Goal: Task Accomplishment & Management: Use online tool/utility

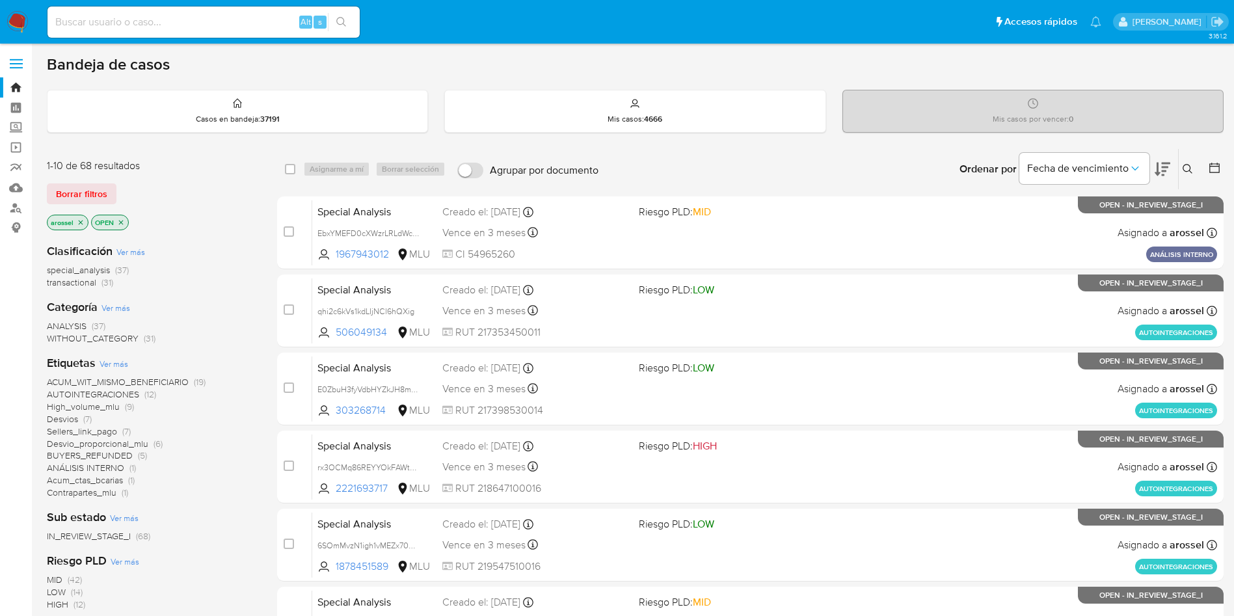
click at [186, 8] on div "Alt s" at bounding box center [203, 22] width 312 height 31
click at [187, 18] on input at bounding box center [203, 22] width 312 height 17
paste input "QGetlBPkJB8HsRNrR8n5Kvlu"
type input "QGetlBPkJB8HsRNrR8n5Kvlu"
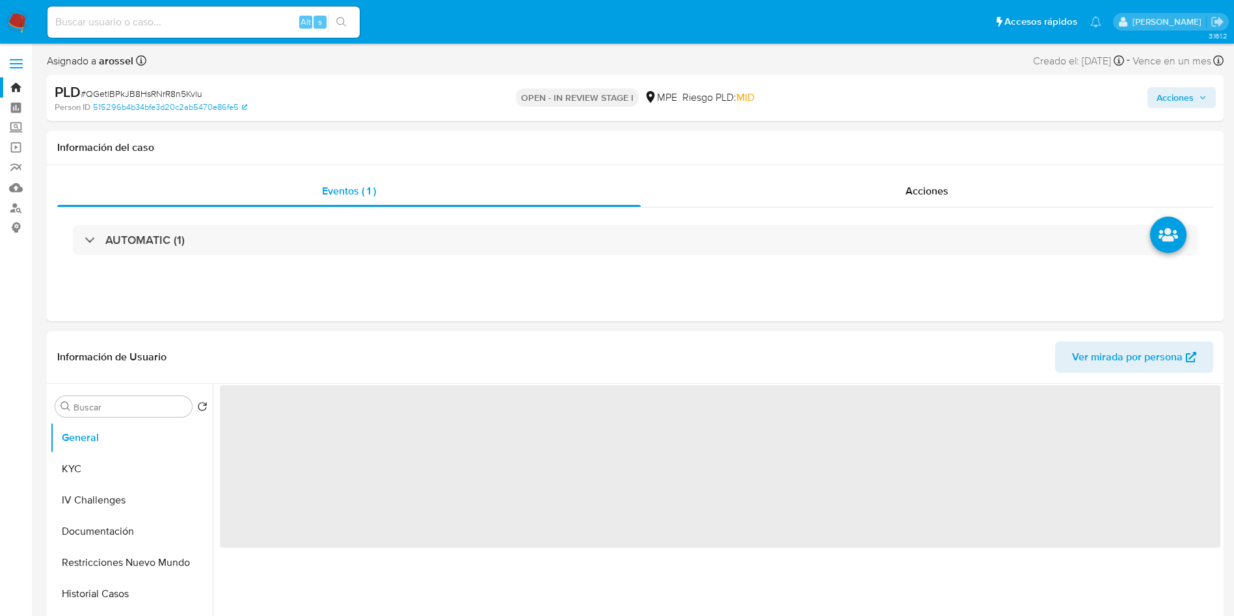
select select "10"
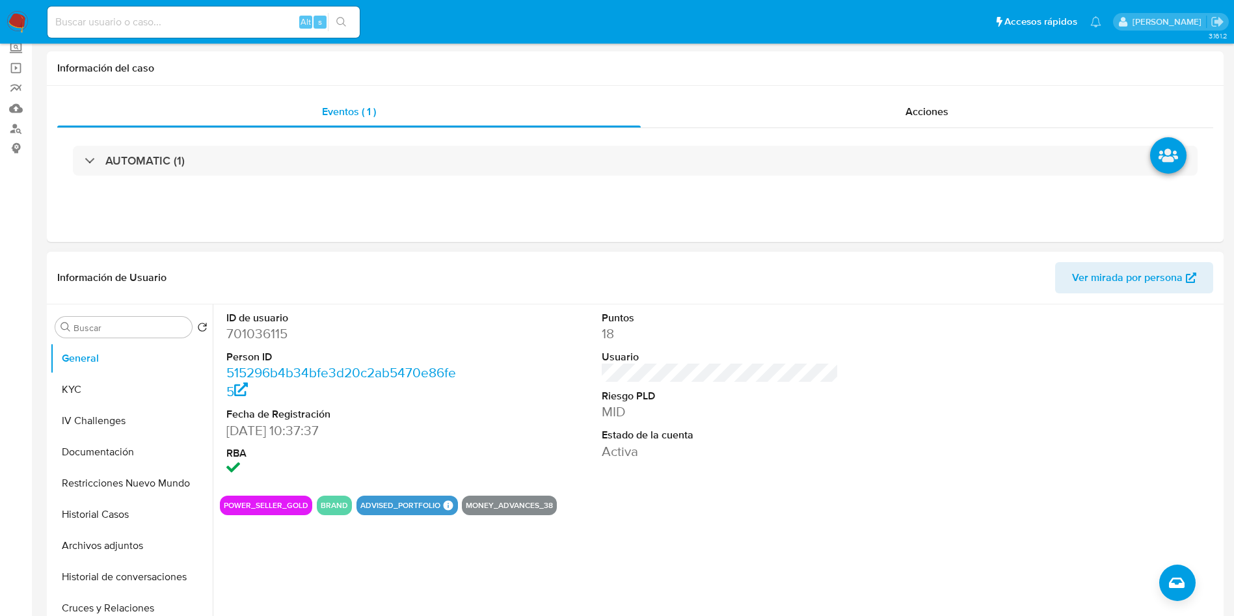
scroll to position [98, 0]
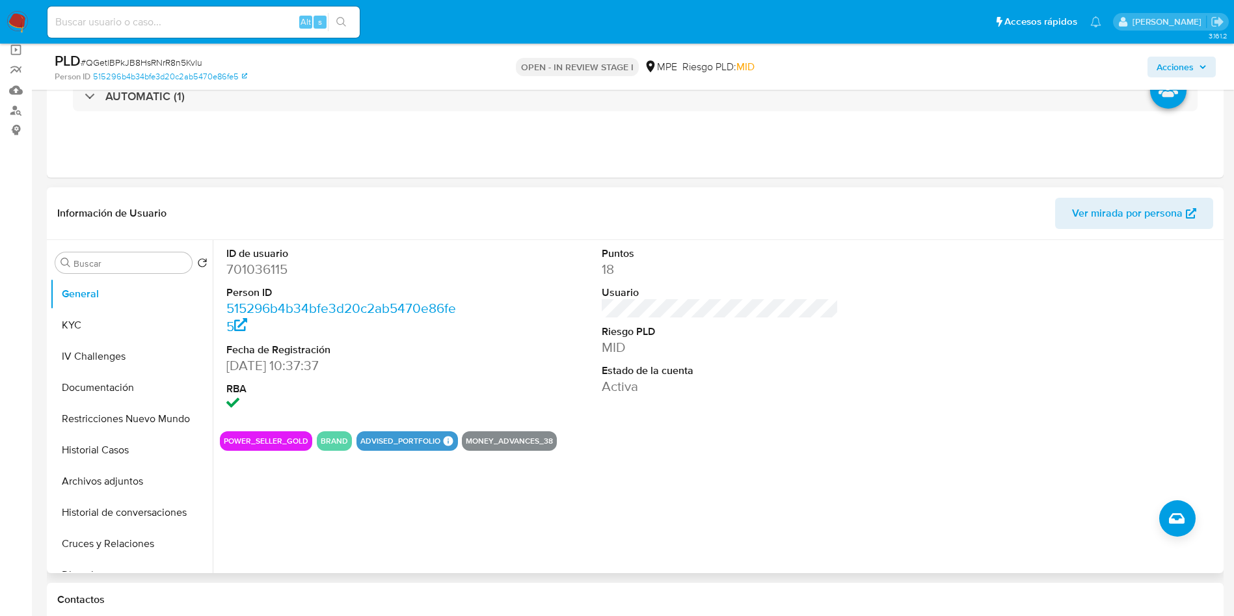
click at [1108, 191] on div "Información de Usuario Ver mirada por persona" at bounding box center [635, 213] width 1177 height 53
click at [1116, 206] on span "Ver mirada por persona" at bounding box center [1127, 213] width 111 height 31
click at [135, 449] on button "Historial Casos" at bounding box center [126, 450] width 152 height 31
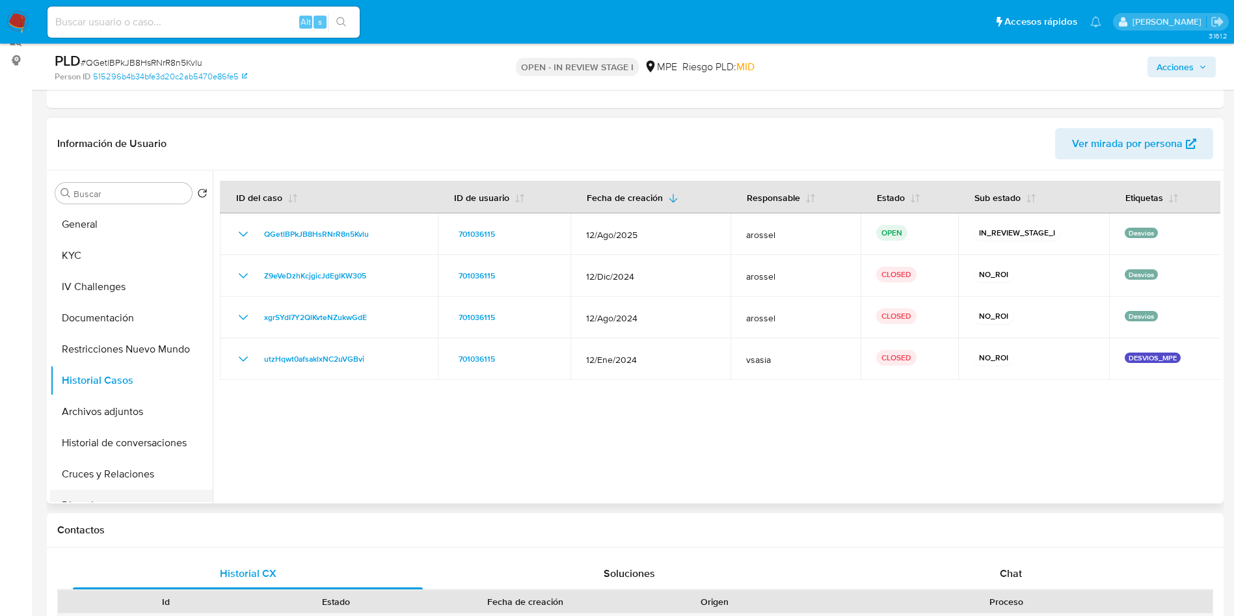
scroll to position [195, 0]
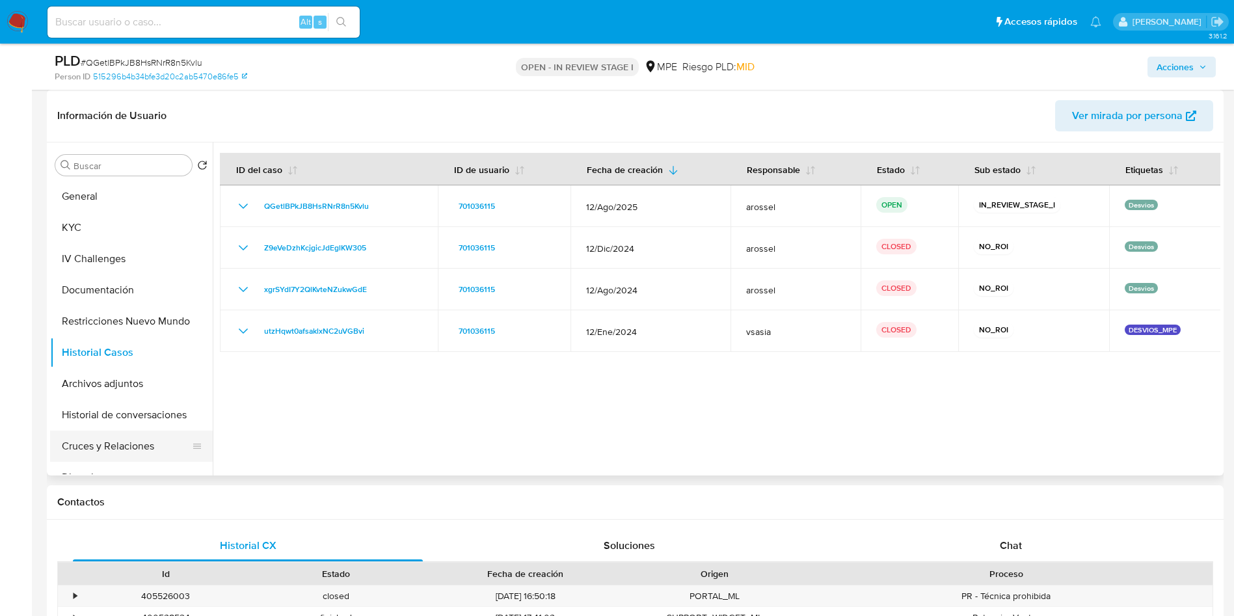
click at [157, 455] on button "Cruces y Relaciones" at bounding box center [126, 446] width 152 height 31
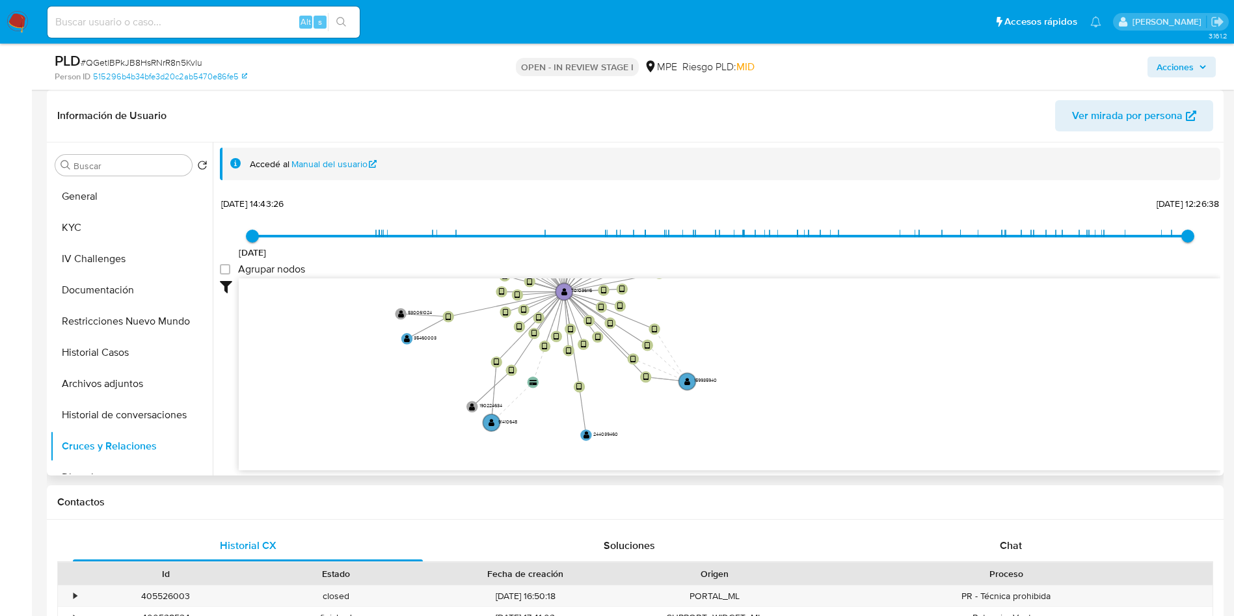
drag, startPoint x: 450, startPoint y: 323, endPoint x: 353, endPoint y: 349, distance: 100.8
click at [424, 373] on icon "user-701036115  701036115 device-63f78e4a08813b00188df75f  device-65439b2a477…" at bounding box center [730, 372] width 982 height 189
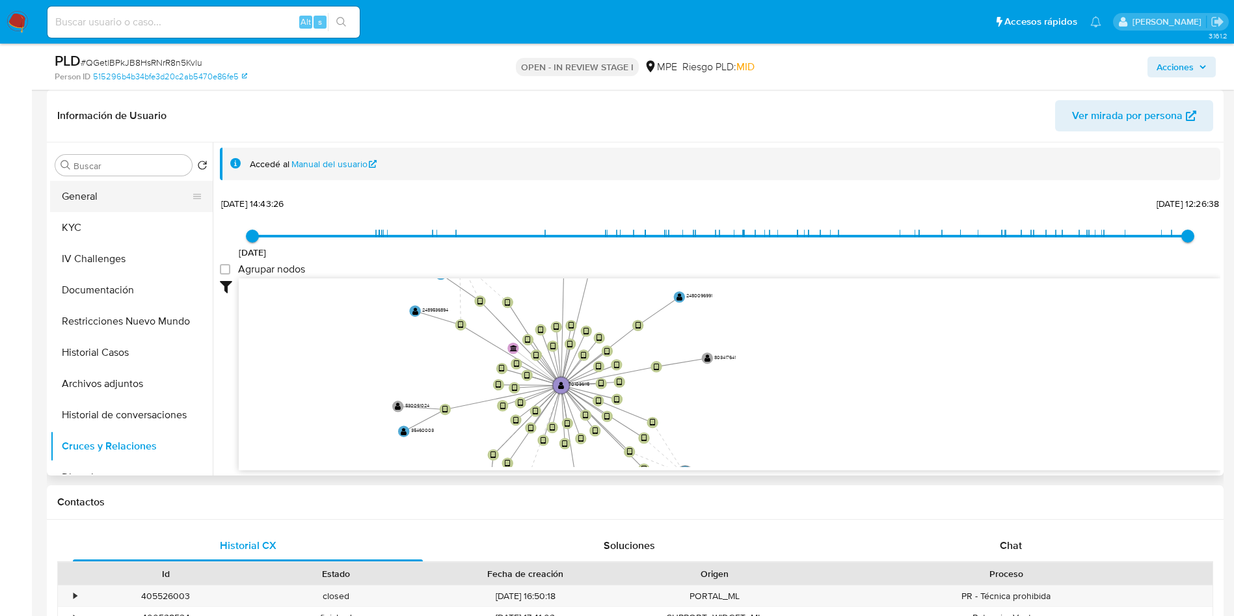
click at [115, 211] on button "General" at bounding box center [126, 196] width 152 height 31
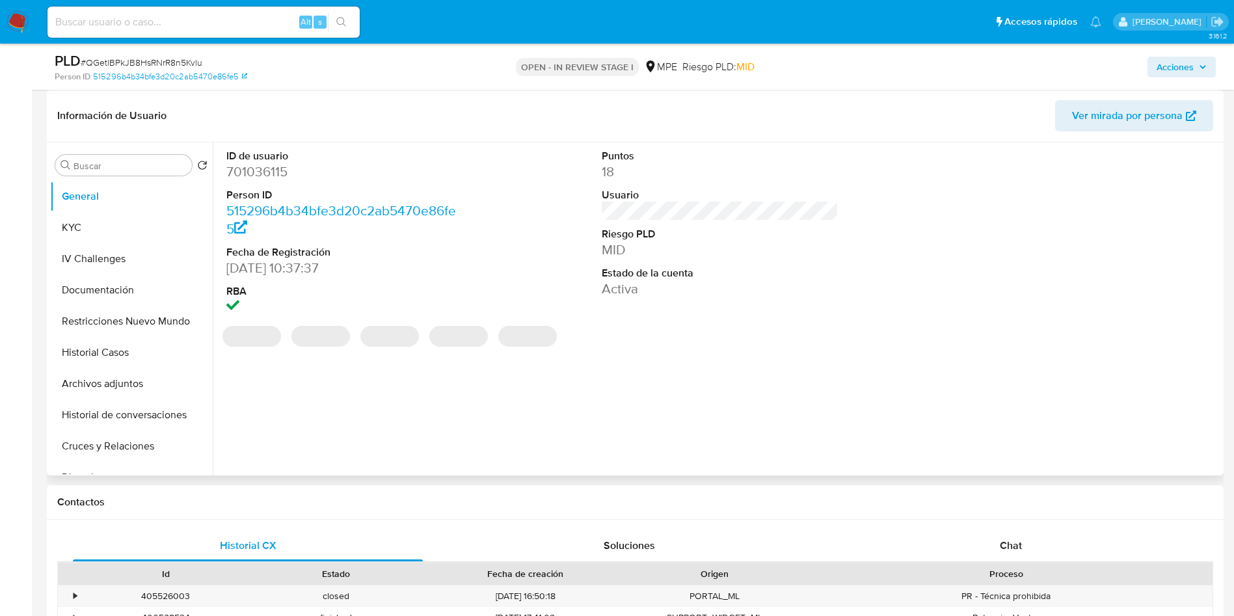
click at [254, 159] on dt "ID de usuario" at bounding box center [344, 156] width 237 height 14
click at [259, 167] on dd "701036115" at bounding box center [344, 172] width 237 height 18
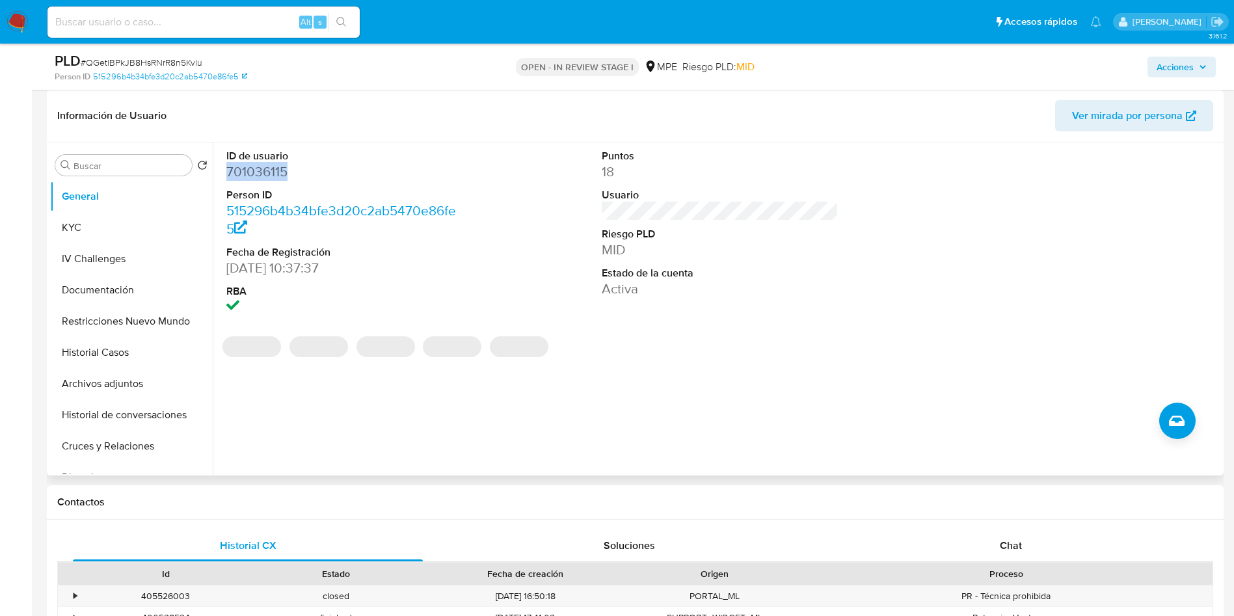
click at [259, 167] on dd "701036115" at bounding box center [344, 172] width 237 height 18
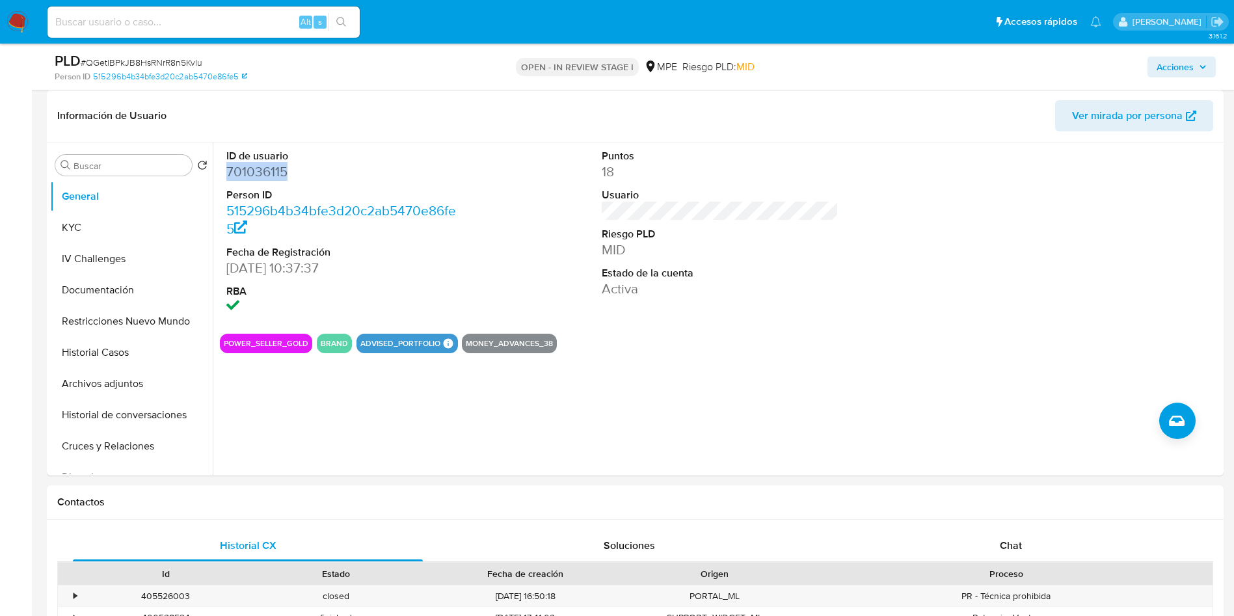
copy dd "701036115"
click at [108, 221] on button "KYC" at bounding box center [126, 227] width 152 height 31
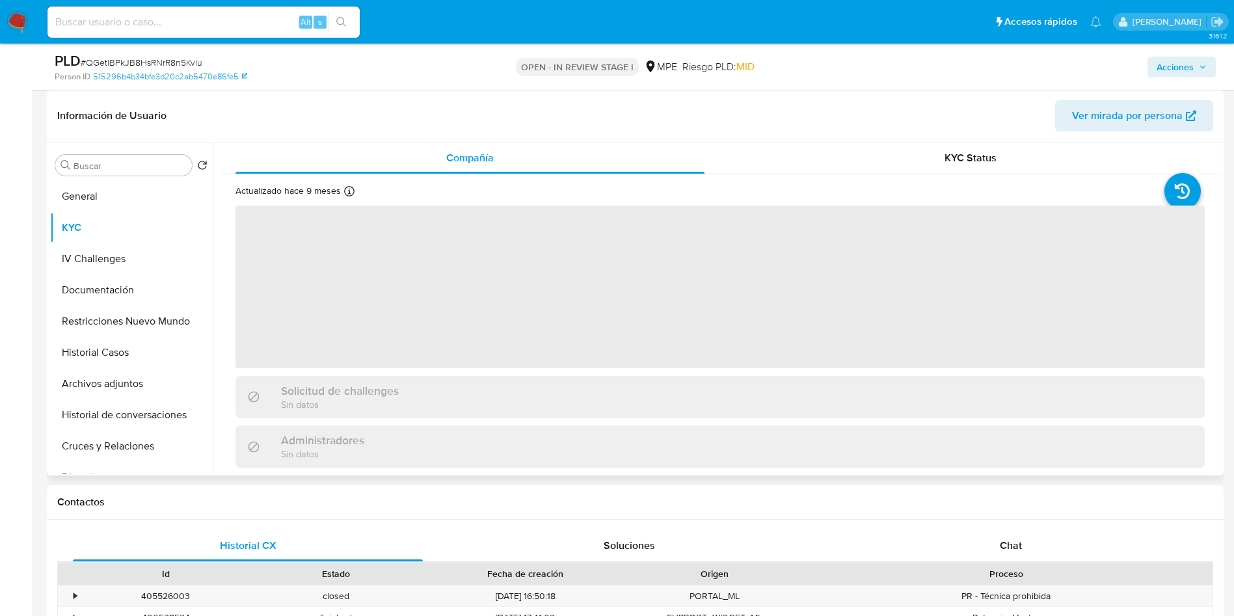
click at [934, 174] on div "Actualizado hace 9 meses Creado: 10/11/2023 15:32:37 Actualizado: 24/12/2024 21…" at bounding box center [720, 520] width 1001 height 692
drag, startPoint x: 938, startPoint y: 156, endPoint x: 931, endPoint y: 162, distance: 9.2
click at [939, 156] on div "KYC Status" at bounding box center [970, 157] width 469 height 31
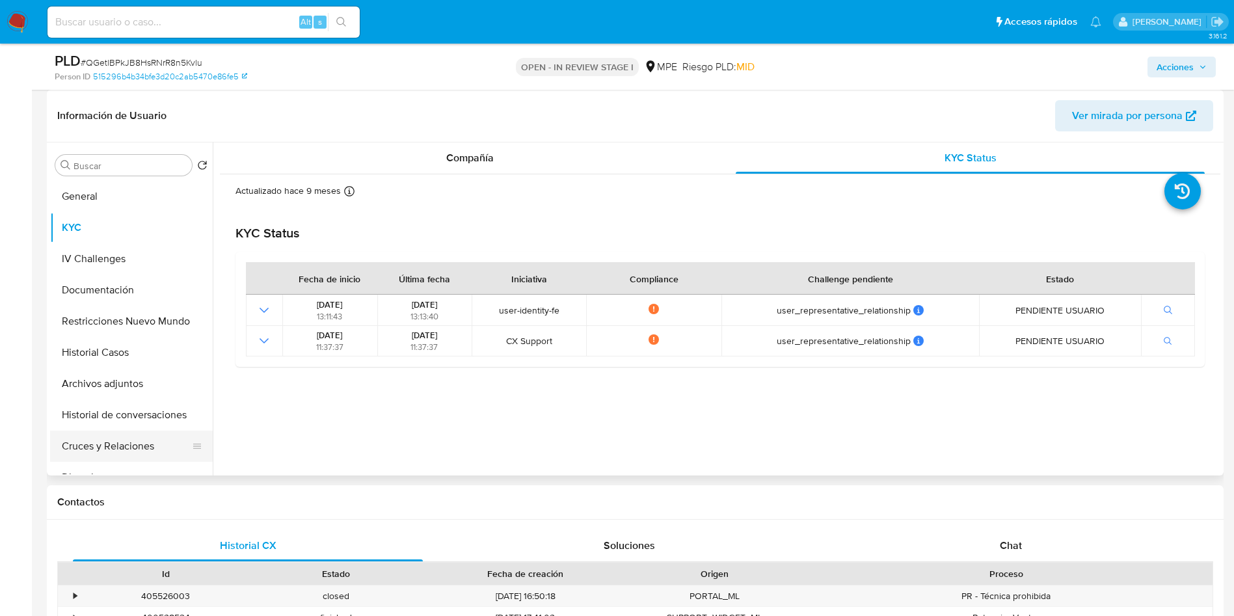
click at [118, 439] on button "Cruces y Relaciones" at bounding box center [126, 446] width 152 height 31
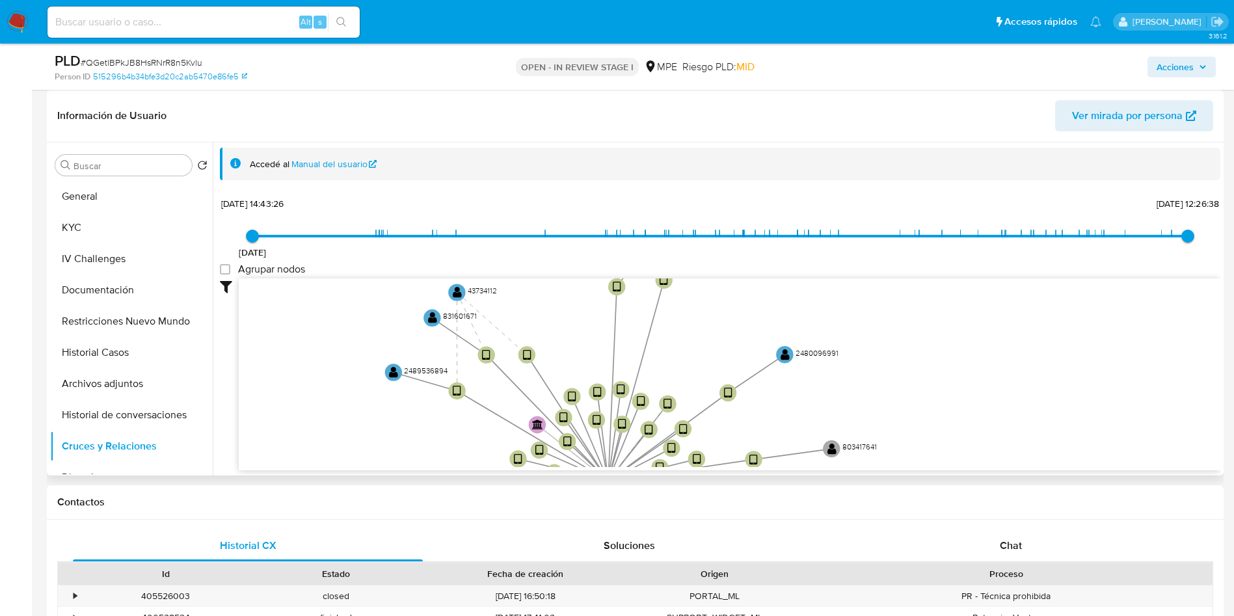
drag, startPoint x: 364, startPoint y: 436, endPoint x: 354, endPoint y: 299, distance: 137.6
click at [354, 299] on icon "user-701036115  701036115 device-63f78e4a08813b00188df75f  device-65439b2a477…" at bounding box center [730, 372] width 982 height 189
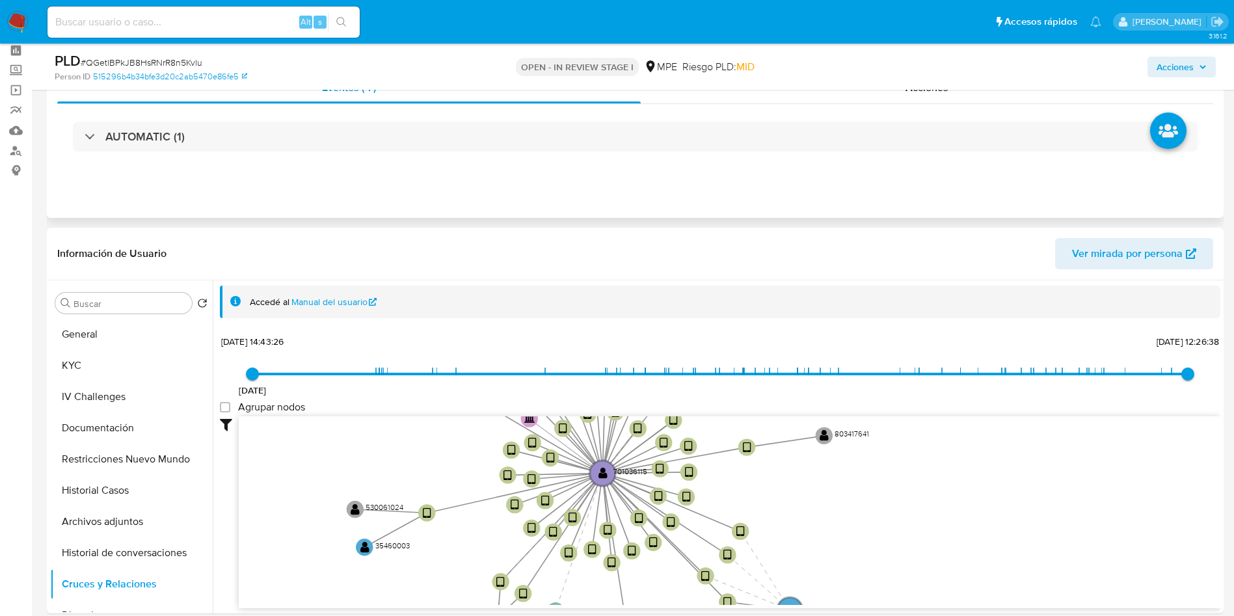
scroll to position [0, 0]
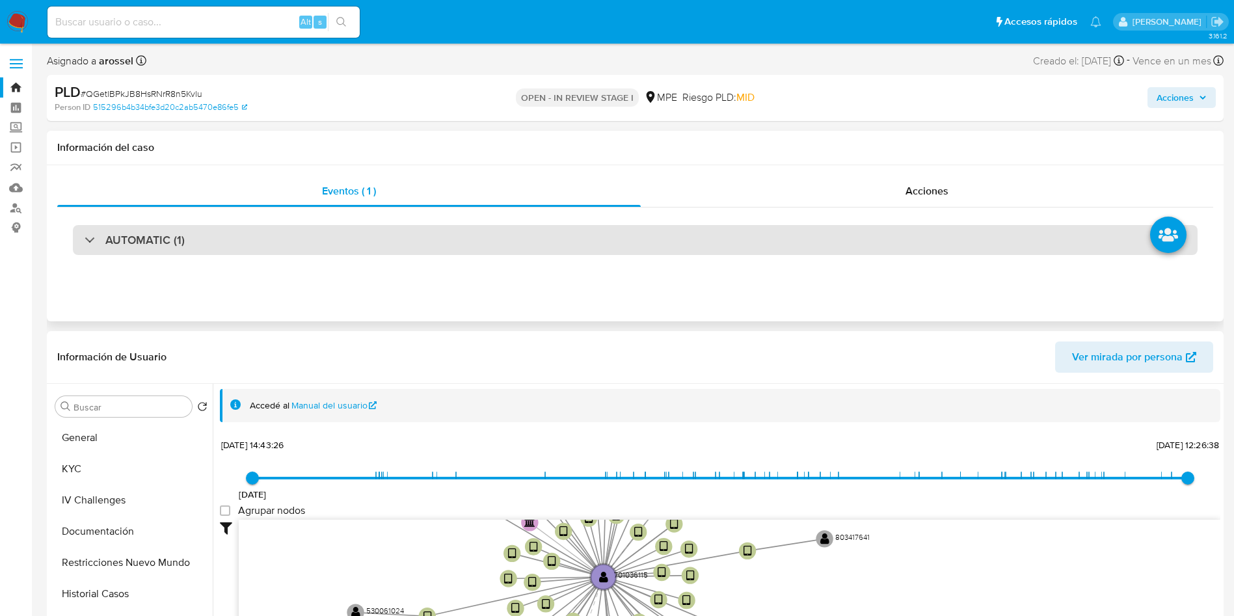
click at [224, 239] on div "AUTOMATIC (1)" at bounding box center [635, 240] width 1125 height 30
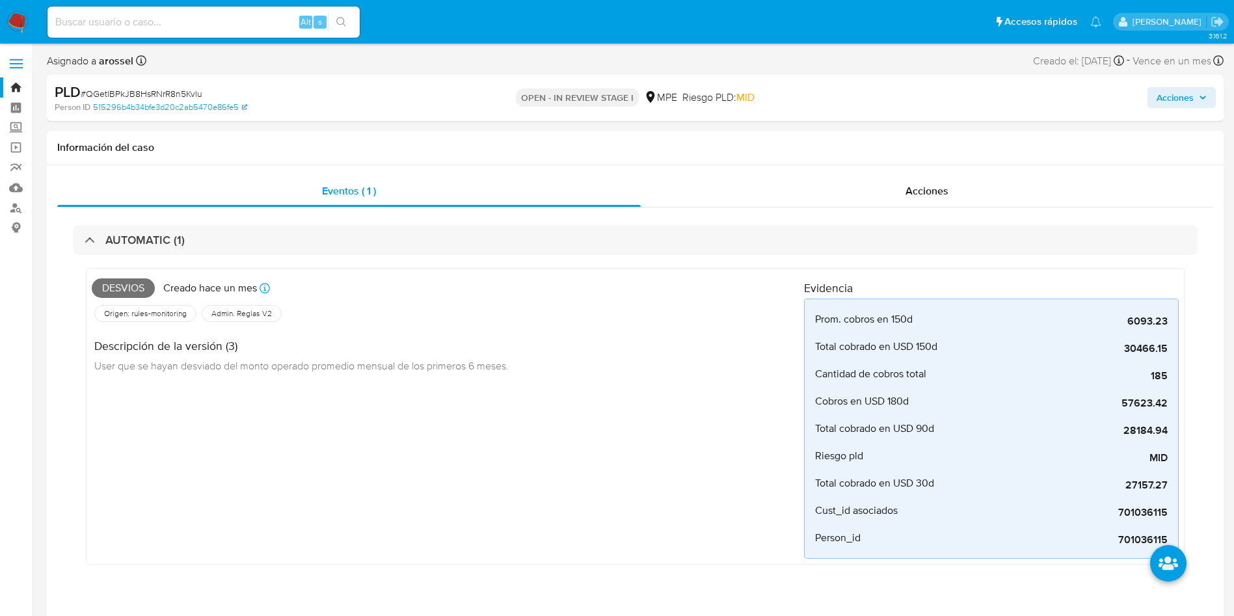
click at [189, 89] on span "# QGetlBPkJB8HsRNrR8n5Kvlu" at bounding box center [142, 93] width 122 height 13
copy span "QGetlBPkJB8HsRNrR8n5Kvlu"
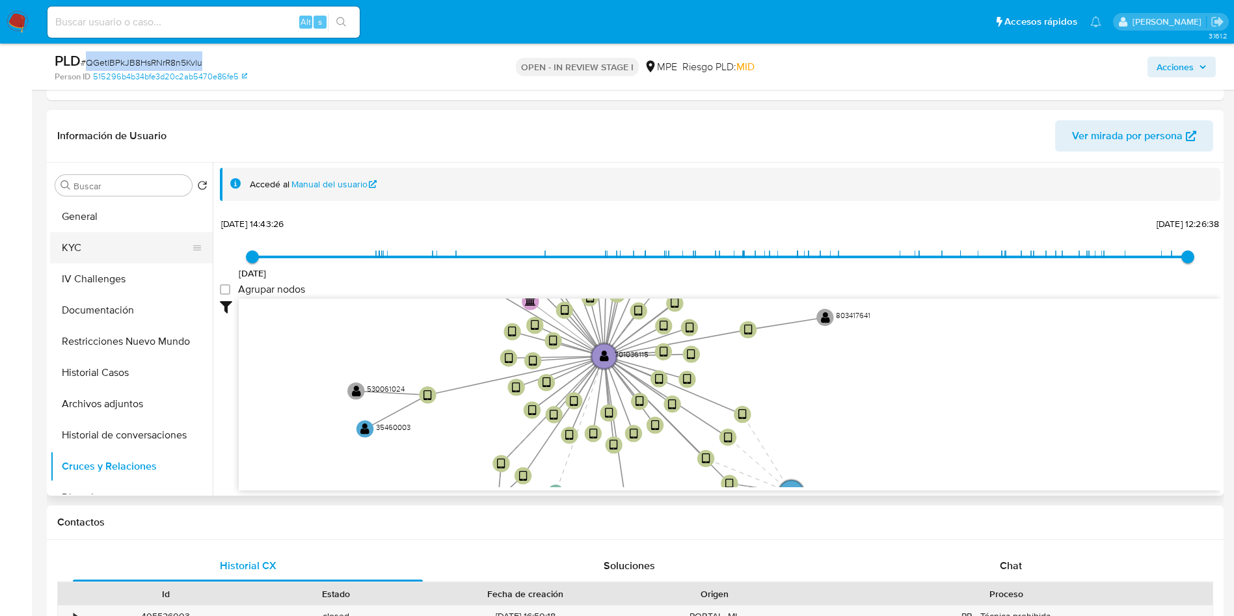
click at [101, 239] on button "KYC" at bounding box center [126, 247] width 152 height 31
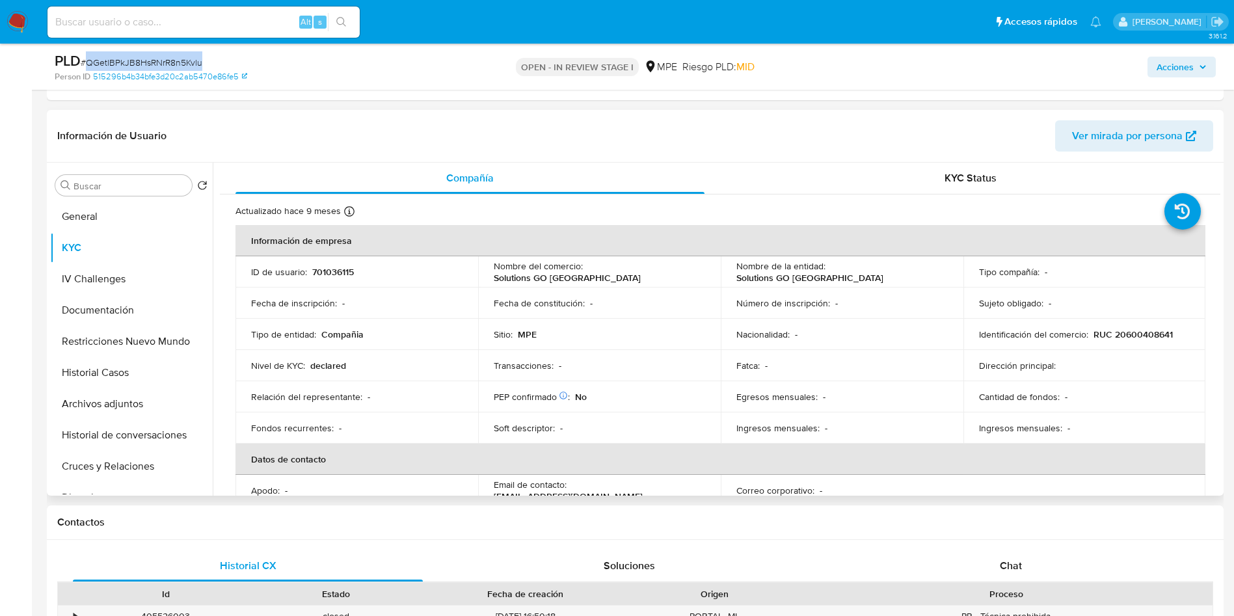
click at [964, 186] on div "KYC Status" at bounding box center [970, 178] width 469 height 31
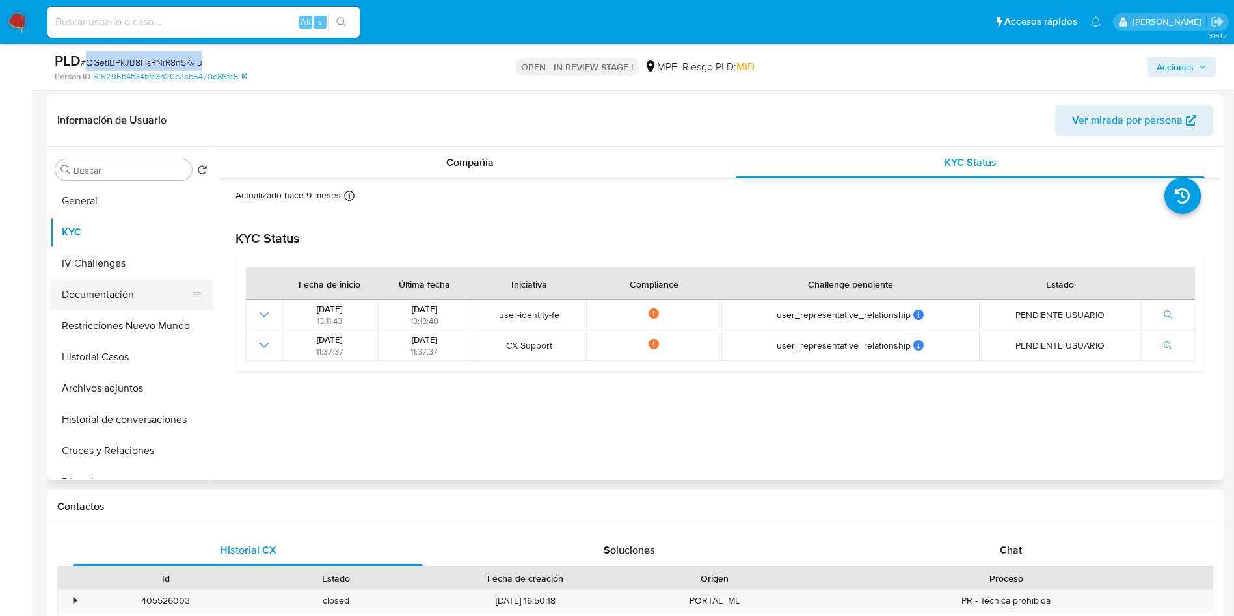
click at [130, 288] on button "Documentación" at bounding box center [126, 294] width 152 height 31
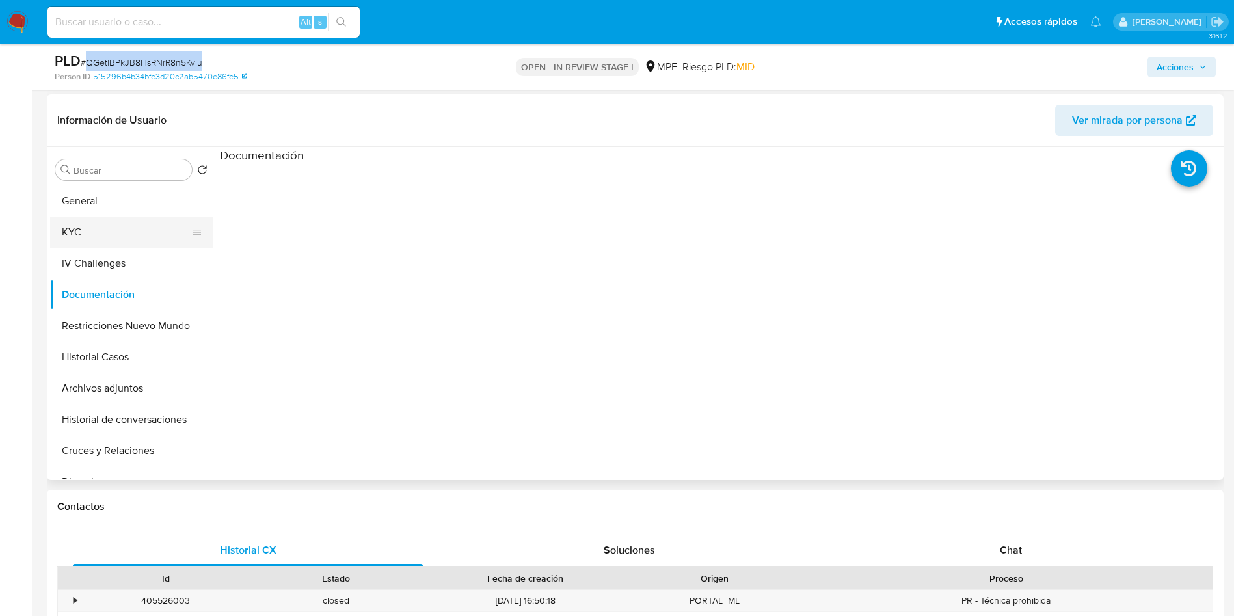
click at [126, 226] on button "KYC" at bounding box center [126, 232] width 152 height 31
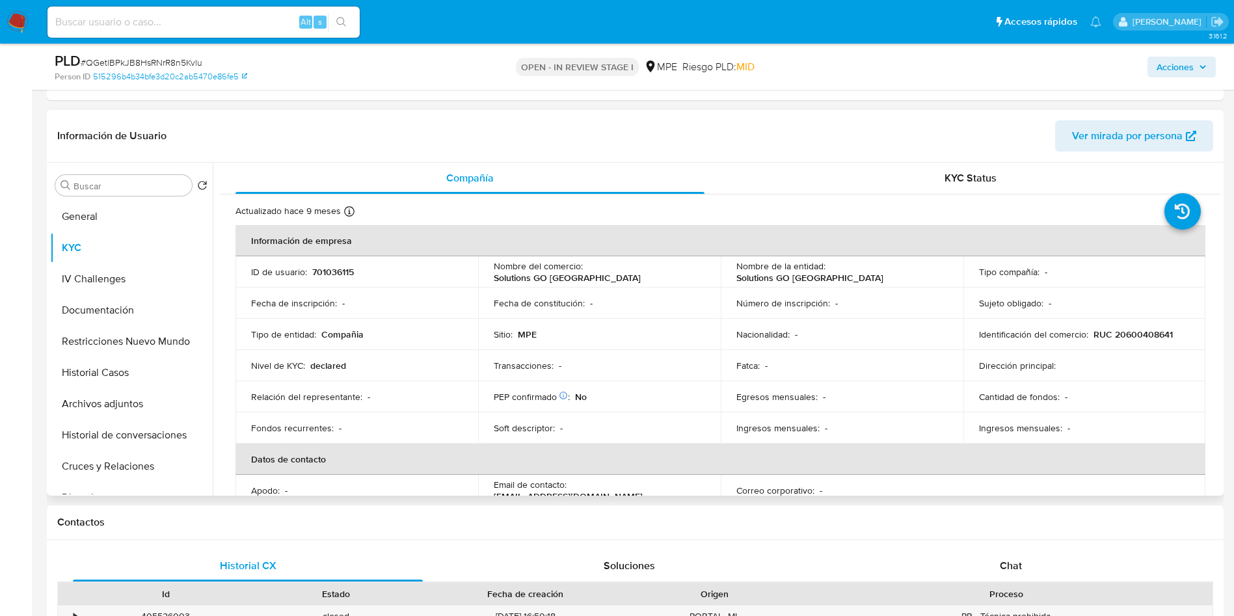
click at [336, 266] on p "701036115" at bounding box center [333, 272] width 42 height 12
copy p "701036115"
click at [148, 201] on button "General" at bounding box center [126, 216] width 152 height 31
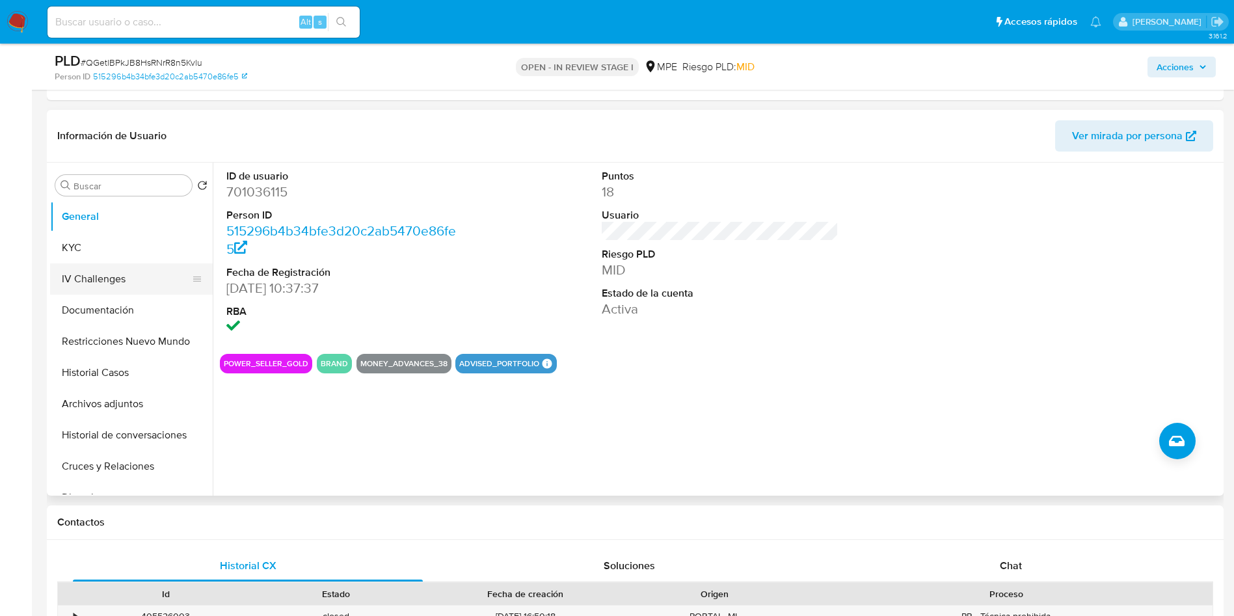
click at [124, 283] on button "IV Challenges" at bounding box center [126, 278] width 152 height 31
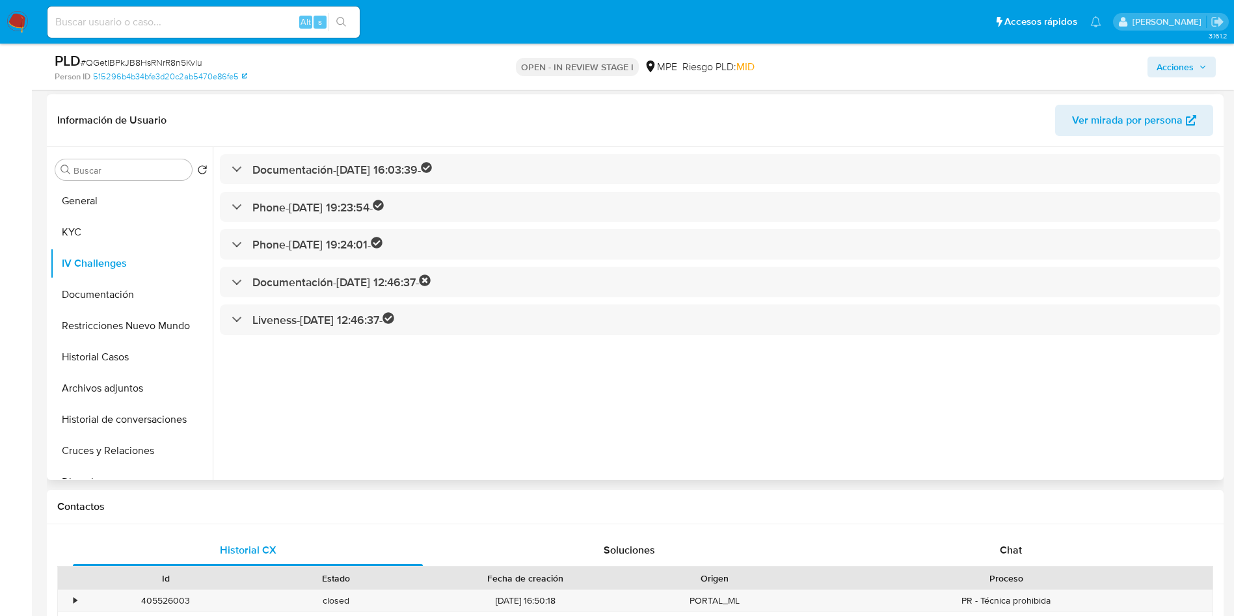
click at [323, 184] on div "Documentación - 17/09/2021 16:03:39 - Phone - 05/10/2021 19:23:54 - Phone - 05/…" at bounding box center [717, 313] width 1008 height 333
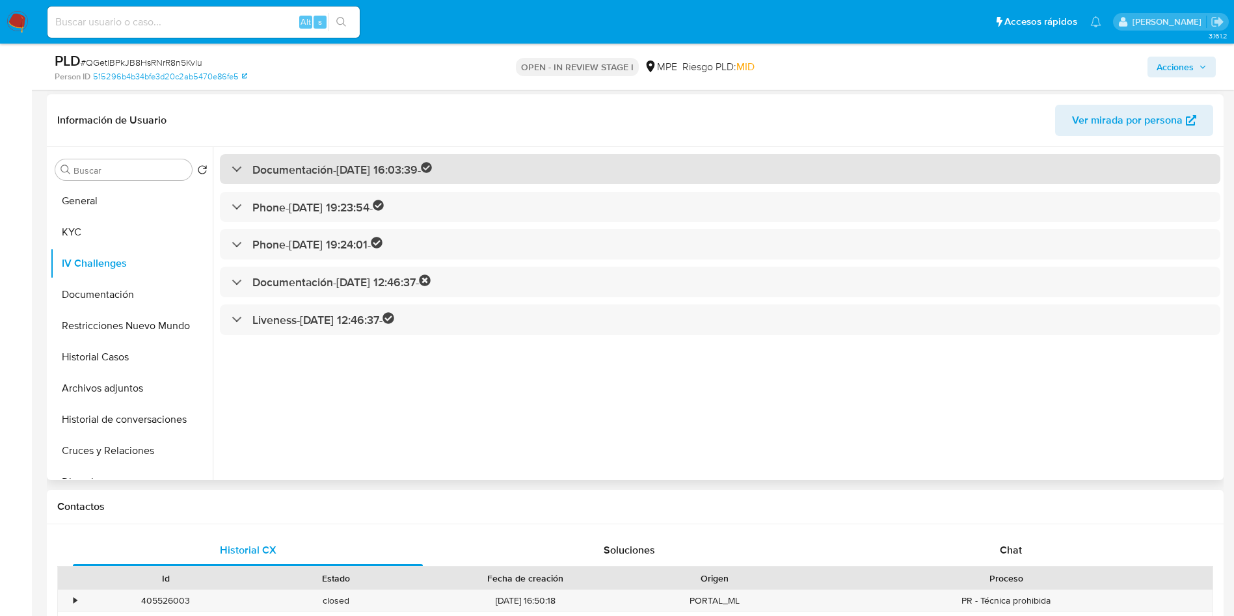
click at [328, 166] on h3 "Documentación - 17/09/2021 16:03:39 -" at bounding box center [342, 169] width 180 height 15
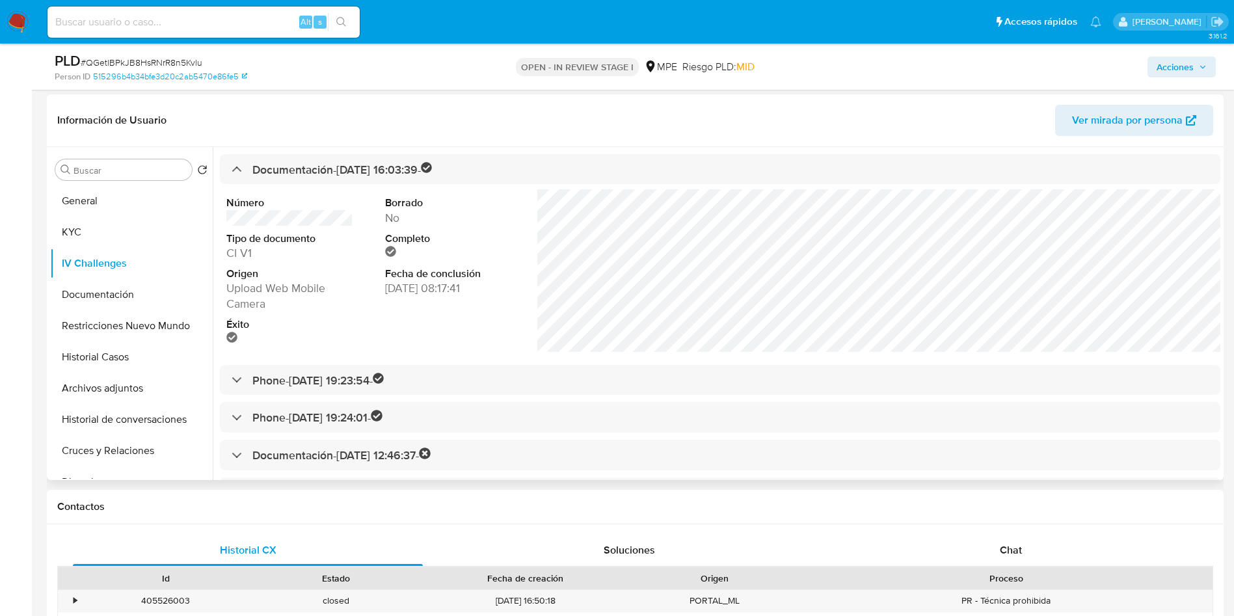
scroll to position [1, 0]
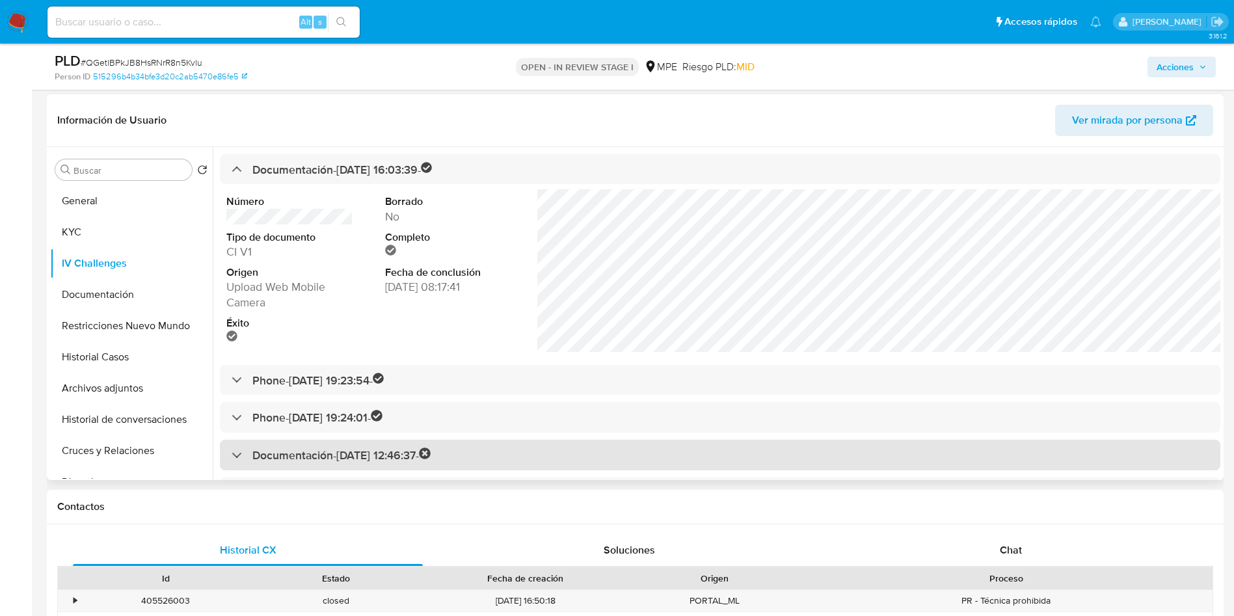
click at [299, 464] on div "Documentación - 27/06/2025 12:46:37 -" at bounding box center [720, 455] width 1001 height 31
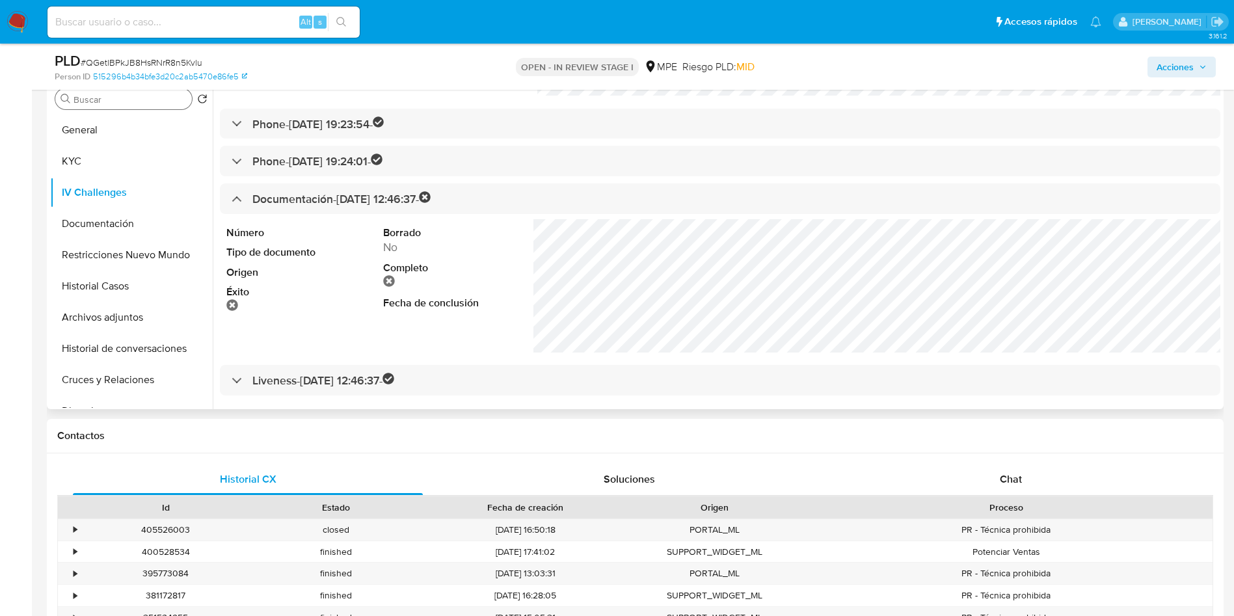
scroll to position [488, 0]
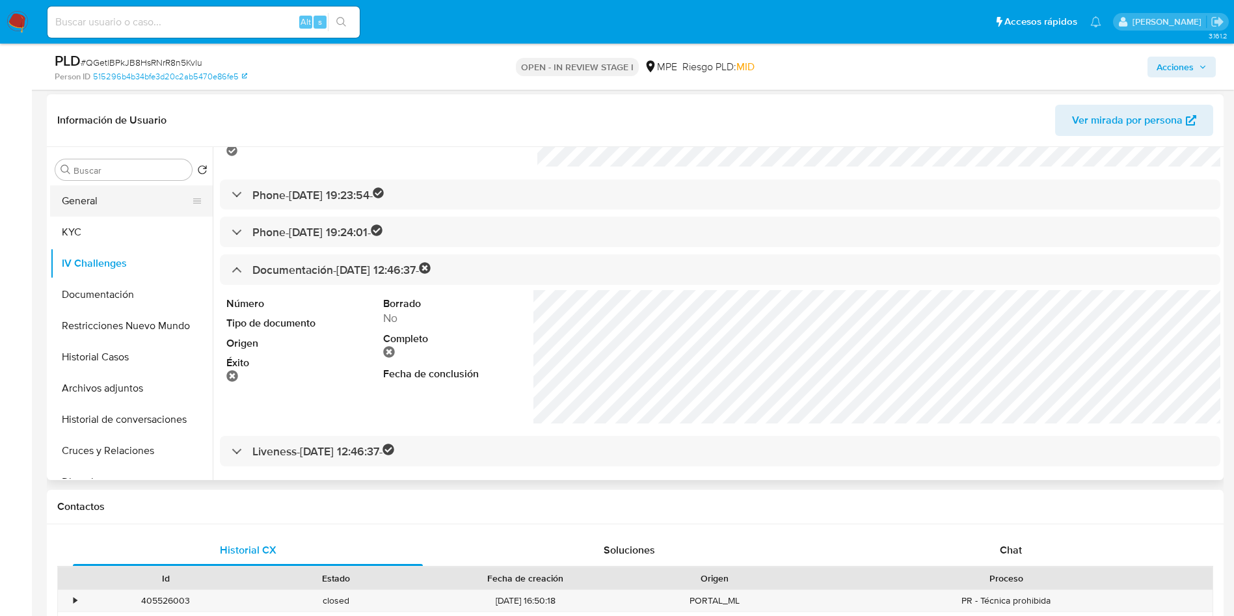
click at [118, 204] on button "General" at bounding box center [126, 200] width 152 height 31
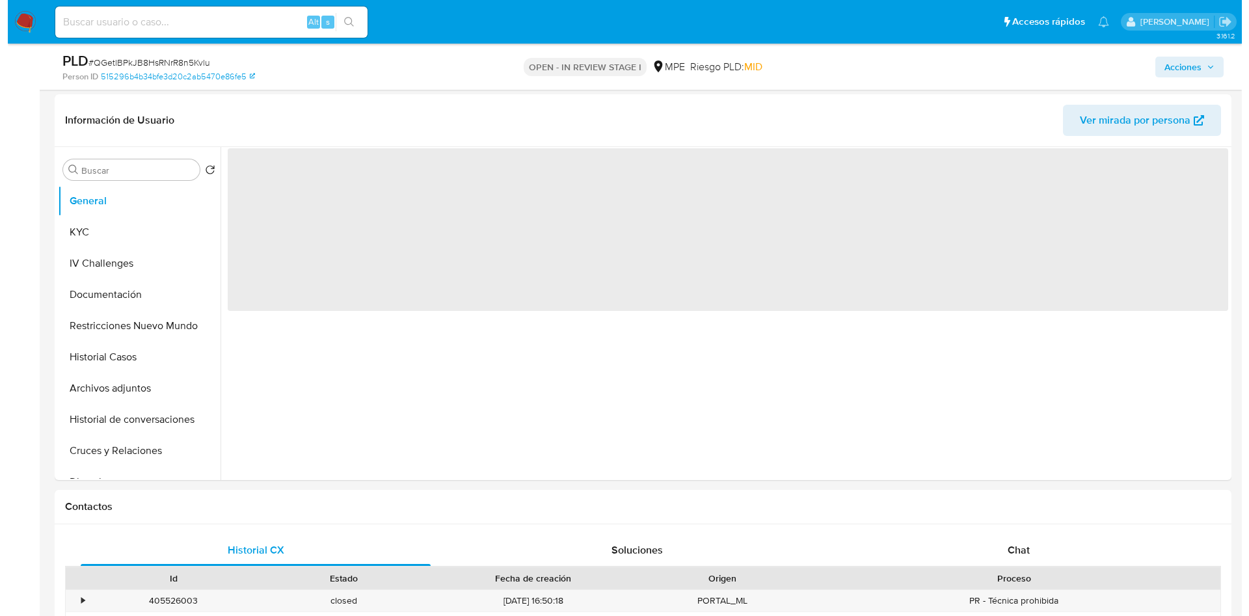
scroll to position [0, 0]
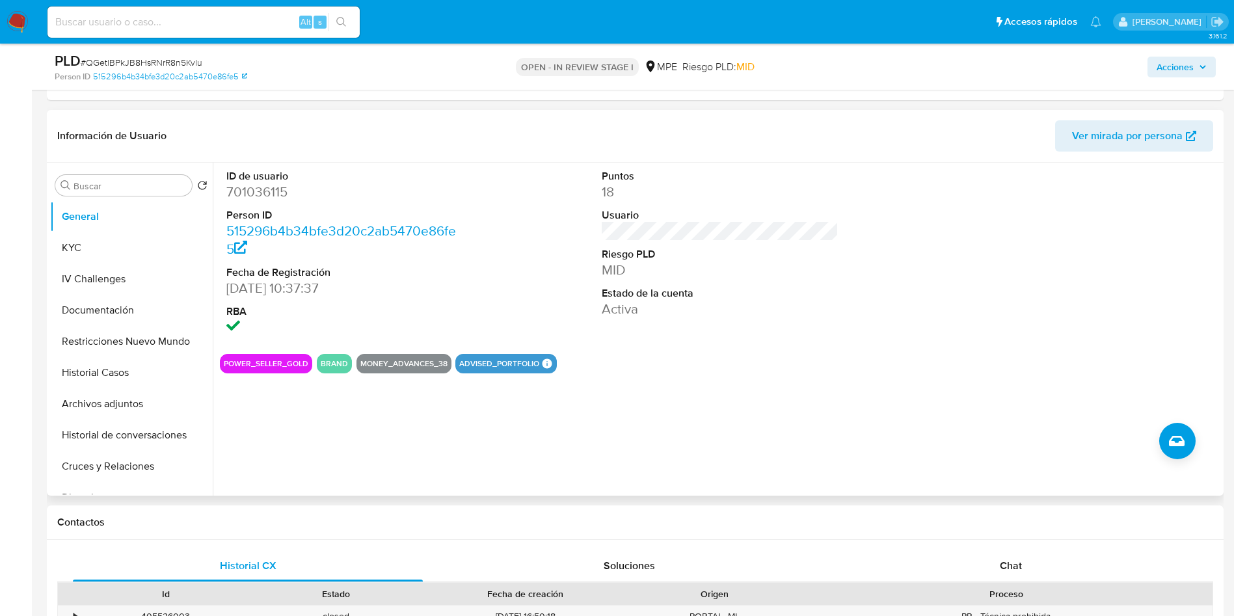
click at [253, 176] on dt "ID de usuario" at bounding box center [344, 176] width 237 height 14
click at [255, 194] on dd "701036115" at bounding box center [344, 192] width 237 height 18
click at [256, 194] on dd "701036115" at bounding box center [344, 192] width 237 height 18
copy dd "701036115"
click at [1109, 308] on div at bounding box center [1096, 253] width 250 height 181
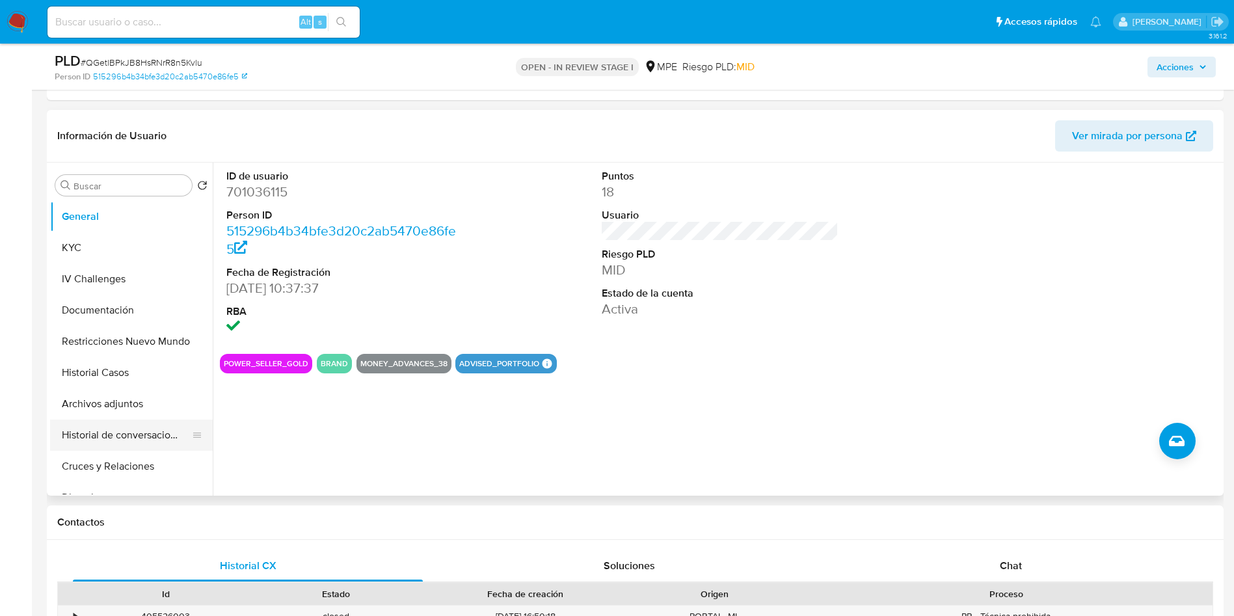
click at [155, 406] on button "Archivos adjuntos" at bounding box center [131, 403] width 163 height 31
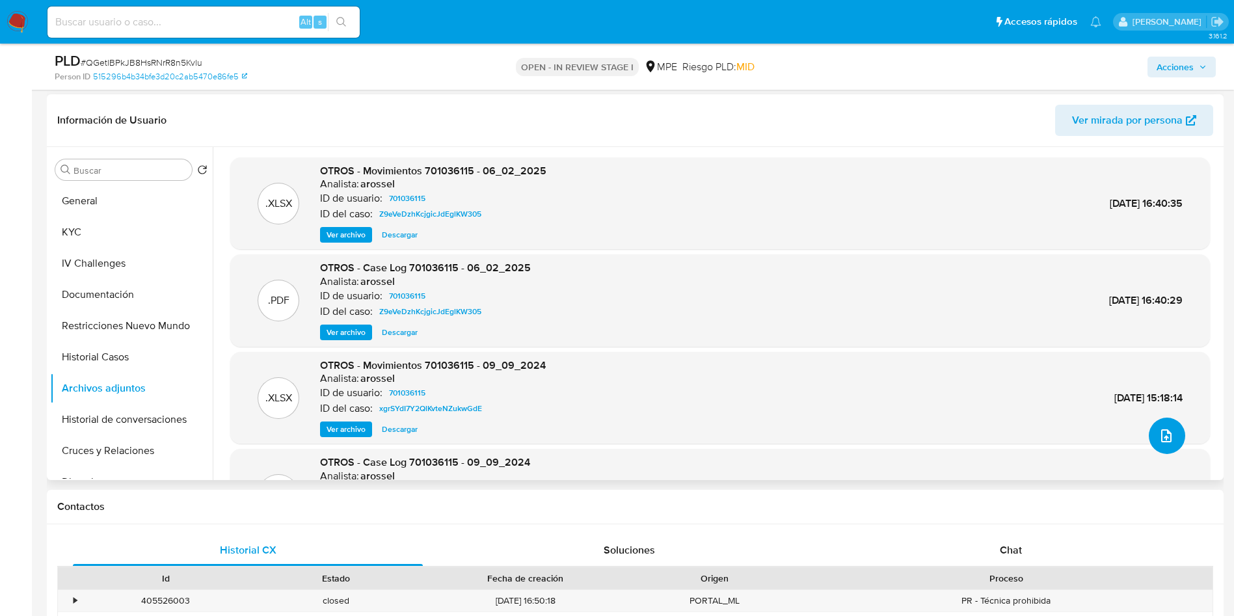
click at [1178, 440] on button "upload-file" at bounding box center [1167, 436] width 36 height 36
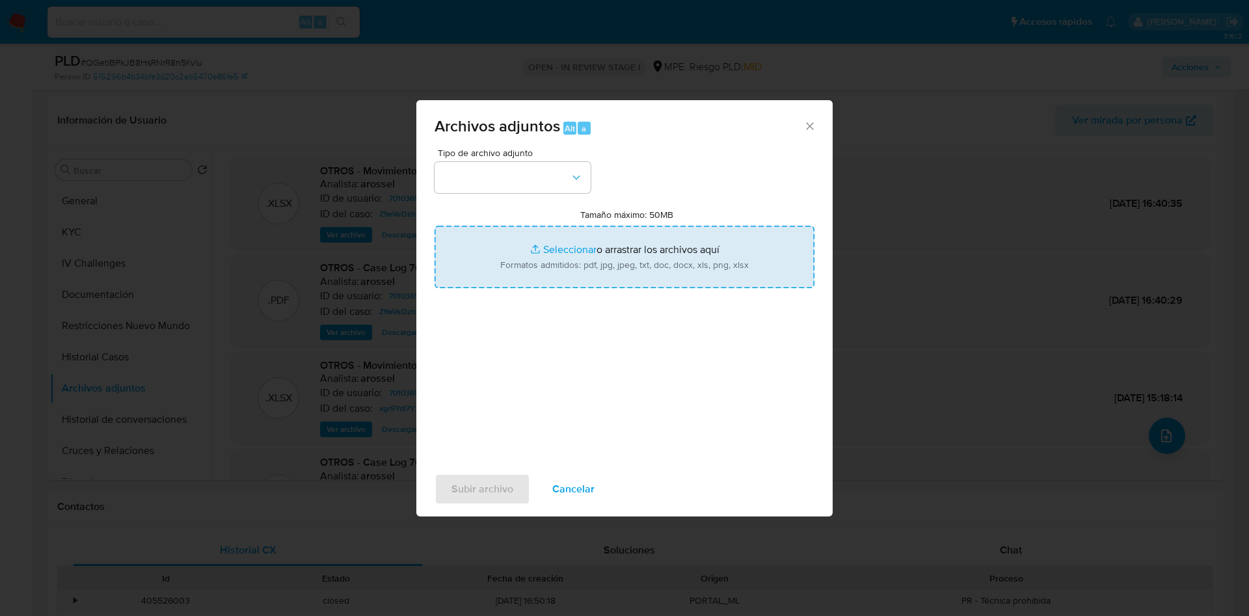
click at [709, 272] on input "Tamaño máximo: 50MB Seleccionar archivos" at bounding box center [625, 257] width 380 height 62
type input "C:\fakepath\Movimientos 701036115 - 26_09_2025.xlsx"
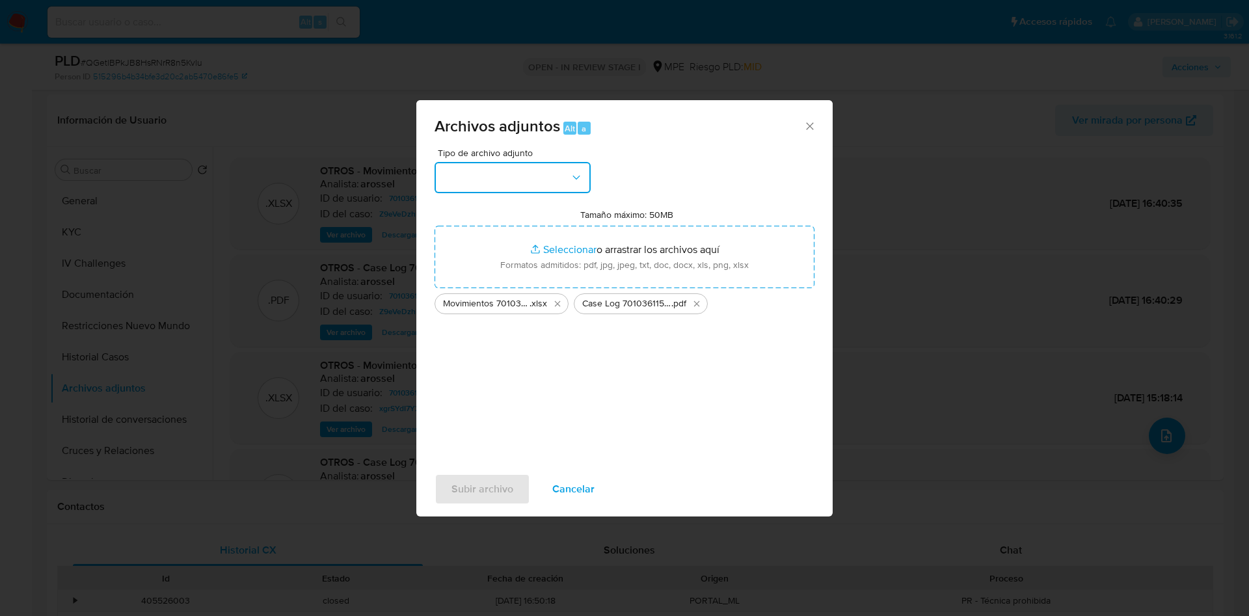
click at [566, 168] on button "button" at bounding box center [513, 177] width 156 height 31
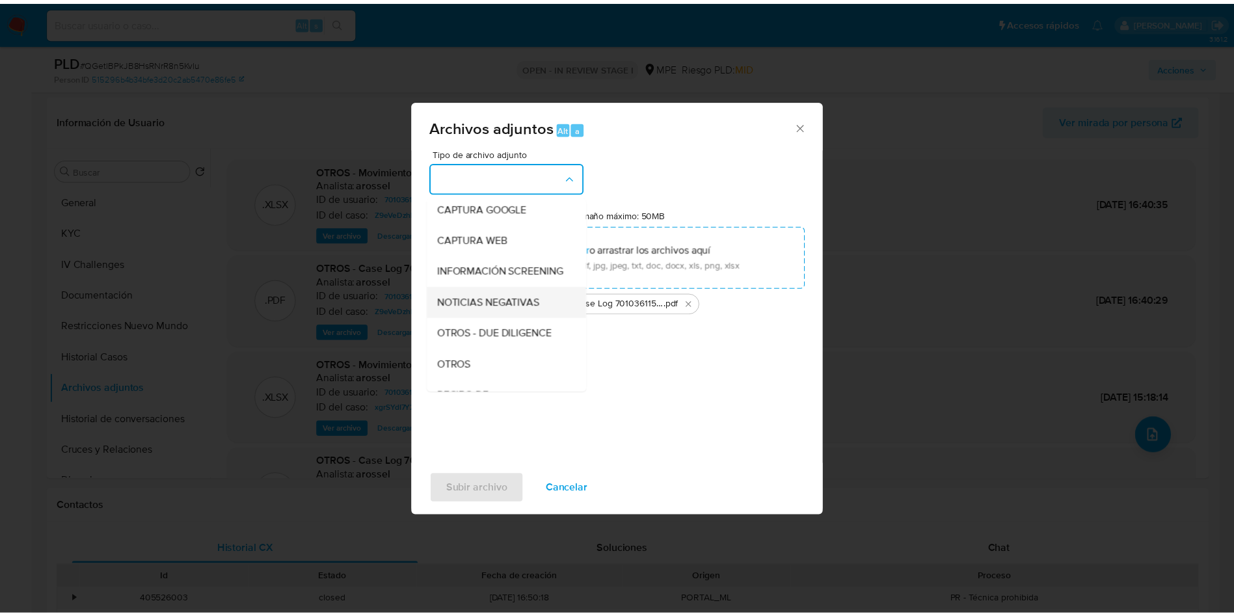
scroll to position [98, 0]
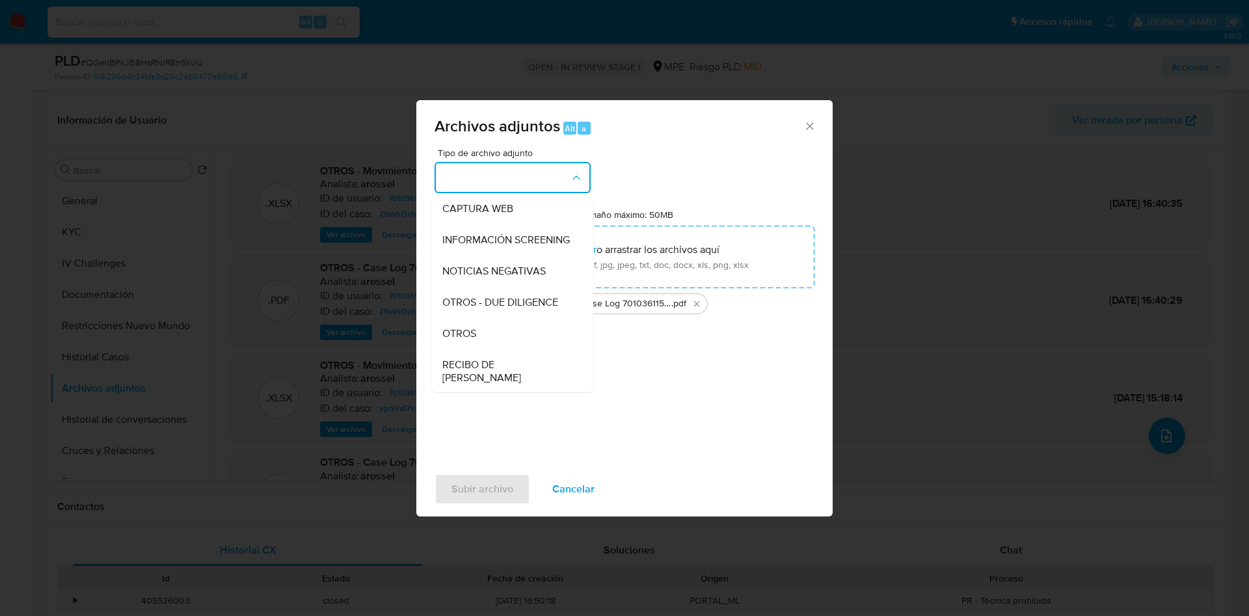
click at [517, 349] on div "OTROS" at bounding box center [508, 333] width 133 height 31
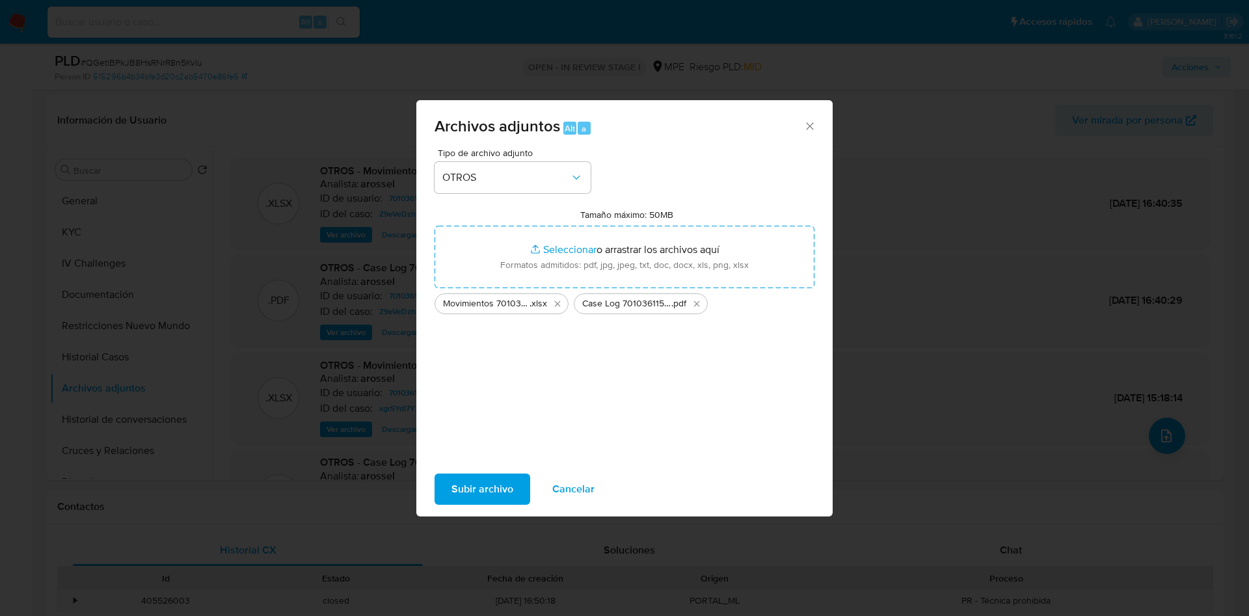
click at [472, 491] on span "Subir archivo" at bounding box center [483, 489] width 62 height 29
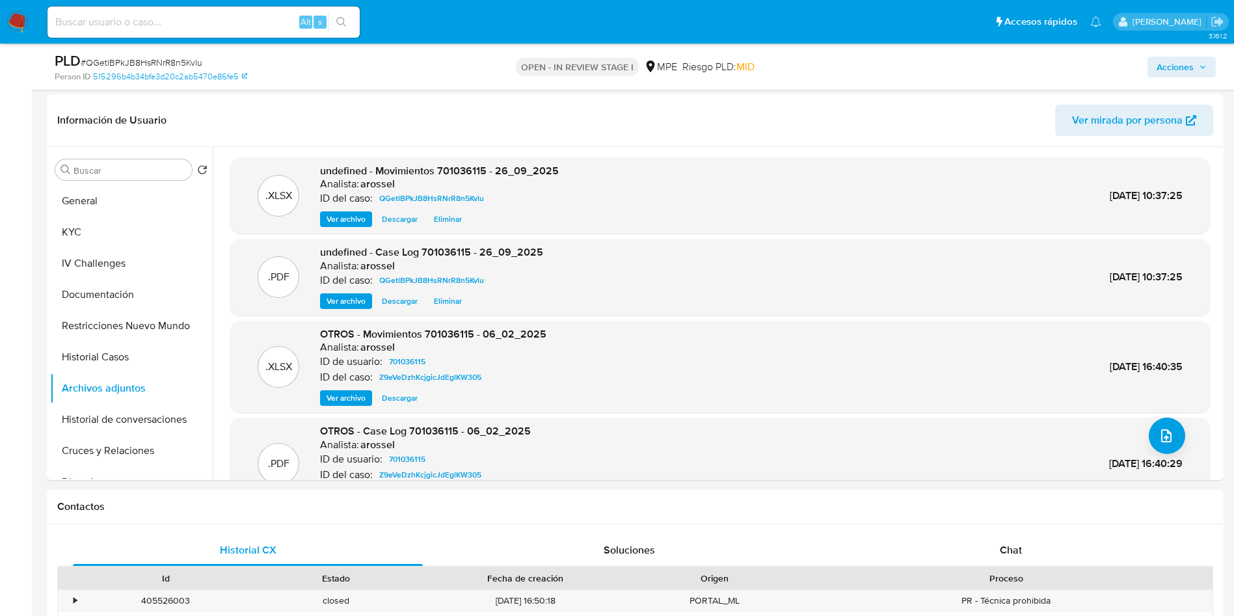
click at [1178, 68] on span "Acciones" at bounding box center [1175, 67] width 37 height 21
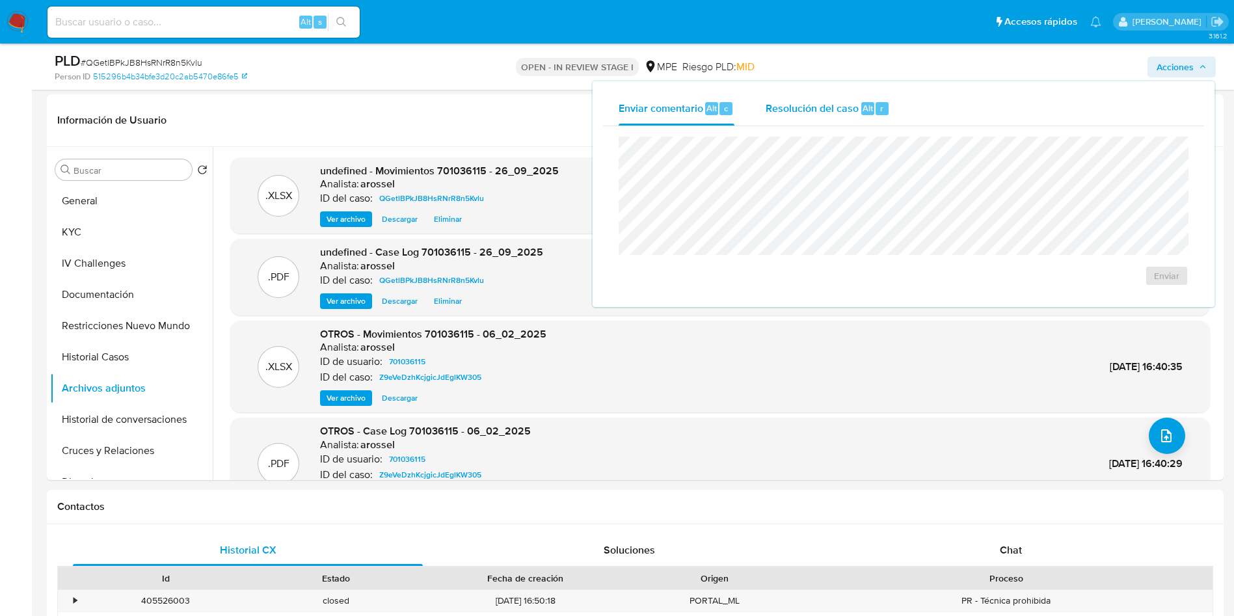
click at [845, 94] on div "Resolución del caso Alt r" at bounding box center [828, 109] width 124 height 34
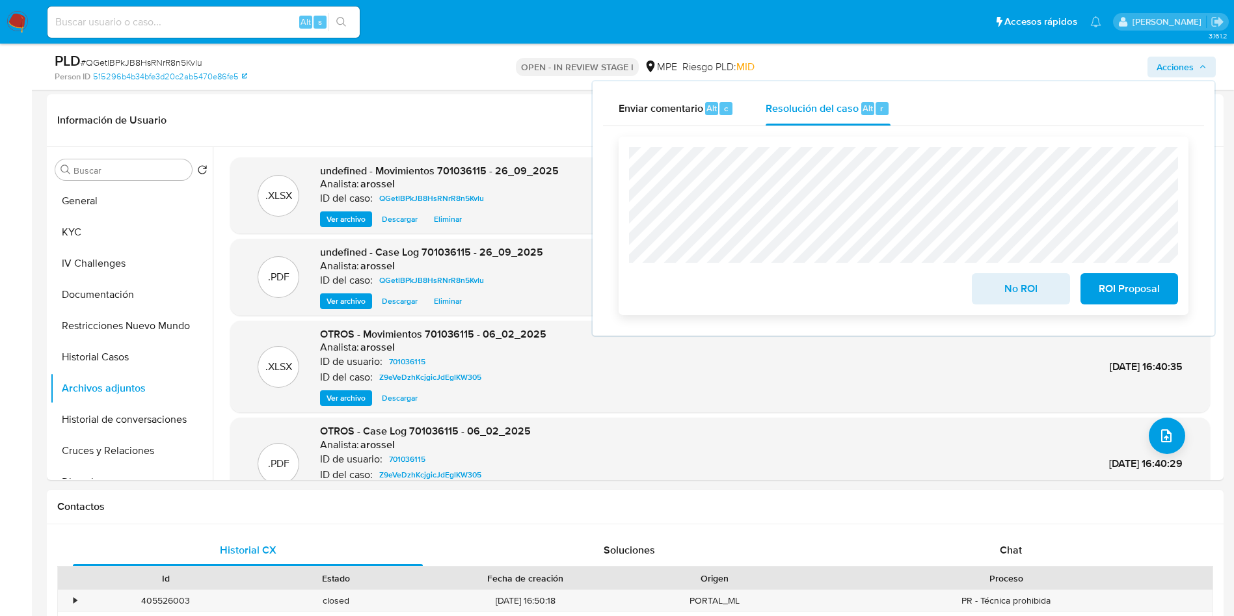
click at [984, 295] on button "No ROI" at bounding box center [1021, 288] width 98 height 31
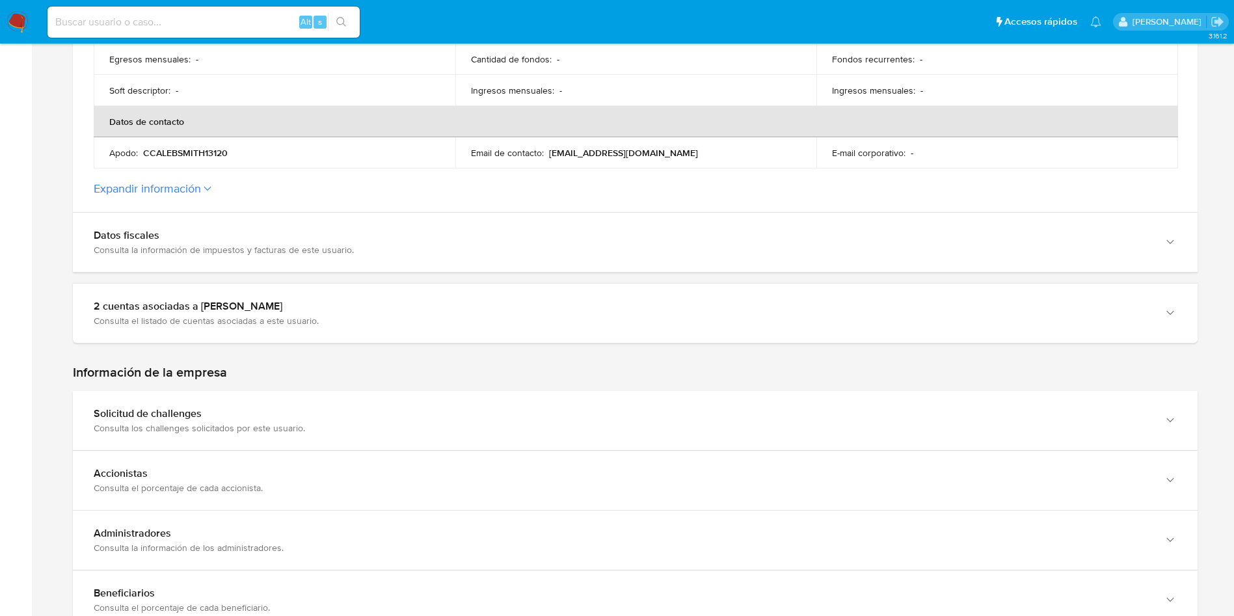
scroll to position [488, 0]
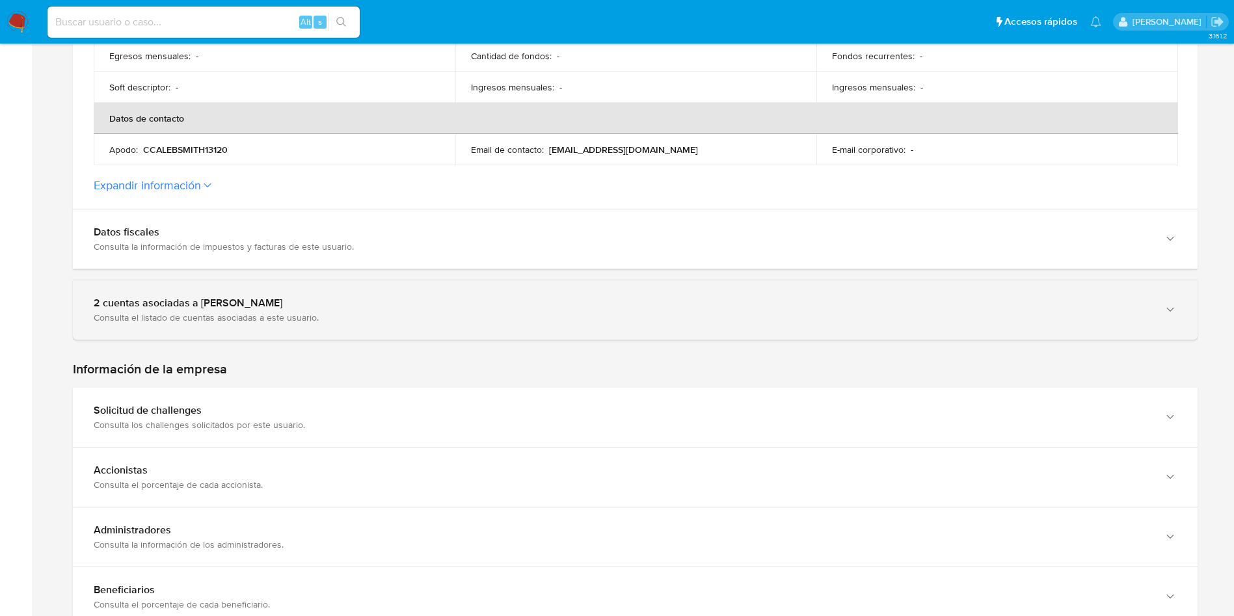
click at [316, 306] on div "2 cuentas asociadas a caleb smith" at bounding box center [622, 303] width 1057 height 13
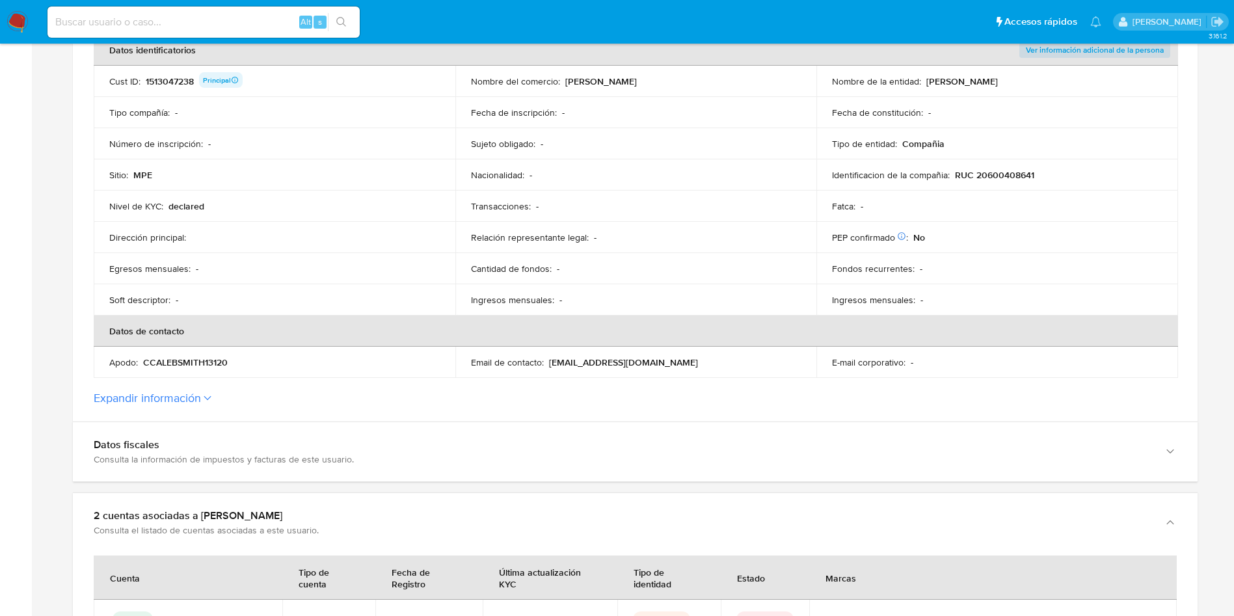
scroll to position [0, 0]
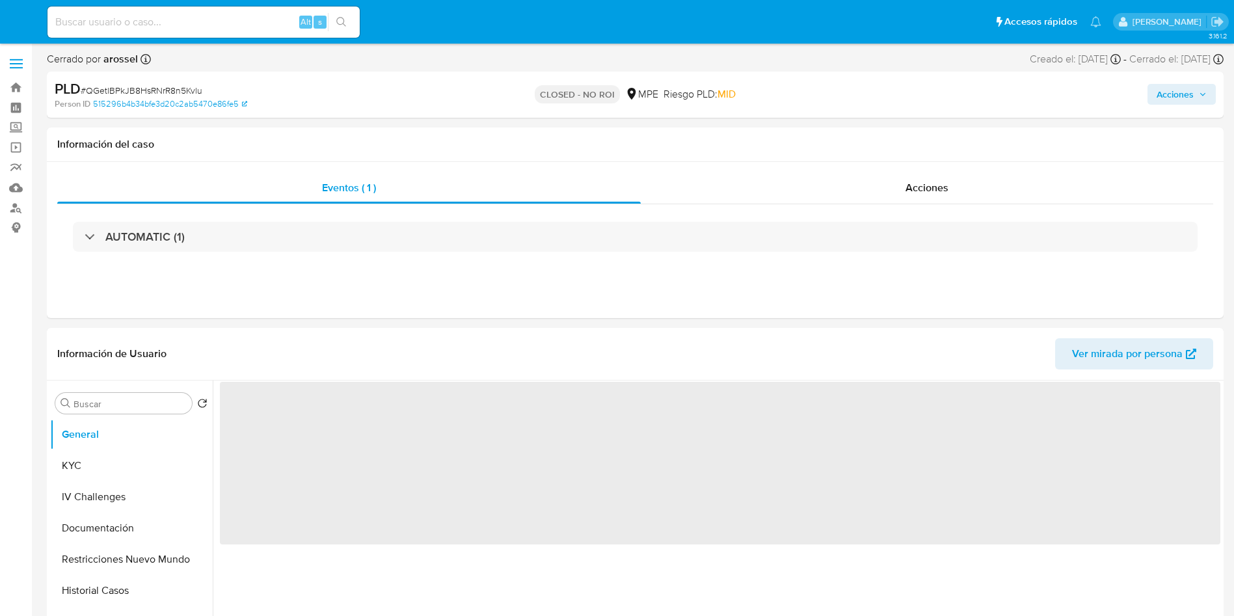
select select "10"
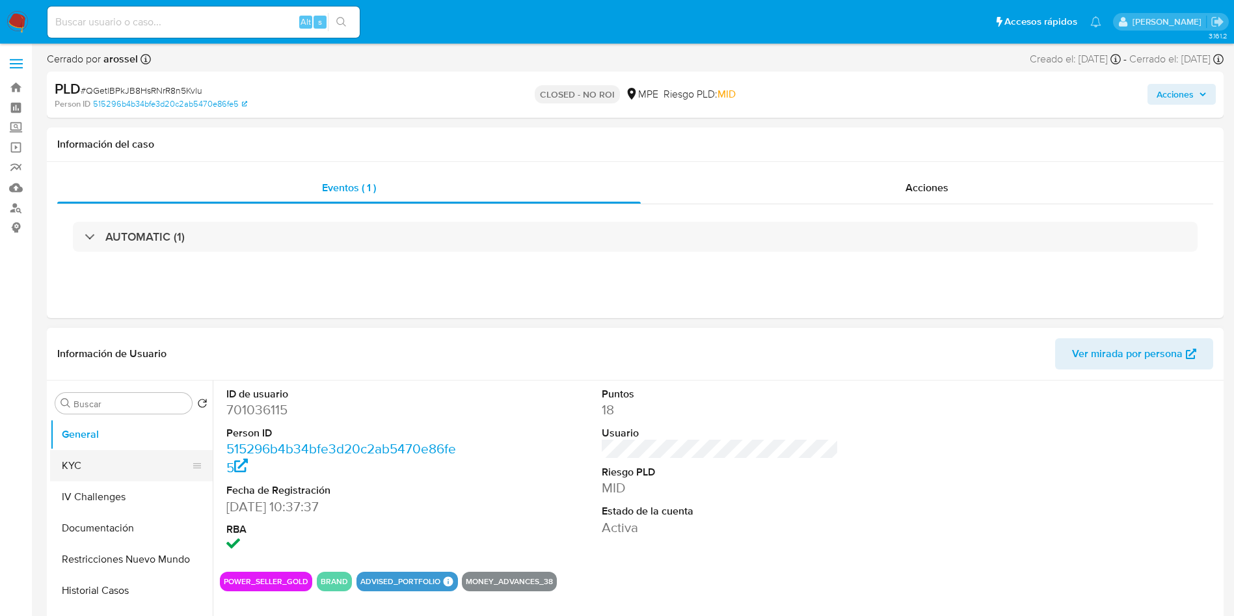
click at [128, 459] on button "KYC" at bounding box center [126, 465] width 152 height 31
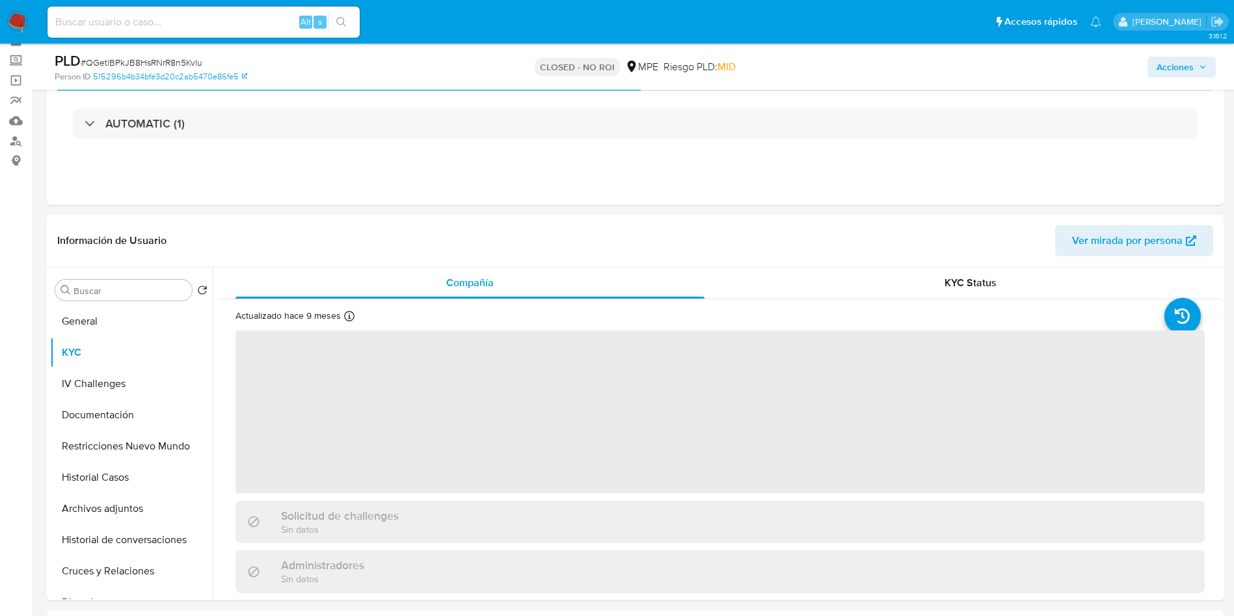
scroll to position [98, 0]
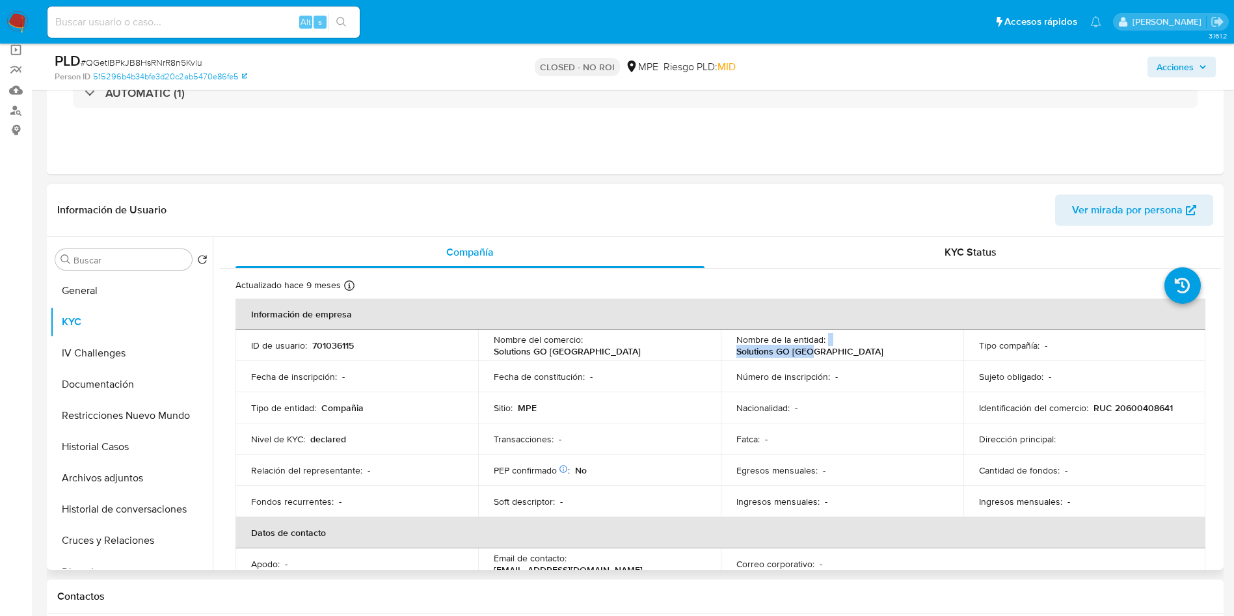
drag, startPoint x: 826, startPoint y: 342, endPoint x: 908, endPoint y: 343, distance: 82.0
click at [908, 343] on div "Nombre de la entidad : Solutions GO Perú" at bounding box center [841, 345] width 211 height 23
copy div "Solutions GO Perú"
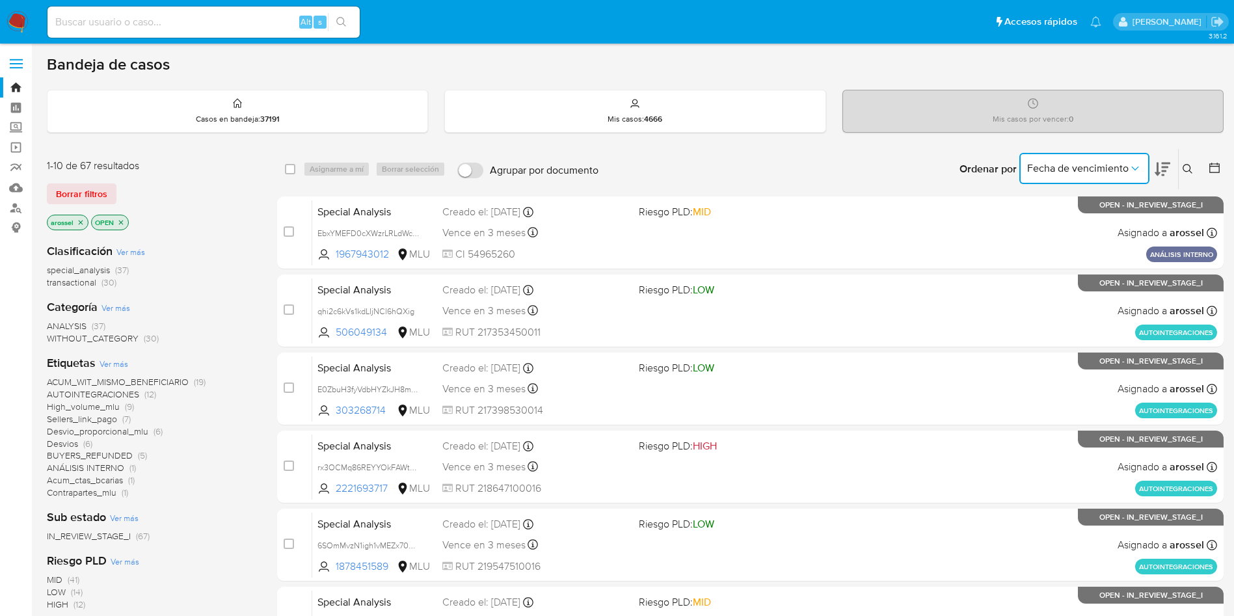
click at [1081, 159] on button "Fecha de vencimiento" at bounding box center [1084, 168] width 130 height 31
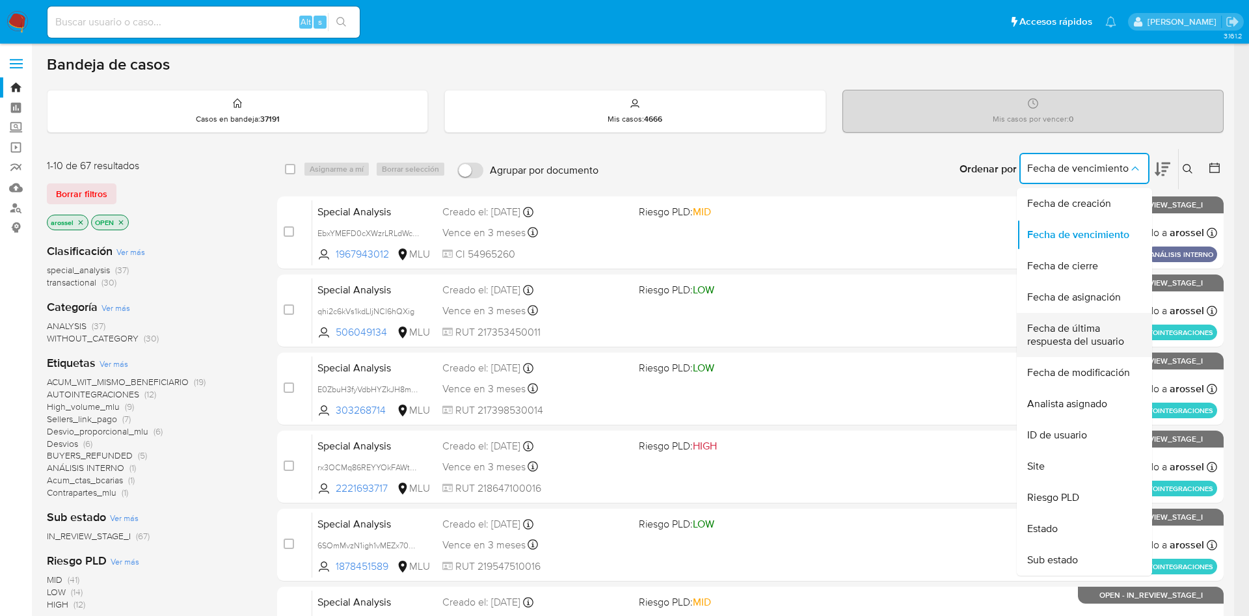
click at [1099, 335] on span "Fecha de última respuesta del usuario" at bounding box center [1080, 335] width 107 height 26
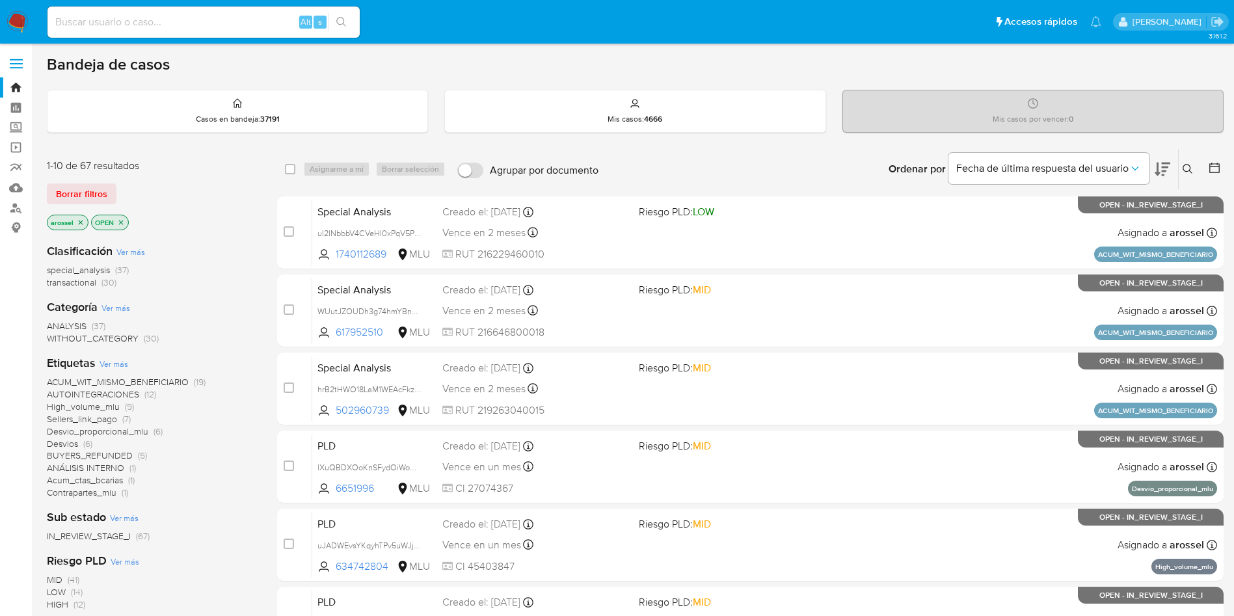
click at [1158, 174] on icon at bounding box center [1163, 169] width 16 height 16
click at [205, 34] on div "Alt s" at bounding box center [203, 22] width 312 height 31
click at [202, 24] on input at bounding box center [203, 22] width 312 height 17
paste input "gPmaerwarlyzg4UmIVsmz3BV"
type input "gPmaerwarlyzg4UmIVsmz3BV"
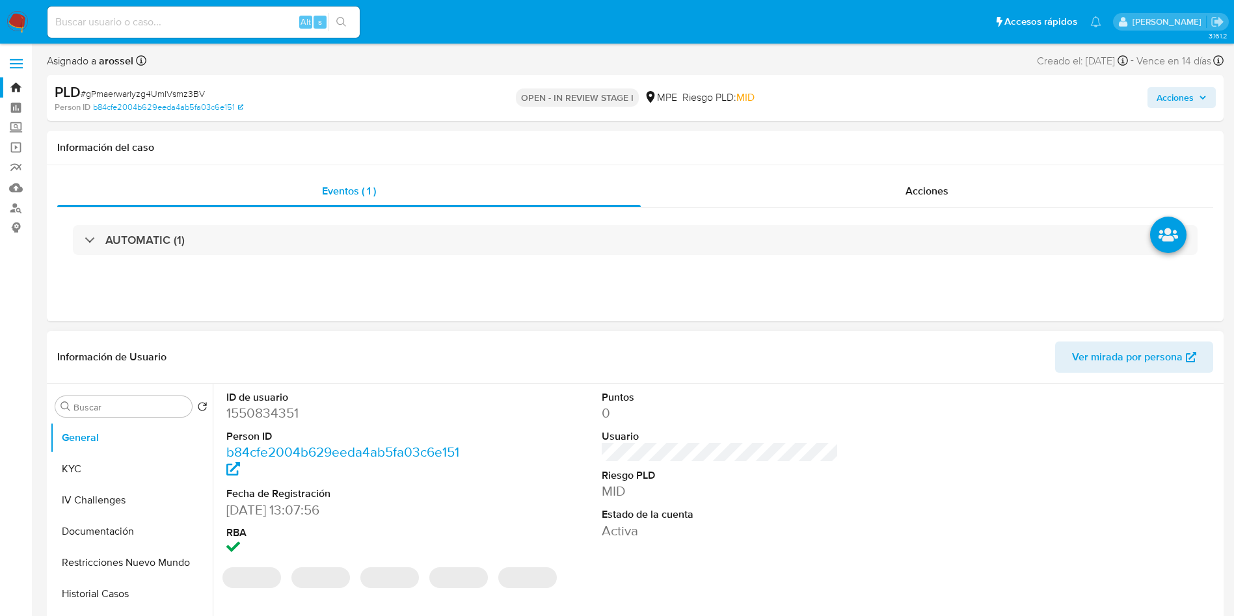
select select "10"
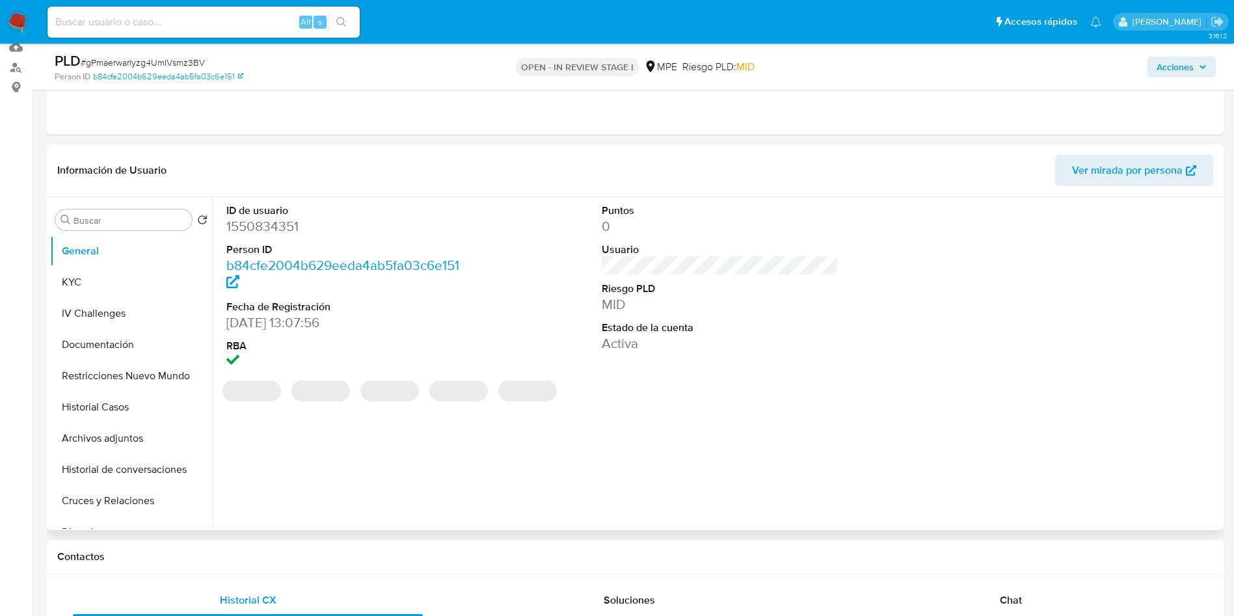
scroll to position [195, 0]
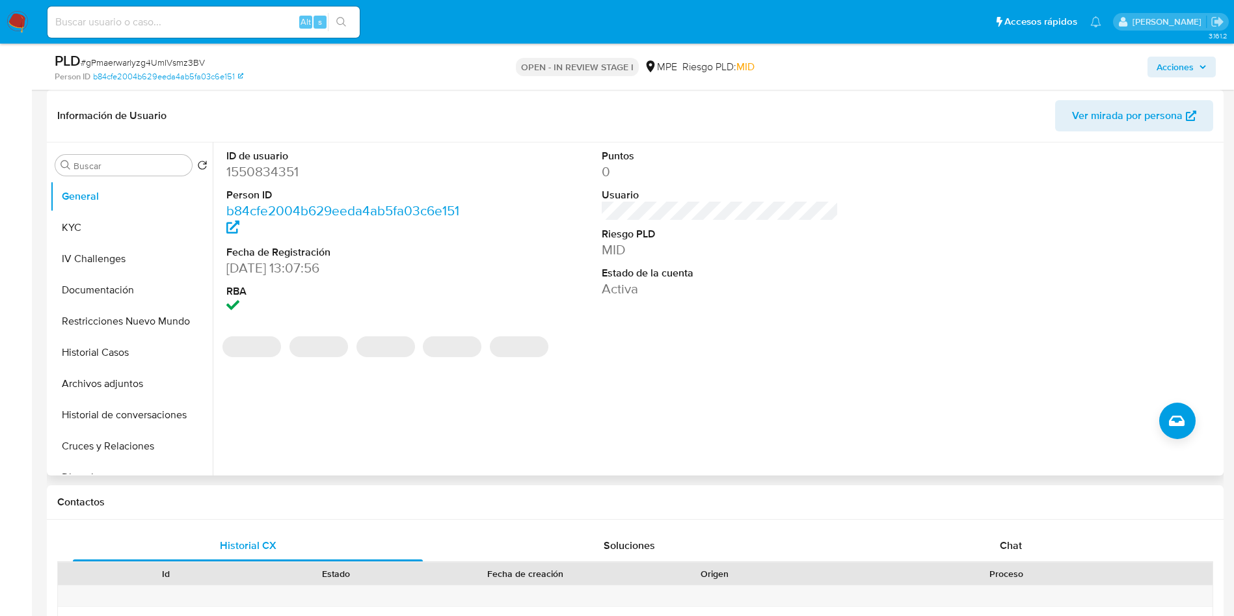
click at [260, 169] on dd "1550834351" at bounding box center [344, 172] width 237 height 18
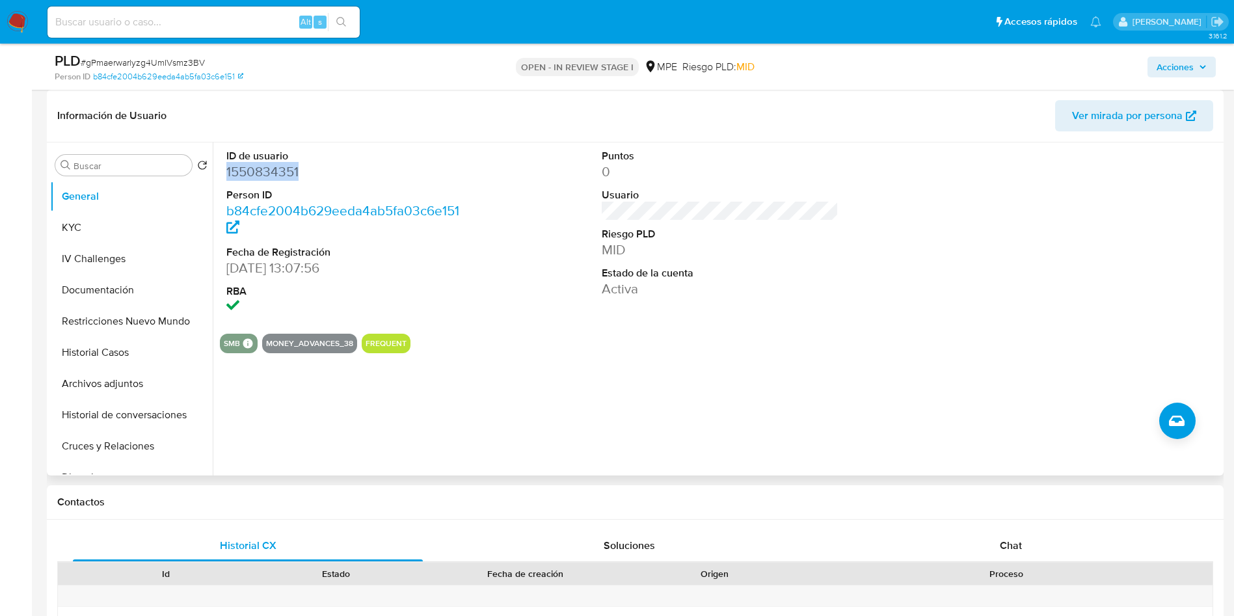
click at [260, 169] on dd "1550834351" at bounding box center [344, 172] width 237 height 18
copy dd "1550834351"
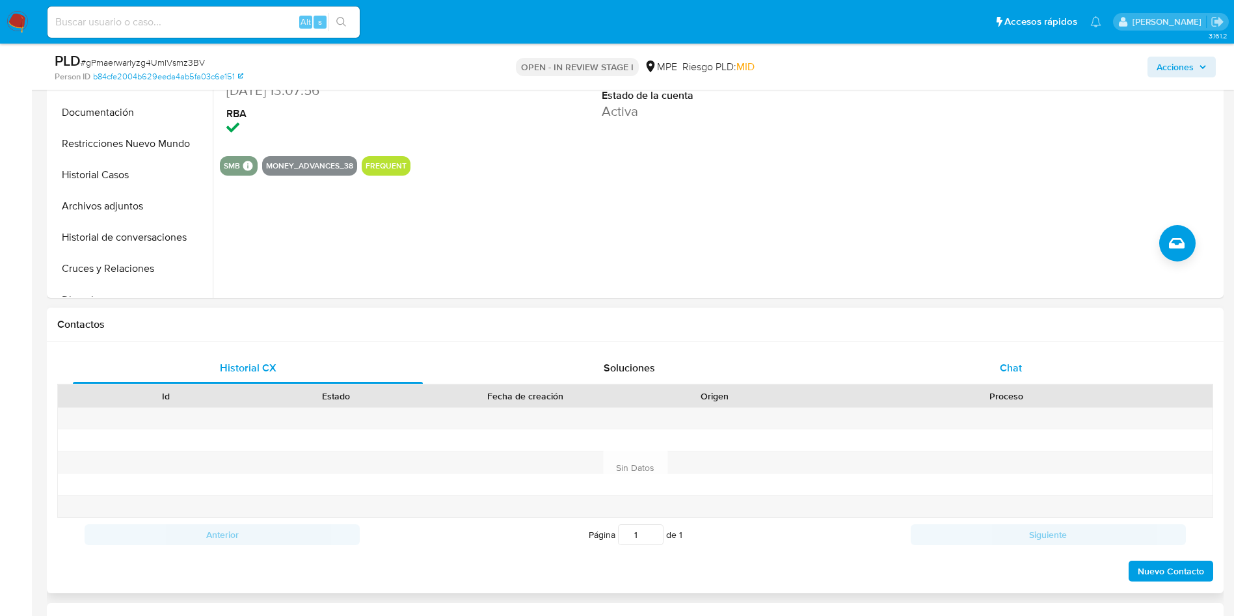
scroll to position [390, 0]
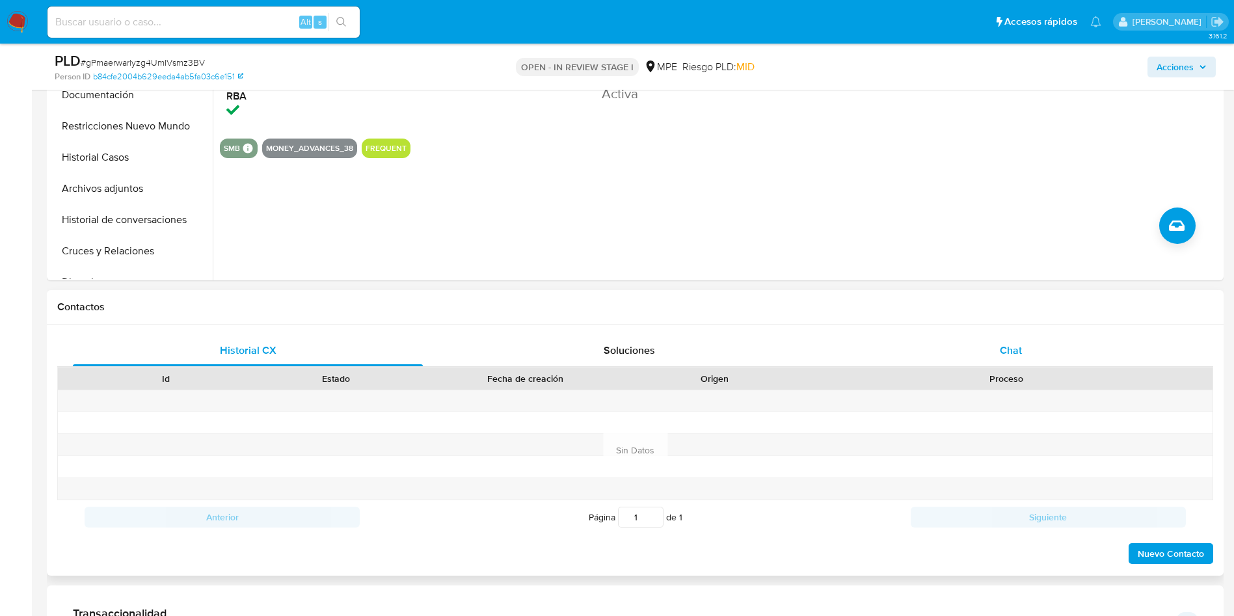
drag, startPoint x: 1031, startPoint y: 337, endPoint x: 1028, endPoint y: 352, distance: 15.3
click at [1031, 337] on div "Chat" at bounding box center [1011, 350] width 350 height 31
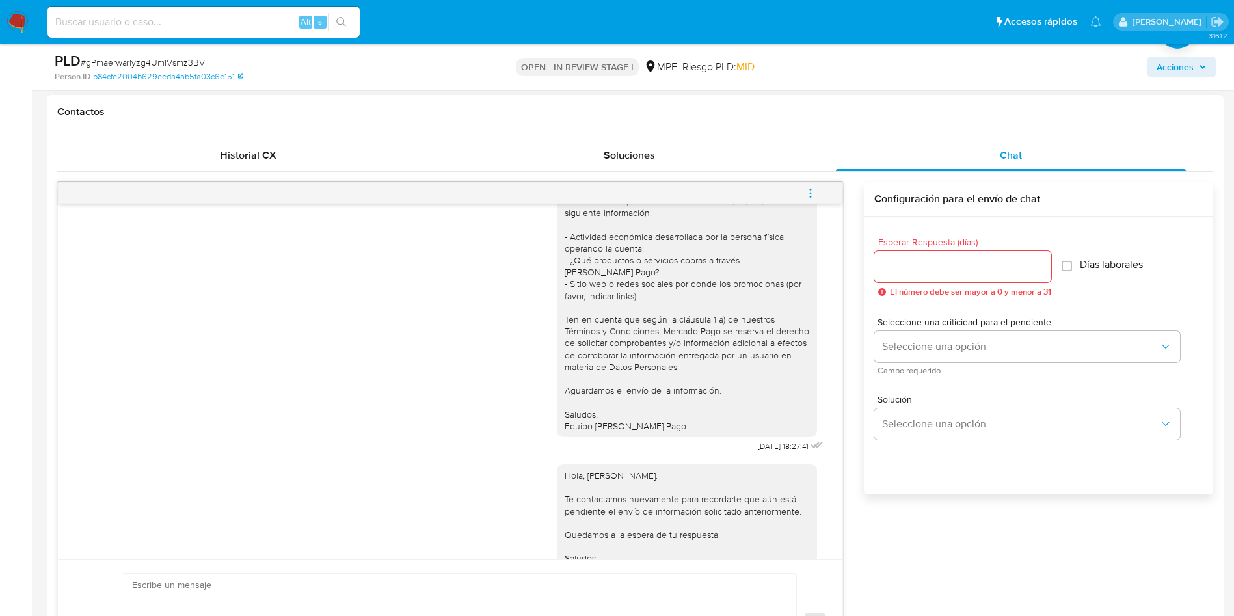
scroll to position [111, 0]
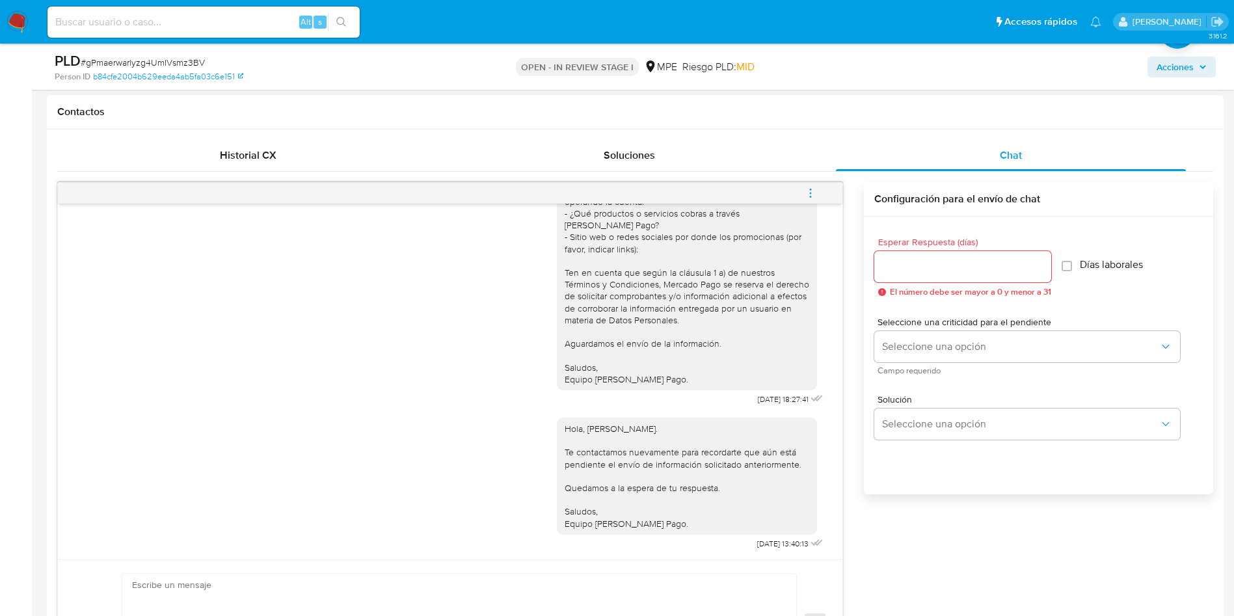
click at [816, 204] on span "menu-action" at bounding box center [811, 193] width 12 height 31
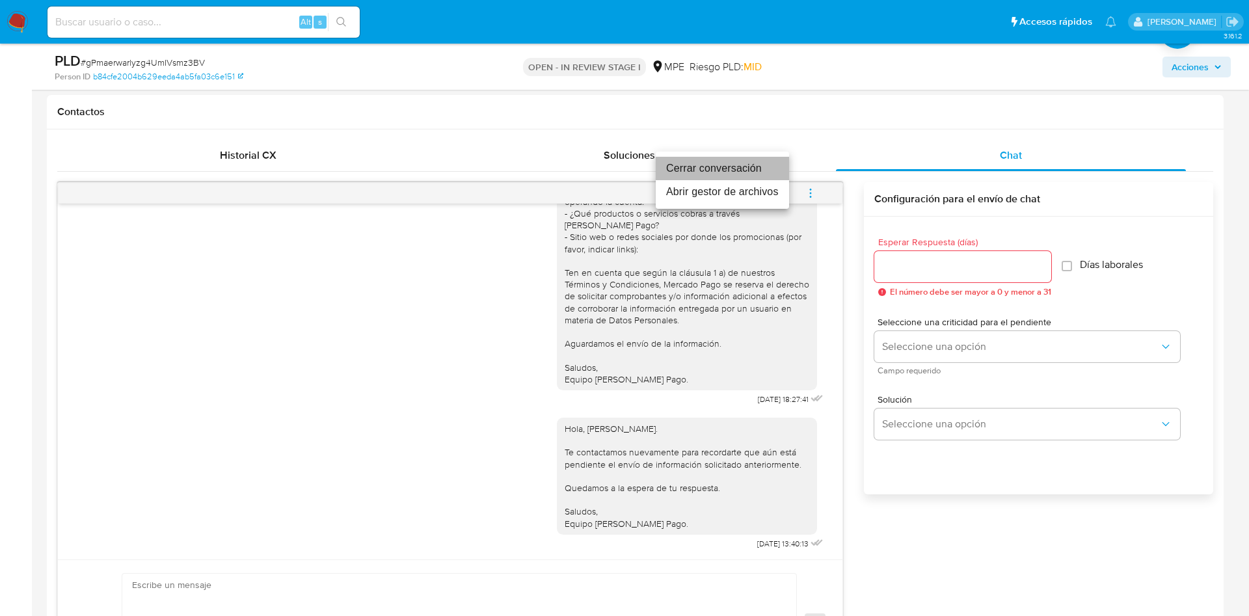
click at [764, 164] on li "Cerrar conversación" at bounding box center [722, 168] width 133 height 23
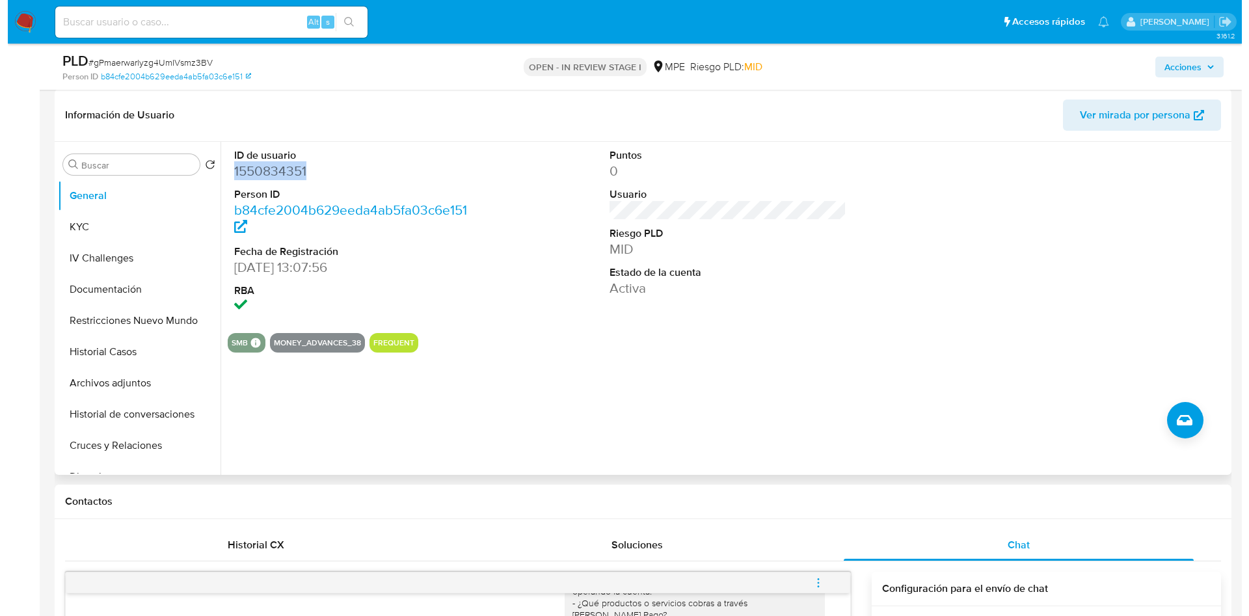
scroll to position [195, 0]
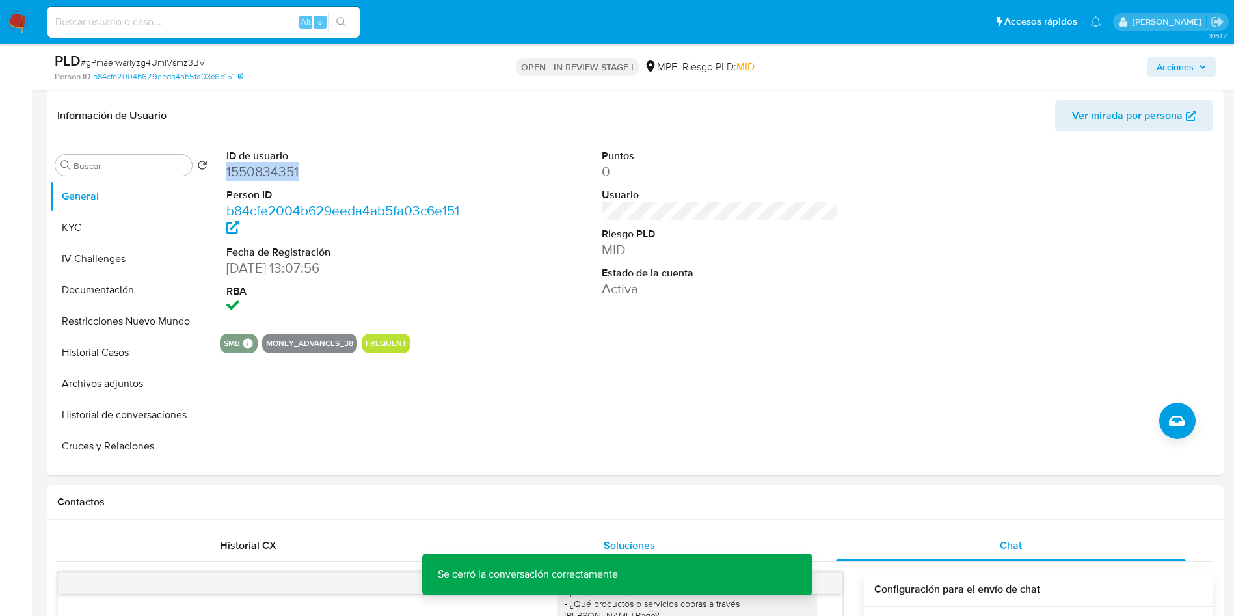
copy dd "1550834351"
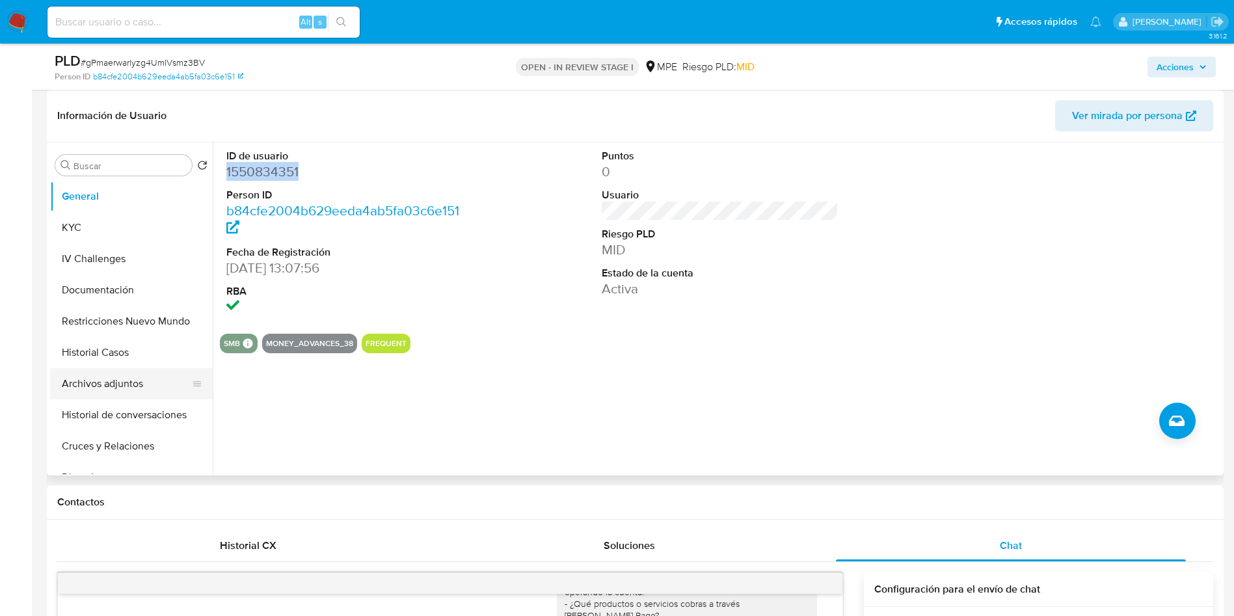
click at [149, 385] on button "Archivos adjuntos" at bounding box center [126, 383] width 152 height 31
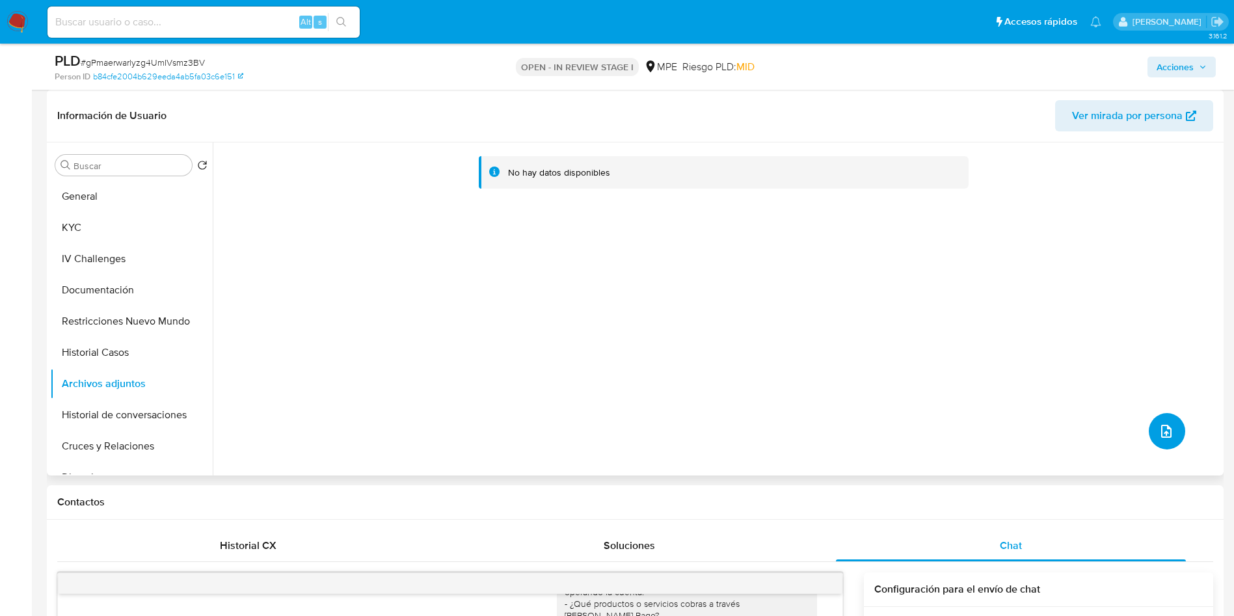
click at [1178, 431] on button "upload-file" at bounding box center [1167, 431] width 36 height 36
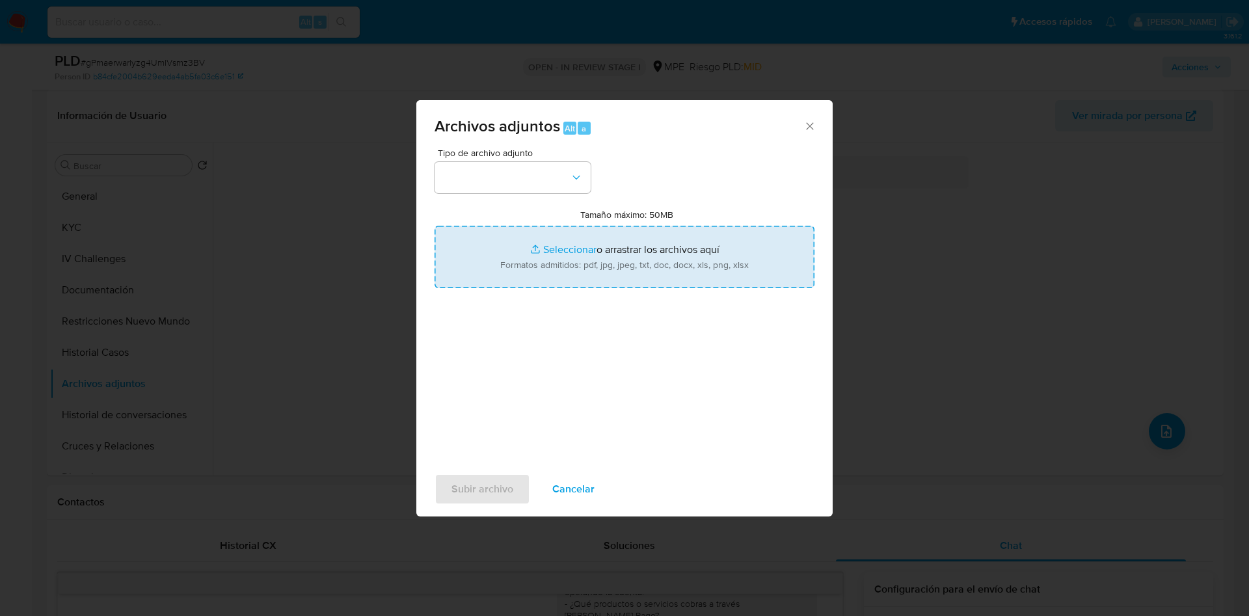
click at [746, 286] on input "Tamaño máximo: 50MB Seleccionar archivos" at bounding box center [625, 257] width 380 height 62
type input "C:\fakepath\Case Log 1550834351 - 16_09_2025.pdf"
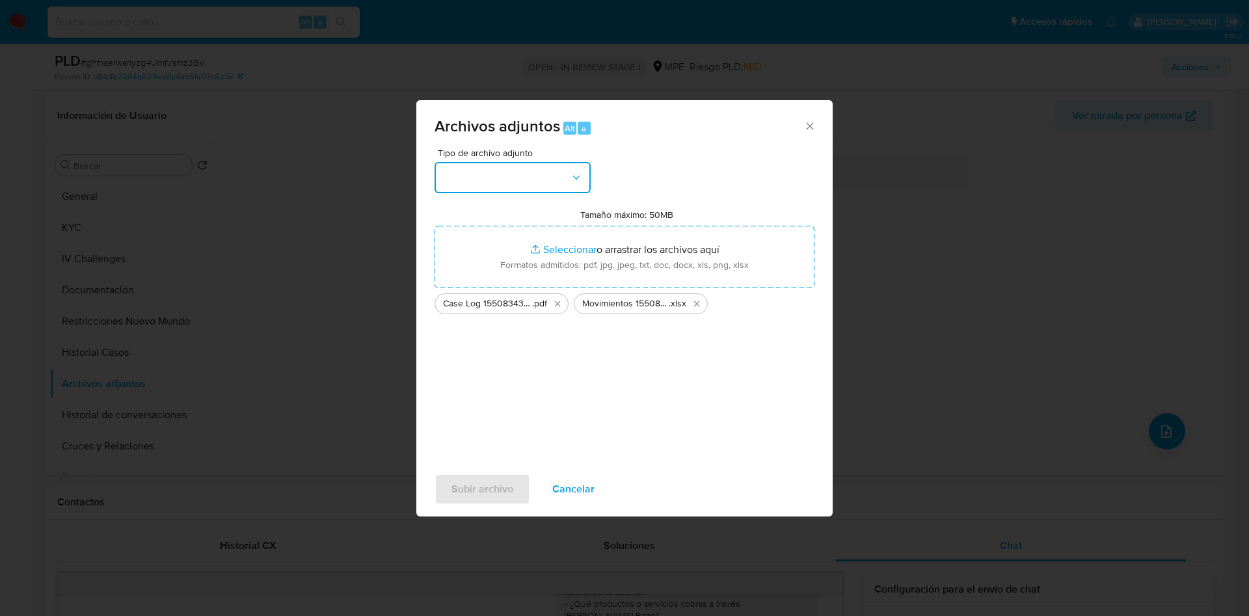
click at [518, 178] on button "button" at bounding box center [513, 177] width 156 height 31
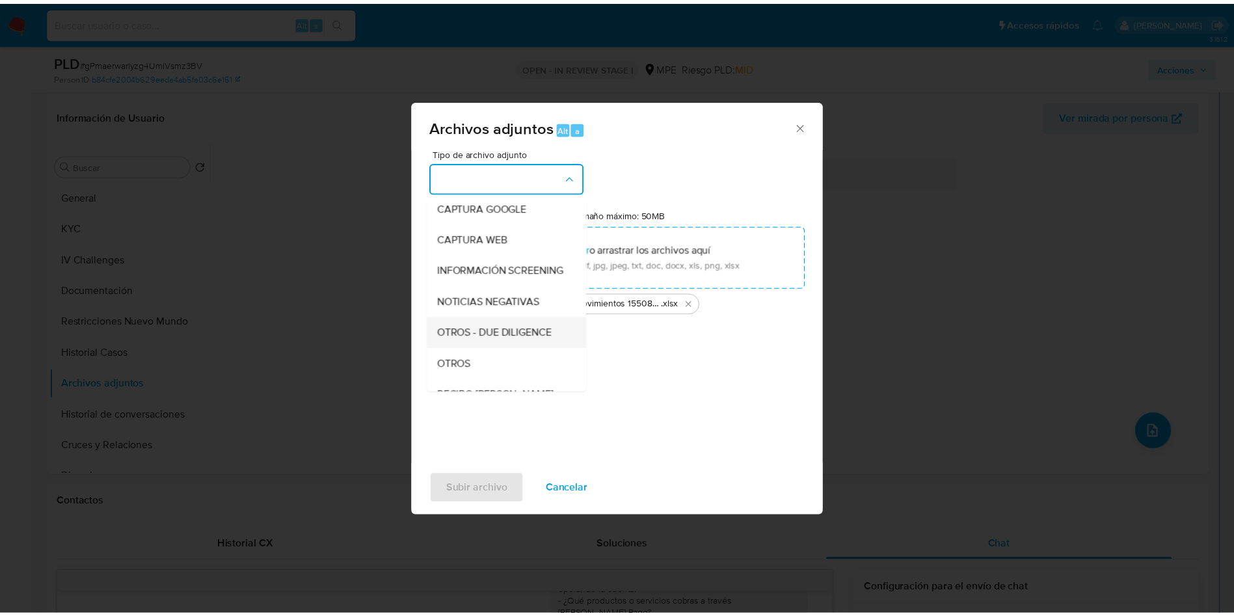
scroll to position [98, 0]
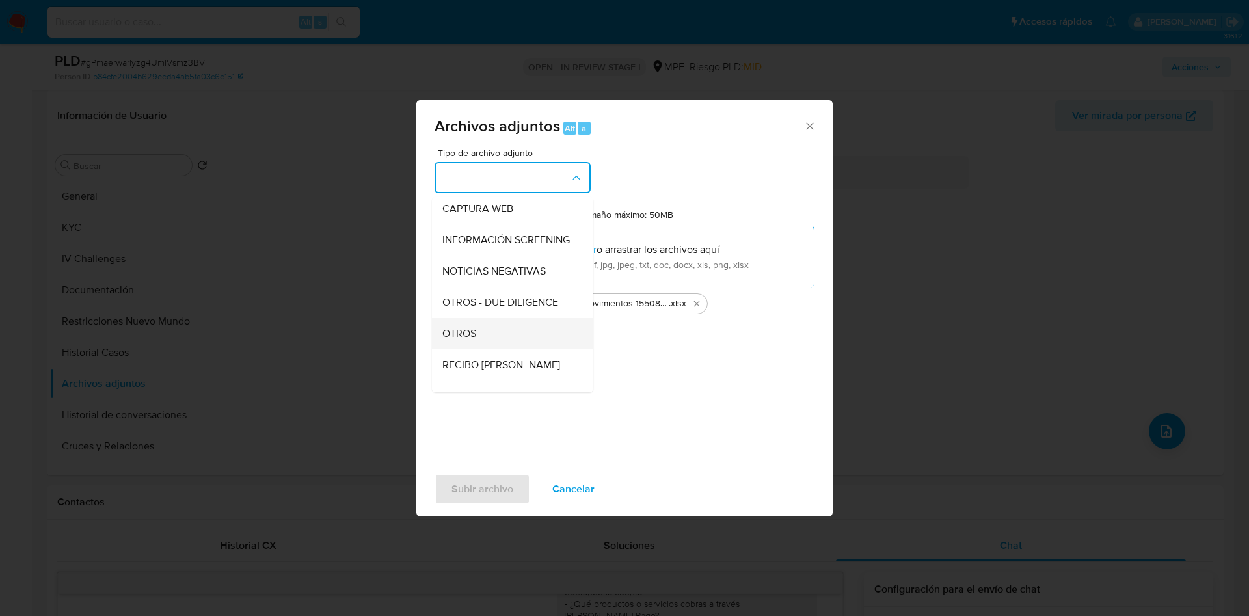
click at [506, 349] on div "OTROS" at bounding box center [508, 333] width 133 height 31
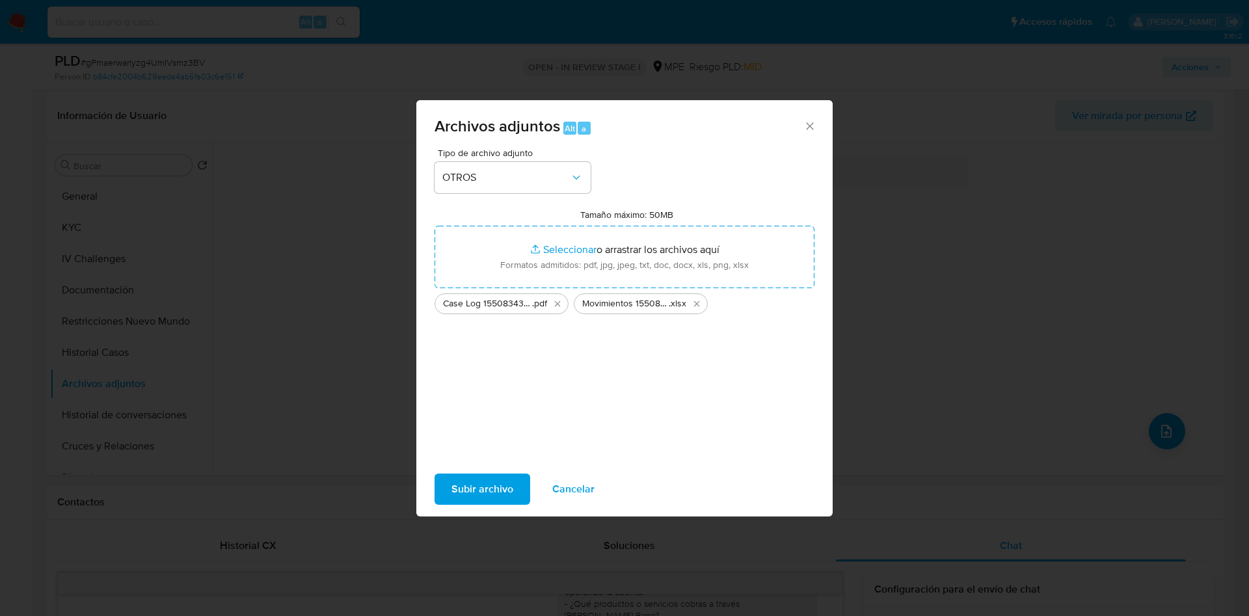
click at [496, 491] on span "Subir archivo" at bounding box center [483, 489] width 62 height 29
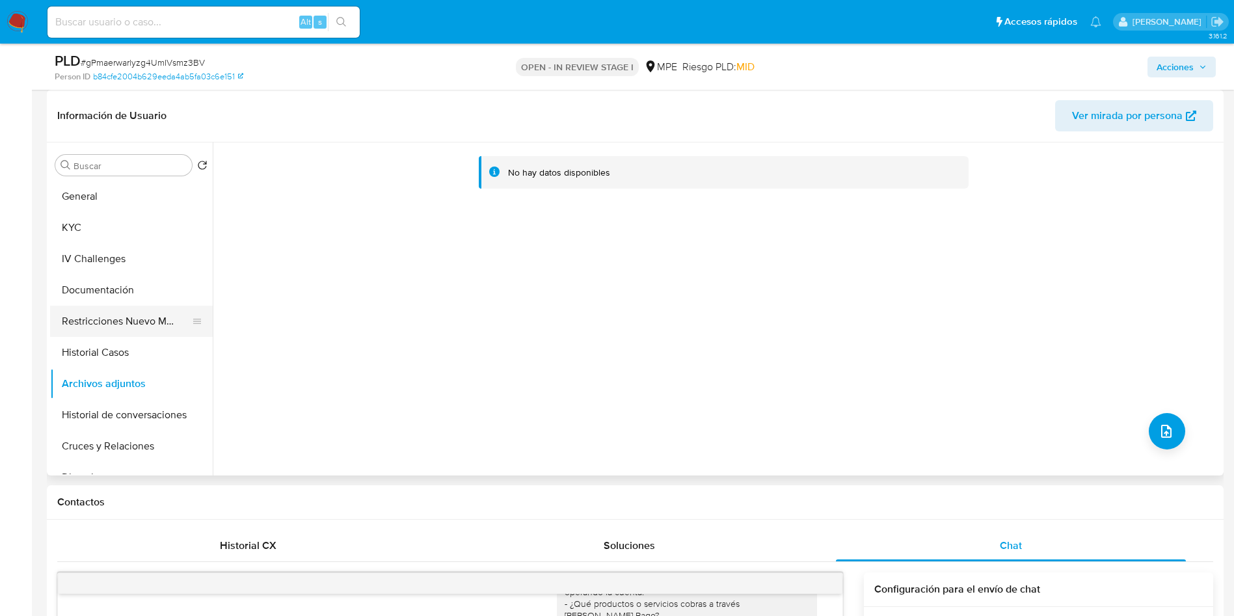
click at [154, 319] on button "Restricciones Nuevo Mundo" at bounding box center [126, 321] width 152 height 31
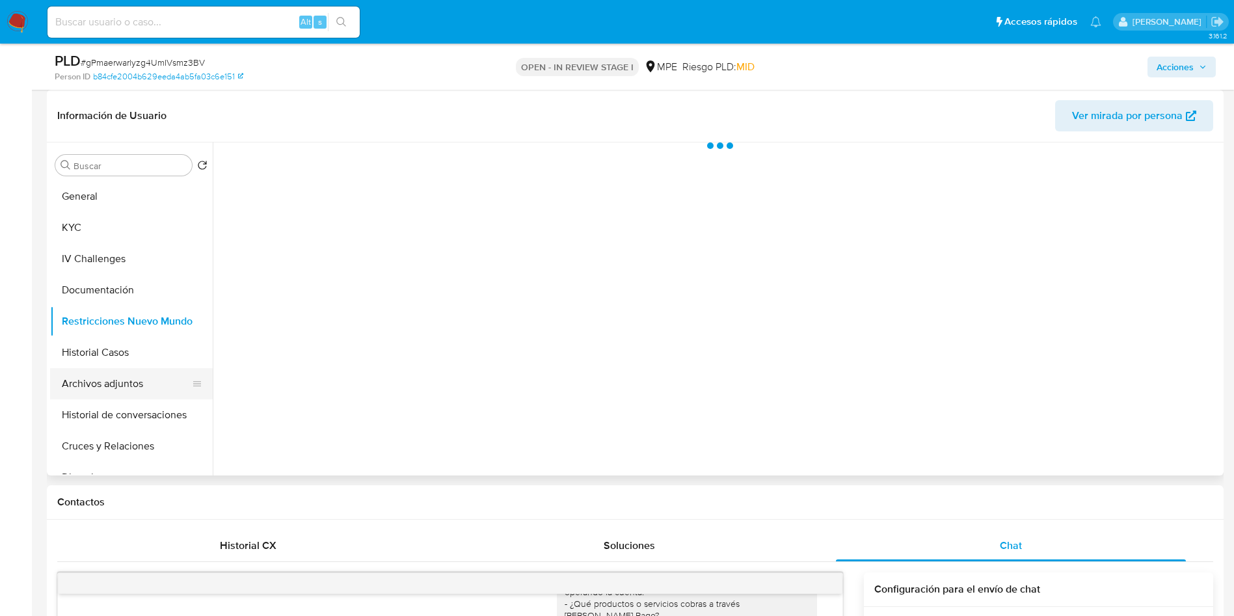
click at [145, 378] on button "Archivos adjuntos" at bounding box center [126, 383] width 152 height 31
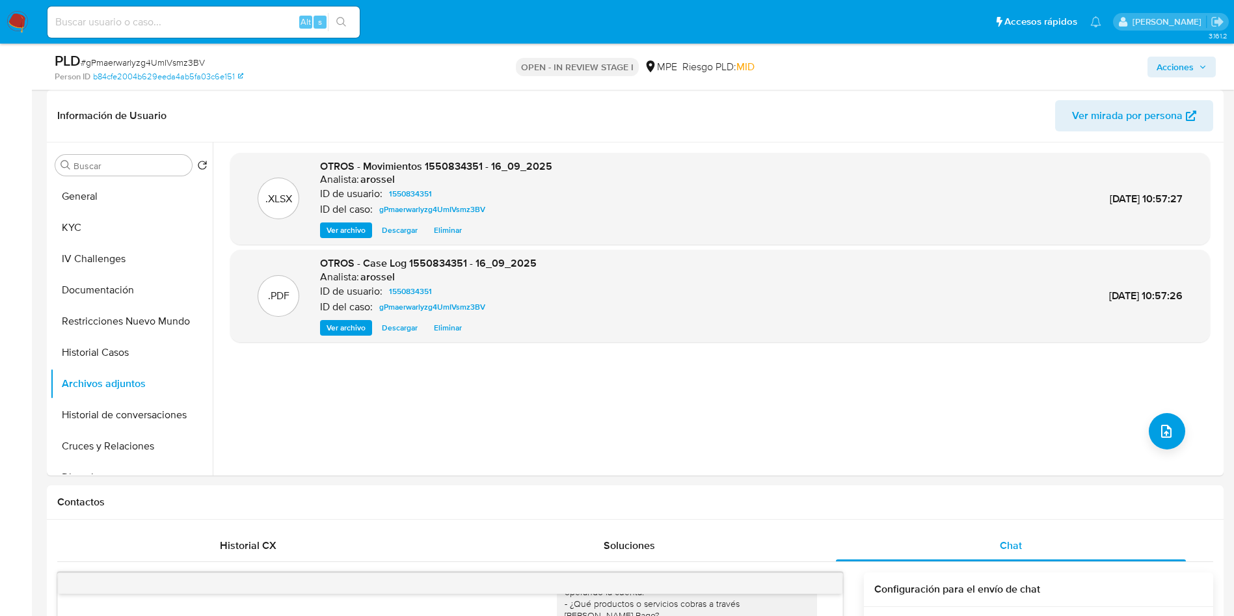
click at [1172, 79] on div "Acciones" at bounding box center [1024, 66] width 384 height 31
click at [1172, 67] on span "Acciones" at bounding box center [1175, 67] width 37 height 21
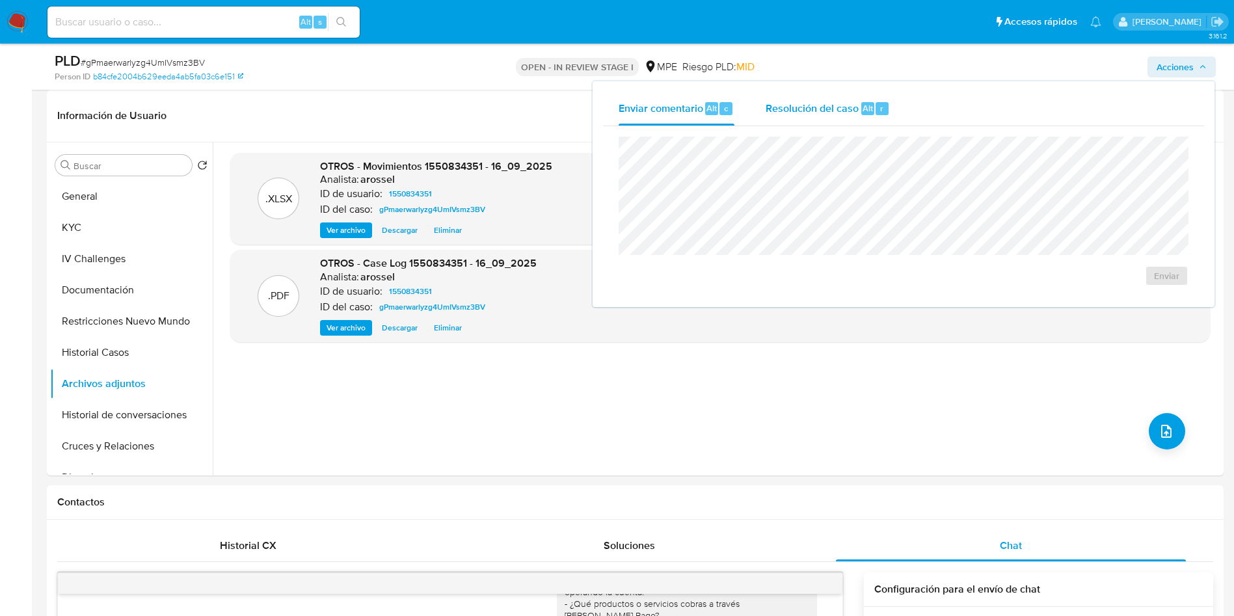
click at [867, 107] on span "Alt" at bounding box center [868, 108] width 10 height 12
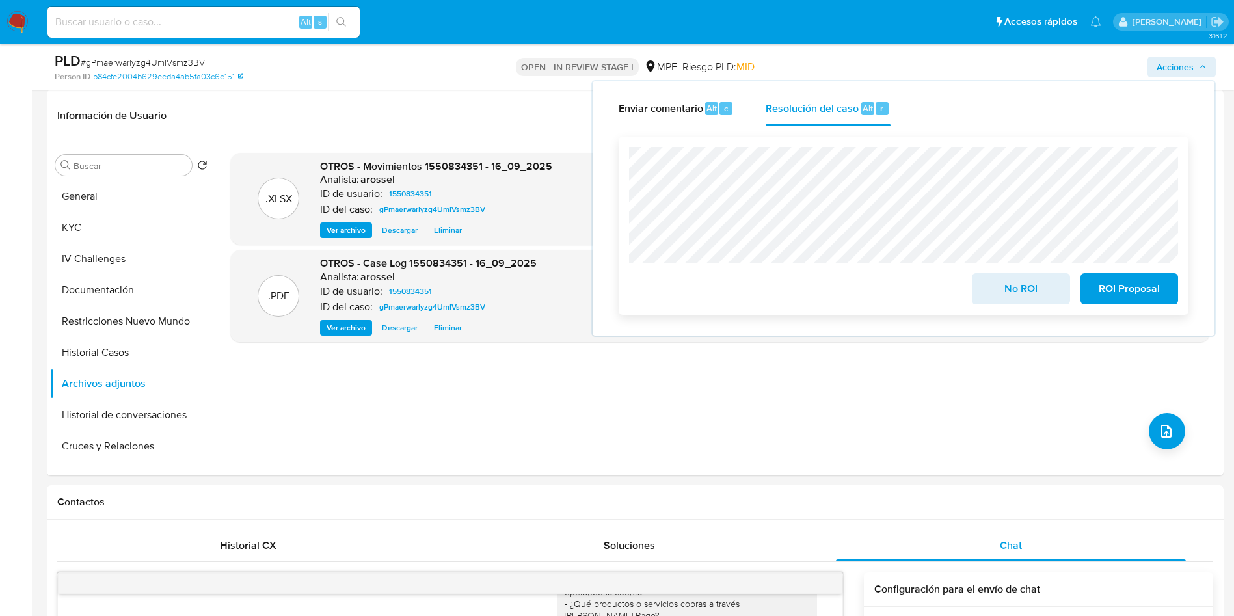
click at [1149, 290] on span "ROI Proposal" at bounding box center [1130, 289] width 64 height 29
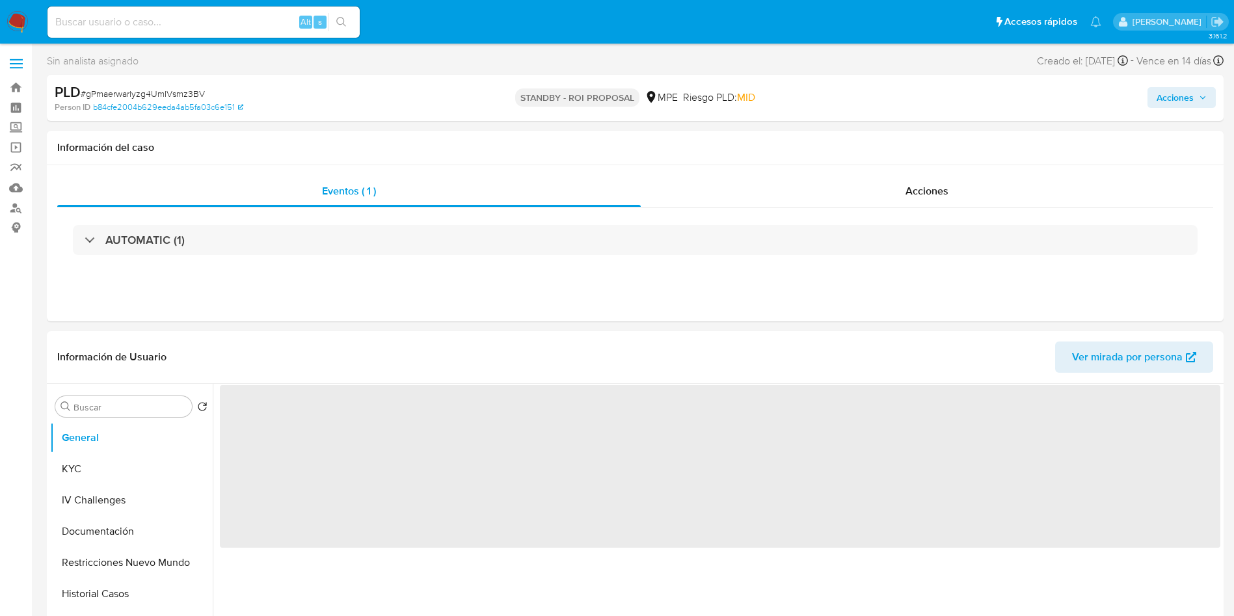
select select "10"
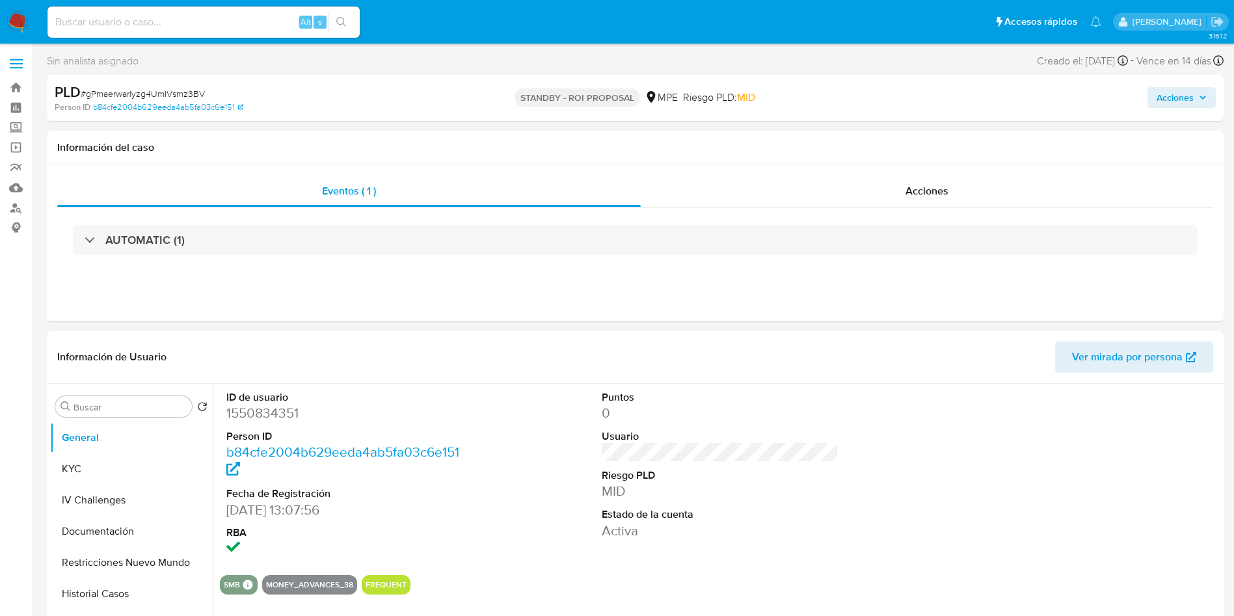
click at [191, 89] on span "# gPmaerwarlyzg4UmIVsmz3BV" at bounding box center [143, 93] width 124 height 13
copy span "gPmaerwarlyzg4UmIVsmz3BV"
click at [179, 12] on div "Alt s" at bounding box center [203, 22] width 312 height 31
click at [176, 14] on input at bounding box center [203, 22] width 312 height 17
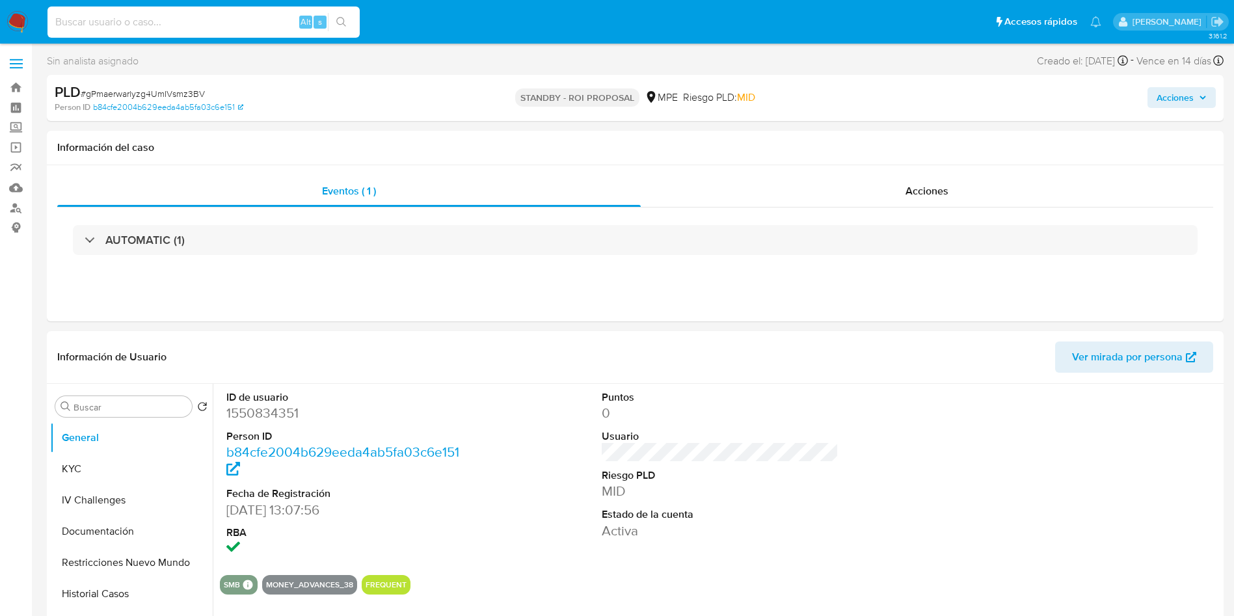
paste input "MssbpjP0EzOAUfXvREfpgj75"
type input "MssbpjP0EzOAUfXvREfpgj75"
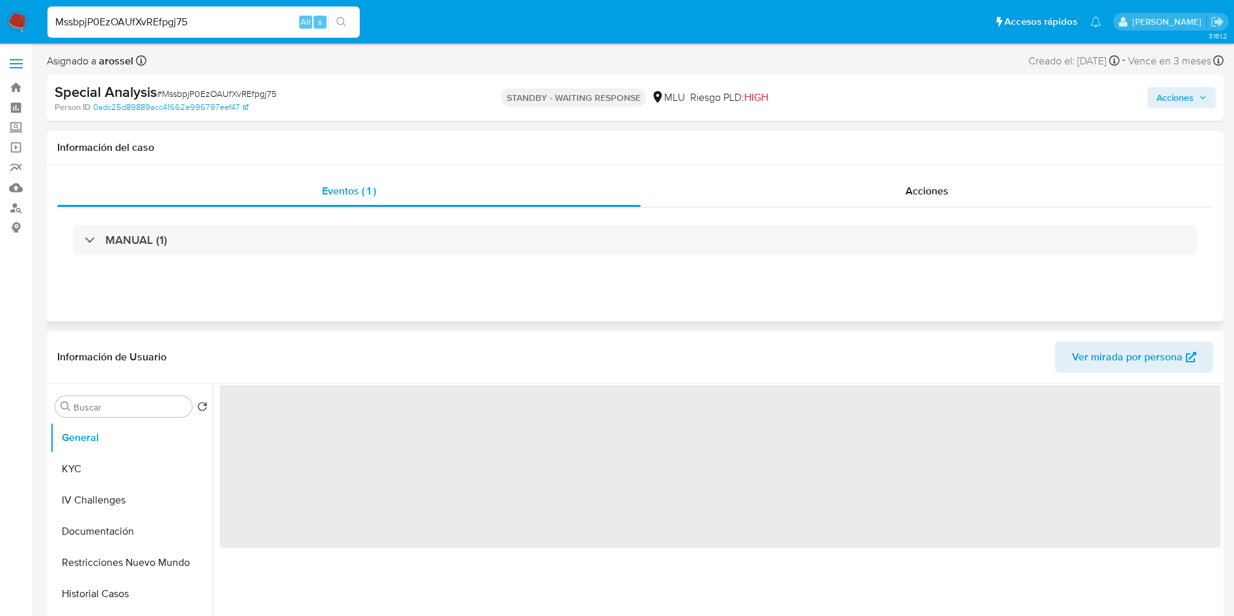
select select "10"
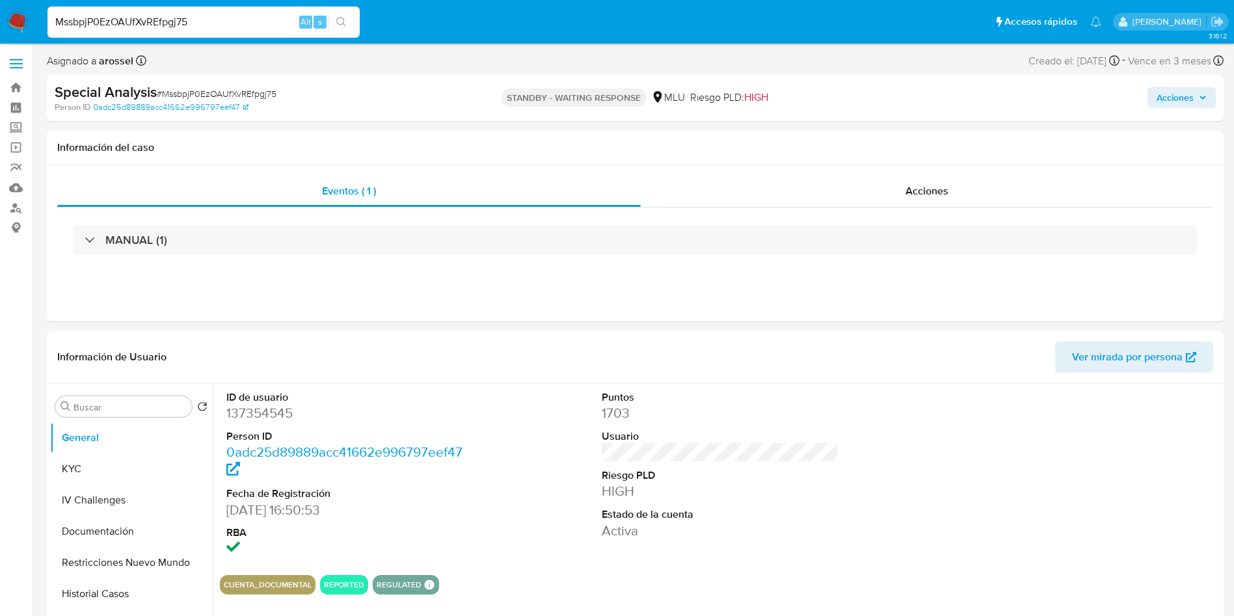
click at [195, 27] on input "MssbpjP0EzOAUfXvREfpgj75" at bounding box center [203, 22] width 312 height 17
paste input "EbxYMEFD0cXWzrLRLdWc1pmZ"
type input "EbxYMEFD0cXWzrLRLdWc1pmZ"
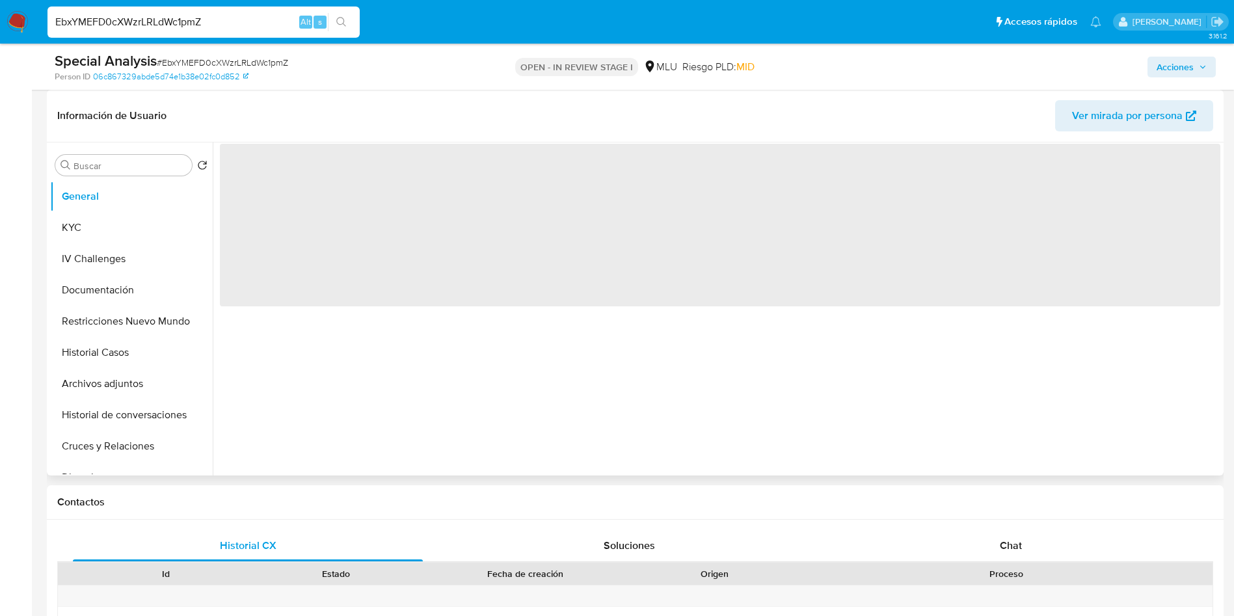
select select "10"
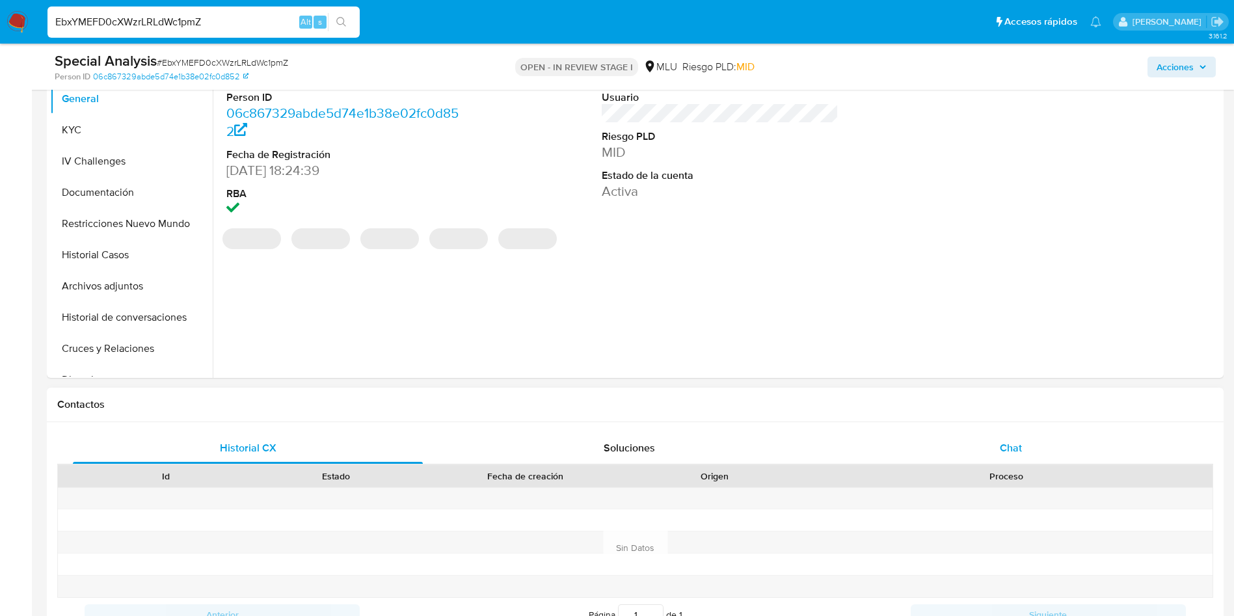
click at [999, 447] on div "Chat" at bounding box center [1011, 448] width 350 height 31
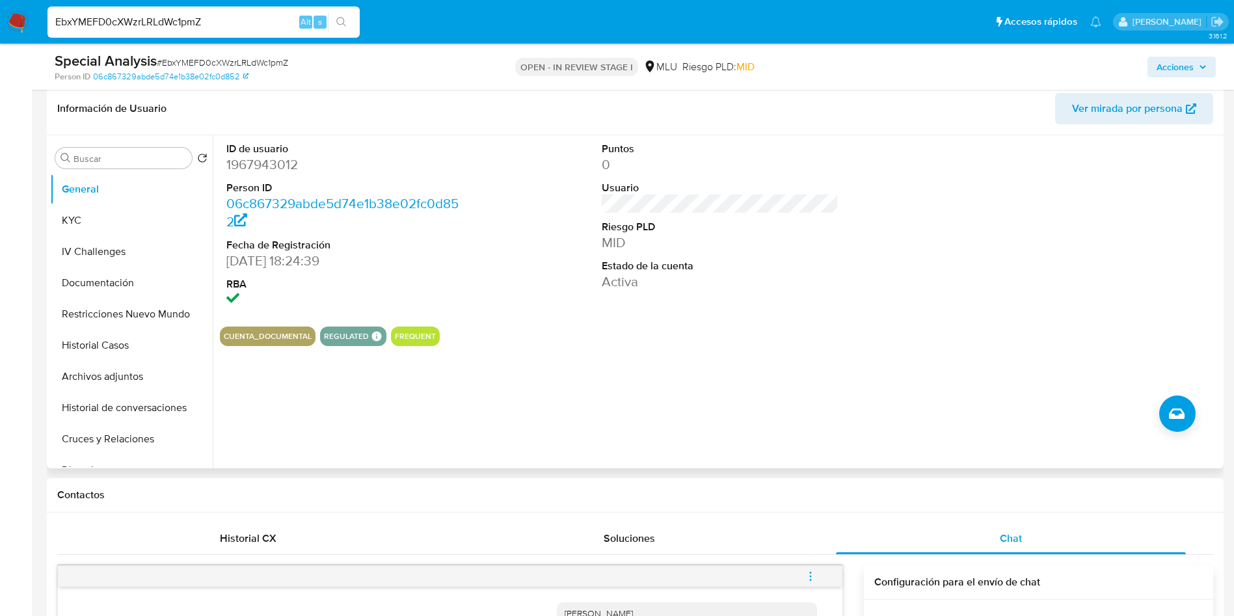
scroll to position [195, 0]
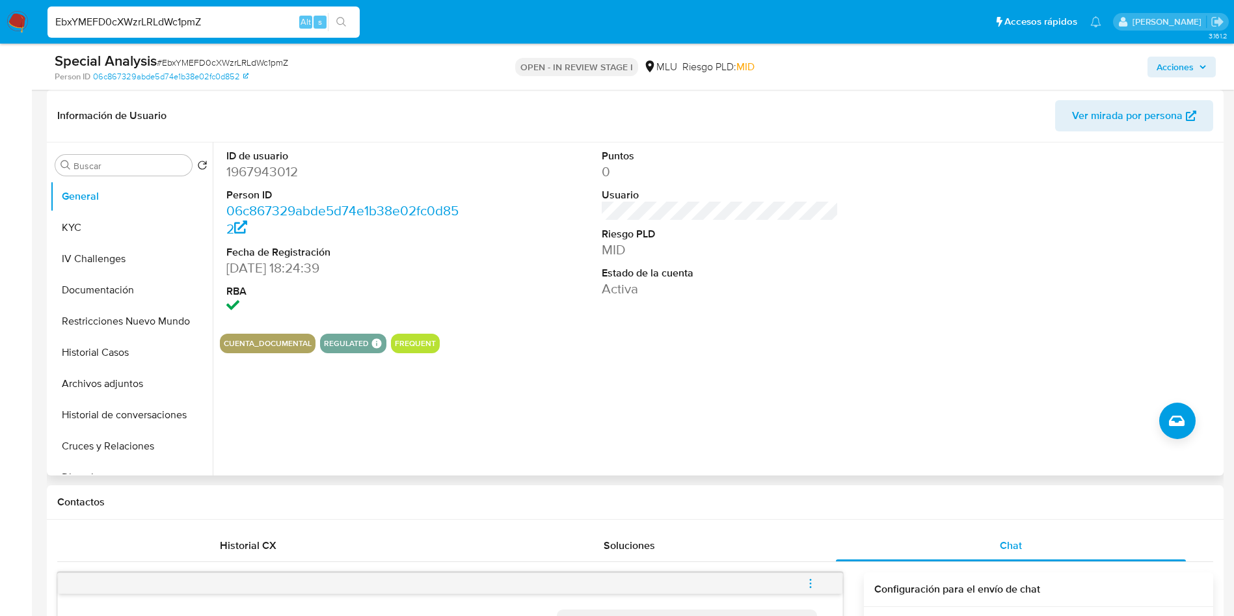
click at [280, 172] on dd "1967943012" at bounding box center [344, 172] width 237 height 18
copy dd "1967943012"
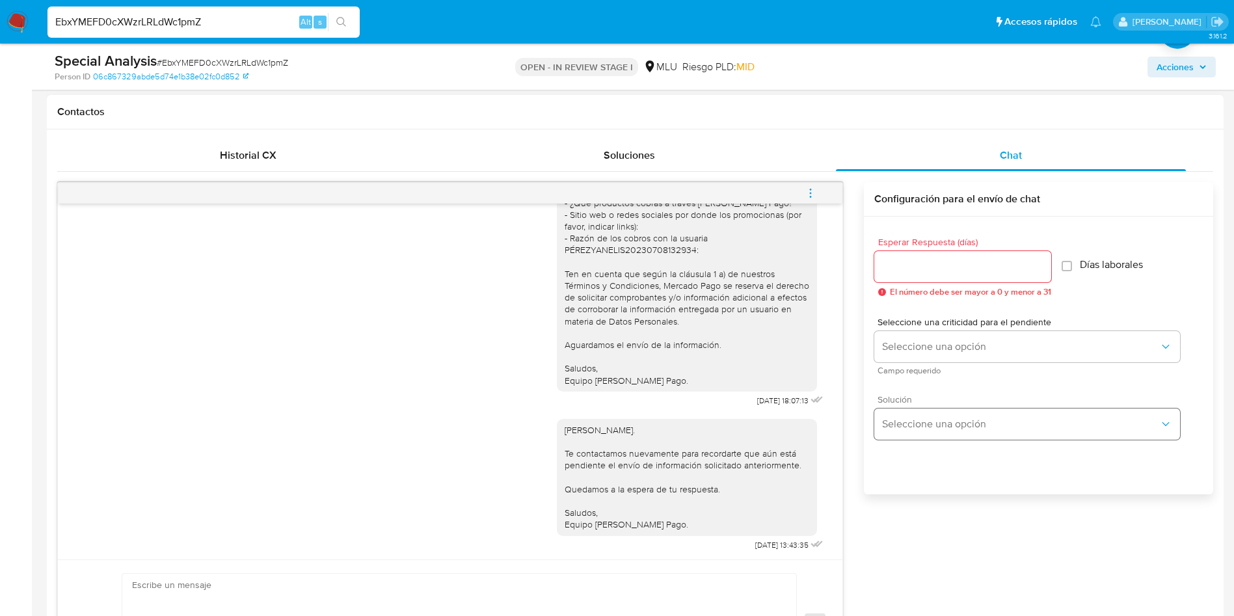
scroll to position [100, 0]
click at [807, 193] on icon "menu-action" at bounding box center [811, 193] width 12 height 12
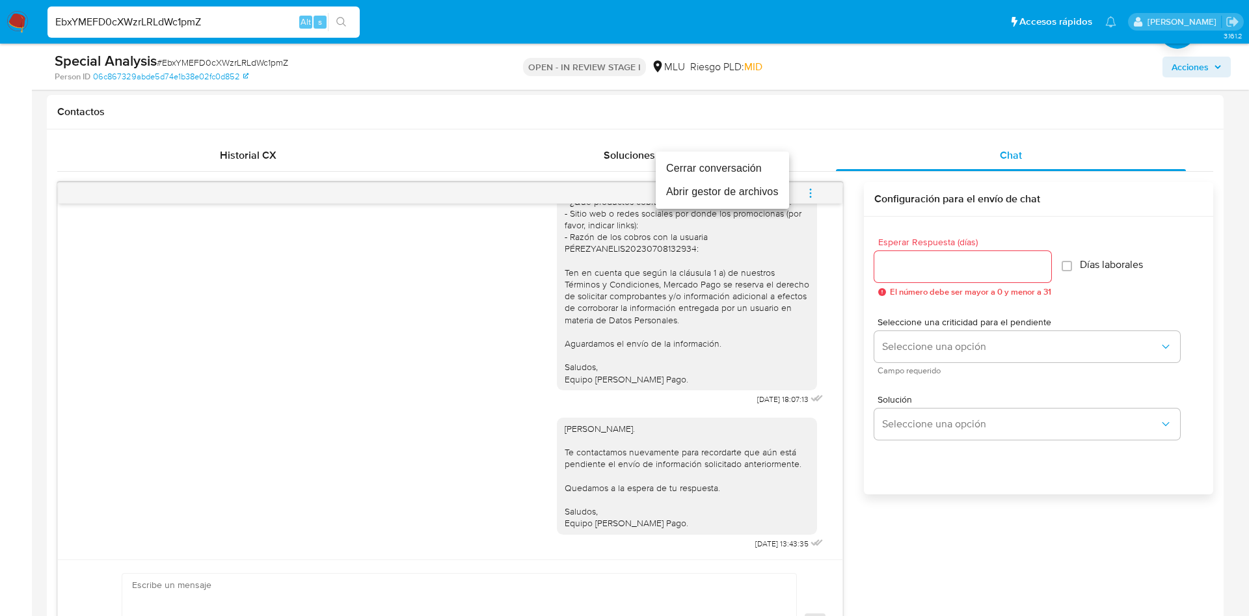
click at [742, 165] on li "Cerrar conversación" at bounding box center [722, 168] width 133 height 23
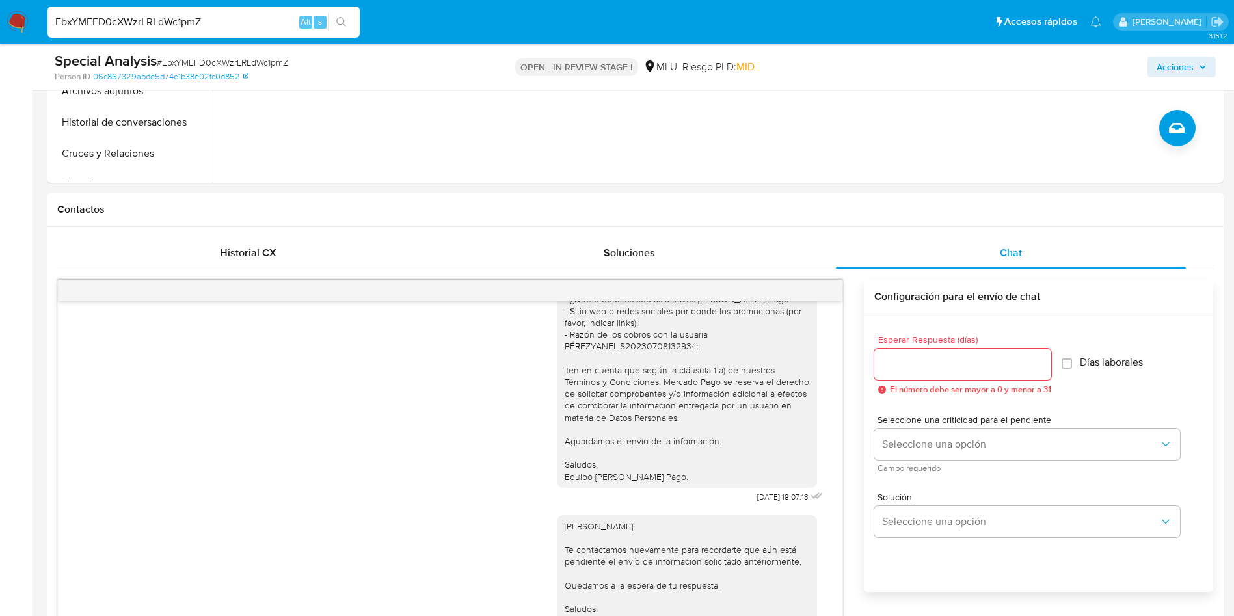
scroll to position [0, 0]
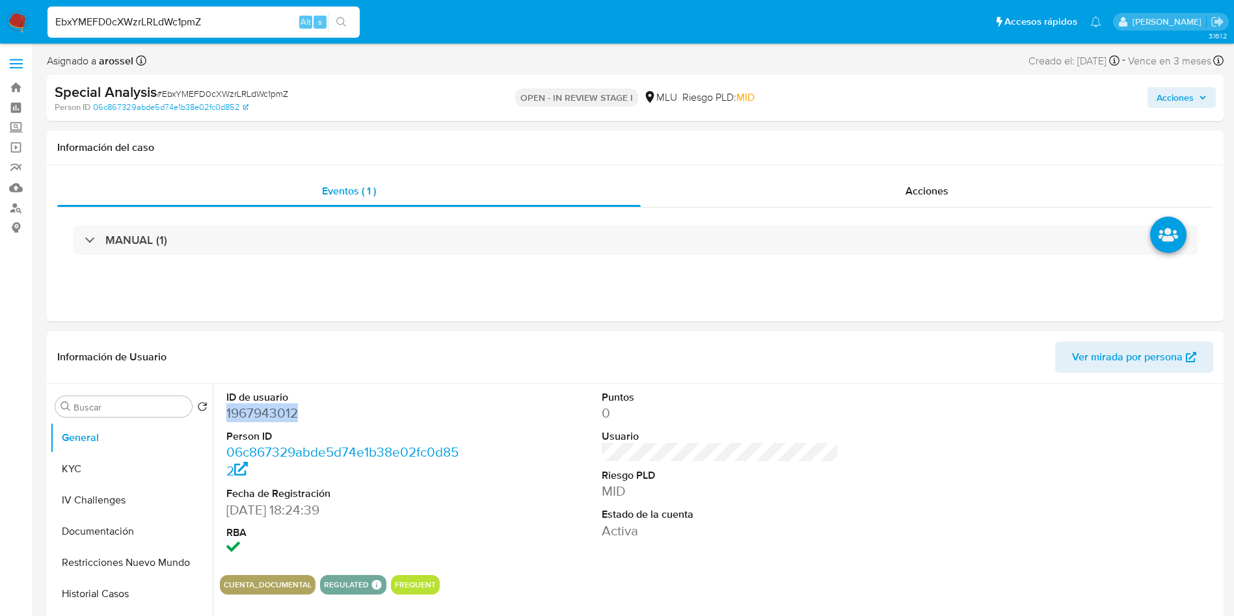
copy dd "1967943012"
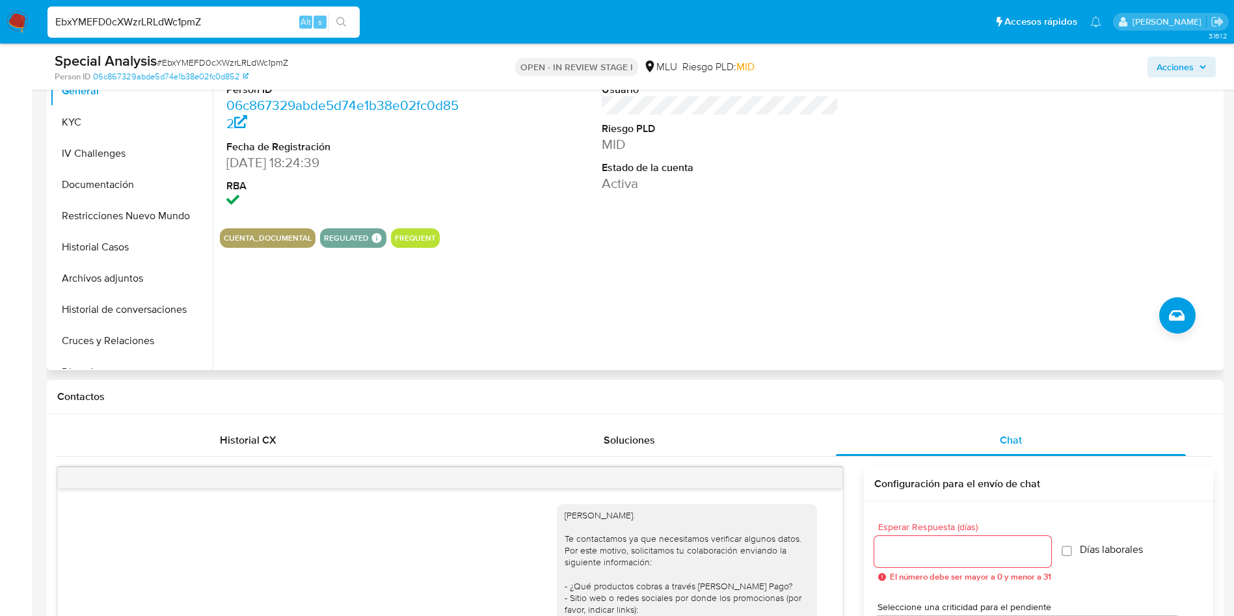
scroll to position [98, 0]
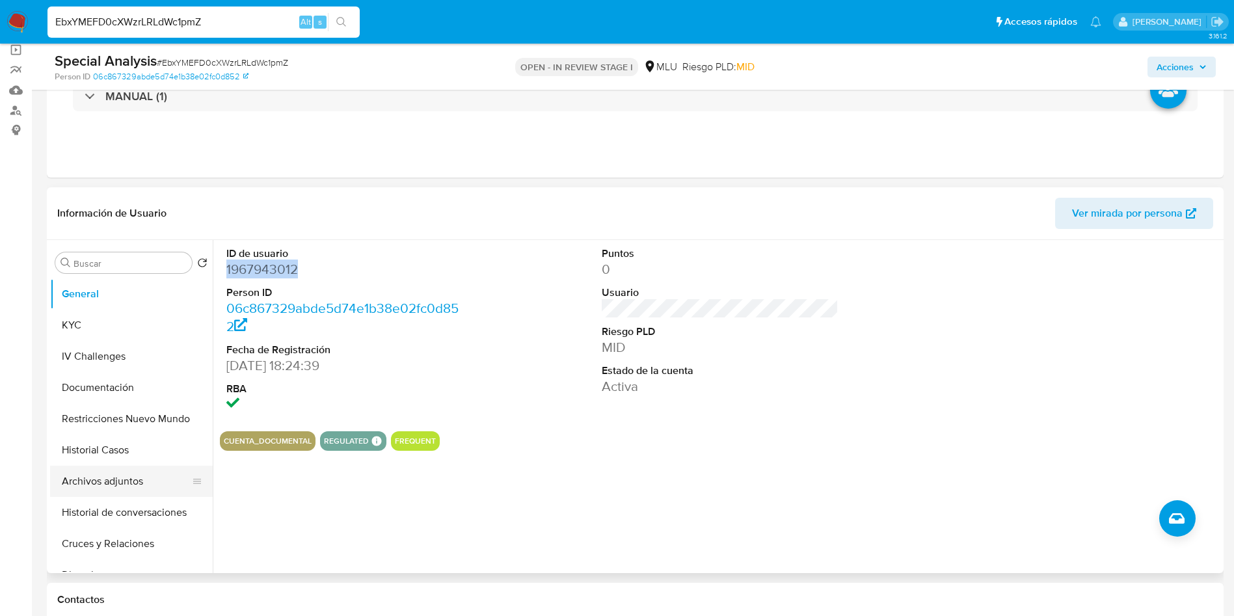
click at [113, 490] on button "Archivos adjuntos" at bounding box center [126, 481] width 152 height 31
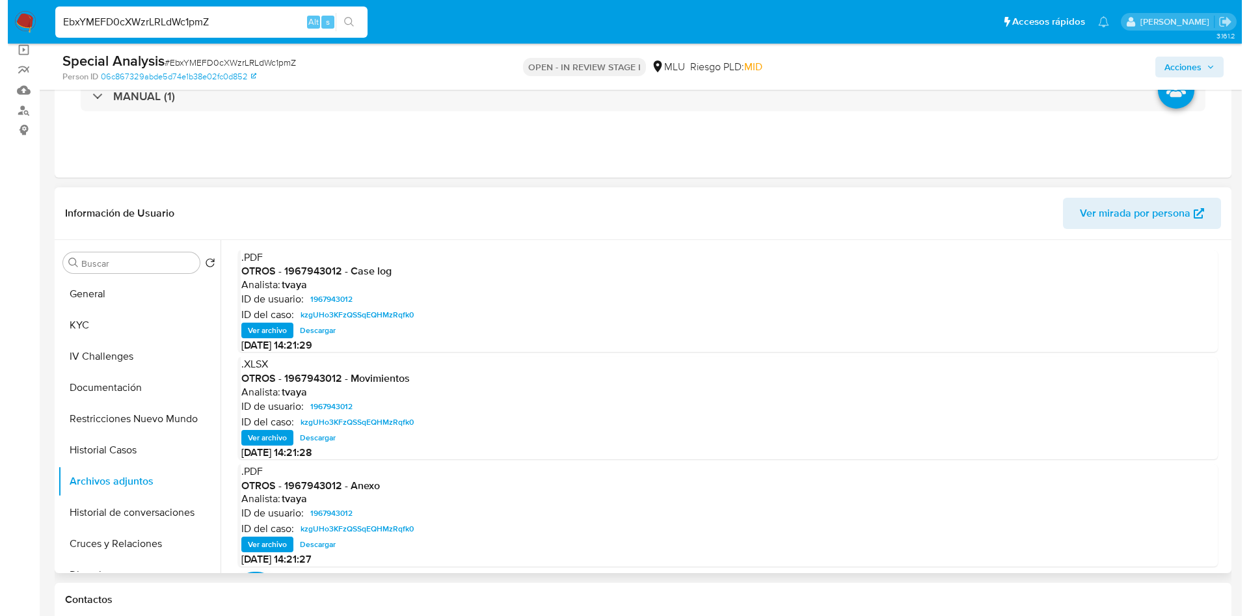
scroll to position [195, 0]
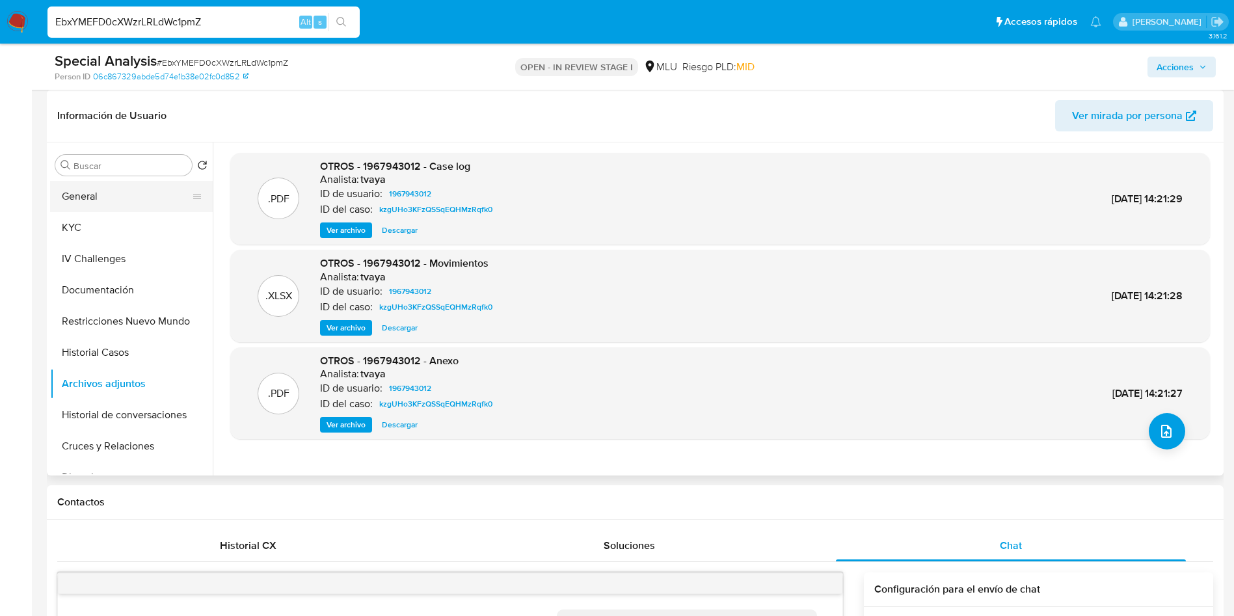
click at [90, 198] on button "General" at bounding box center [126, 196] width 152 height 31
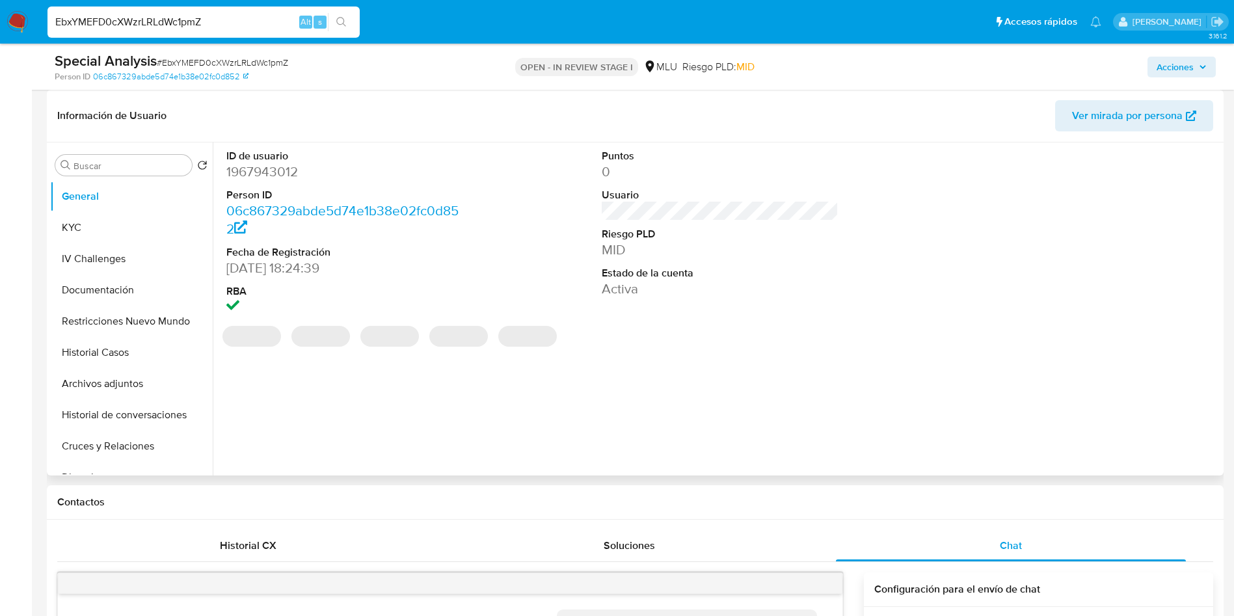
click at [281, 179] on dd "1967943012" at bounding box center [344, 172] width 237 height 18
copy dd "1967943012"
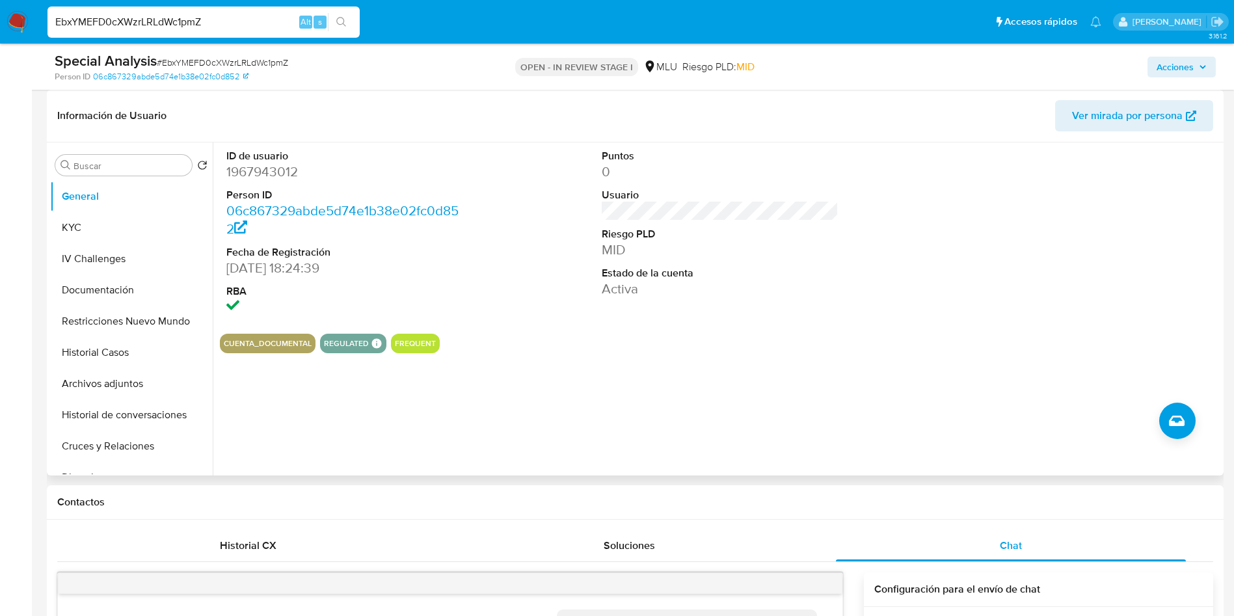
click at [1077, 251] on div at bounding box center [1096, 232] width 250 height 181
click at [157, 394] on button "Archivos adjuntos" at bounding box center [126, 383] width 152 height 31
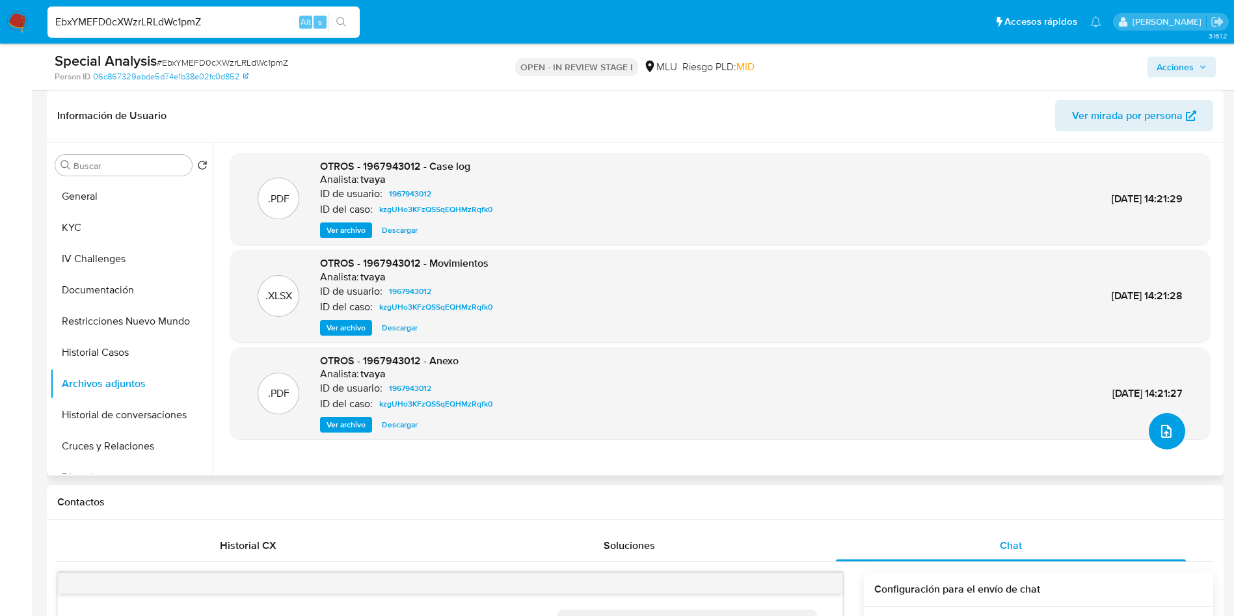
click at [1166, 446] on button "upload-file" at bounding box center [1167, 431] width 36 height 36
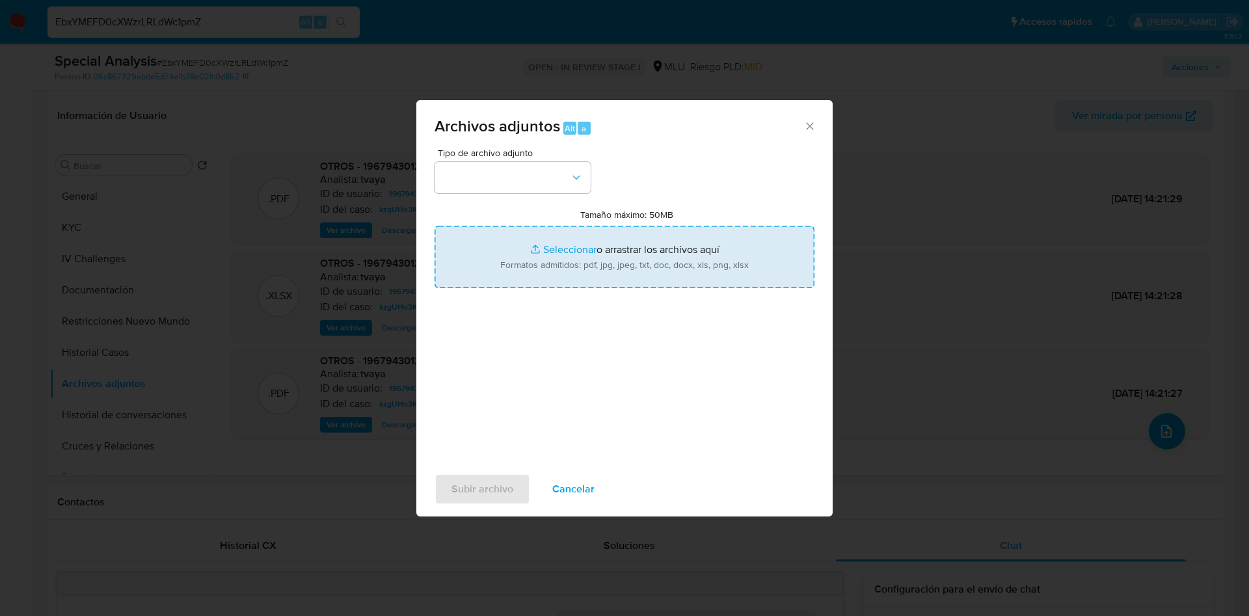
click at [613, 250] on input "Tamaño máximo: 50MB Seleccionar archivos" at bounding box center [625, 257] width 380 height 62
type input "C:\fakepath\Anexos 1967943012 - 17_09_2025.pdf"
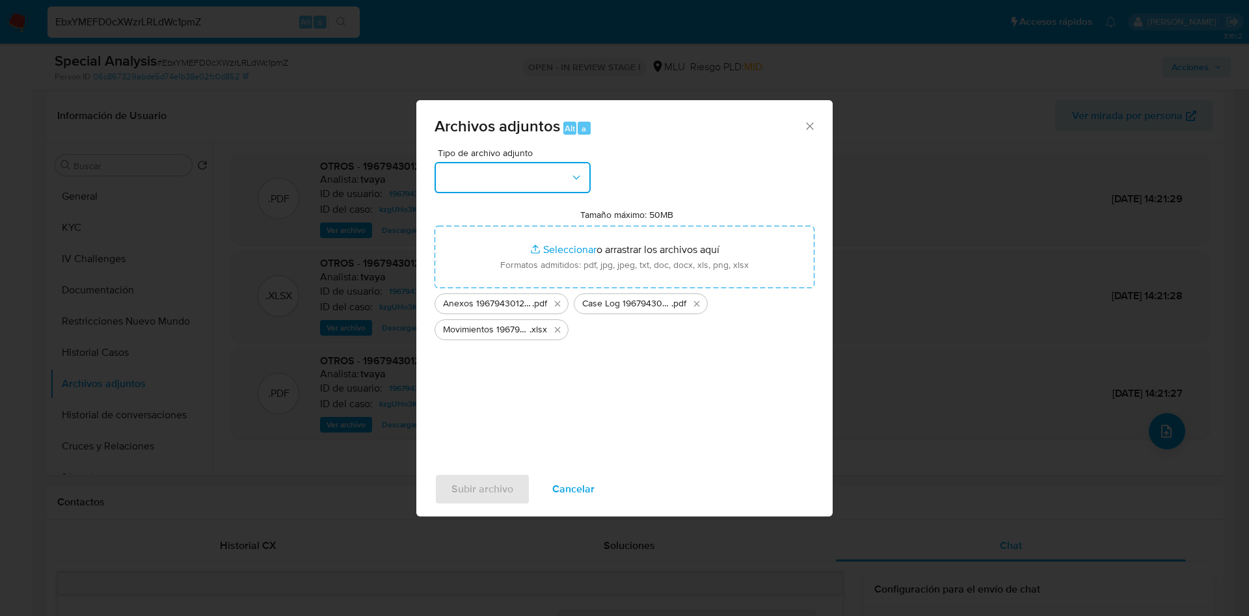
click at [498, 187] on button "button" at bounding box center [513, 177] width 156 height 31
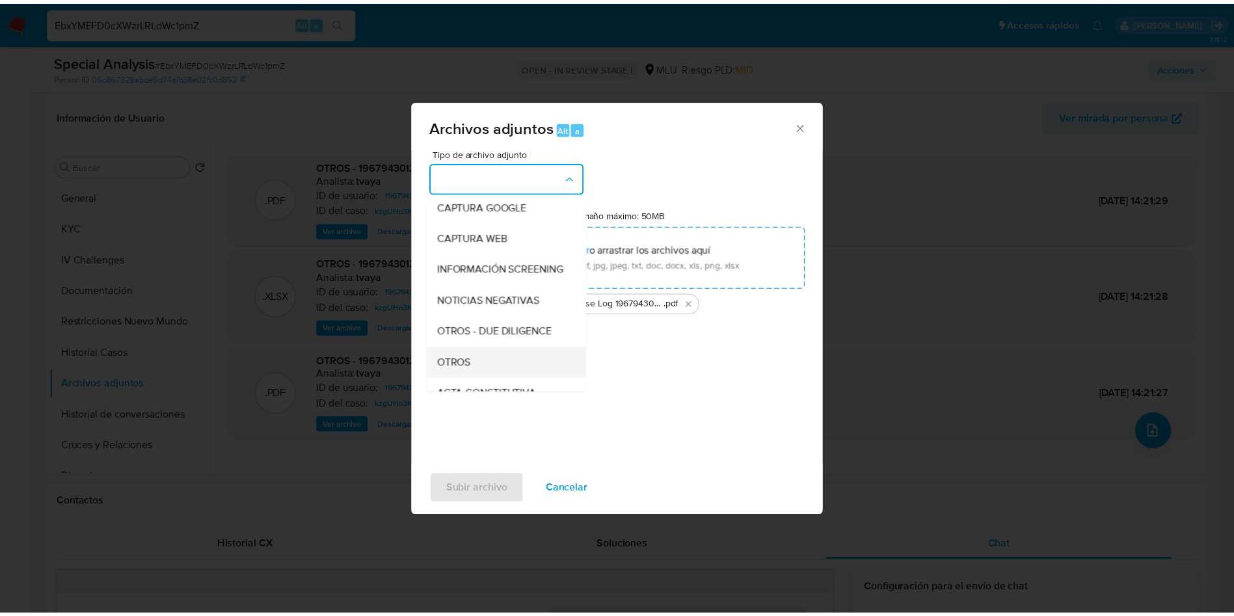
scroll to position [98, 0]
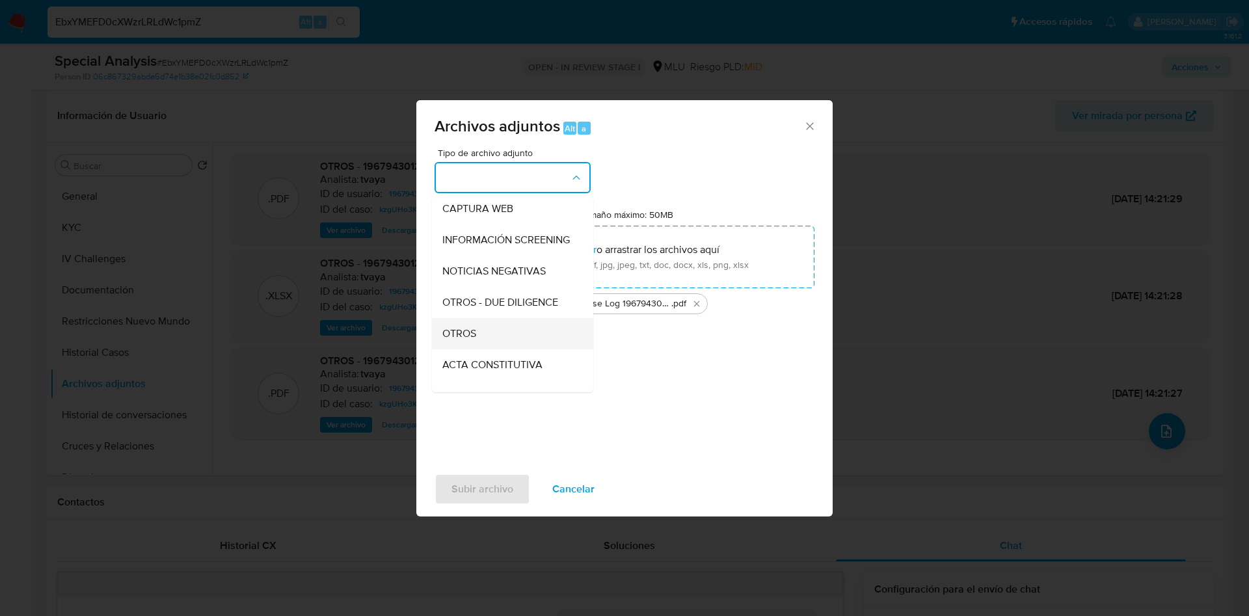
click at [481, 332] on div "OTROS" at bounding box center [508, 333] width 133 height 31
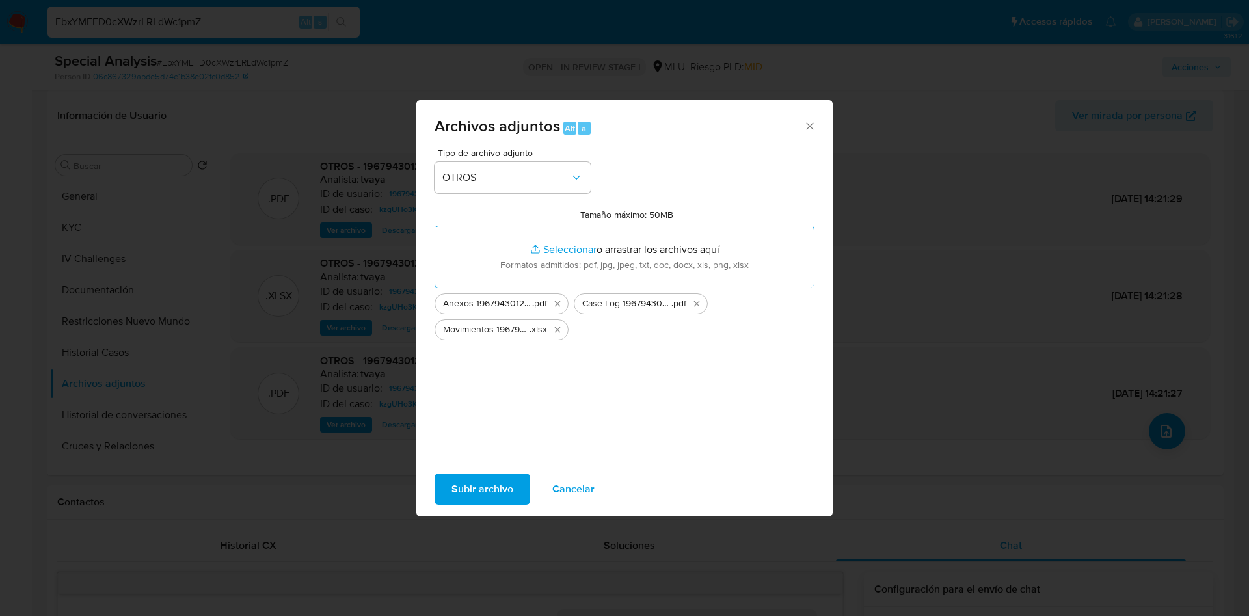
click at [485, 495] on span "Subir archivo" at bounding box center [483, 489] width 62 height 29
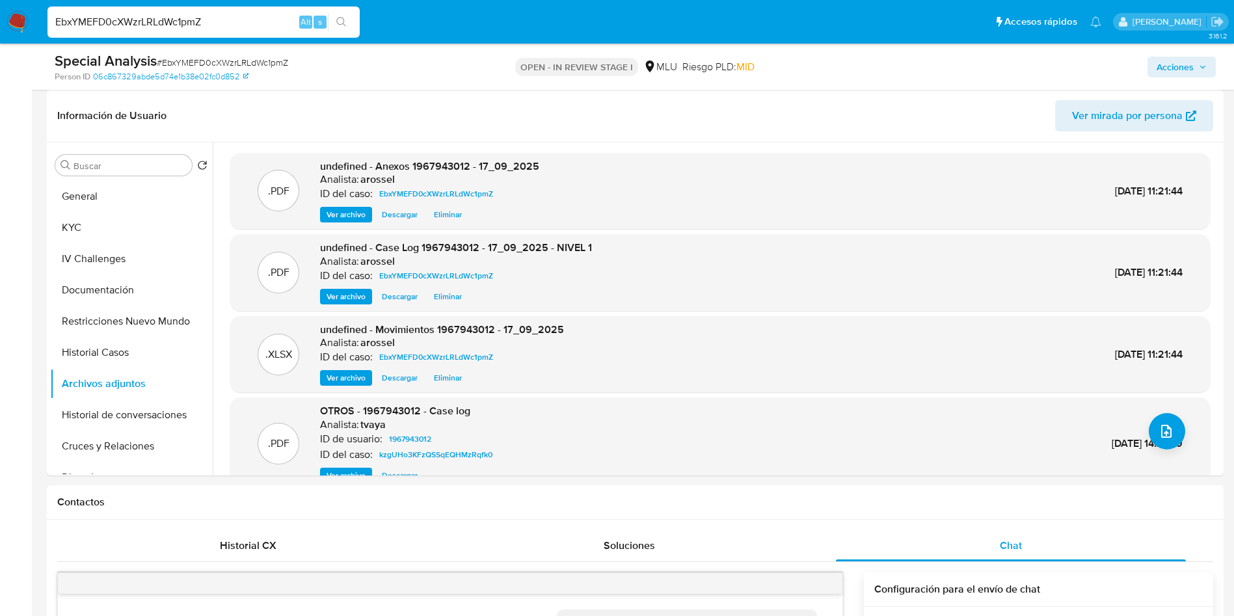
click at [1166, 66] on span "Acciones" at bounding box center [1175, 67] width 37 height 21
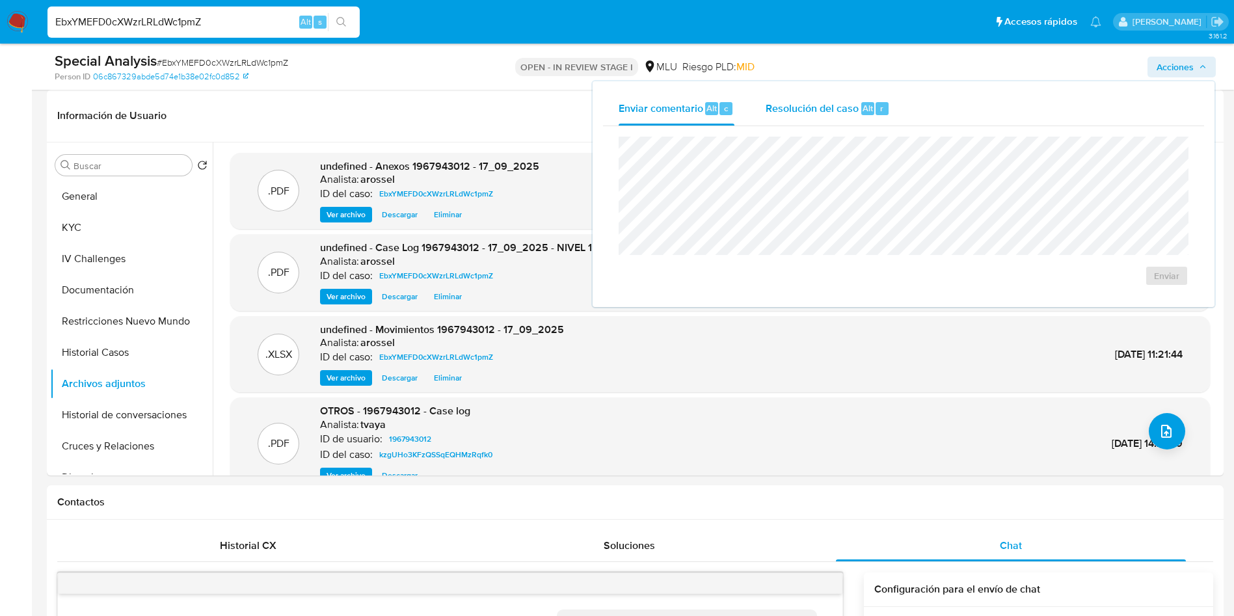
click at [859, 106] on div "Resolución del caso Alt r" at bounding box center [828, 109] width 124 height 34
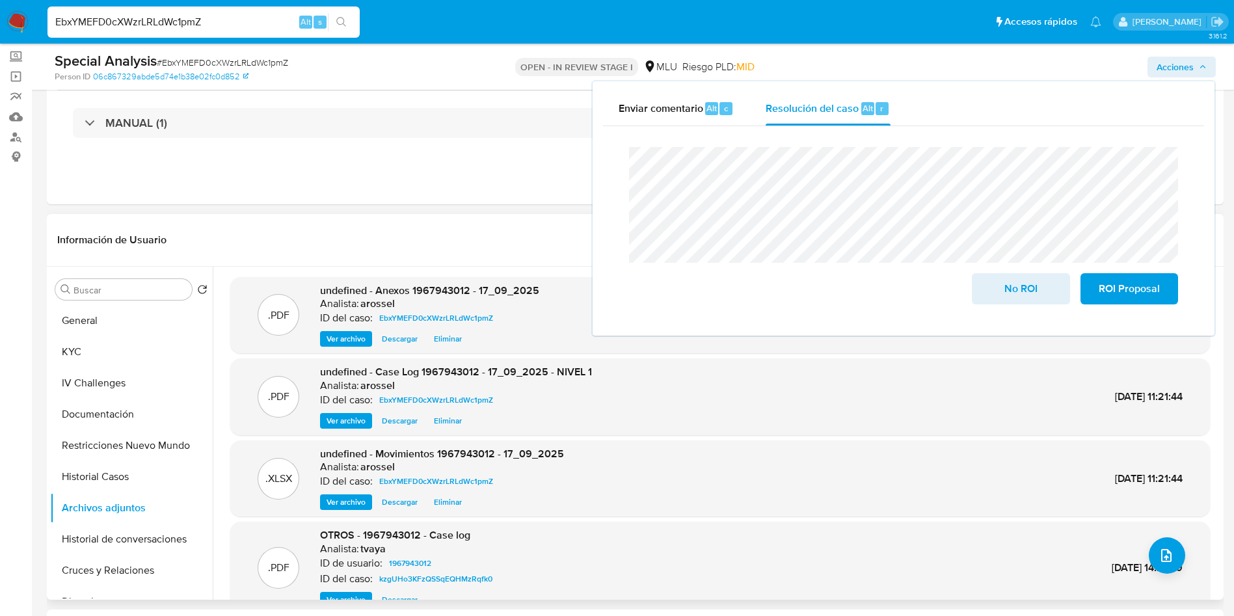
scroll to position [0, 0]
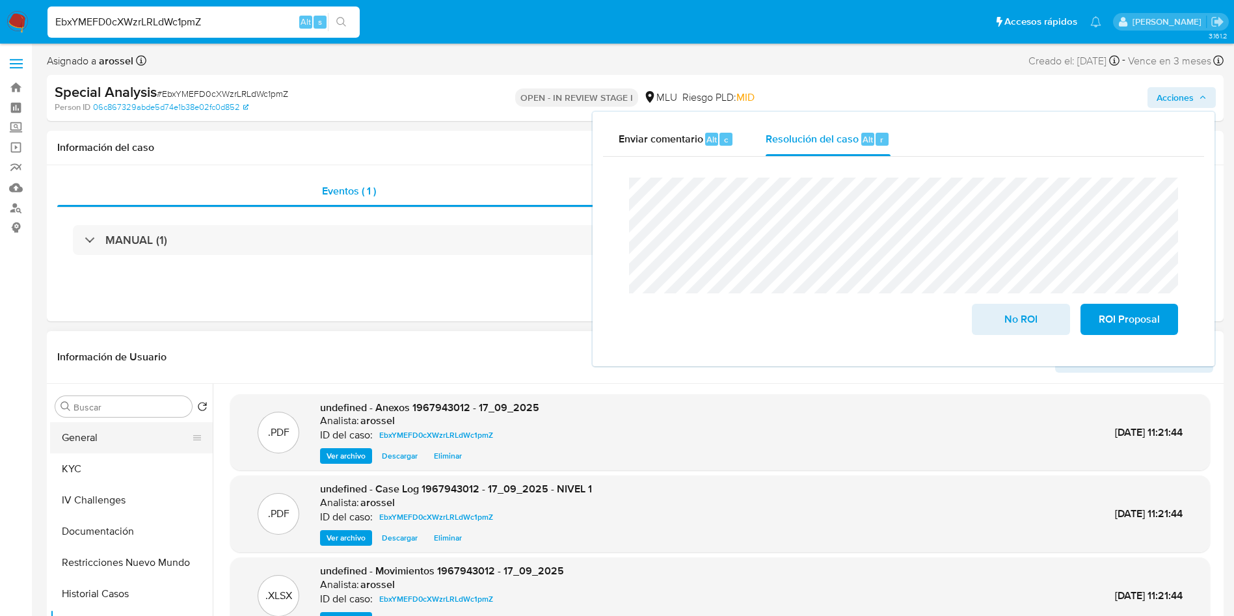
click at [118, 437] on button "General" at bounding box center [126, 437] width 152 height 31
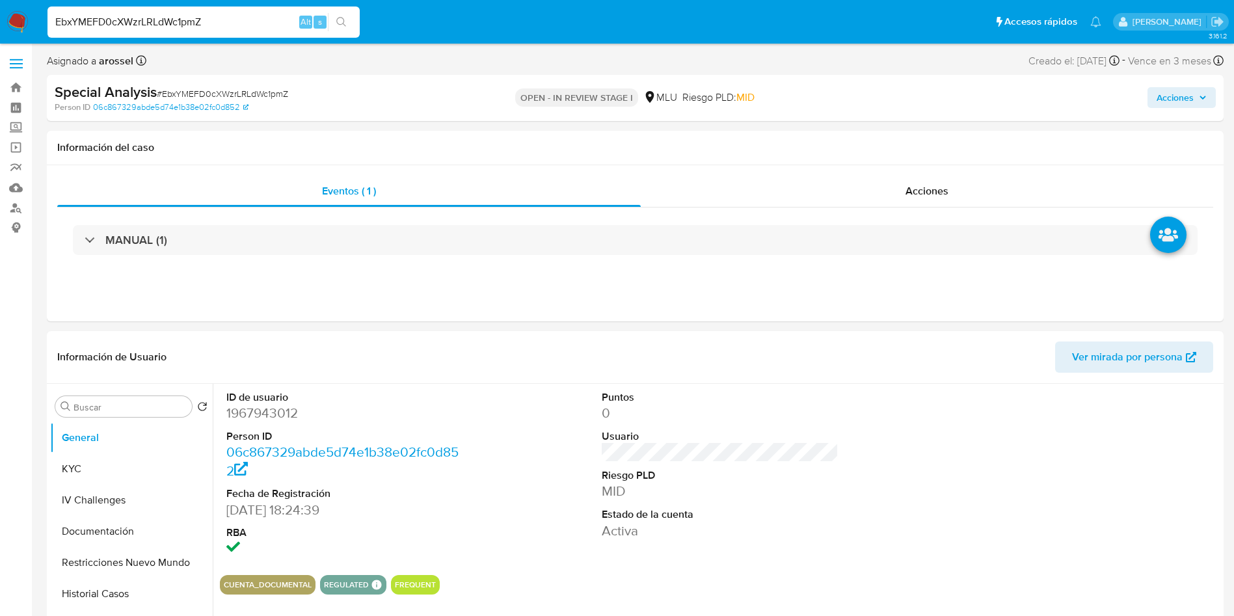
click at [1191, 94] on span "Acciones" at bounding box center [1175, 97] width 37 height 21
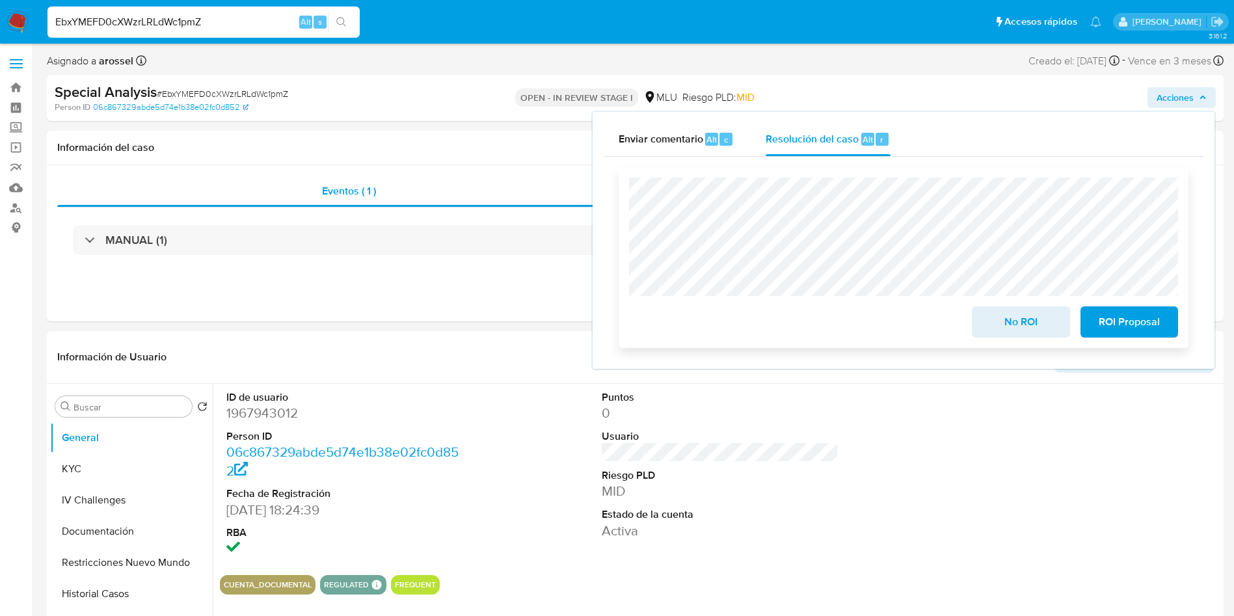
click at [1154, 328] on span "ROI Proposal" at bounding box center [1130, 322] width 64 height 29
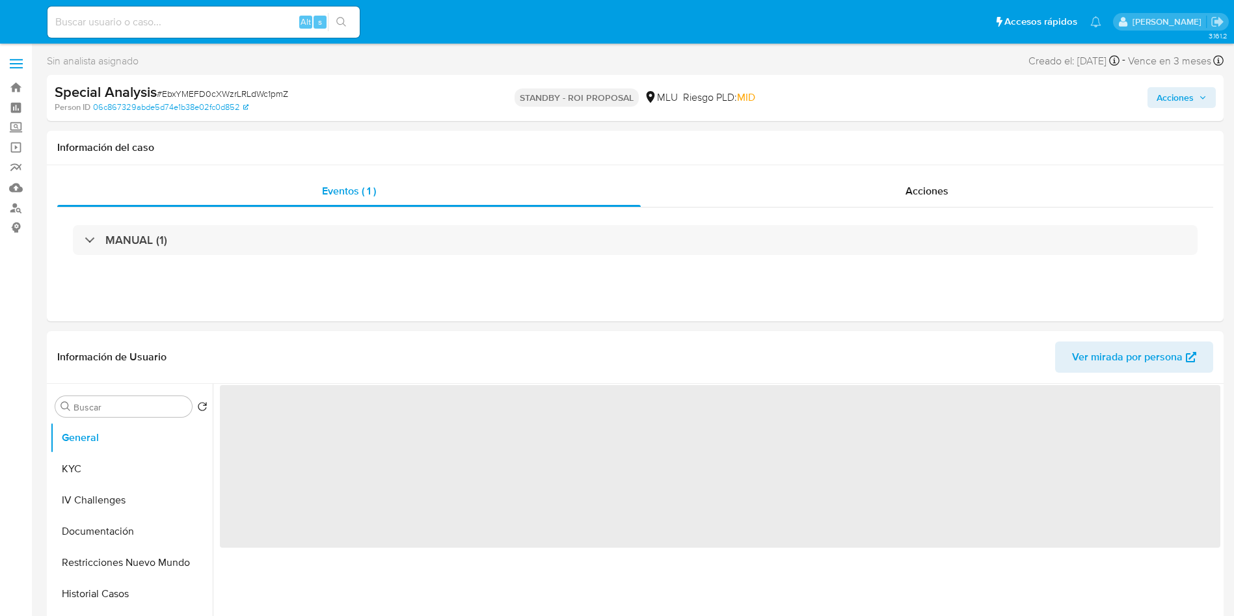
select select "10"
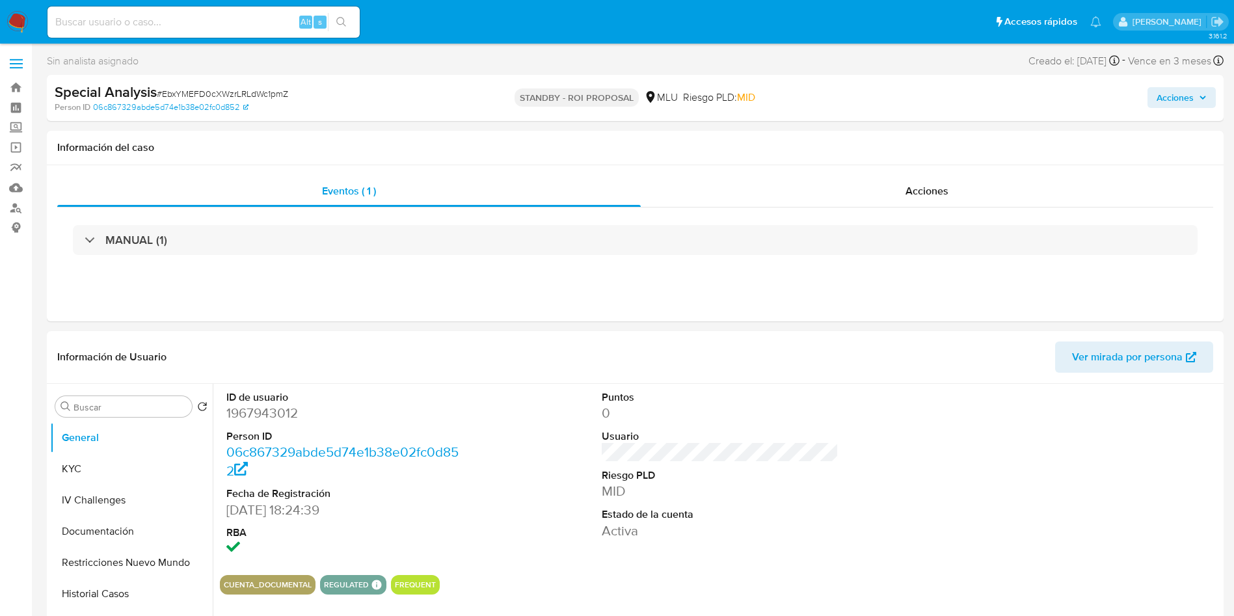
click at [193, 21] on input at bounding box center [203, 22] width 312 height 17
paste input "1OC95yWqTKyEATqQPGcddv2o"
type input "1OC95yWqTKyEATqQPGcddv2o"
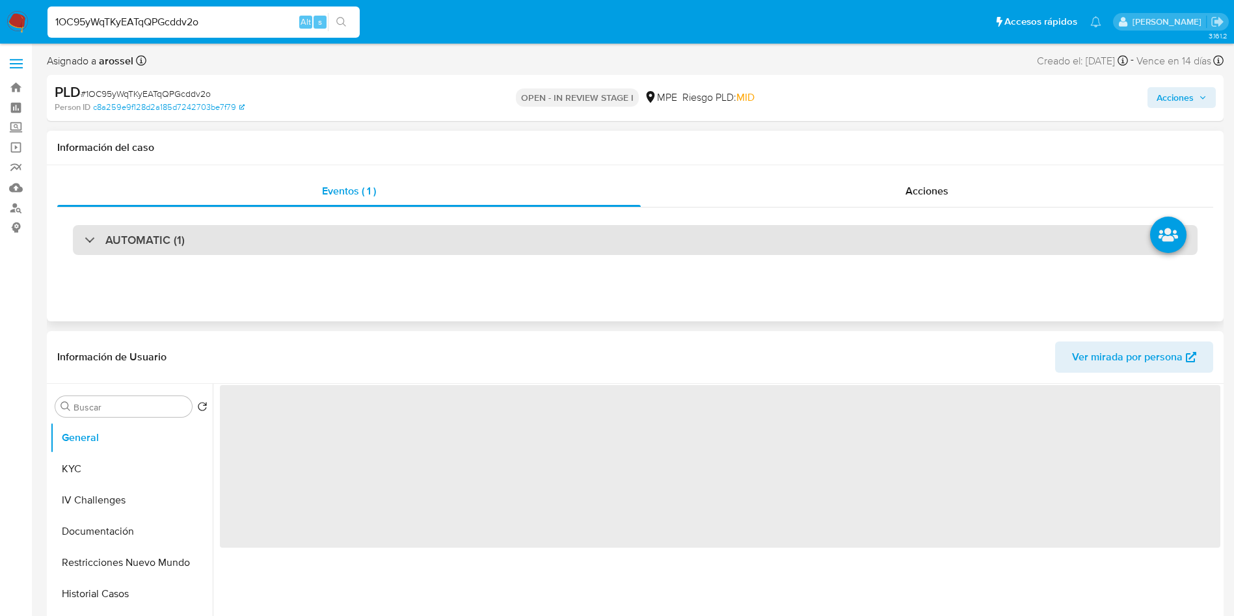
select select "10"
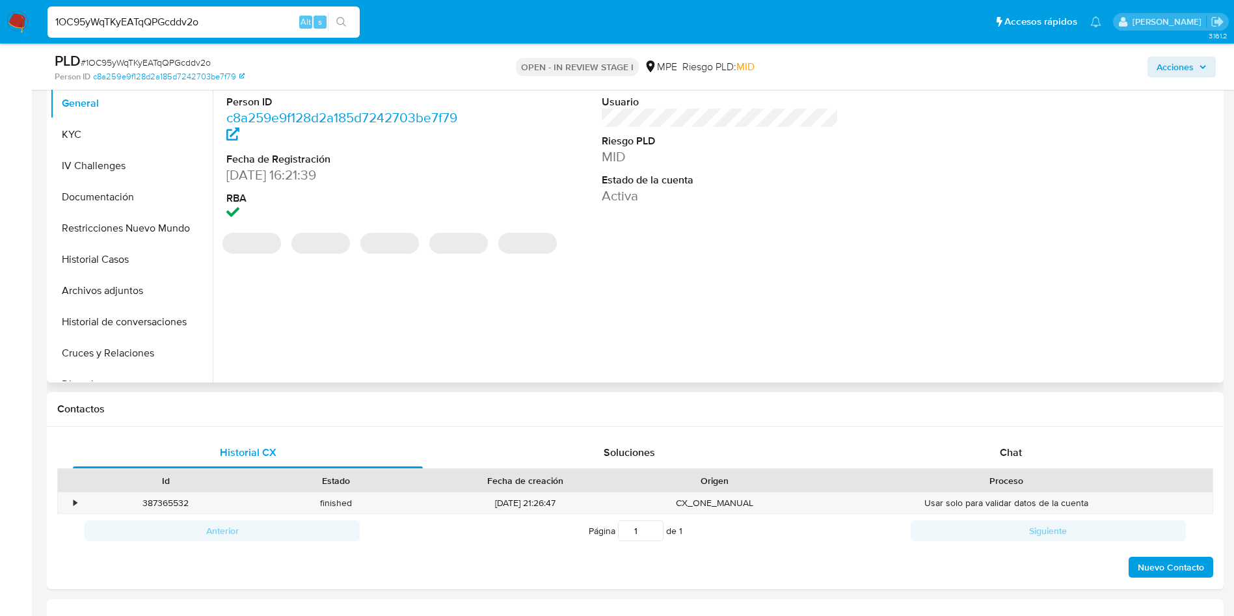
scroll to position [293, 0]
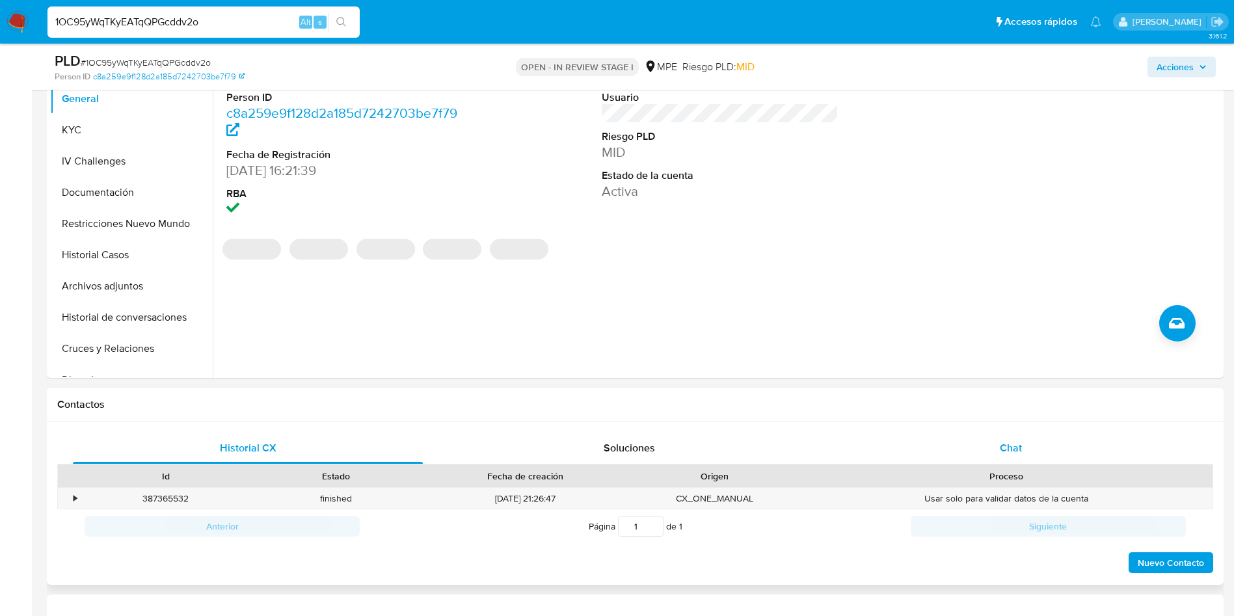
click at [1005, 440] on span "Chat" at bounding box center [1011, 447] width 22 height 15
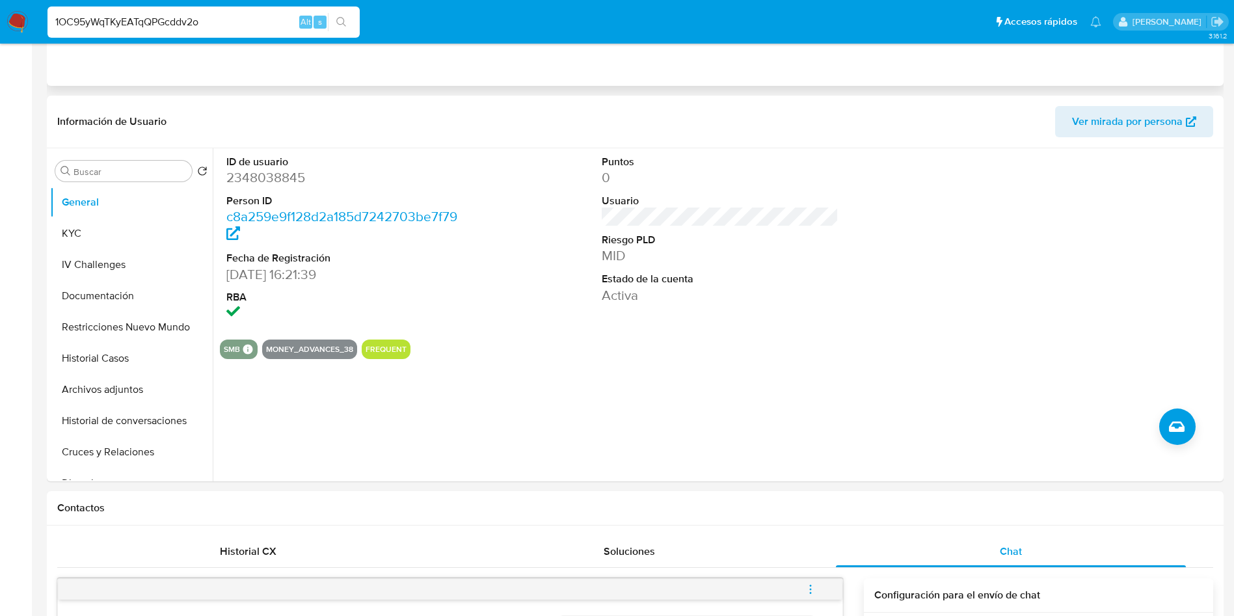
scroll to position [0, 0]
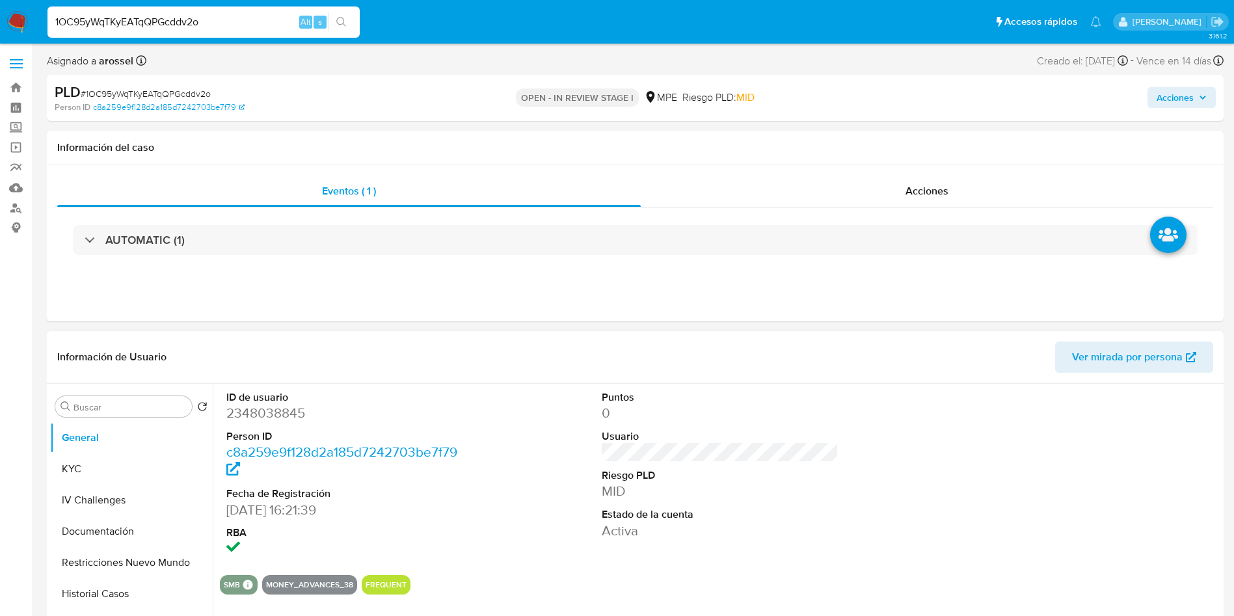
click at [265, 409] on dd "2348038845" at bounding box center [344, 413] width 237 height 18
copy dd "2348038845"
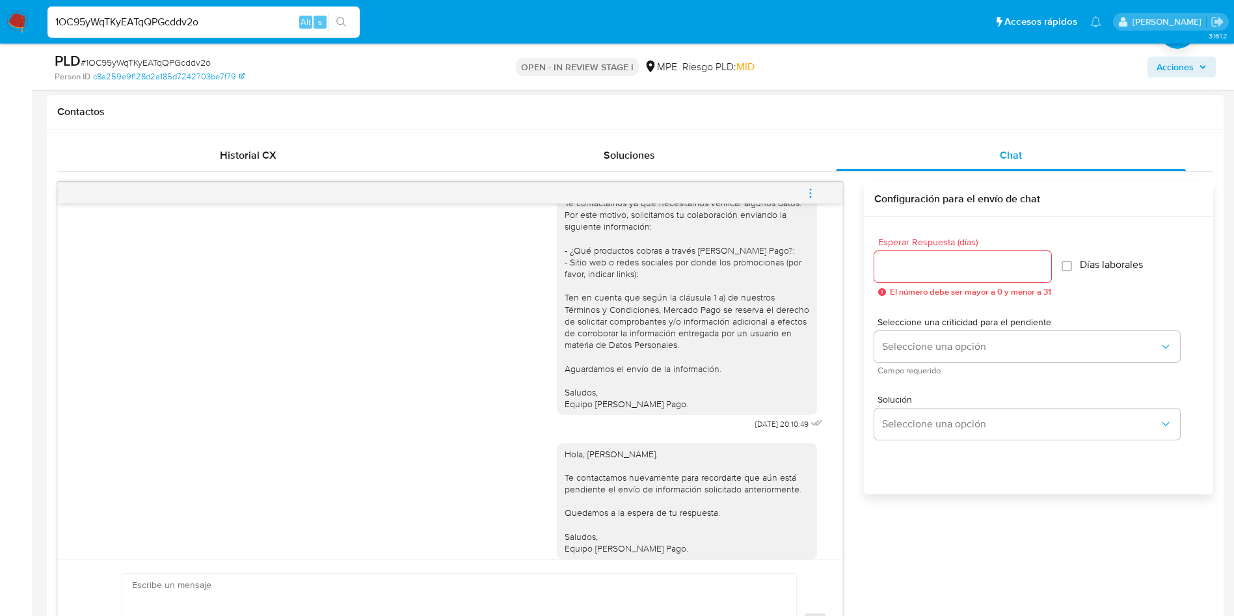
scroll to position [75, 0]
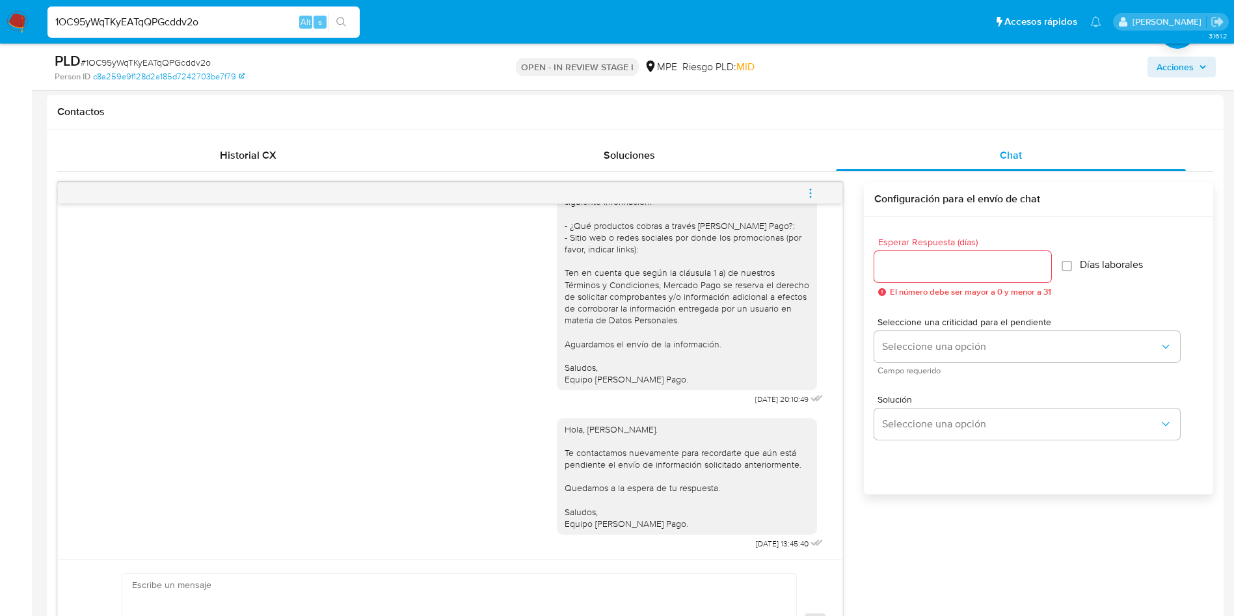
drag, startPoint x: 813, startPoint y: 189, endPoint x: 799, endPoint y: 189, distance: 13.7
click at [813, 189] on icon "menu-action" at bounding box center [811, 193] width 12 height 12
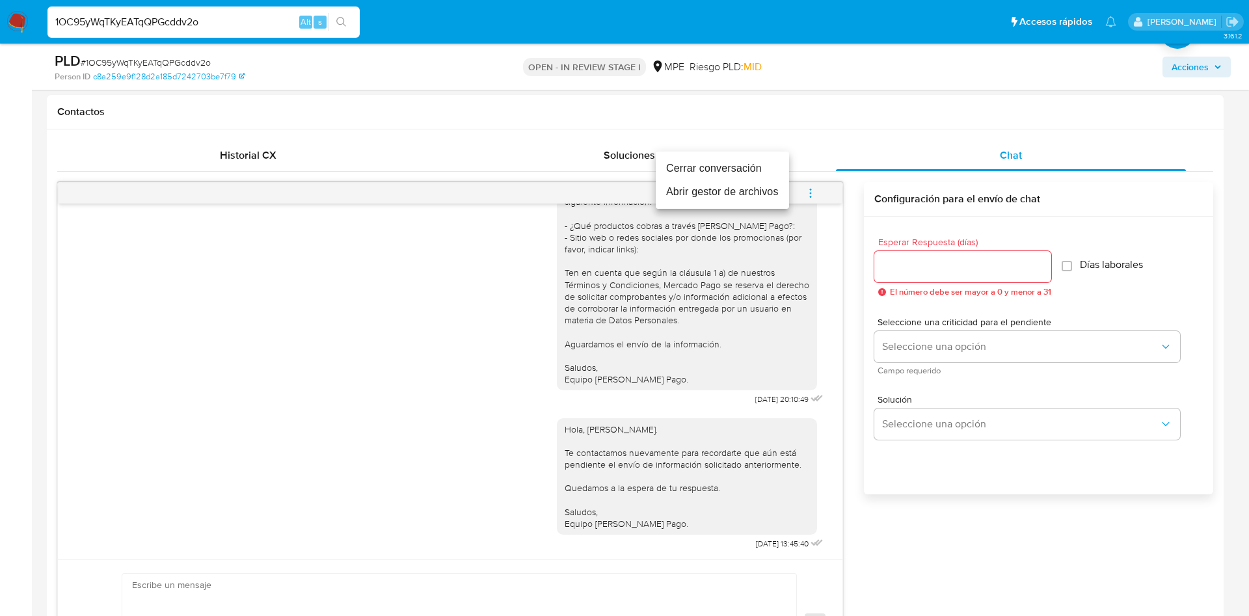
click at [778, 161] on li "Cerrar conversación" at bounding box center [722, 168] width 133 height 23
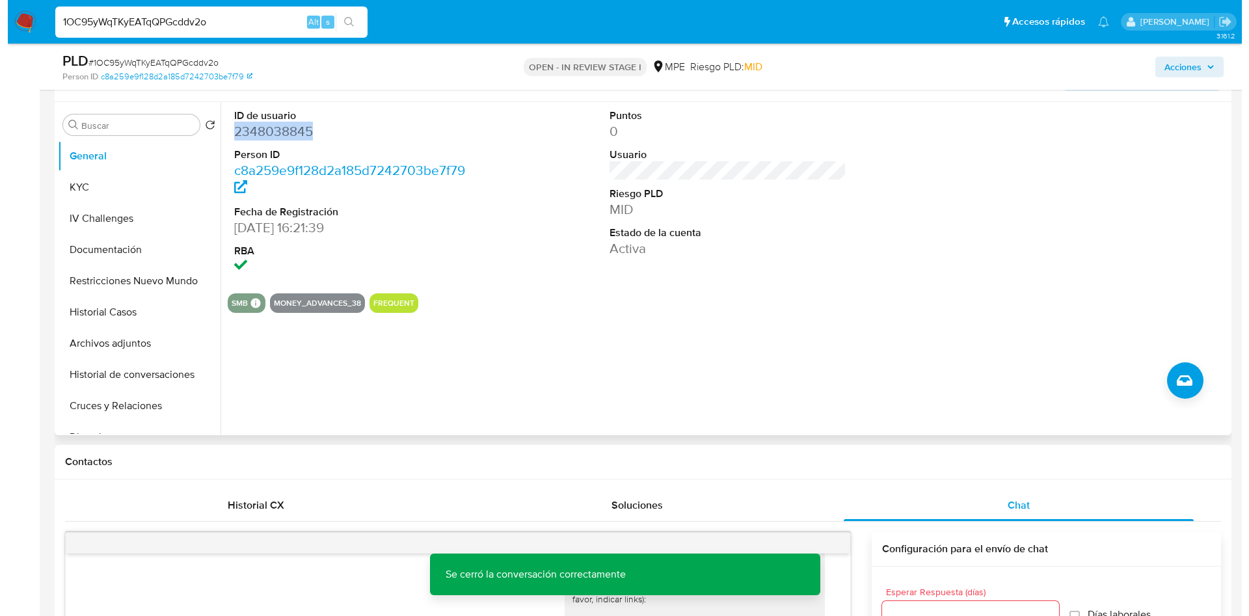
scroll to position [195, 0]
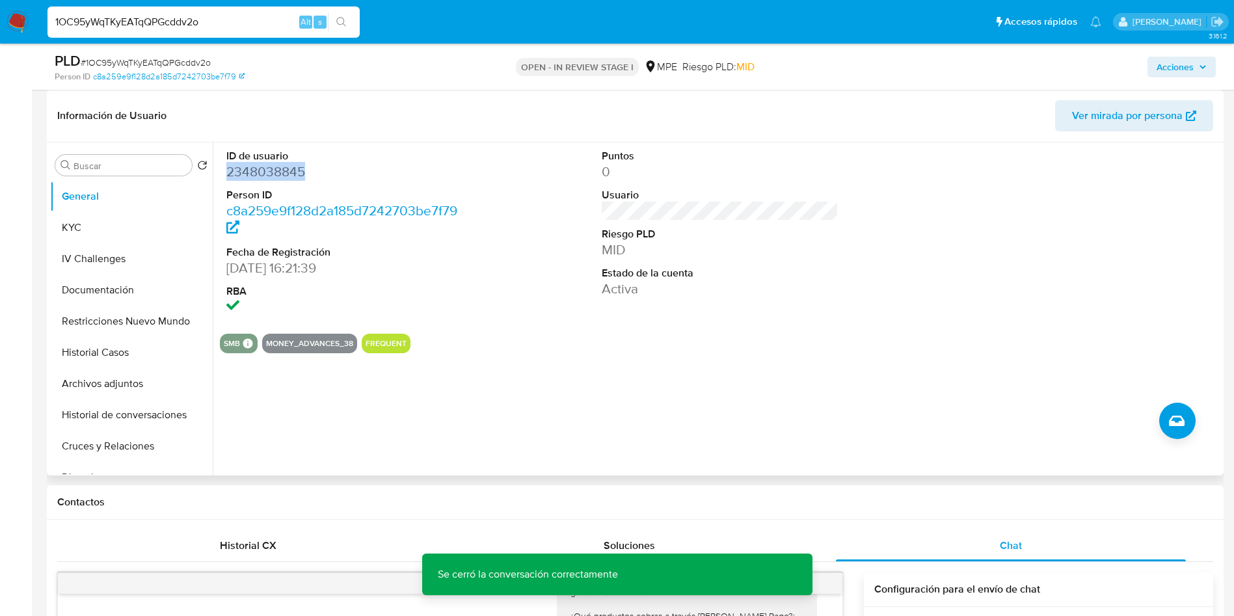
click at [269, 179] on dd "2348038845" at bounding box center [344, 172] width 237 height 18
click at [269, 178] on dd "2348038845" at bounding box center [344, 172] width 237 height 18
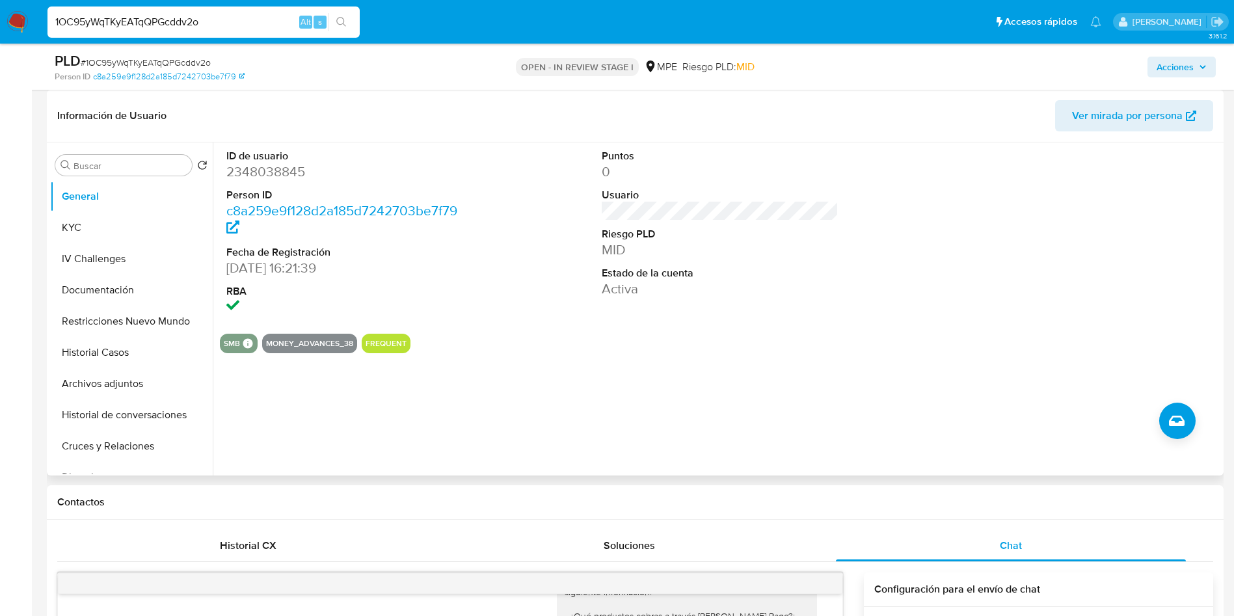
click at [1092, 283] on div at bounding box center [1096, 232] width 250 height 181
click at [133, 378] on button "Archivos adjuntos" at bounding box center [126, 383] width 152 height 31
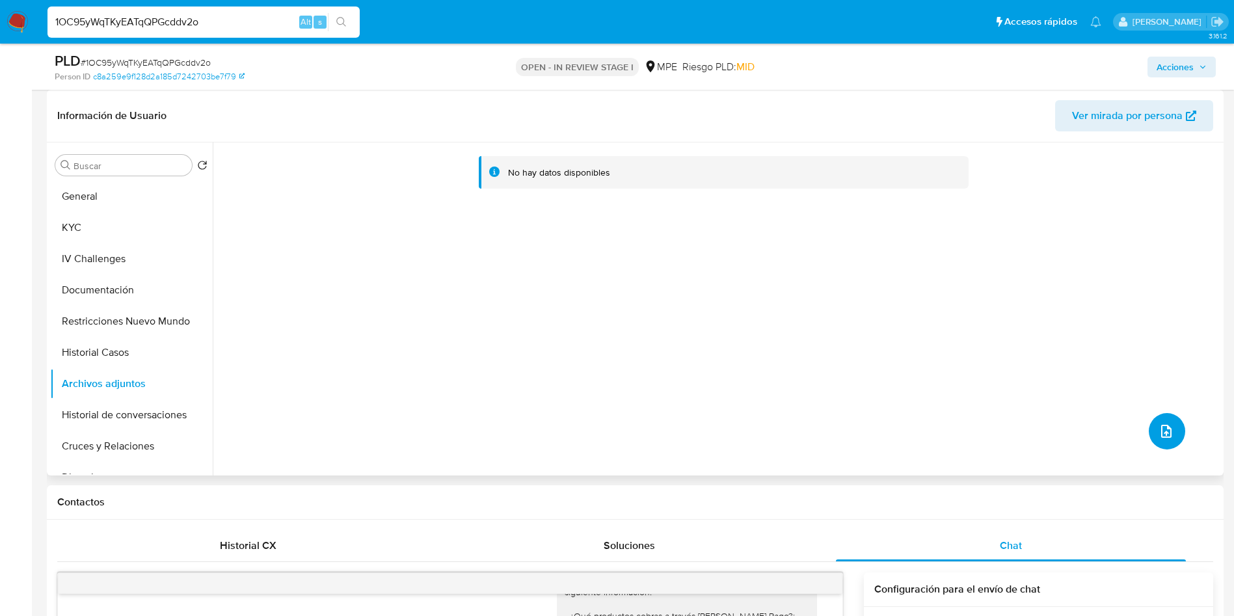
click at [1151, 422] on button "upload-file" at bounding box center [1167, 431] width 36 height 36
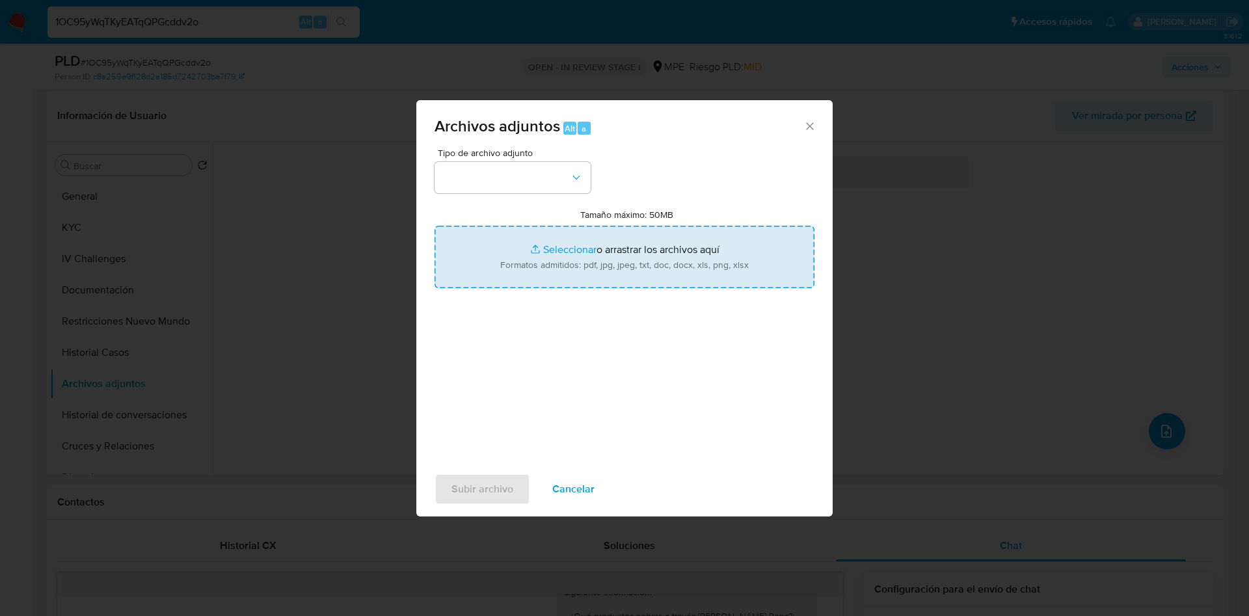
click at [656, 266] on input "Tamaño máximo: 50MB Seleccionar archivos" at bounding box center [625, 257] width 380 height 62
type input "C:\fakepath\Case Log 2348038845 - 17_09_2025.pdf"
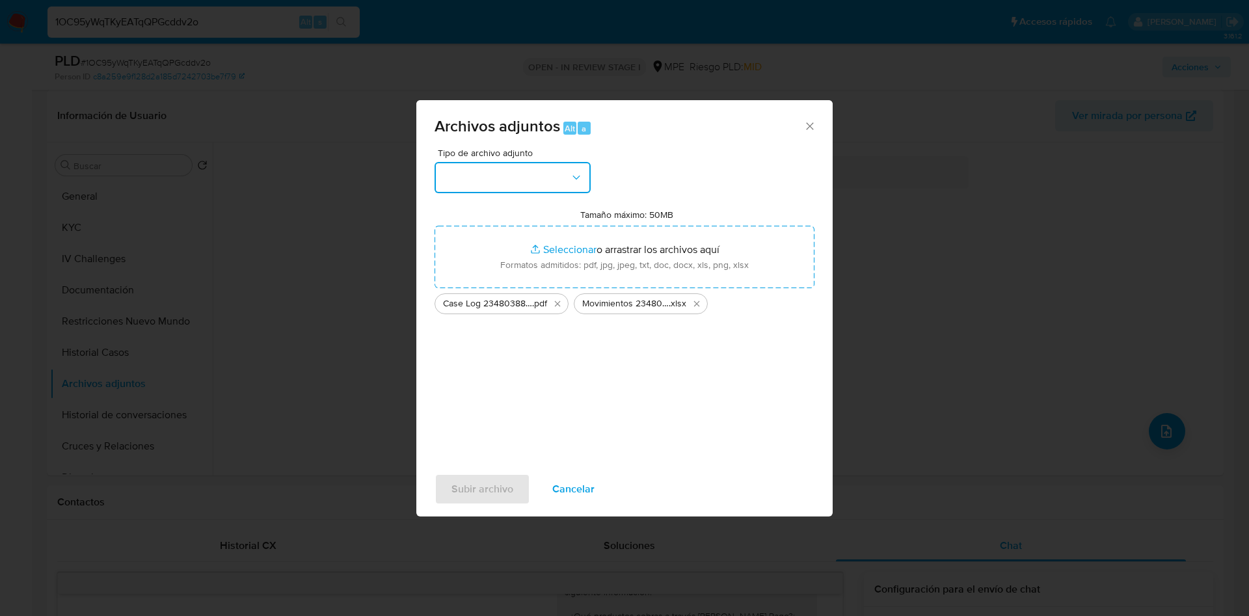
click at [574, 168] on button "button" at bounding box center [513, 177] width 156 height 31
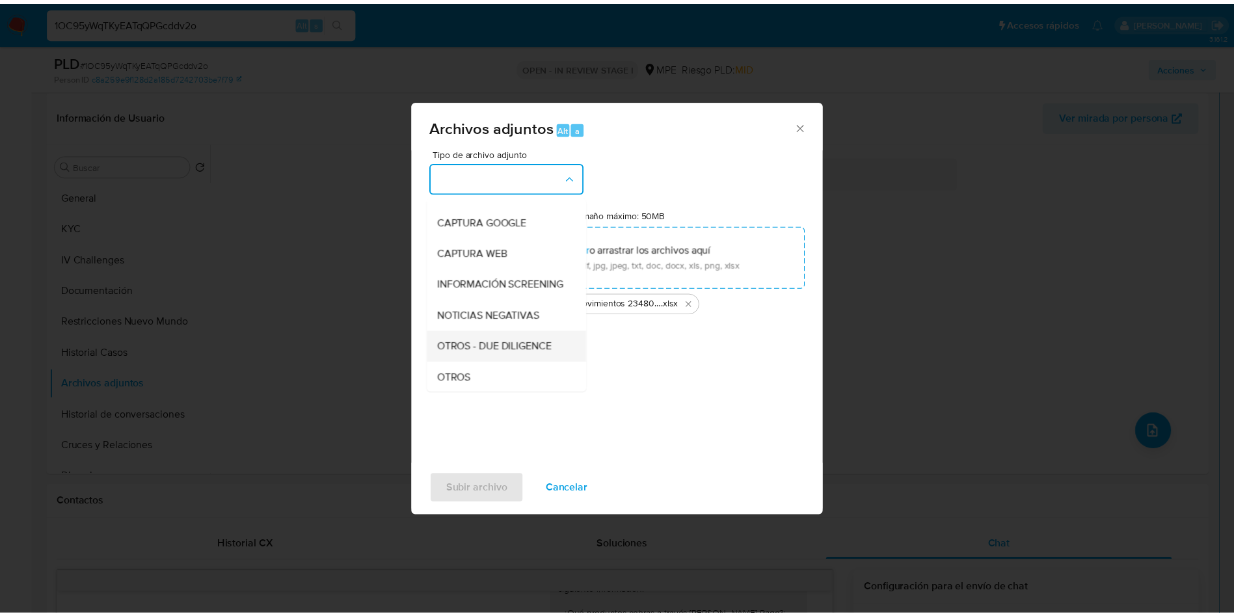
scroll to position [98, 0]
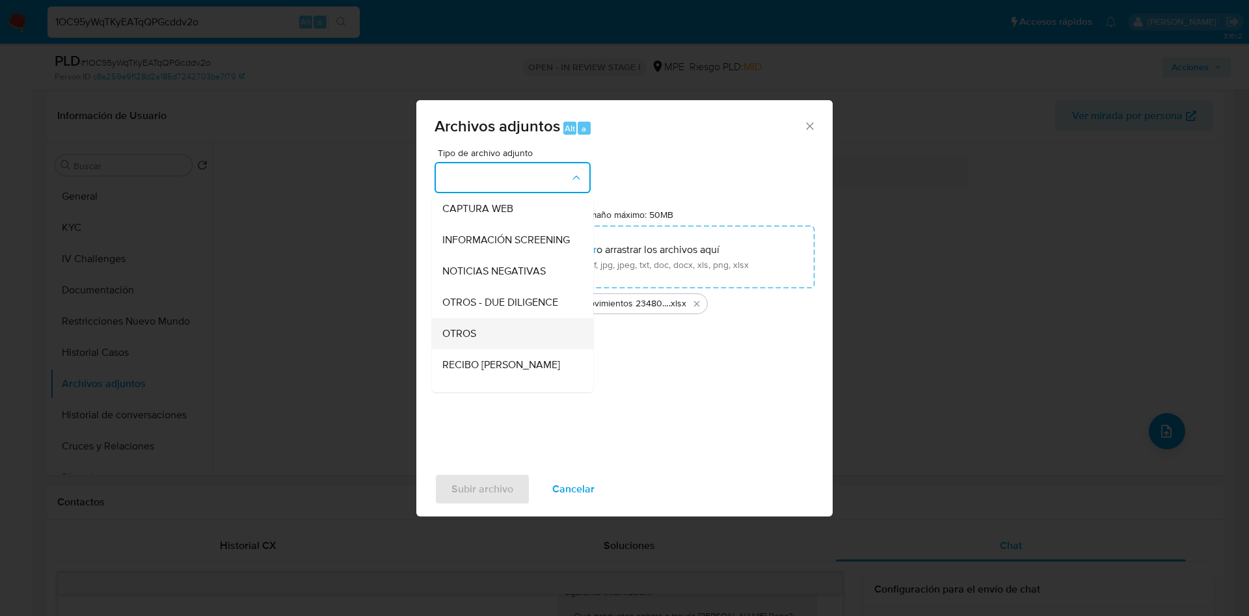
click at [498, 338] on div "OTROS" at bounding box center [508, 333] width 133 height 31
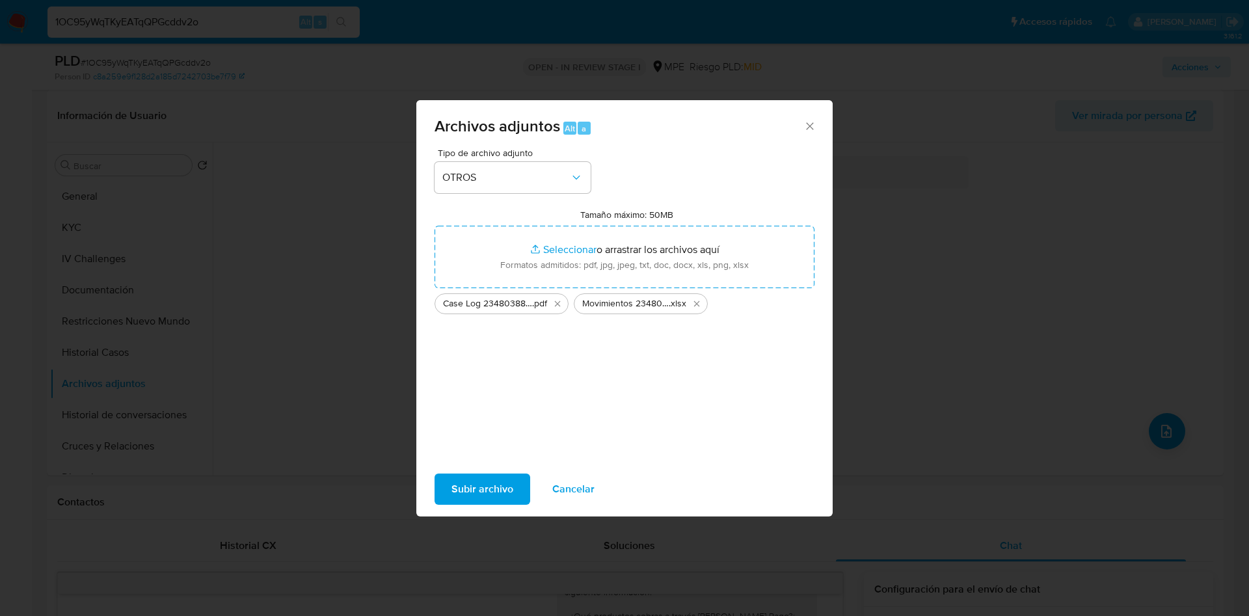
click at [471, 459] on div "Tipo de archivo adjunto OTROS Tamaño máximo: 50MB Seleccionar archivos Seleccio…" at bounding box center [624, 306] width 416 height 316
click at [483, 485] on span "Subir archivo" at bounding box center [483, 489] width 62 height 29
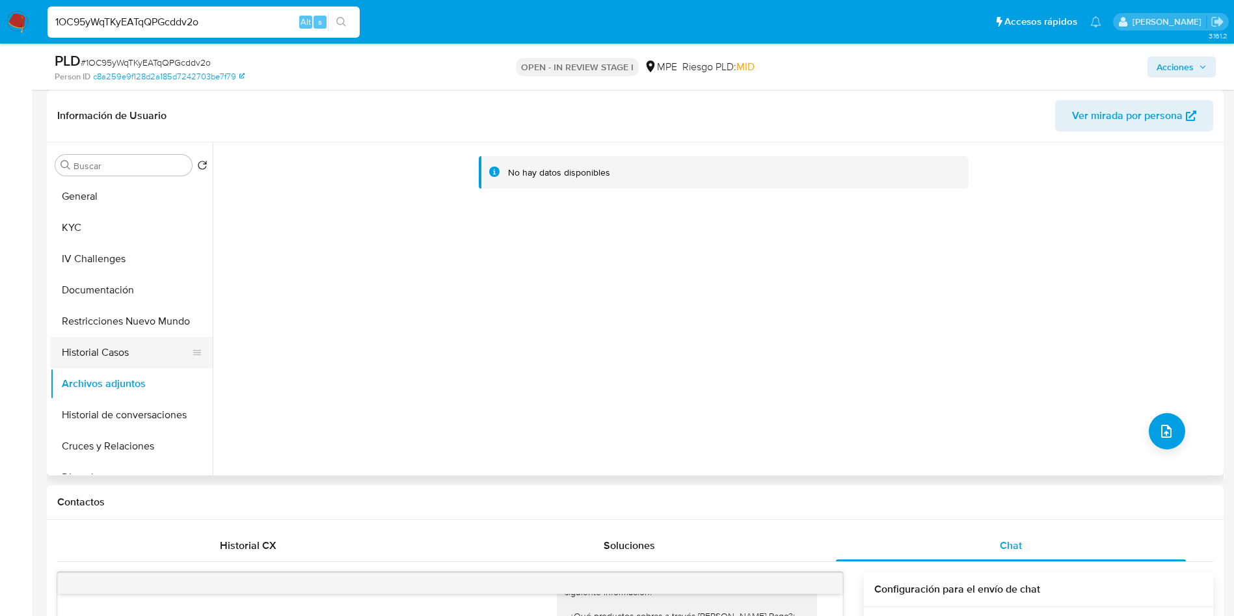
click at [112, 351] on button "Historial Casos" at bounding box center [126, 352] width 152 height 31
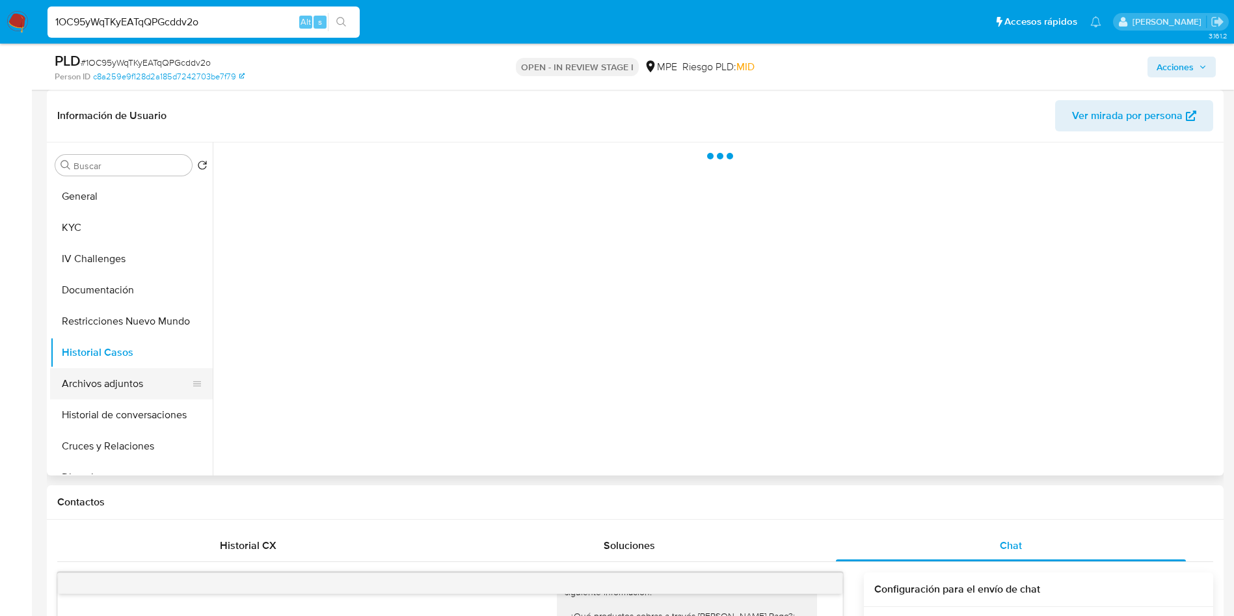
click at [121, 383] on button "Archivos adjuntos" at bounding box center [126, 383] width 152 height 31
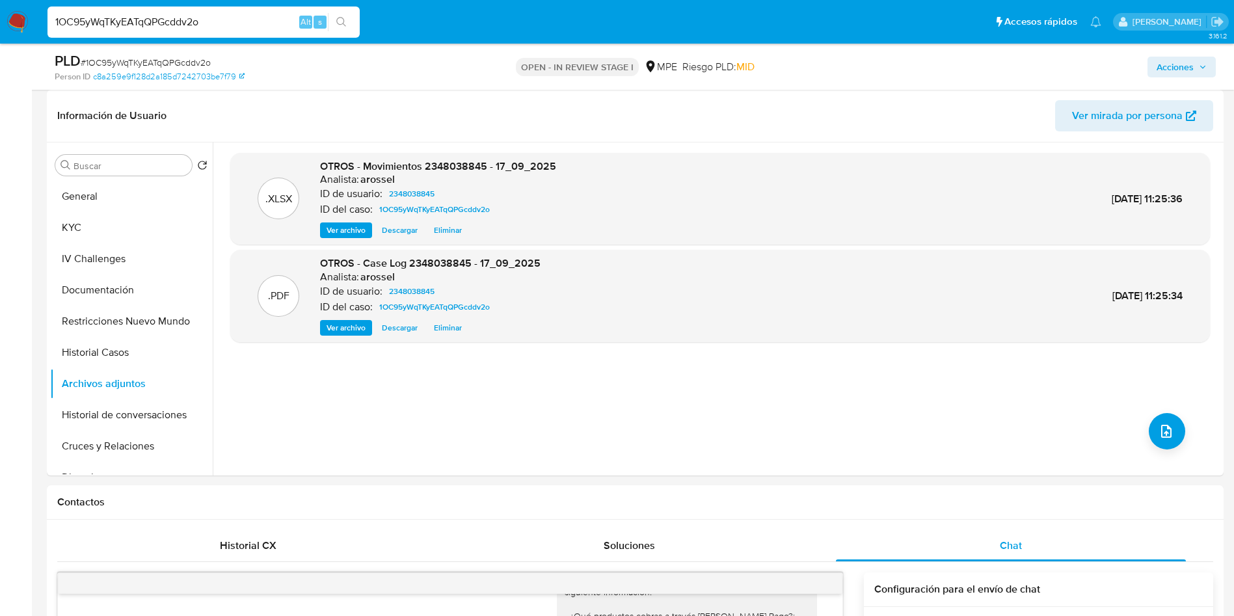
click at [1178, 60] on span "Acciones" at bounding box center [1175, 67] width 37 height 21
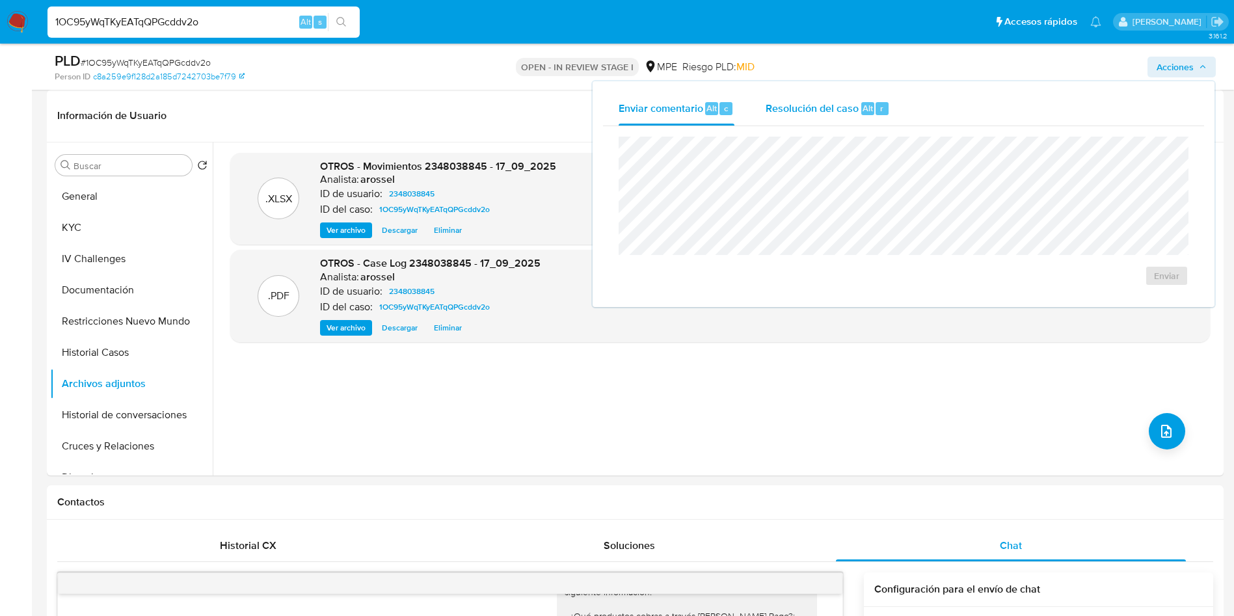
click at [822, 111] on span "Resolución del caso" at bounding box center [812, 107] width 93 height 15
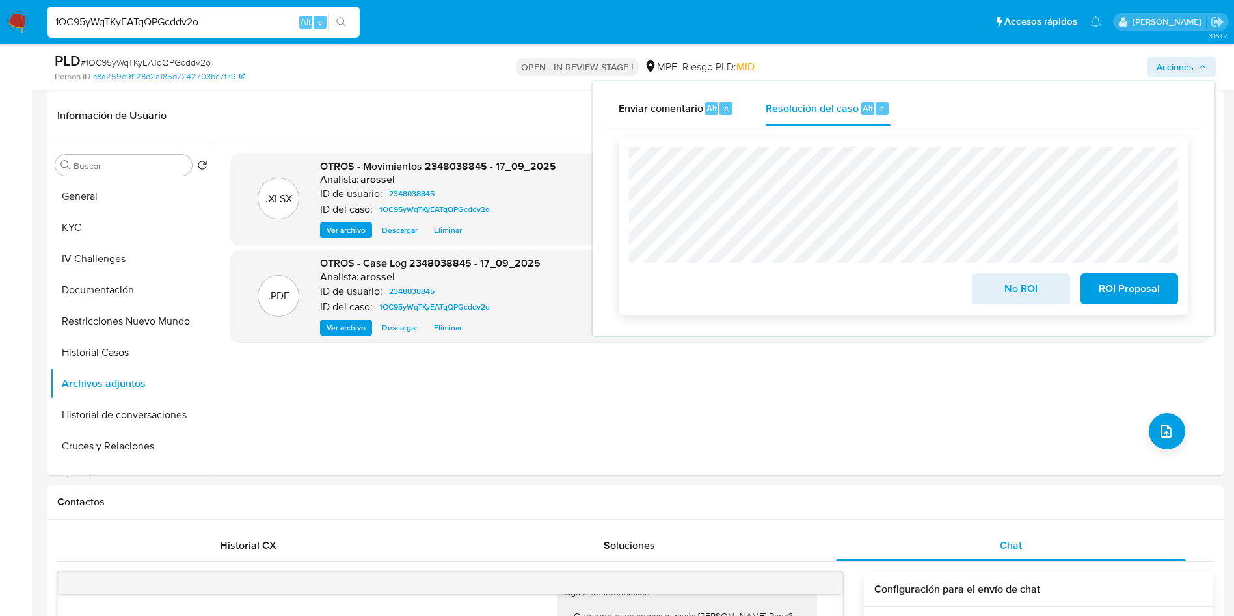
click at [1165, 280] on button "ROI Proposal" at bounding box center [1130, 288] width 98 height 31
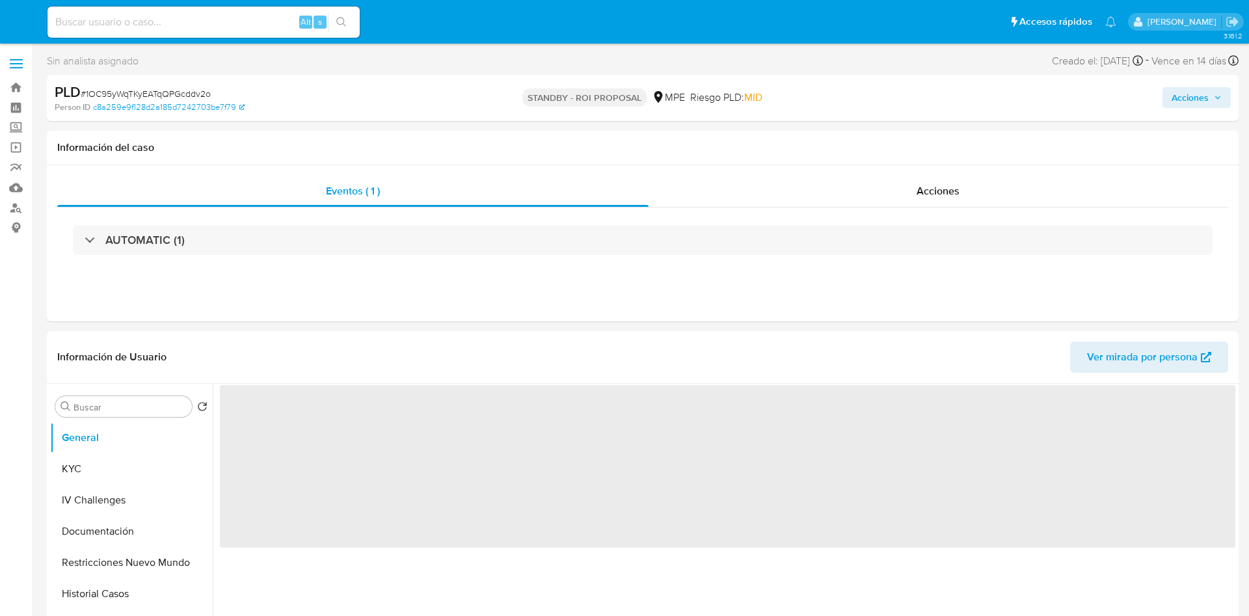
select select "10"
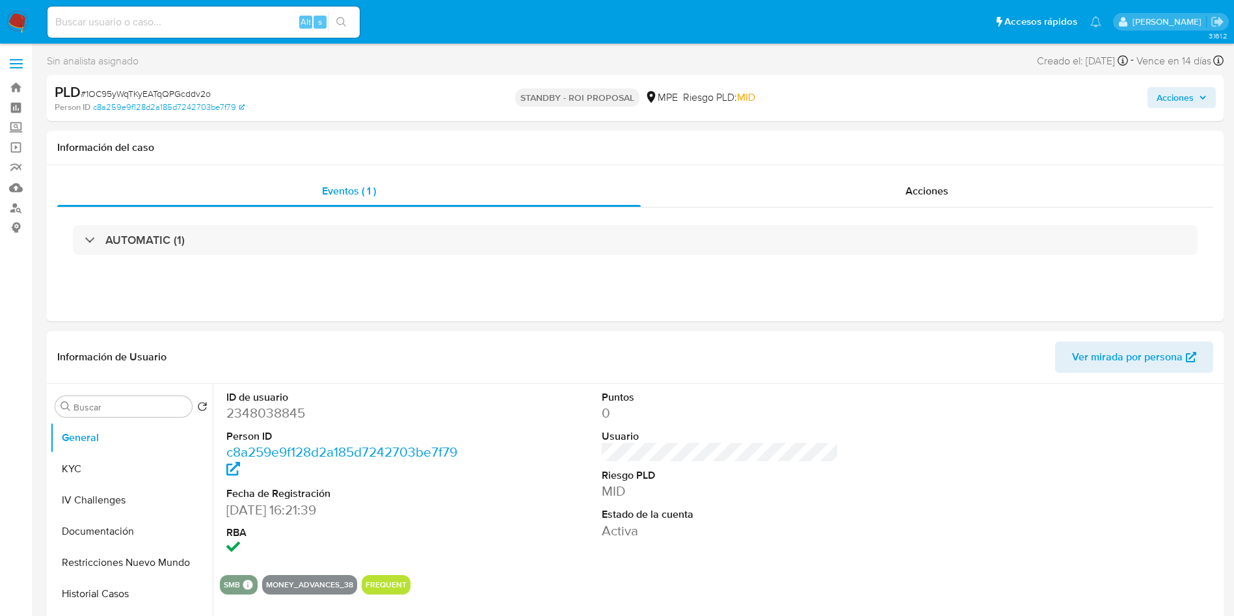
click at [204, 18] on input at bounding box center [203, 22] width 312 height 17
paste input "vnuHHF8bAV8jDdovm3t6JbL1"
type input "vnuHHF8bAV8jDdovm3t6JbL1"
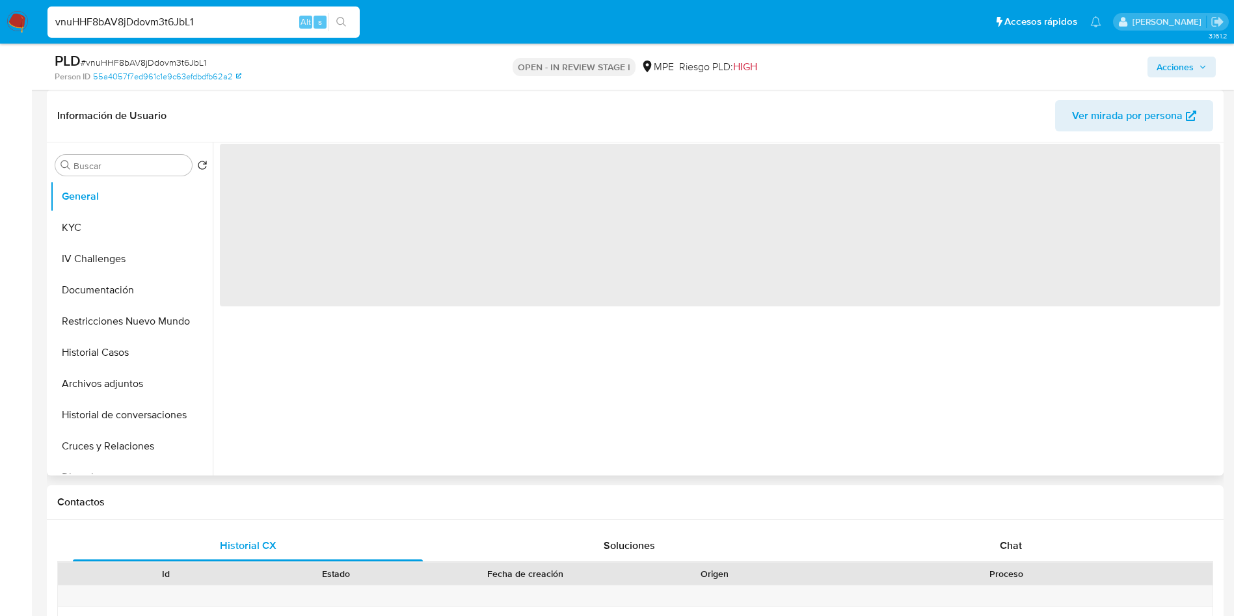
select select "10"
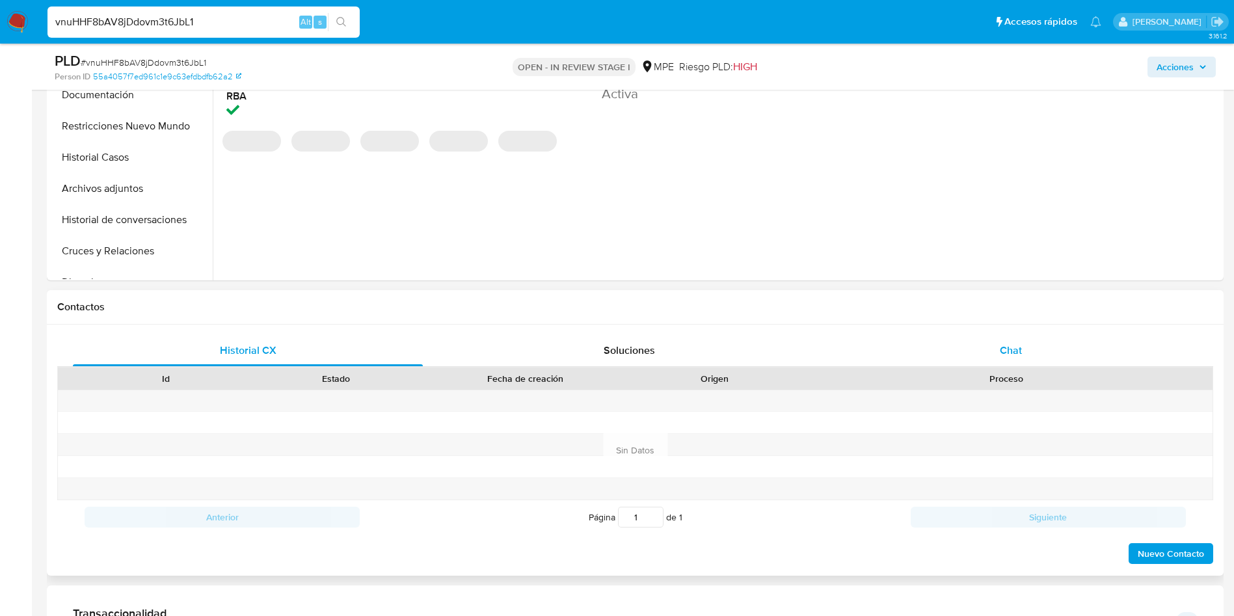
click at [1023, 335] on div "Chat" at bounding box center [1011, 350] width 350 height 31
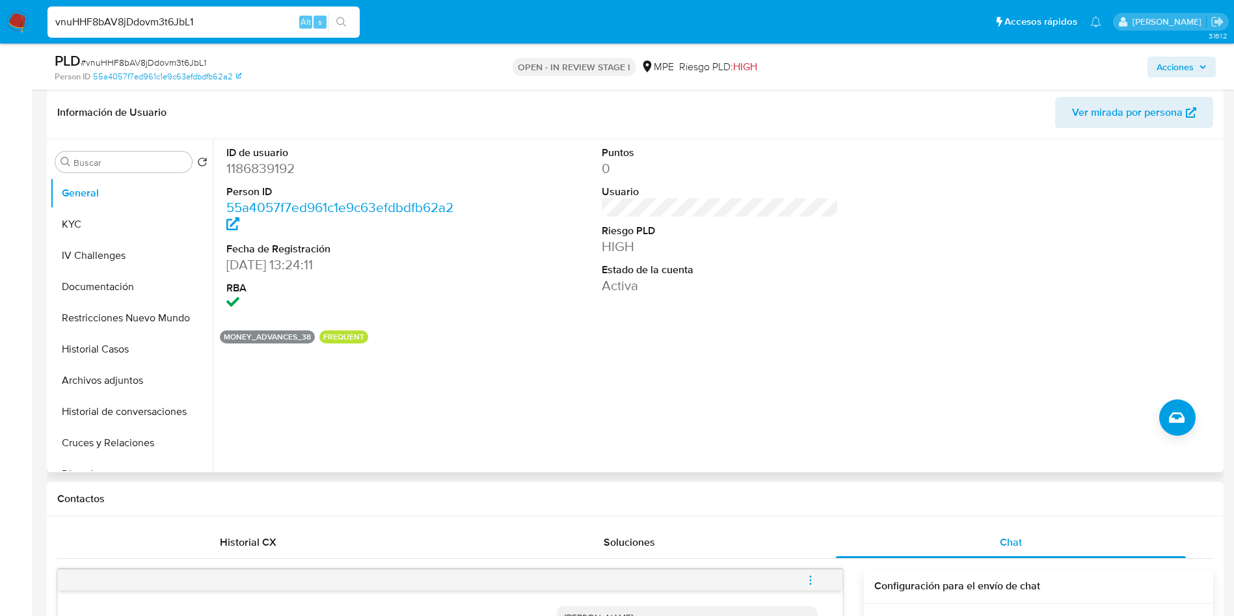
scroll to position [195, 0]
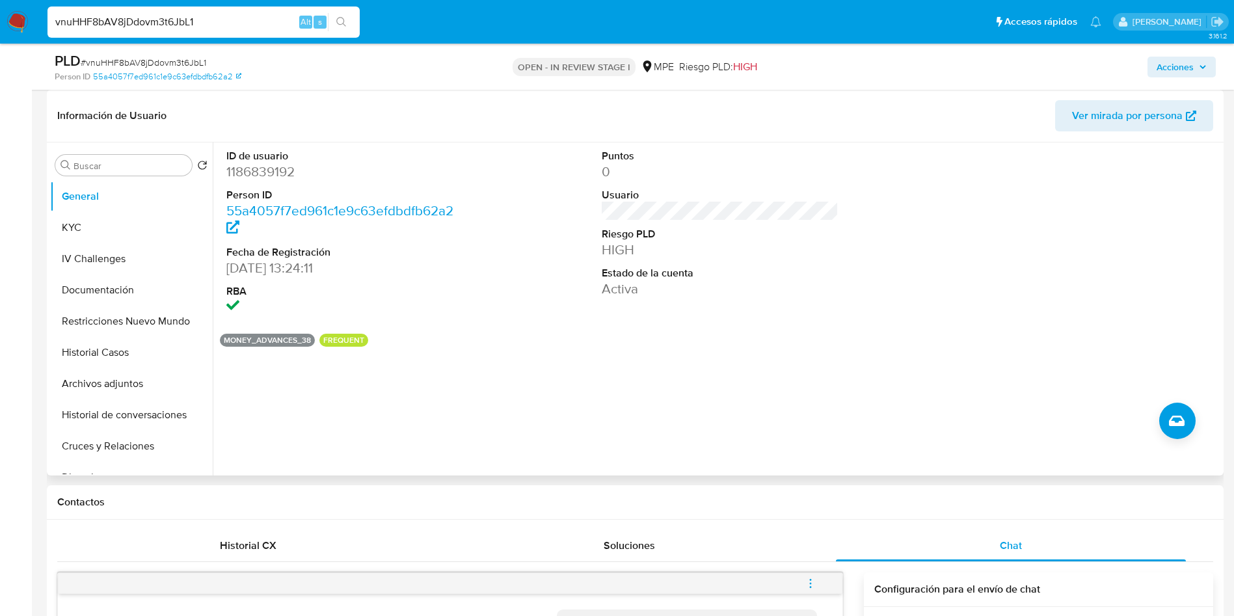
click at [275, 176] on dd "1186839192" at bounding box center [344, 172] width 237 height 18
copy dd "1186839192"
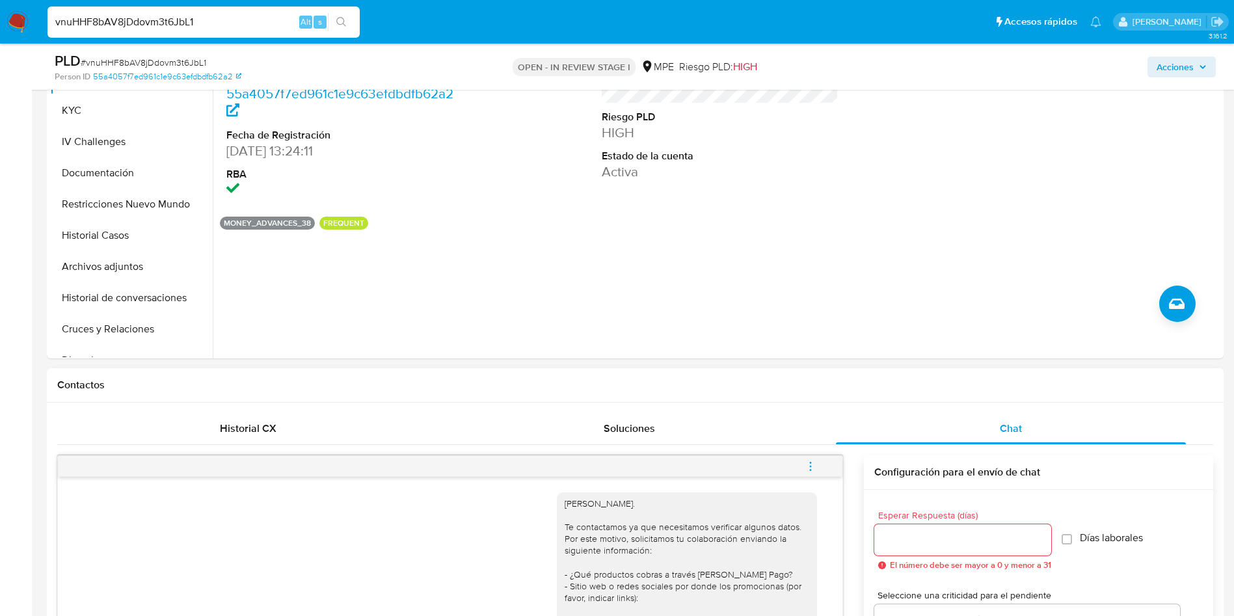
scroll to position [586, 0]
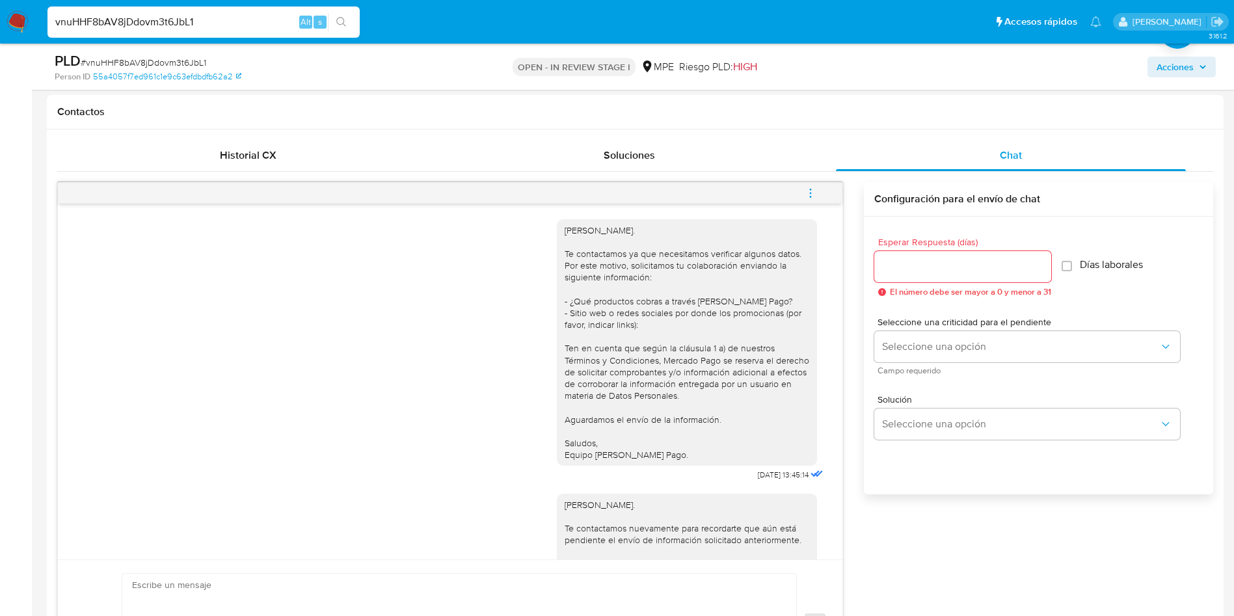
click at [816, 193] on icon "menu-action" at bounding box center [811, 193] width 12 height 12
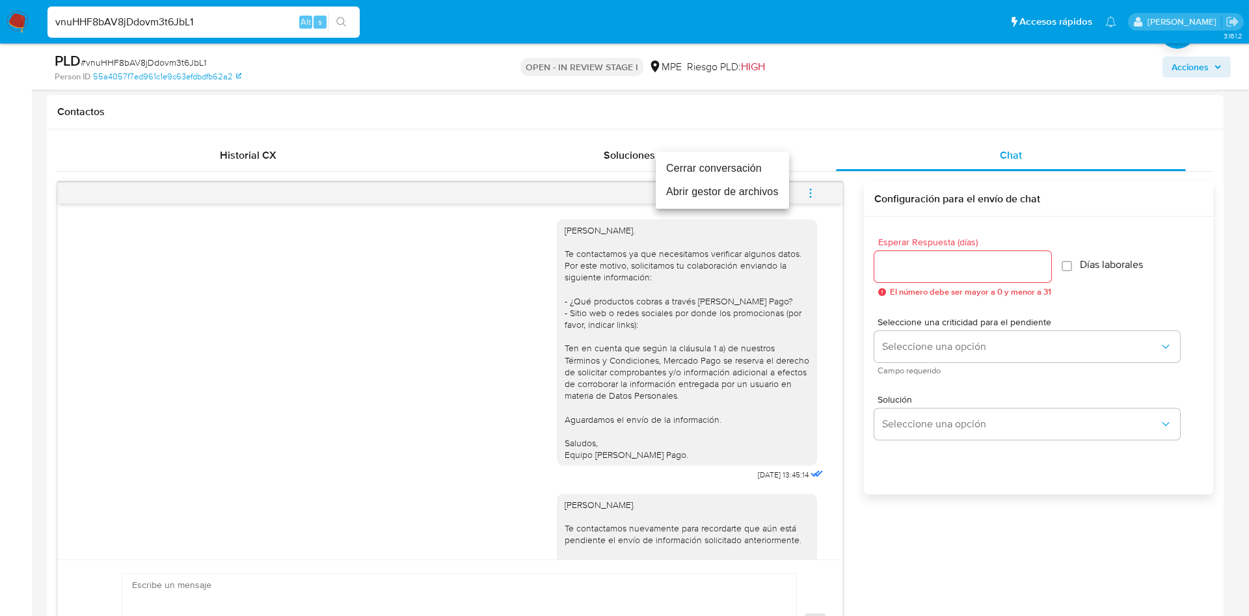
click at [753, 163] on li "Cerrar conversación" at bounding box center [722, 168] width 133 height 23
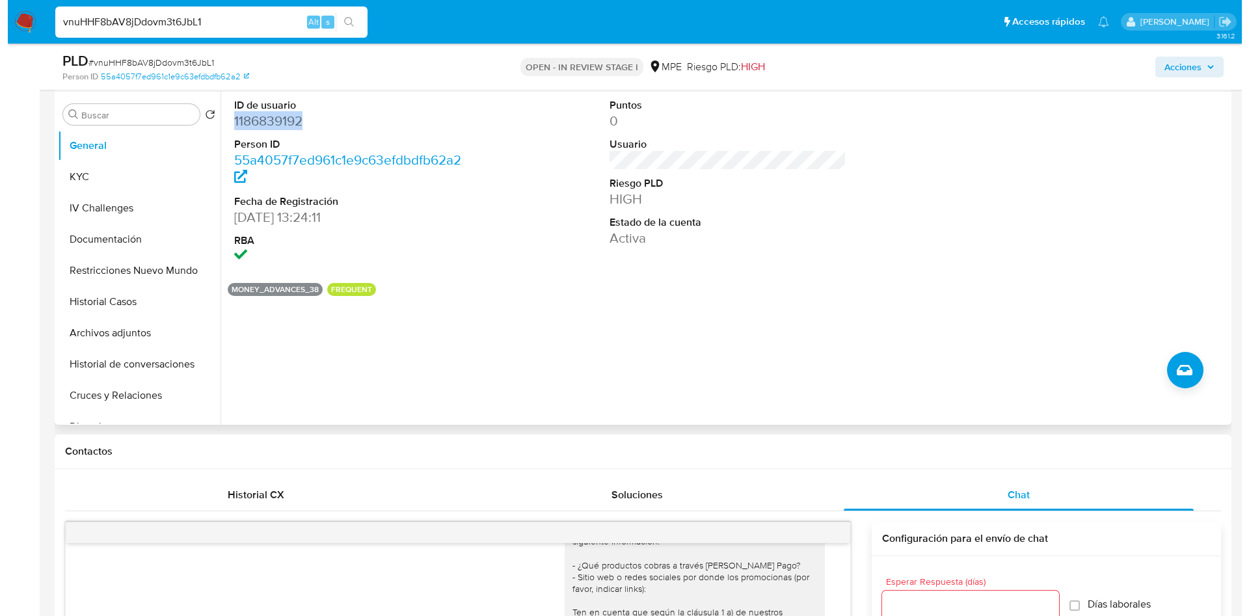
scroll to position [195, 0]
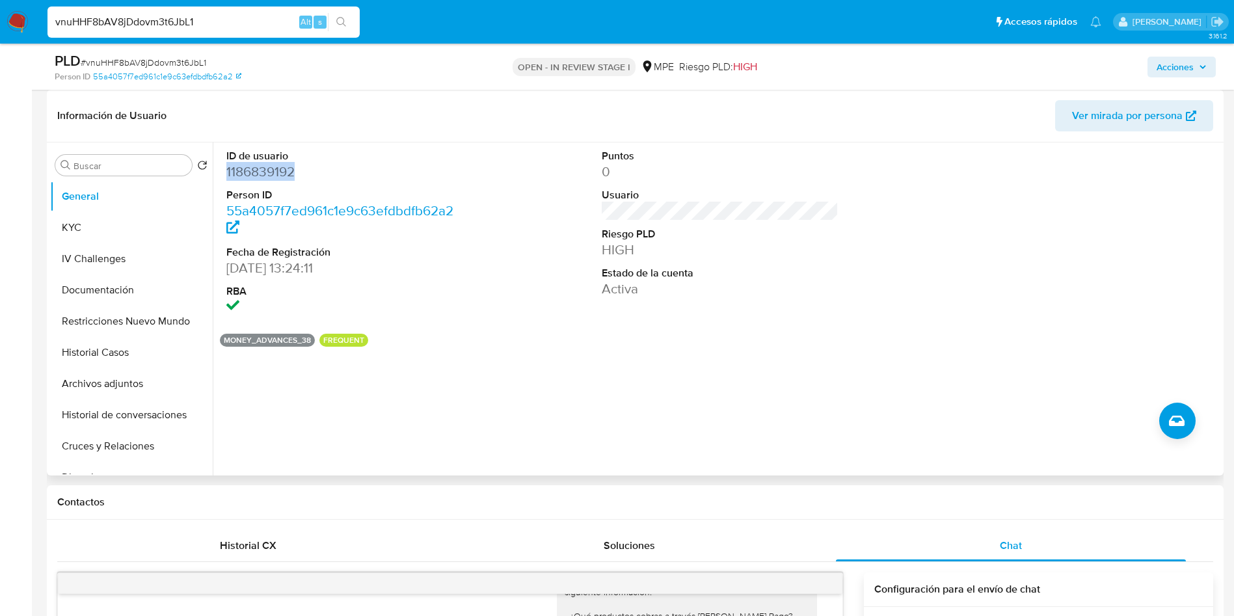
click at [268, 167] on dd "1186839192" at bounding box center [344, 172] width 237 height 18
click at [1088, 233] on div at bounding box center [1096, 232] width 250 height 181
click at [138, 376] on button "Archivos adjuntos" at bounding box center [126, 383] width 152 height 31
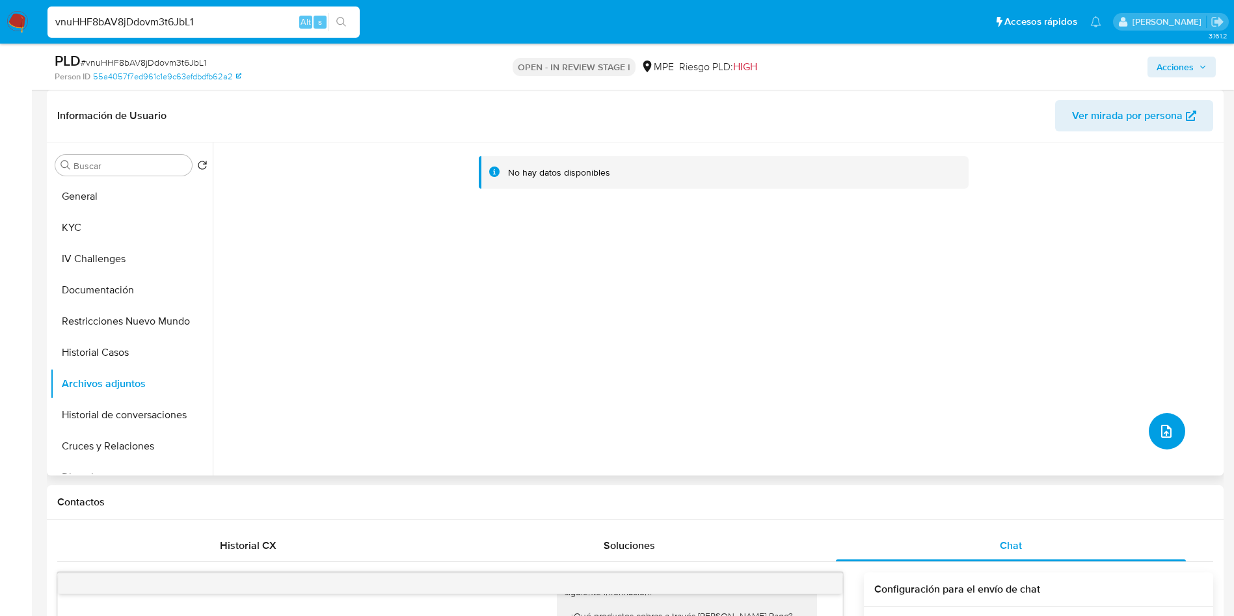
click at [1161, 433] on icon "upload-file" at bounding box center [1166, 431] width 10 height 13
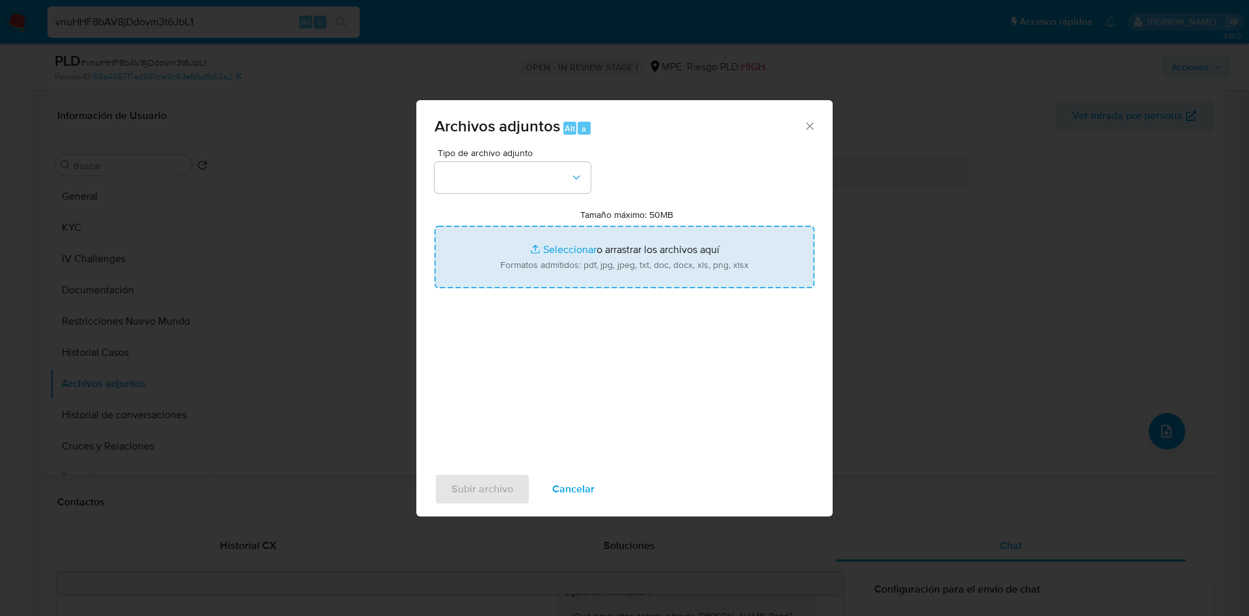
click at [695, 283] on input "Tamaño máximo: 50MB Seleccionar archivos" at bounding box center [625, 257] width 380 height 62
type input "C:\fakepath\Case Log 1186839192- 18_09_2025.pdf"
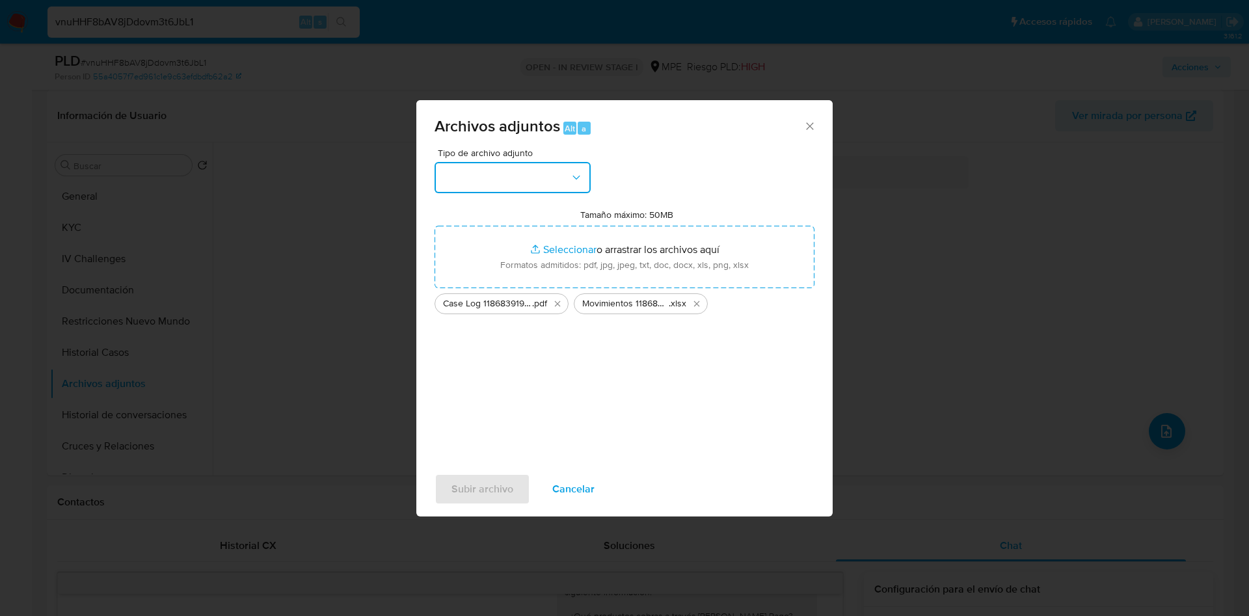
click at [532, 178] on button "button" at bounding box center [513, 177] width 156 height 31
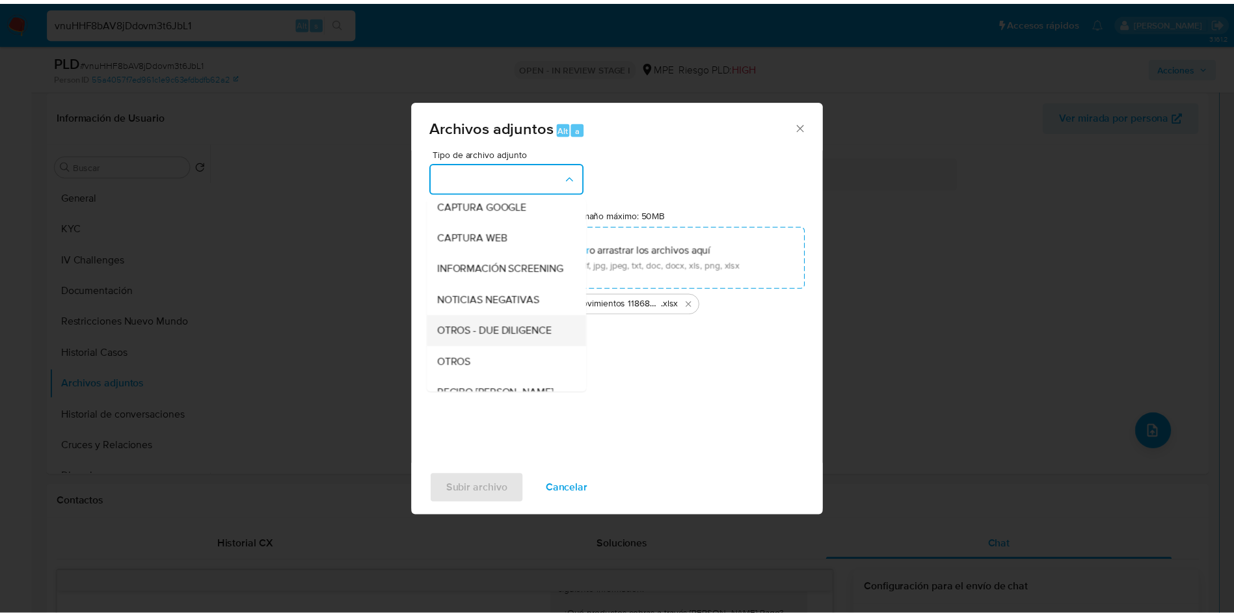
scroll to position [98, 0]
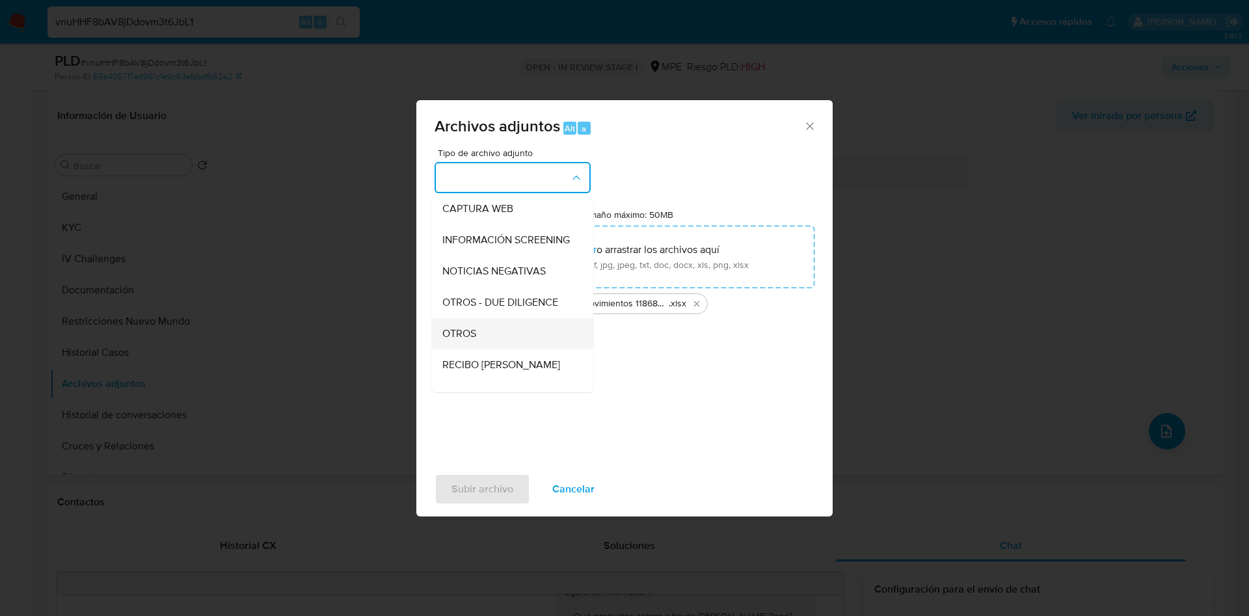
click at [504, 345] on div "OTROS" at bounding box center [508, 333] width 133 height 31
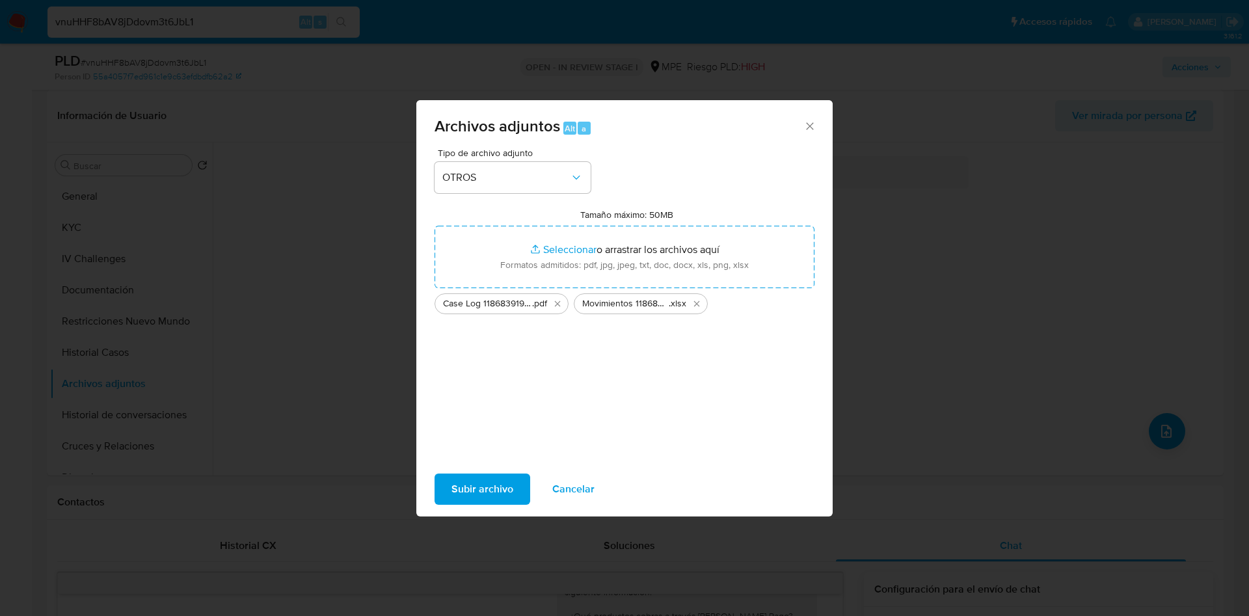
click at [494, 478] on span "Subir archivo" at bounding box center [483, 489] width 62 height 29
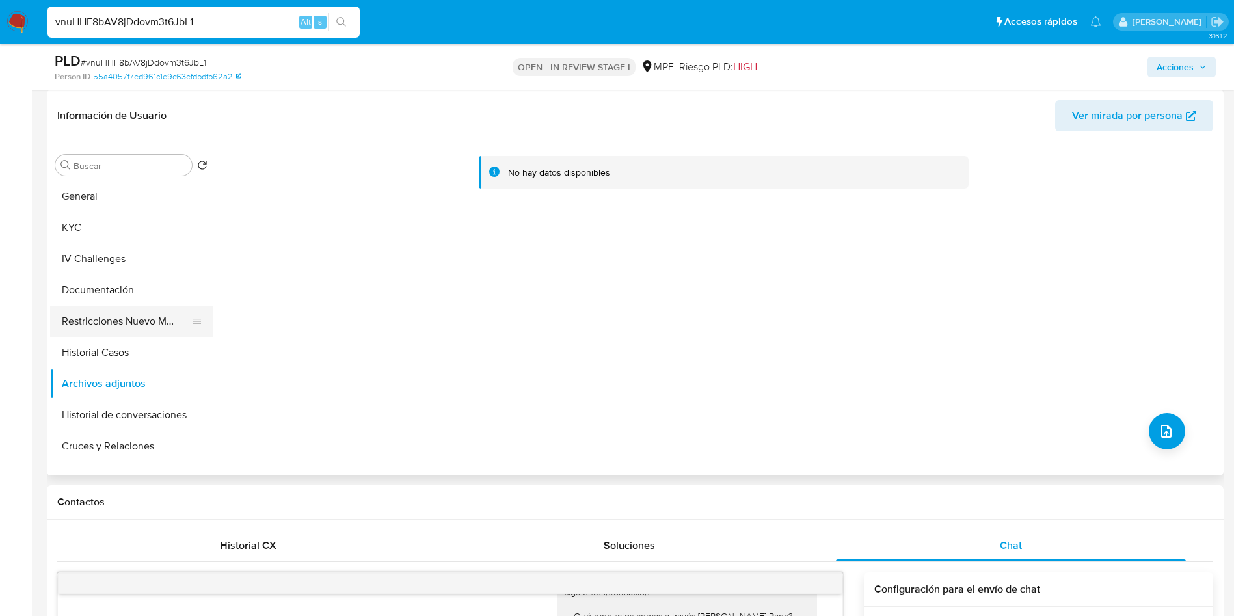
click at [100, 328] on button "Restricciones Nuevo Mundo" at bounding box center [126, 321] width 152 height 31
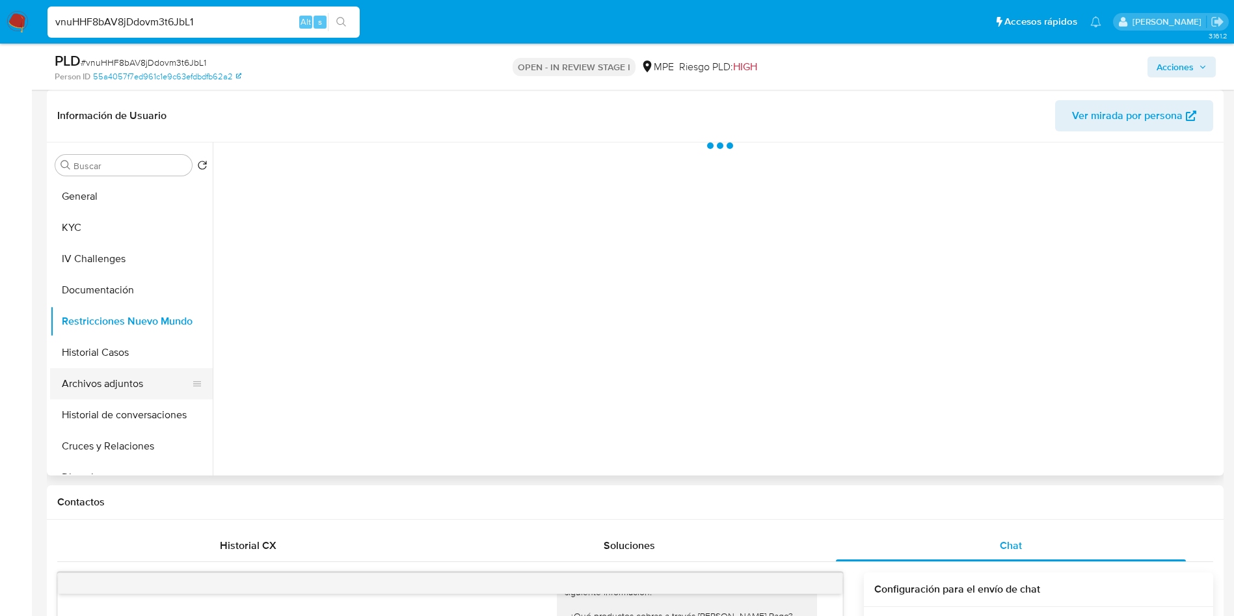
click at [109, 372] on button "Archivos adjuntos" at bounding box center [126, 383] width 152 height 31
click at [1203, 62] on span "Acciones" at bounding box center [1182, 67] width 50 height 18
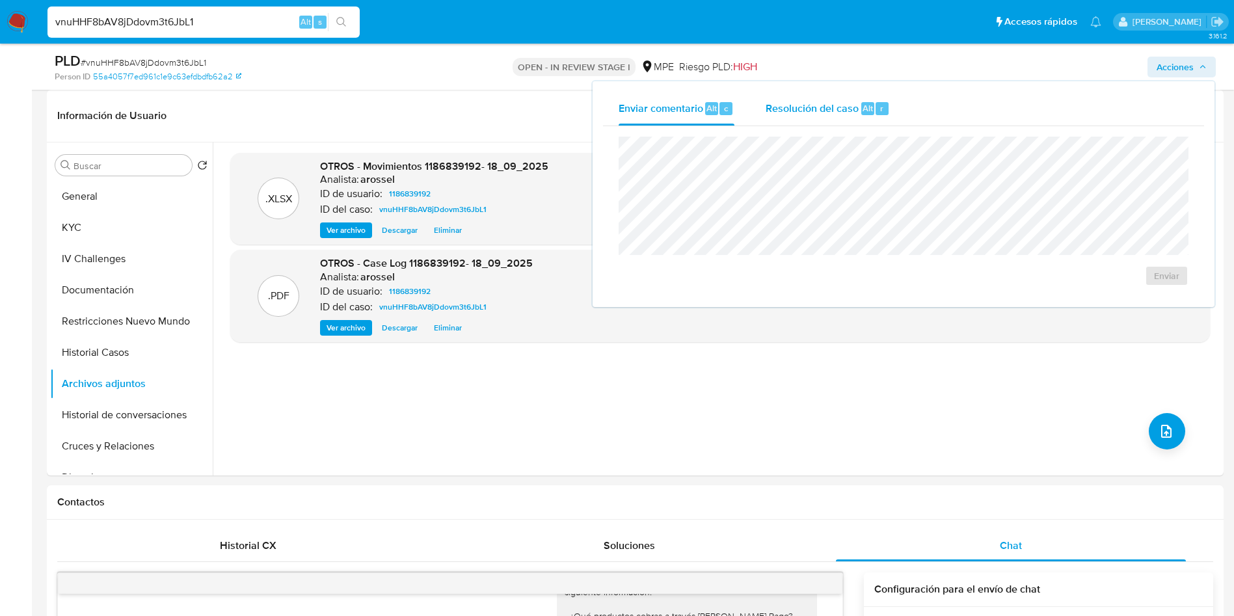
click at [839, 114] on span "Resolución del caso" at bounding box center [812, 107] width 93 height 15
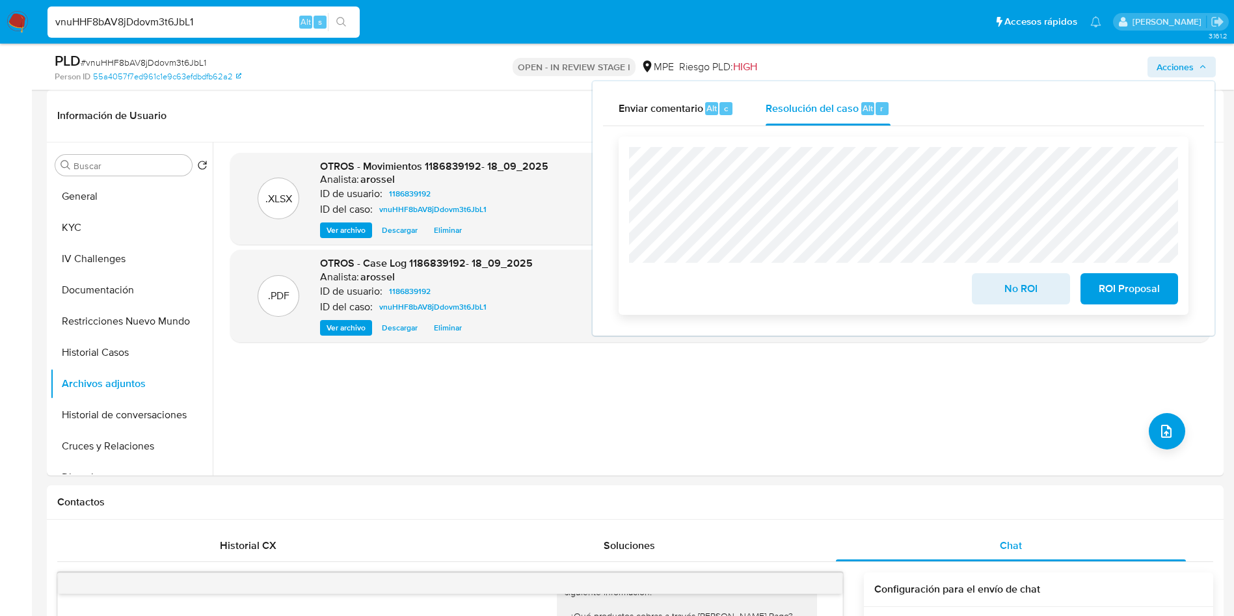
click at [1159, 291] on span "ROI Proposal" at bounding box center [1130, 289] width 64 height 29
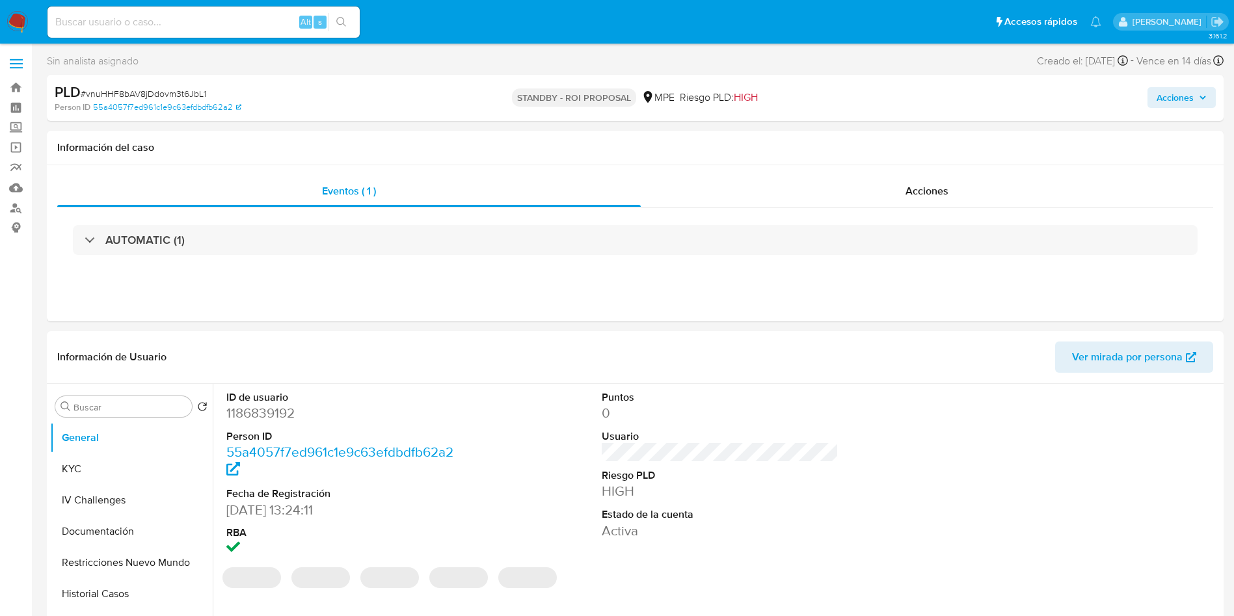
select select "10"
click at [179, 24] on input at bounding box center [203, 22] width 312 height 17
paste input "sVB6Gf9ms8GZqZSOpJUizuT7"
type input "sVB6Gf9ms8GZqZSOpJUizuT7"
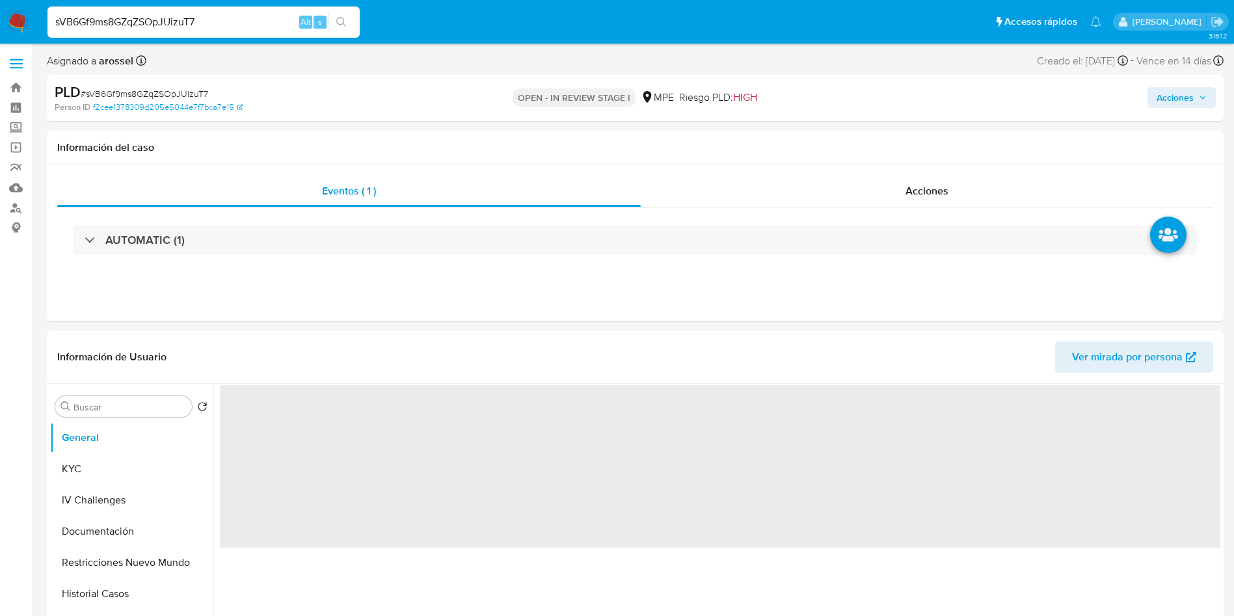
select select "10"
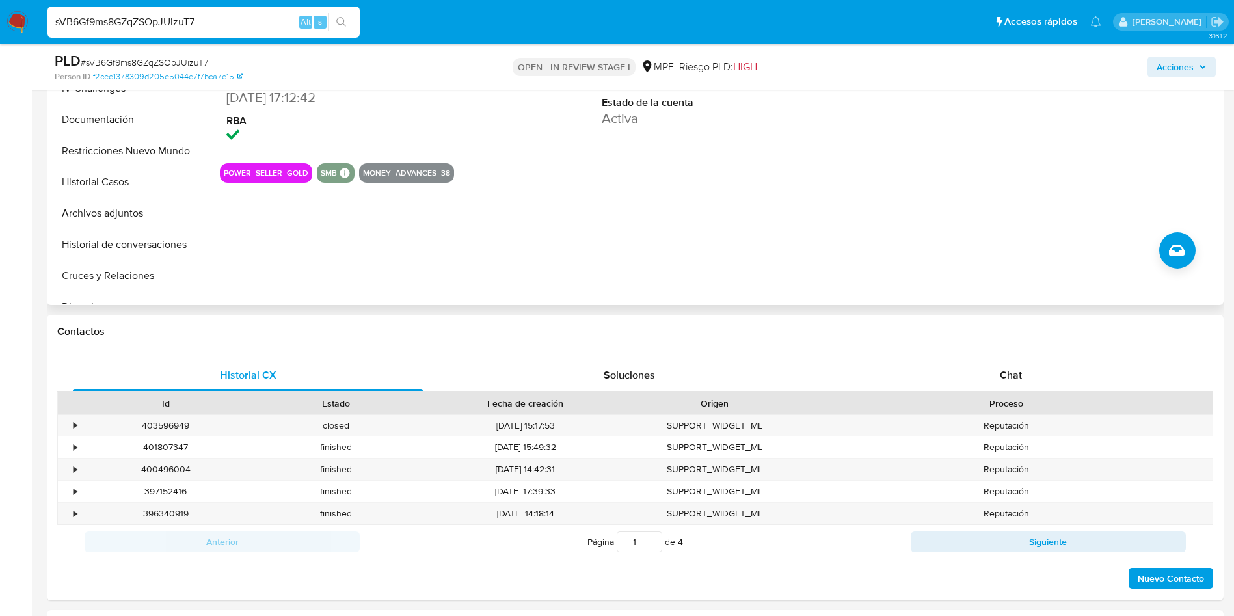
scroll to position [390, 0]
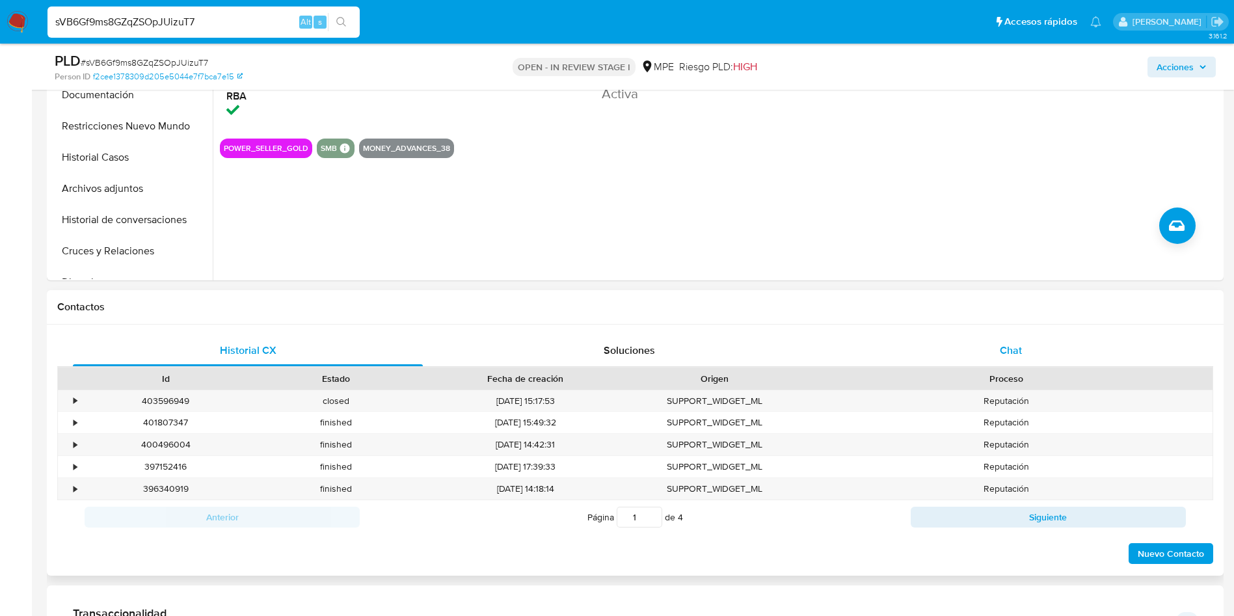
click at [982, 337] on div "Chat" at bounding box center [1011, 350] width 350 height 31
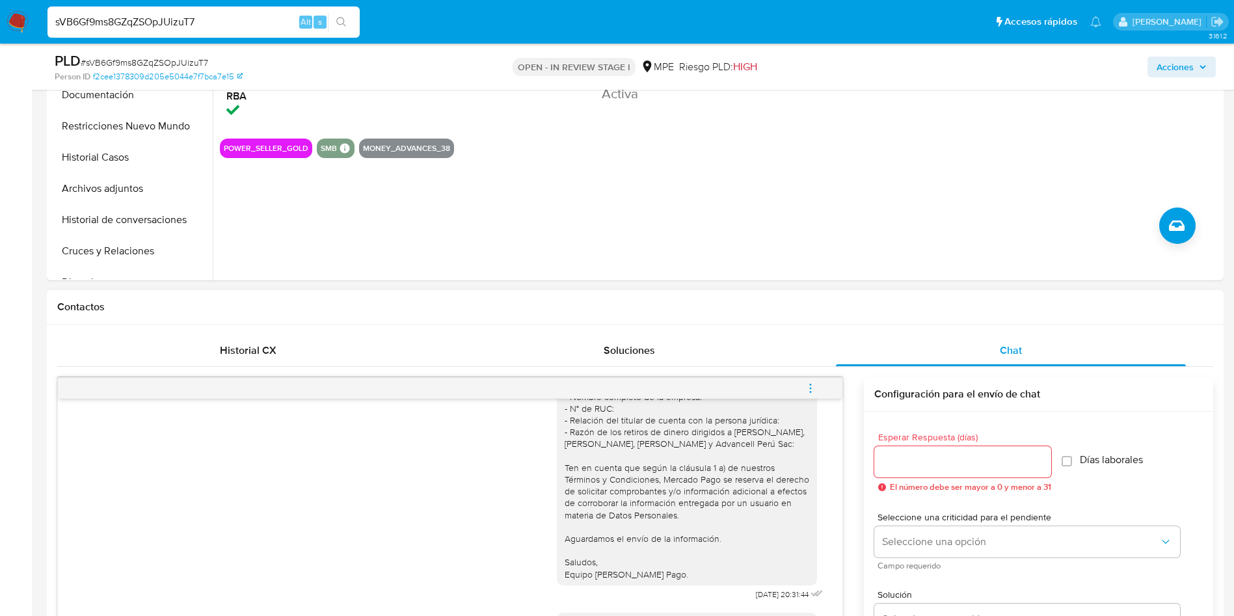
click at [809, 384] on icon "menu-action" at bounding box center [811, 389] width 12 height 12
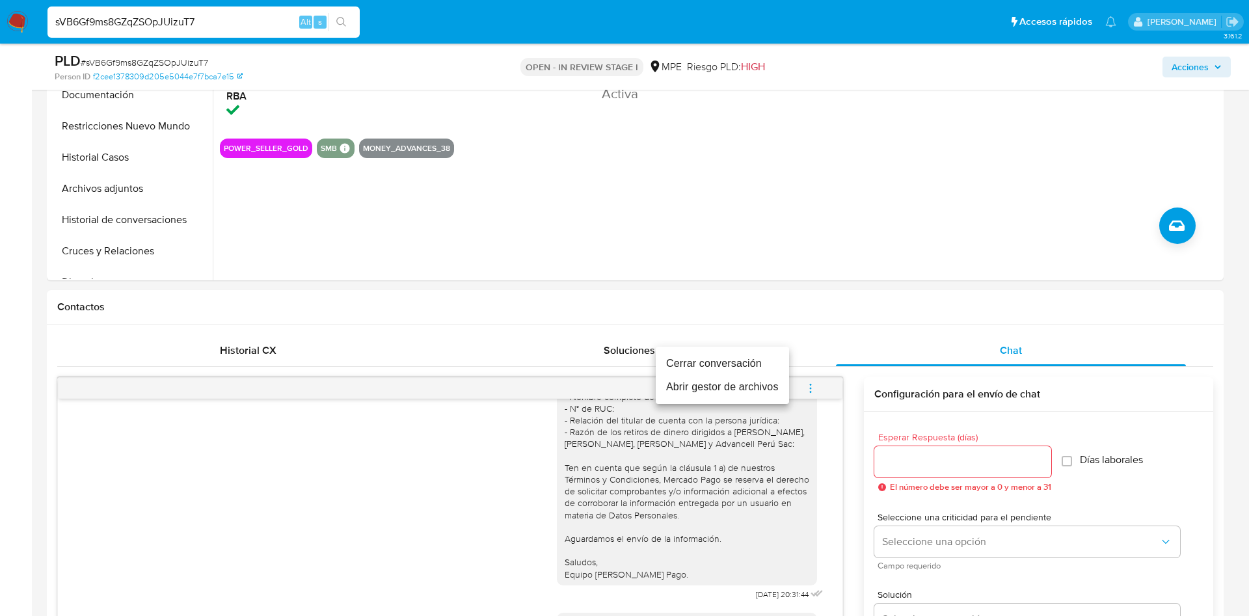
click at [759, 362] on li "Cerrar conversación" at bounding box center [722, 363] width 133 height 23
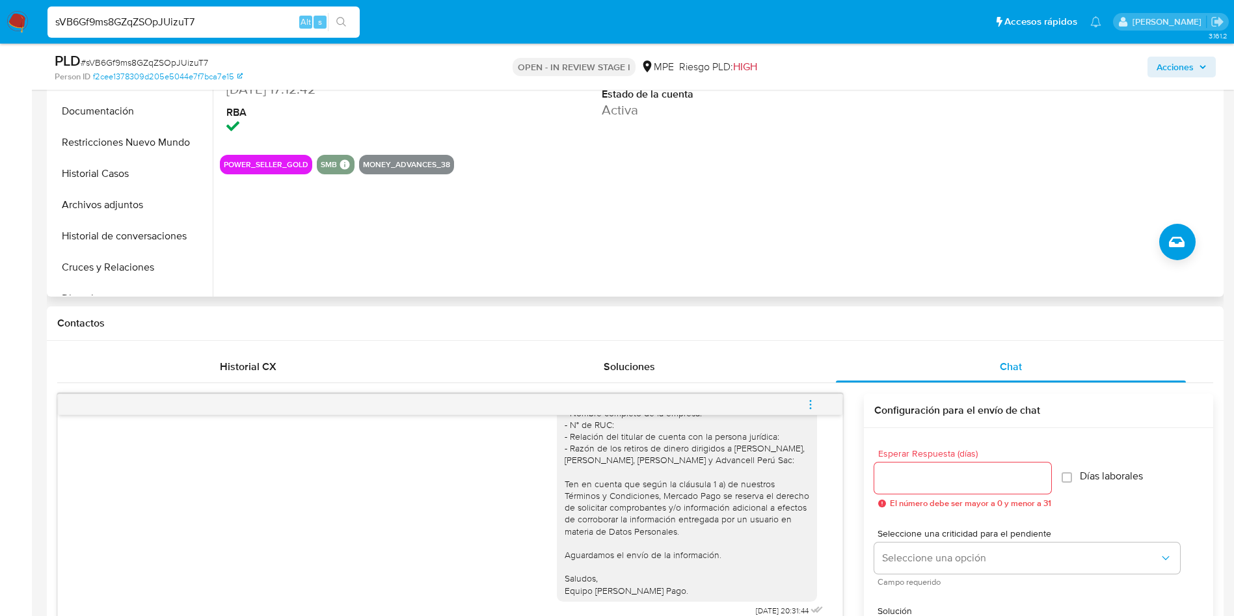
scroll to position [195, 0]
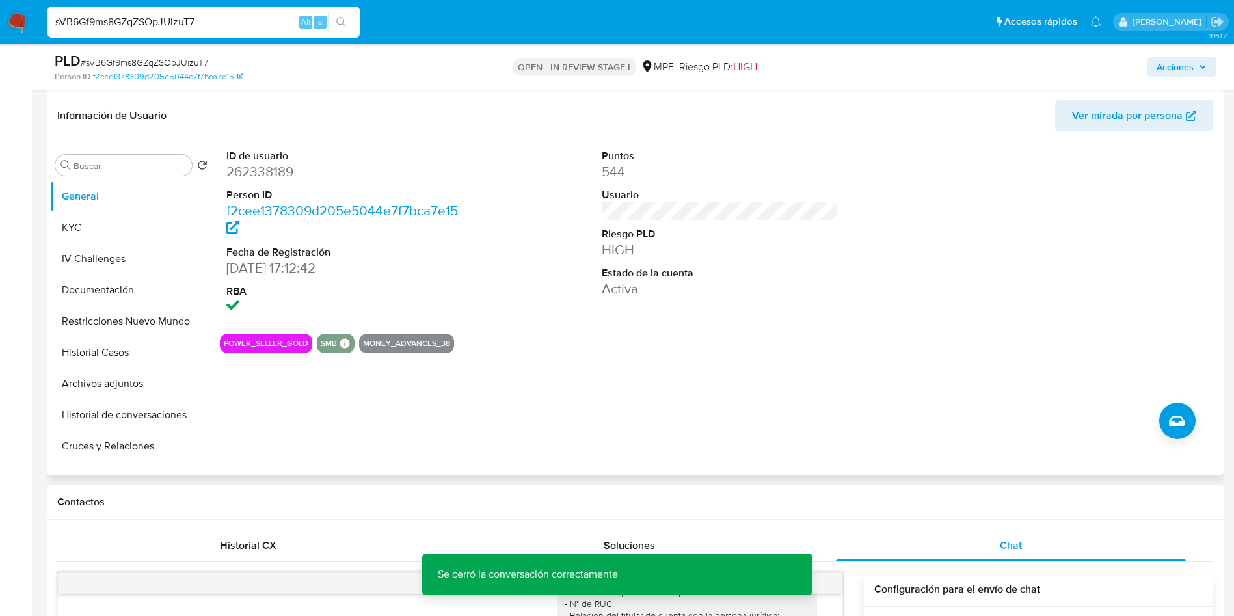
click at [280, 170] on dd "262338189" at bounding box center [344, 172] width 237 height 18
copy dd "262338189"
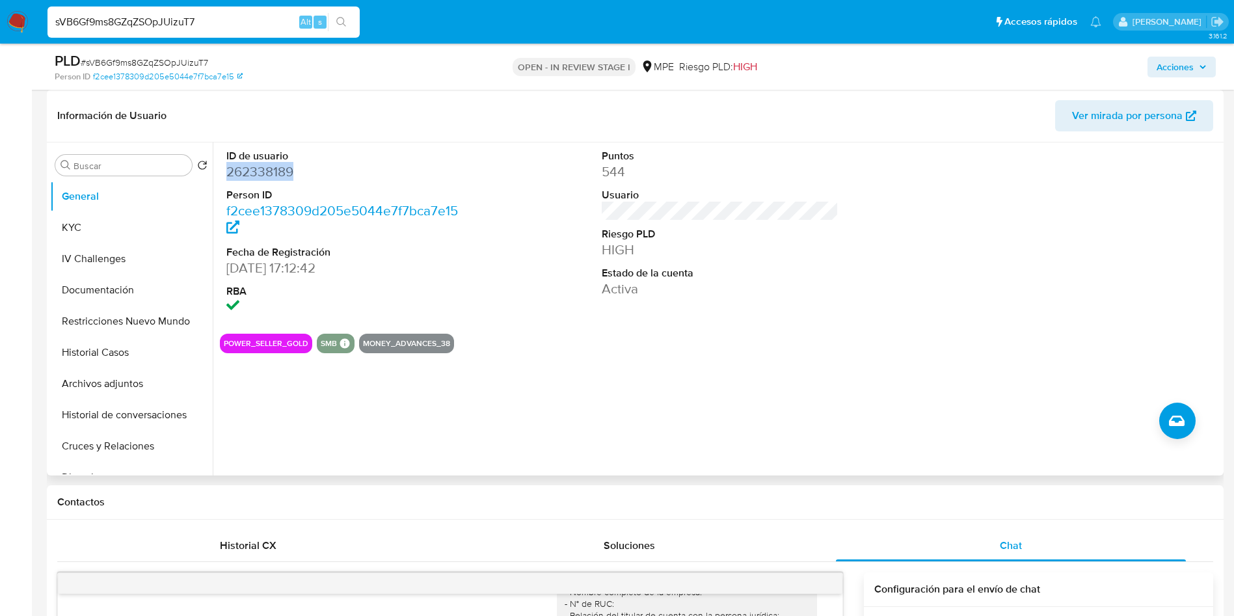
click at [240, 169] on dd "262338189" at bounding box center [344, 172] width 237 height 18
click at [239, 169] on dd "262338189" at bounding box center [344, 172] width 237 height 18
click at [1081, 221] on div at bounding box center [1096, 232] width 250 height 181
click at [116, 383] on button "Archivos adjuntos" at bounding box center [126, 383] width 152 height 31
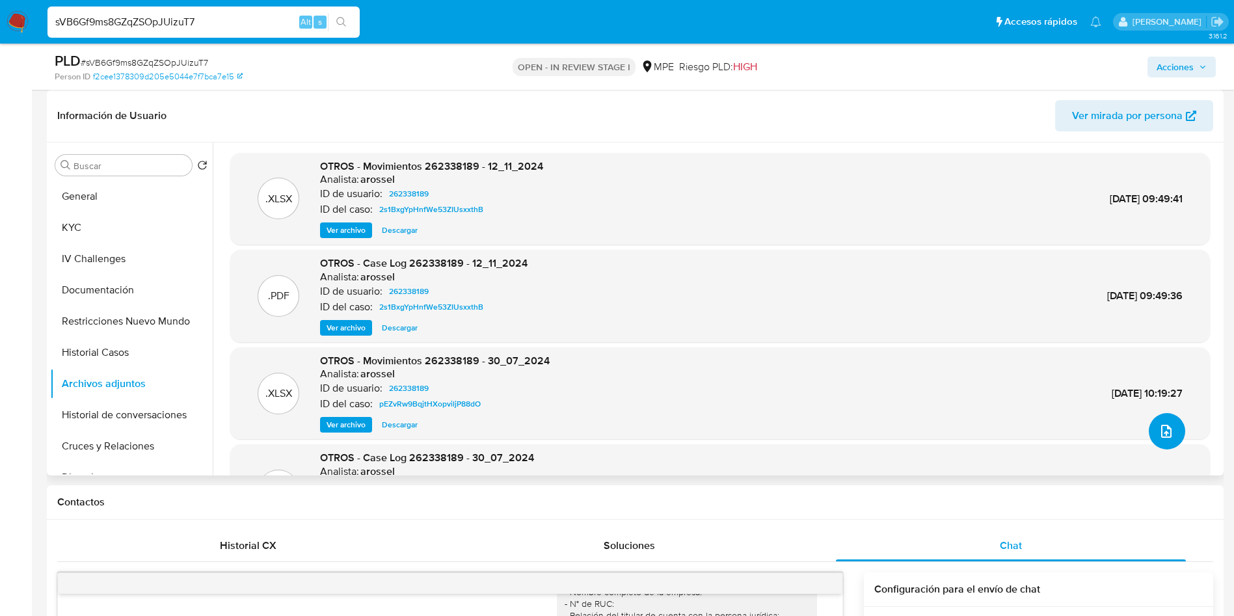
click at [1159, 440] on button "upload-file" at bounding box center [1167, 431] width 36 height 36
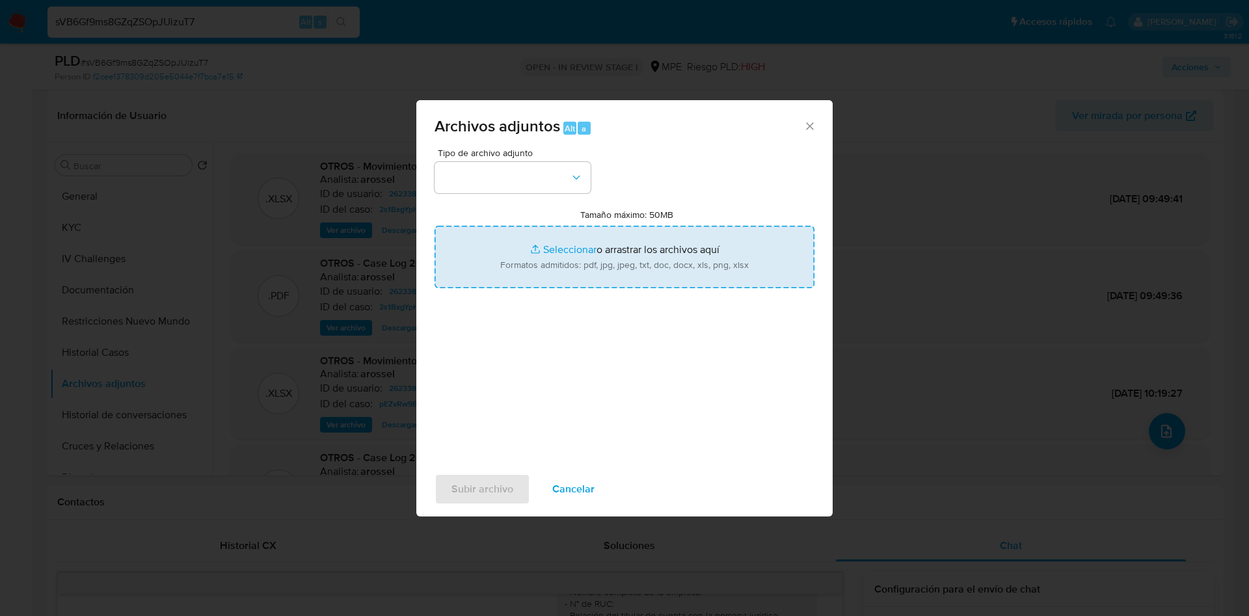
click at [667, 266] on input "Tamaño máximo: 50MB Seleccionar archivos" at bounding box center [625, 257] width 380 height 62
type input "C:\fakepath\Case Log 262338189 - 18_09_2025.pdf"
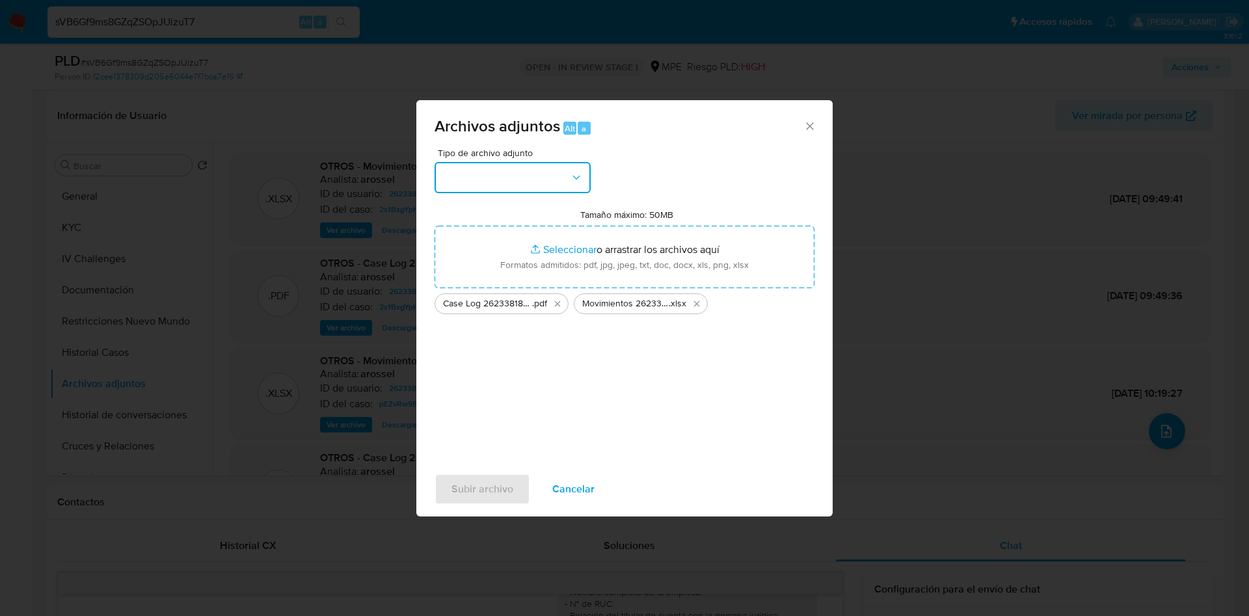
click at [497, 187] on button "button" at bounding box center [513, 177] width 156 height 31
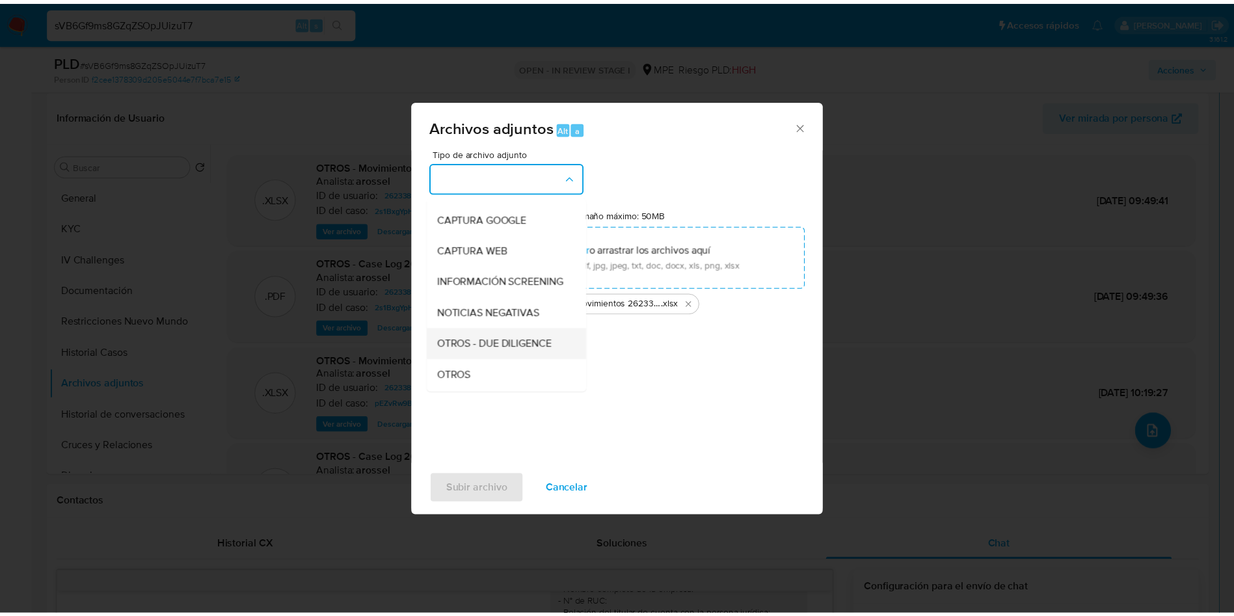
scroll to position [98, 0]
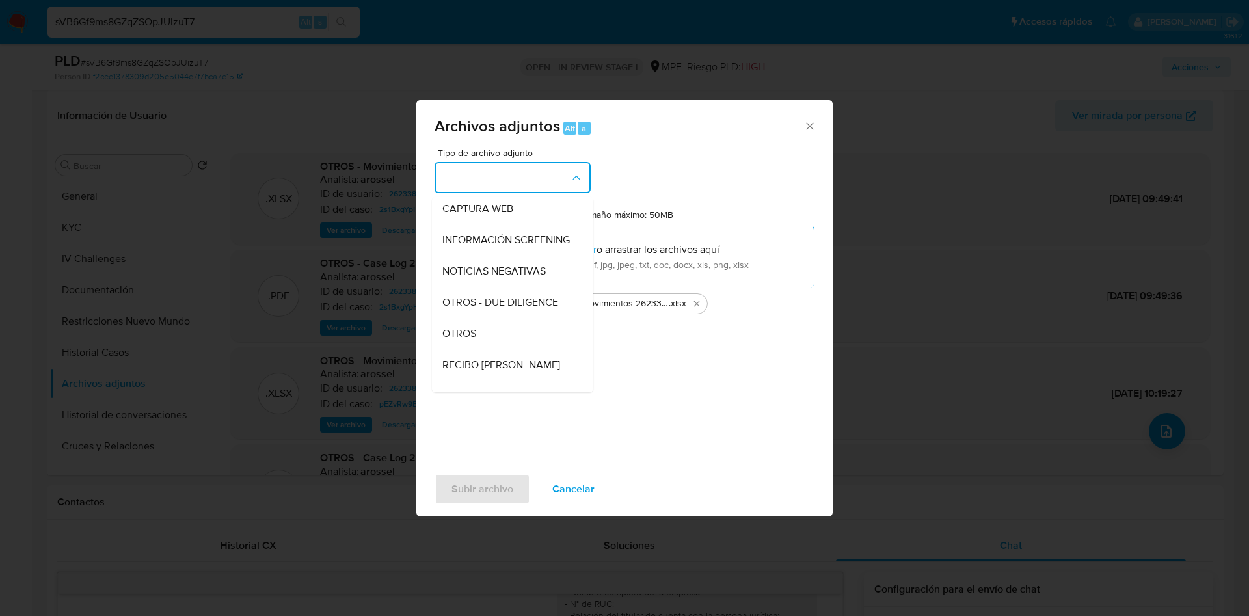
click at [494, 344] on div "OTROS" at bounding box center [508, 333] width 133 height 31
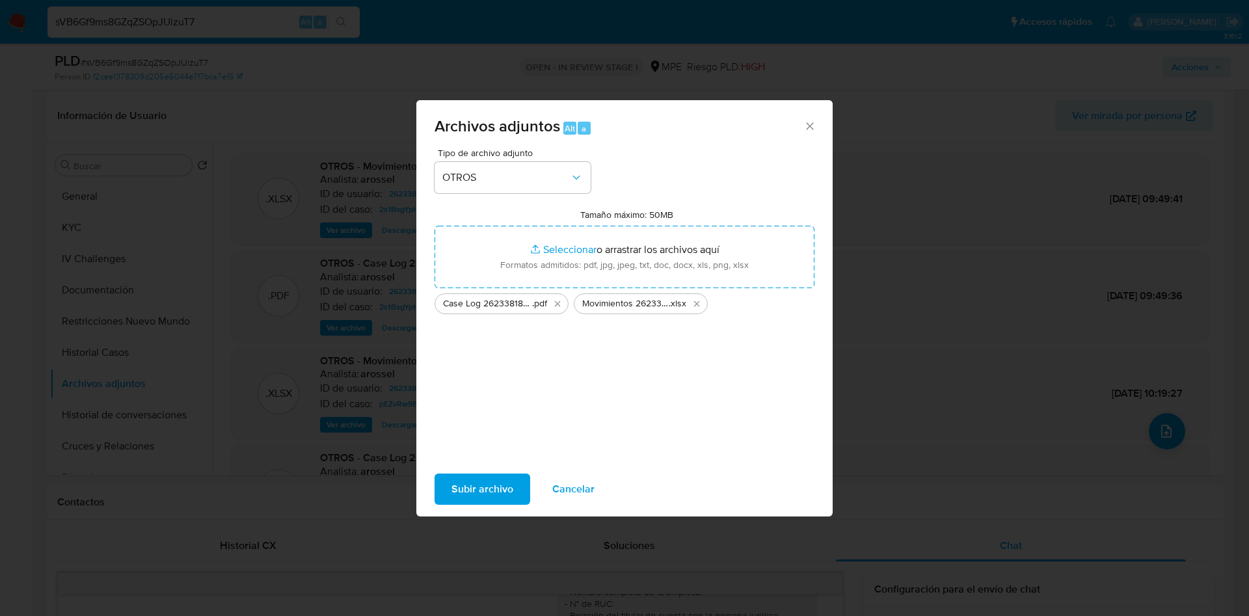
click at [506, 494] on span "Subir archivo" at bounding box center [483, 489] width 62 height 29
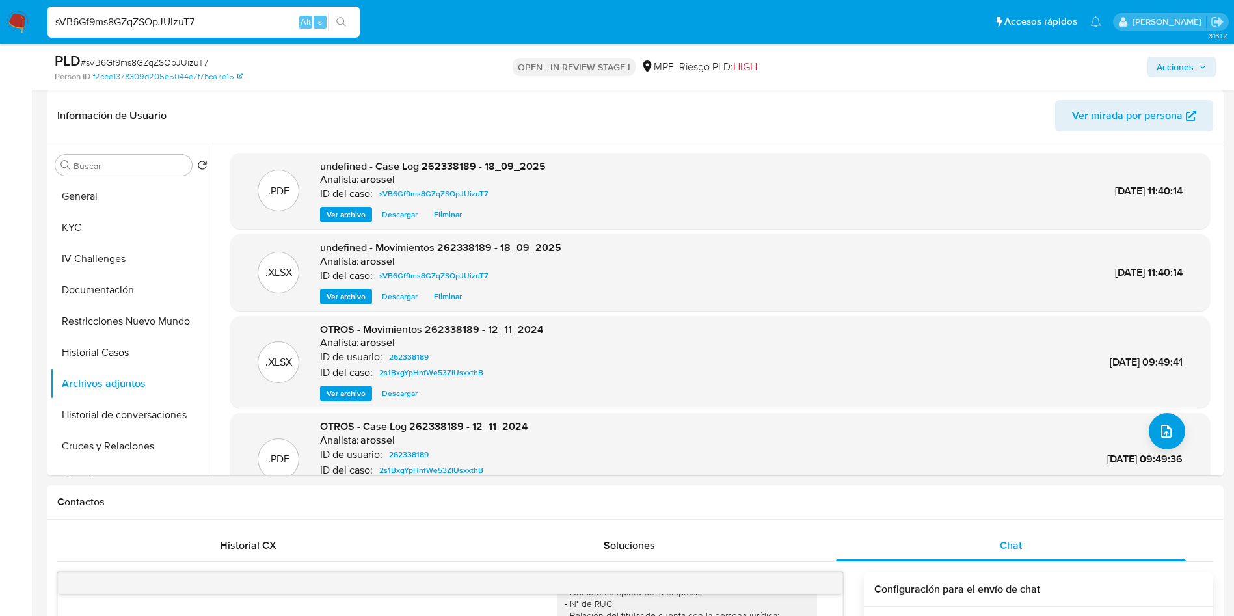
click at [1189, 67] on span "Acciones" at bounding box center [1175, 67] width 37 height 21
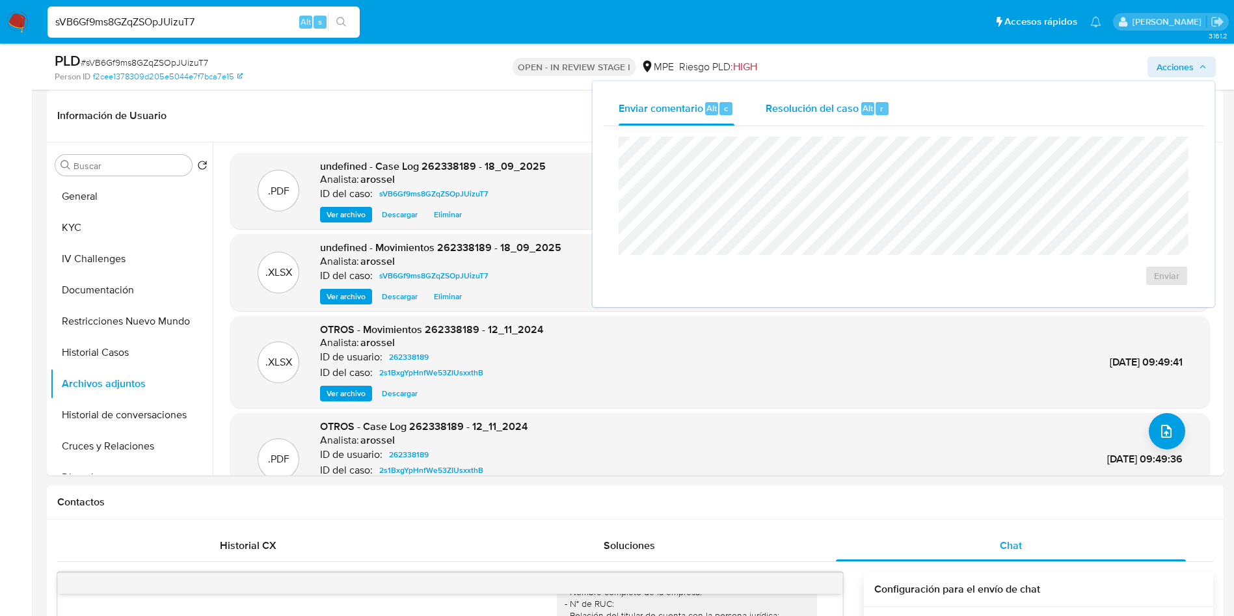
click at [880, 101] on div "Resolución del caso Alt r" at bounding box center [828, 109] width 124 height 34
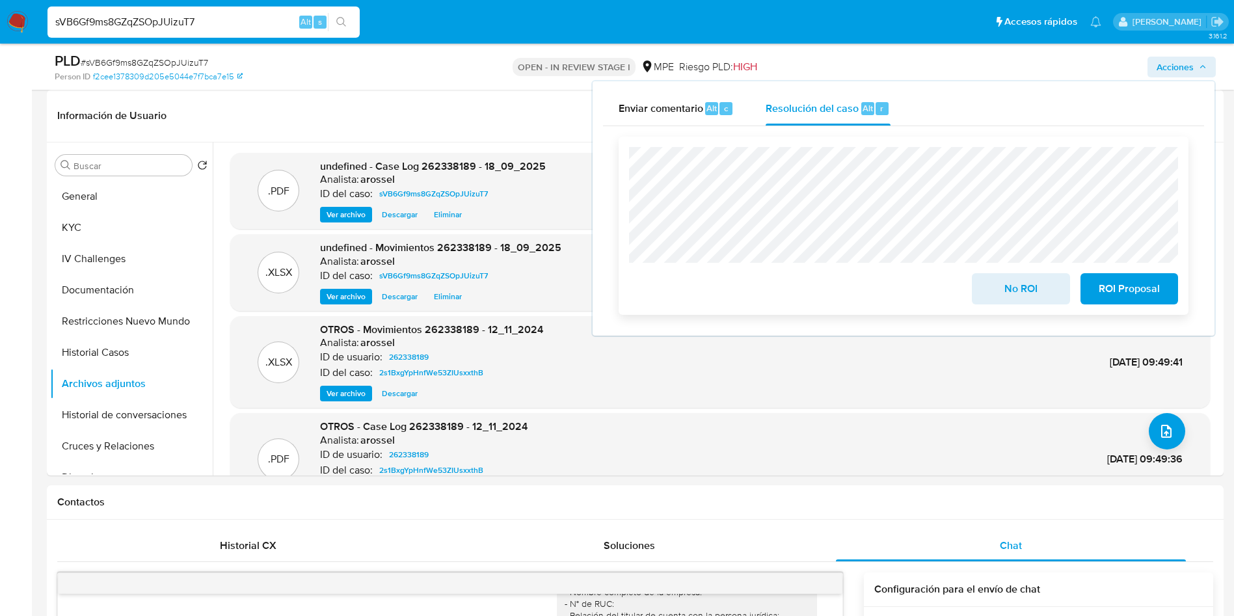
click at [1140, 285] on span "ROI Proposal" at bounding box center [1130, 289] width 64 height 29
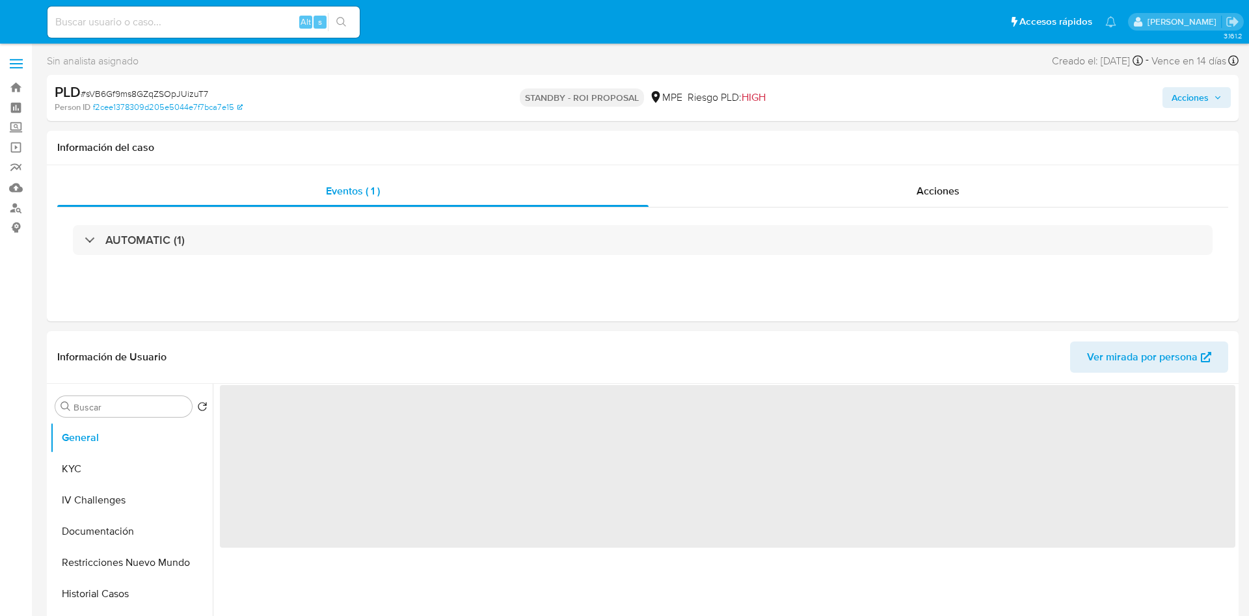
select select "10"
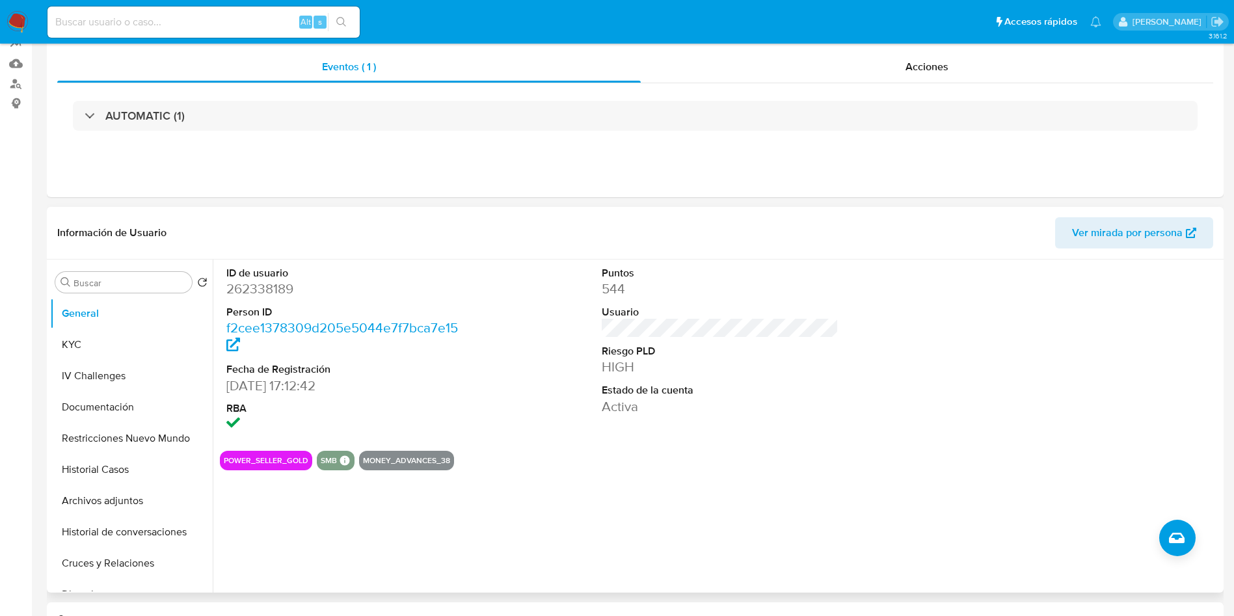
scroll to position [195, 0]
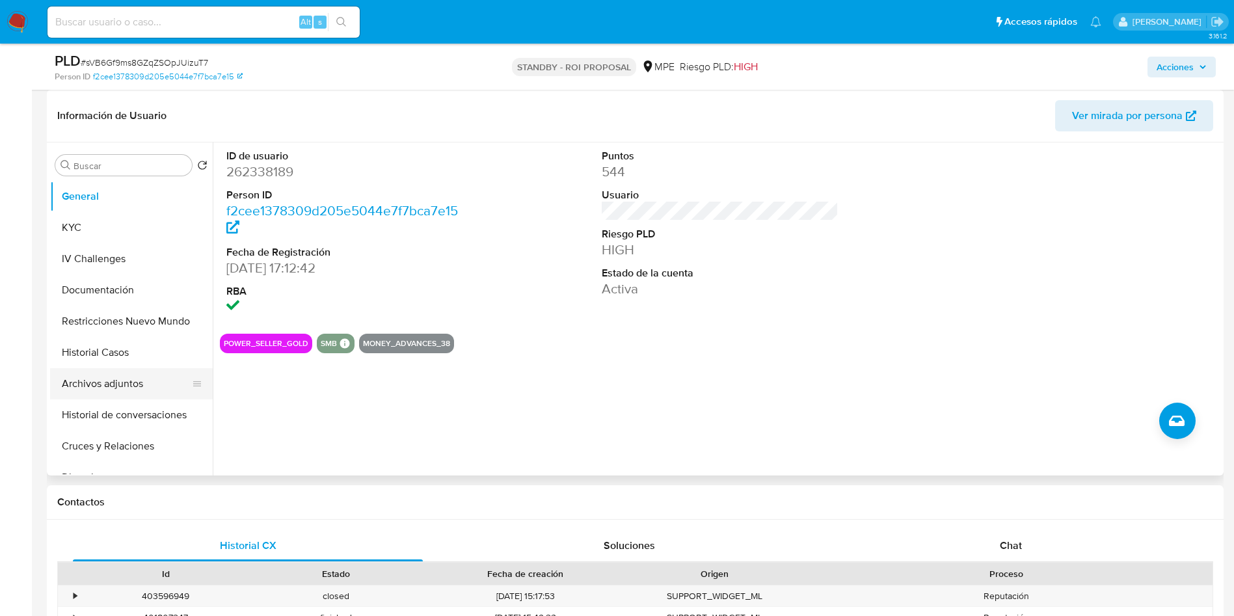
click at [139, 392] on button "Archivos adjuntos" at bounding box center [126, 383] width 152 height 31
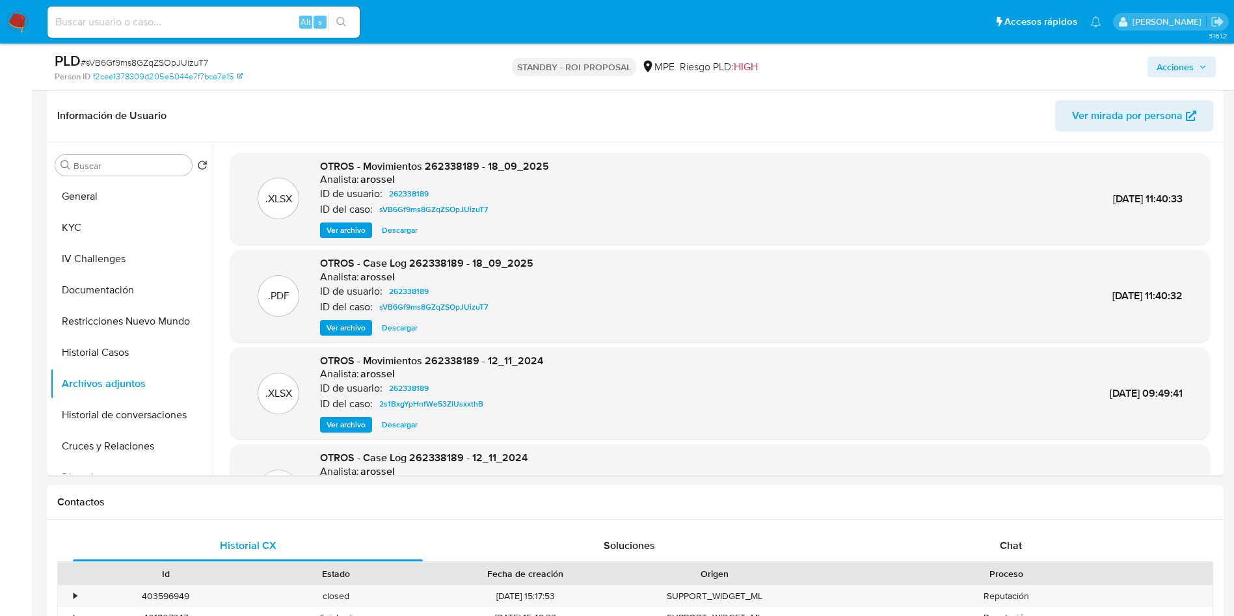
click at [212, 21] on input at bounding box center [203, 22] width 312 height 17
paste input "arl646GKgkotd9Nsd3qDLlm8"
type input "arl646GKgkotd9Nsd3qDLlm8"
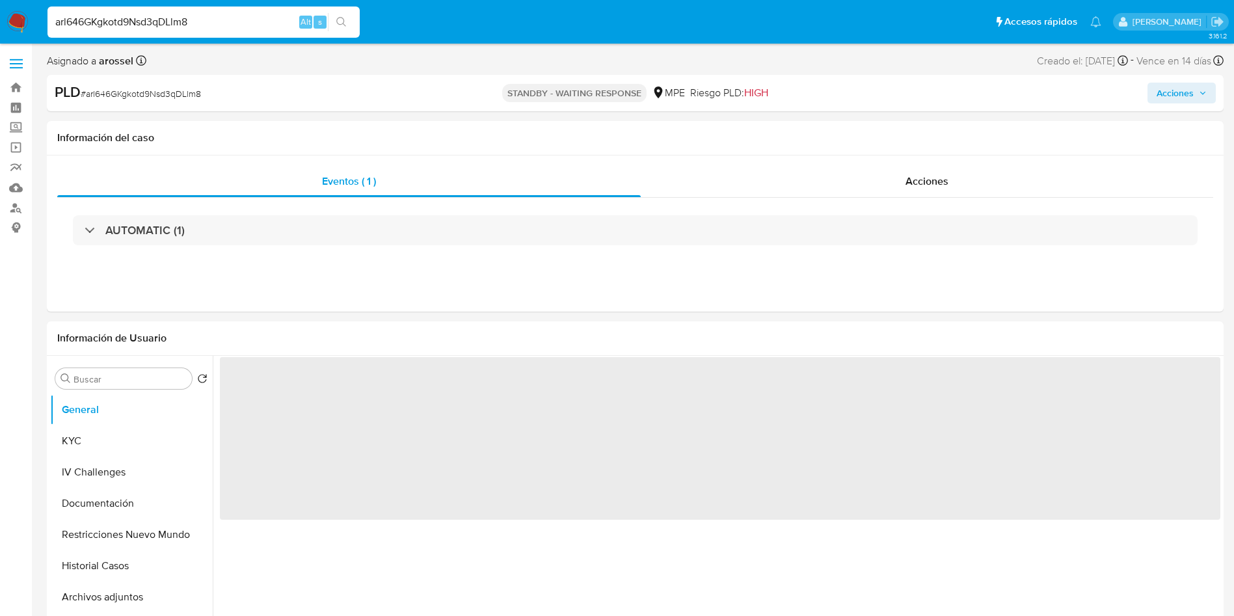
select select "10"
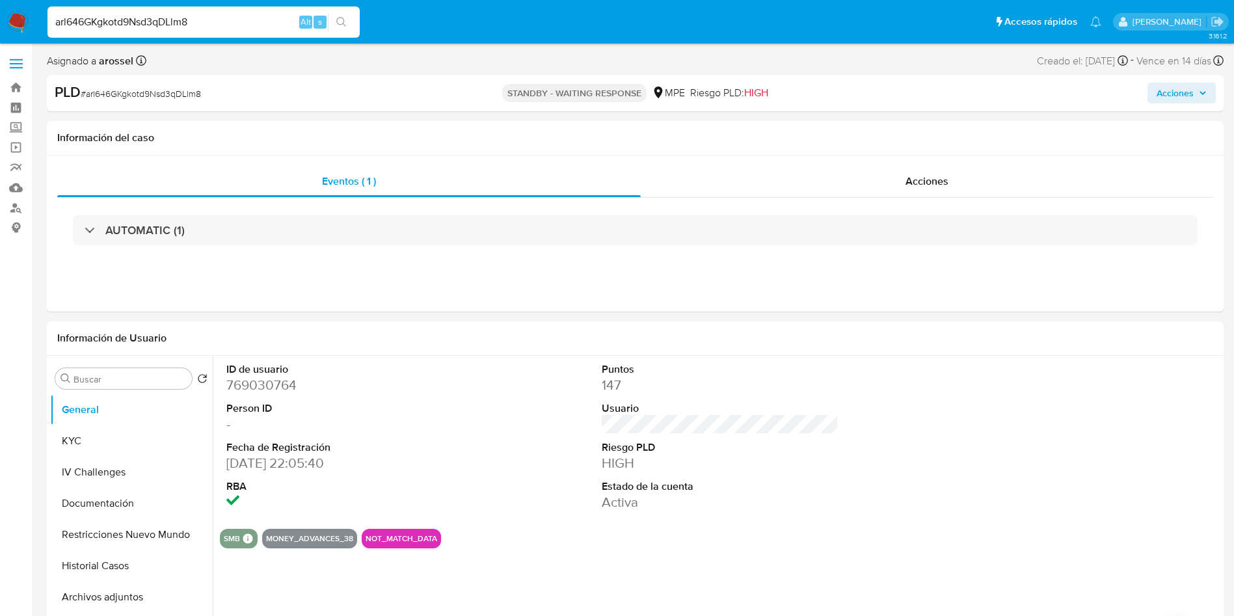
click at [194, 23] on input "arl646GKgkotd9Nsd3qDLlm8" at bounding box center [203, 22] width 312 height 17
paste input "3Om2yigzAn3CgpVZXygVv3bc"
type input "3Om2yigzAn3CgpVZXygVv3bc"
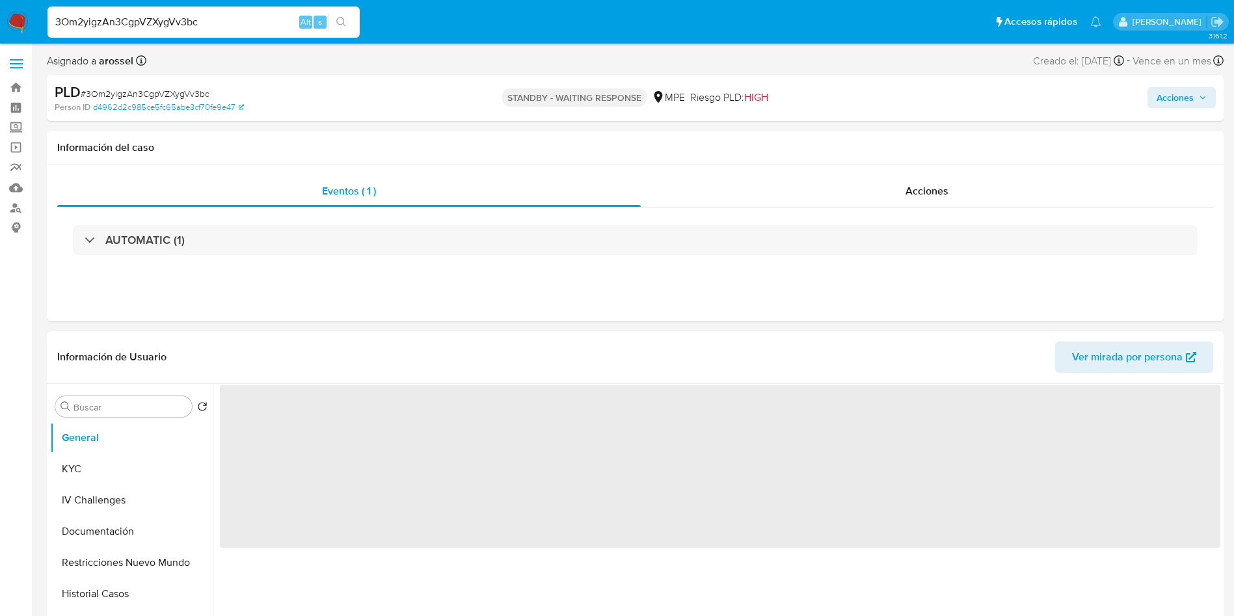
select select "10"
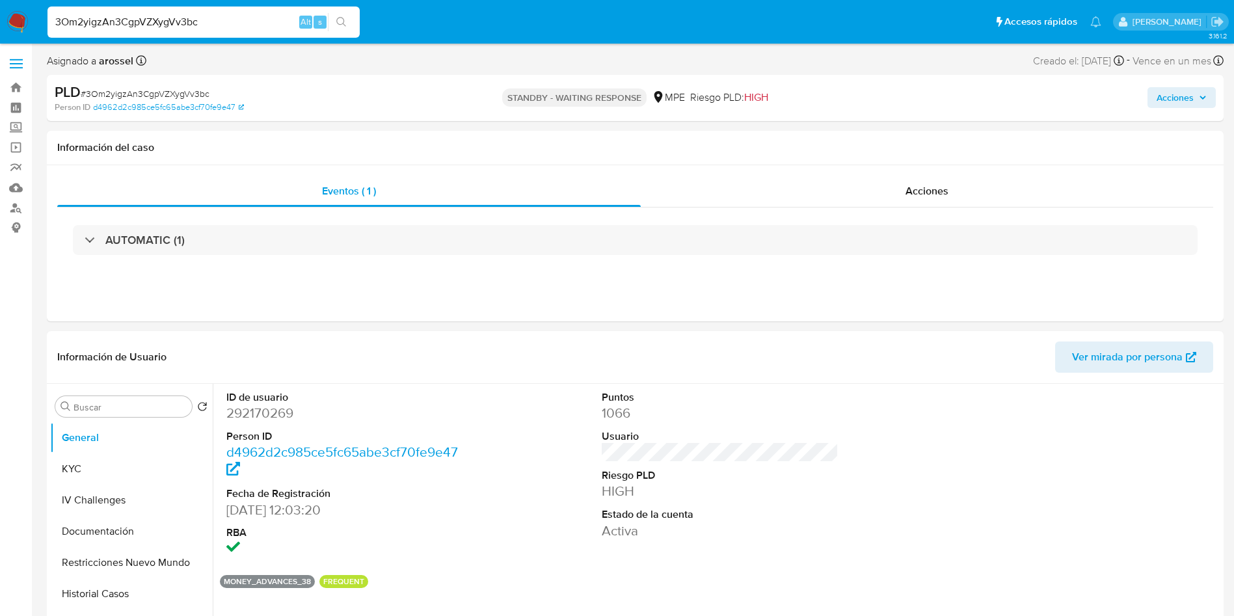
click at [207, 20] on input "3Om2yigzAn3CgpVZXygVv3bc" at bounding box center [203, 22] width 312 height 17
type input "v"
paste input "Y0RtYeT7iK15X3sSNb8sHMRE"
type input "Y0RtYeT7iK15X3sSNb8sHMRE"
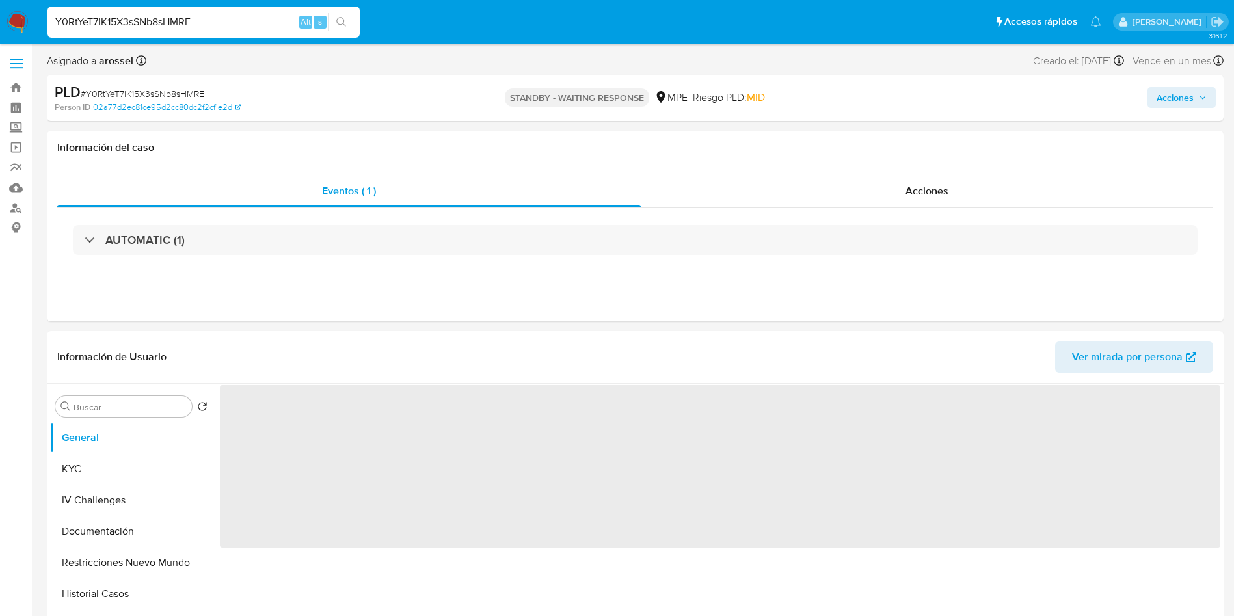
select select "10"
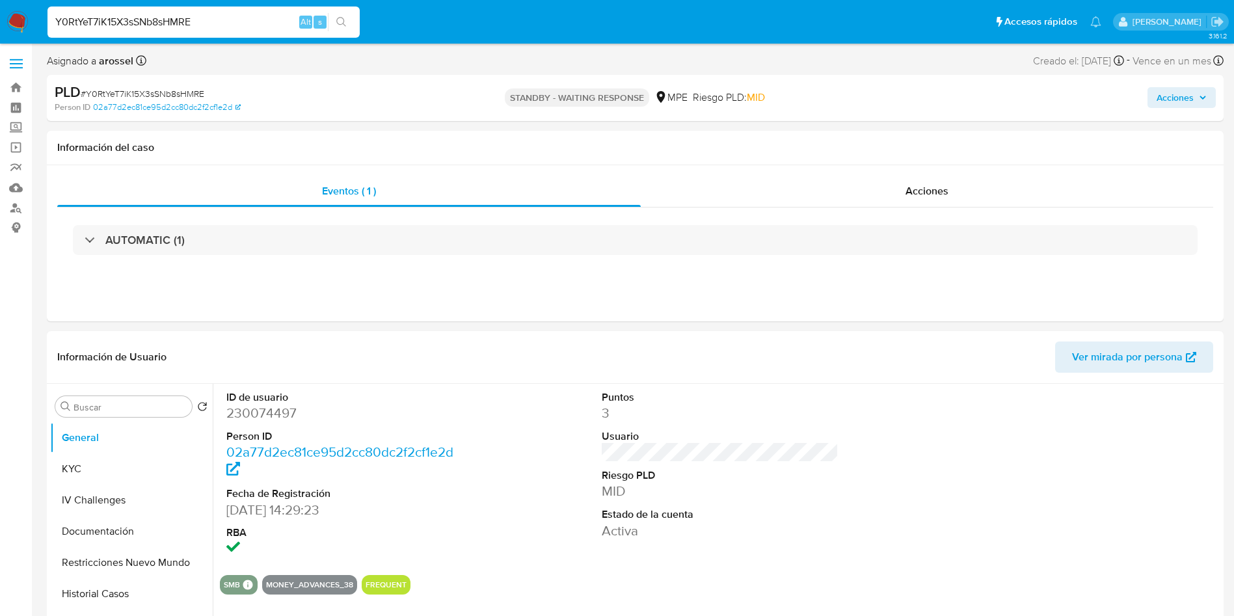
click at [258, 25] on input "Y0RtYeT7iK15X3sSNb8sHMRE" at bounding box center [203, 22] width 312 height 17
paste input "rSpmFJcu5otaJEtHaWMpLT2g"
type input "rSpmFJcu5otaJEtHaWMpLT2g"
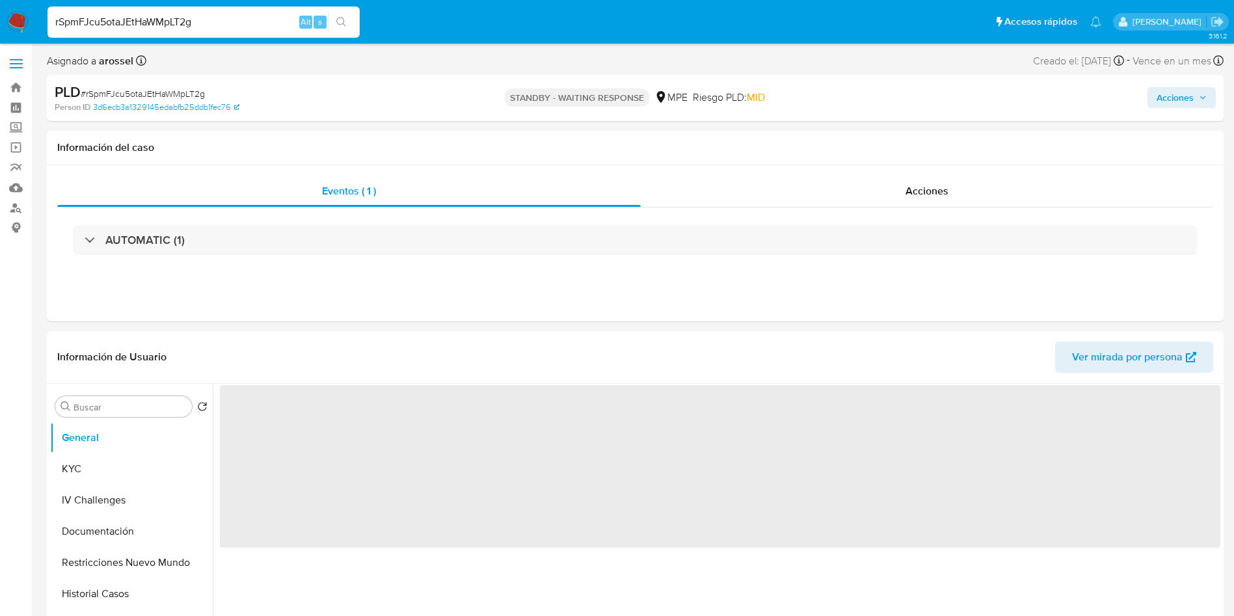
select select "10"
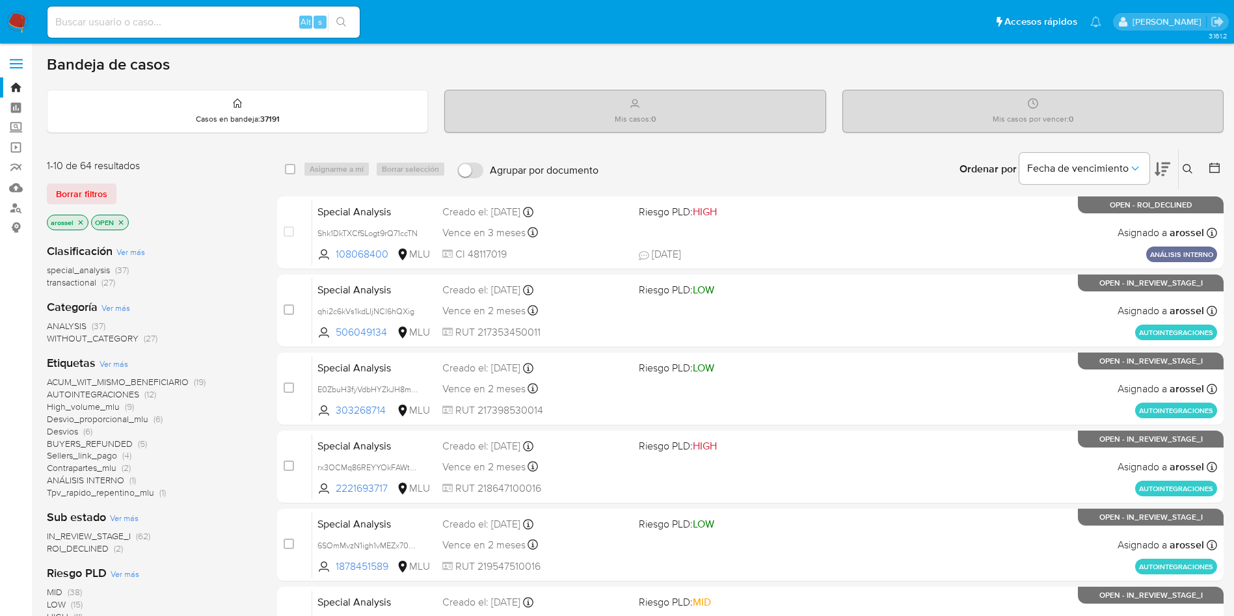
click at [86, 550] on span "ROI_DECLINED" at bounding box center [78, 548] width 62 height 13
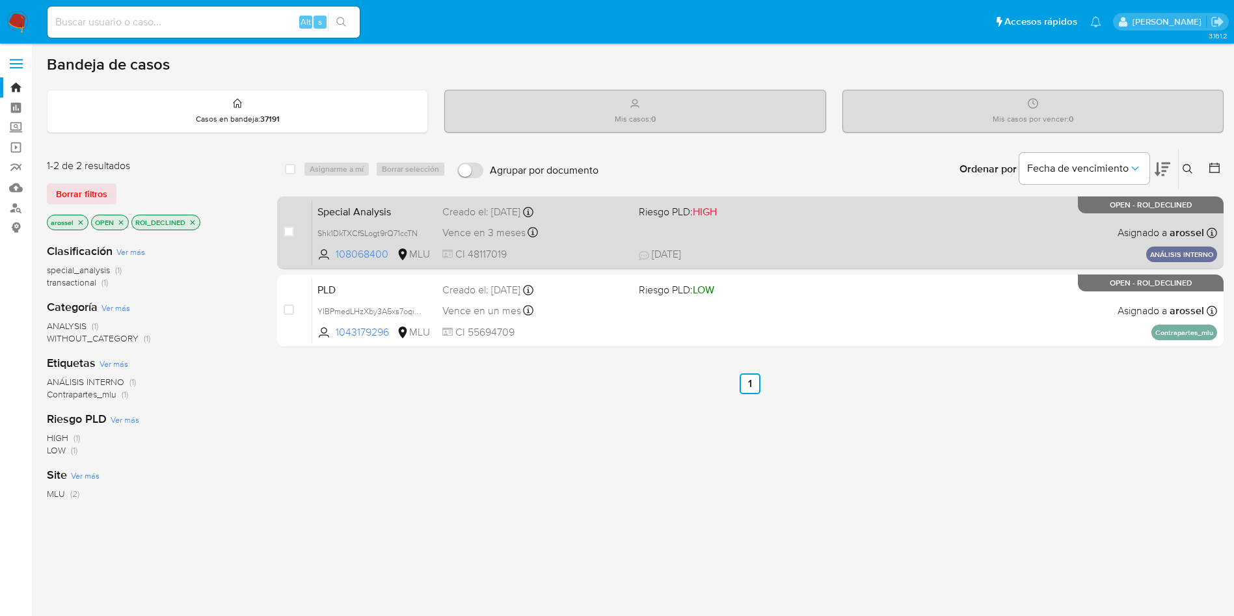
click at [770, 223] on div "Special Analysis Shk1DkTXCfSLogt9rQ71ccTN 108068400 MLU Riesgo PLD: HIGH Creado…" at bounding box center [764, 233] width 905 height 66
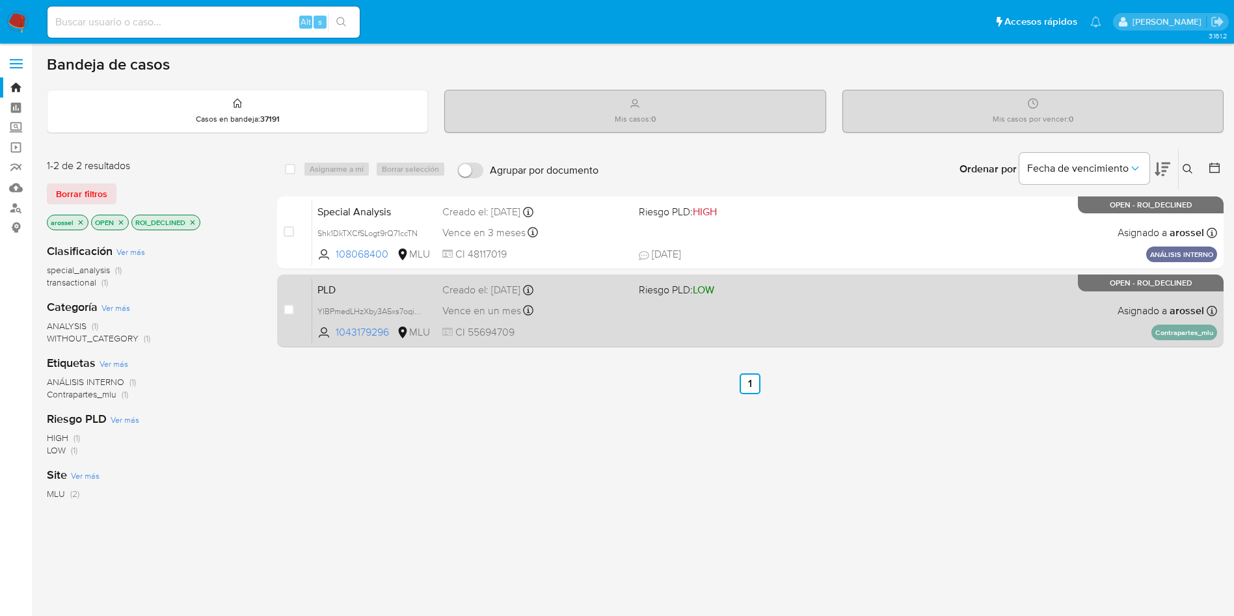
click at [710, 299] on div "PLD YIBPmedLHzXby3A5xs7oqisM 1043179296 MLU Riesgo PLD: LOW Creado el: 12/08/20…" at bounding box center [764, 311] width 905 height 66
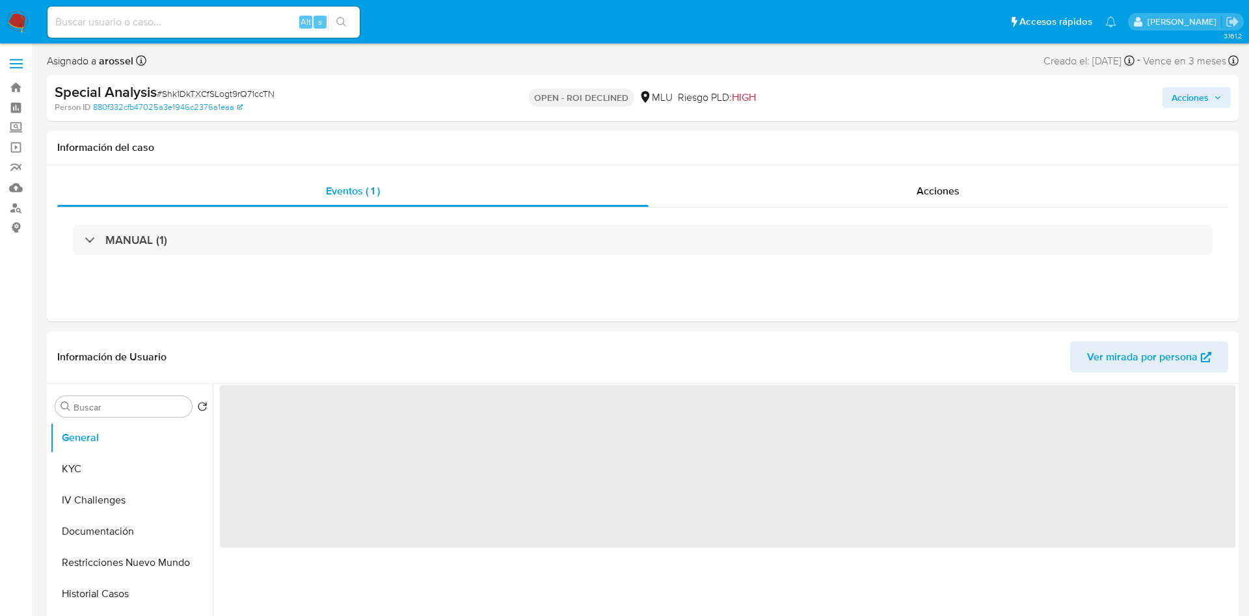
select select "10"
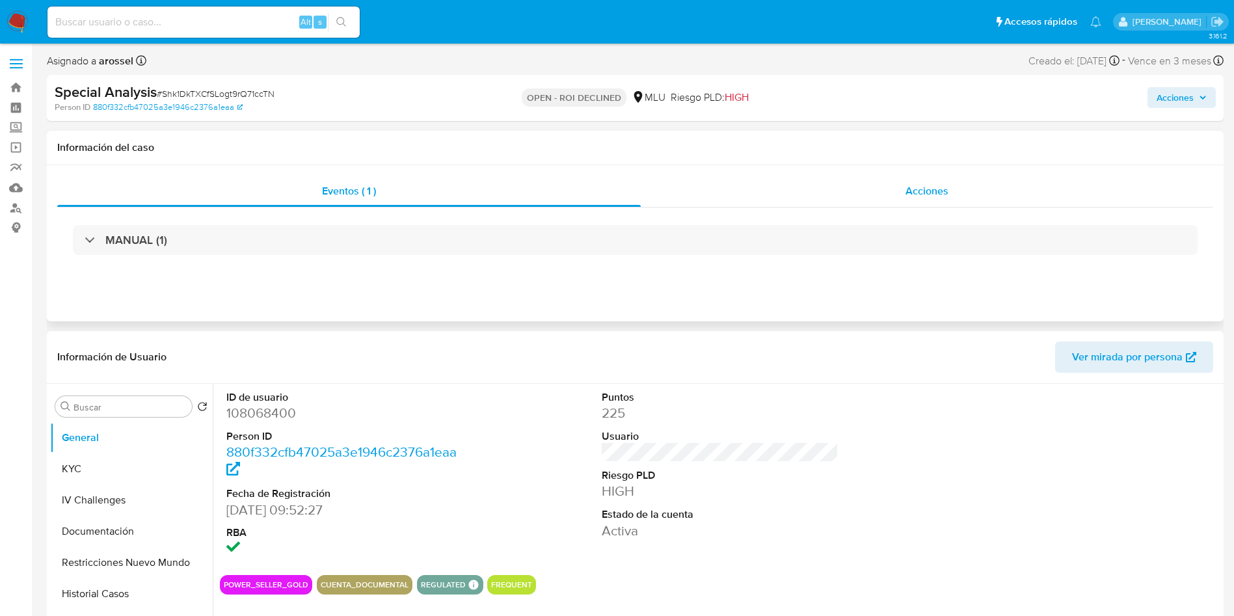
click at [951, 180] on div "Acciones" at bounding box center [927, 191] width 573 height 31
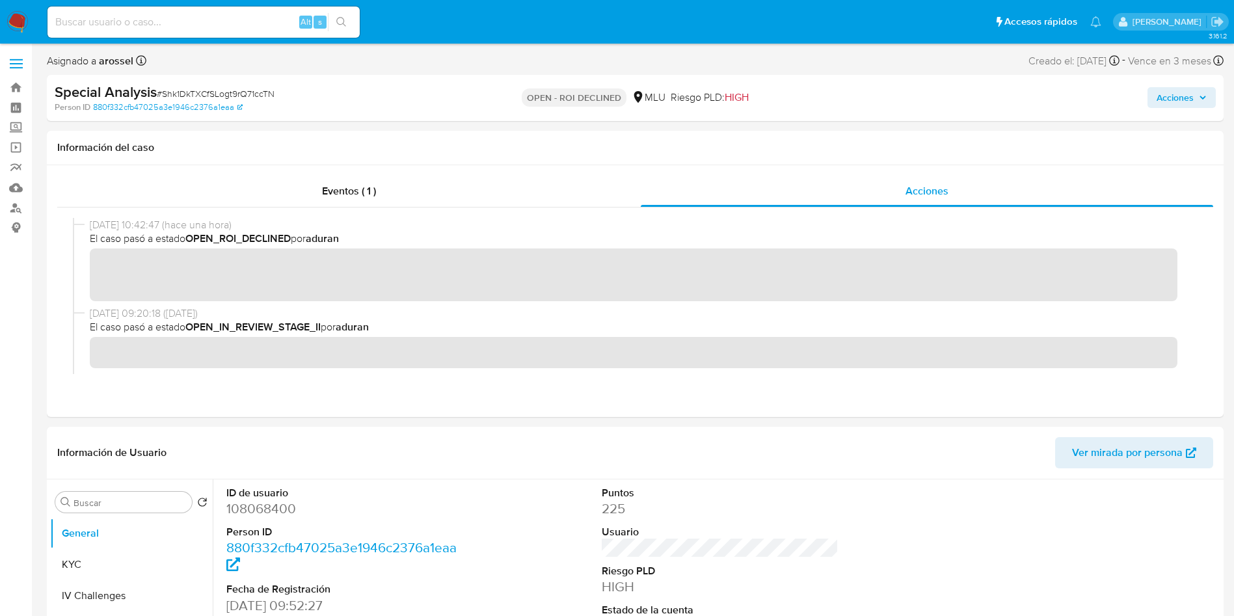
click at [1179, 98] on span "Acciones" at bounding box center [1175, 97] width 37 height 21
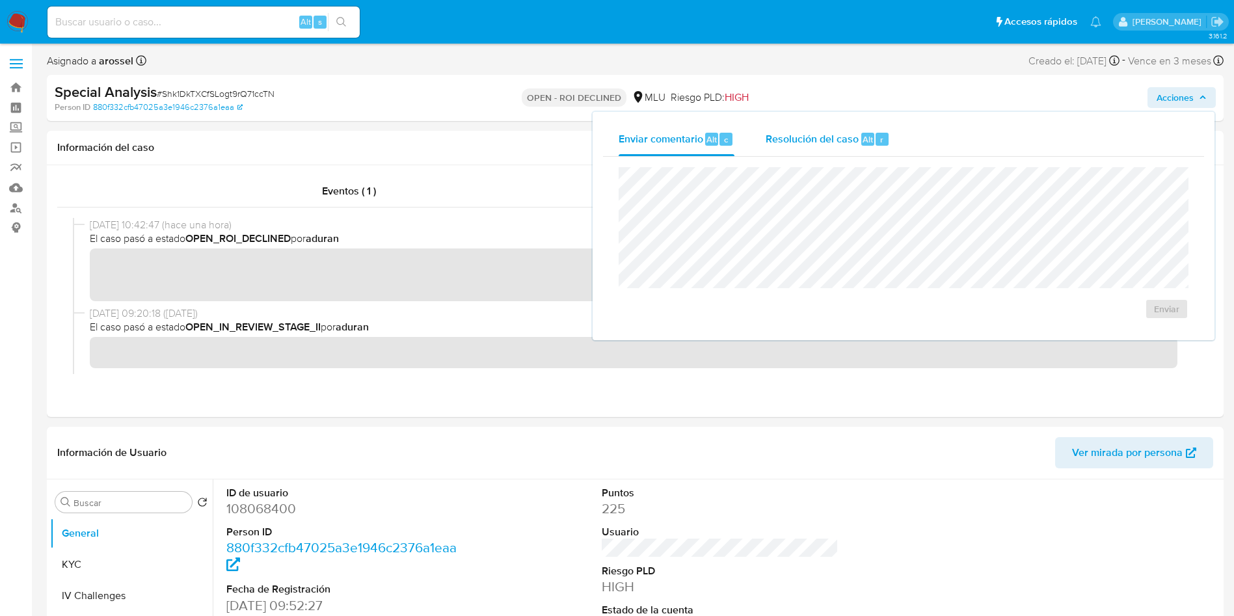
click at [854, 133] on span "Resolución del caso" at bounding box center [812, 138] width 93 height 15
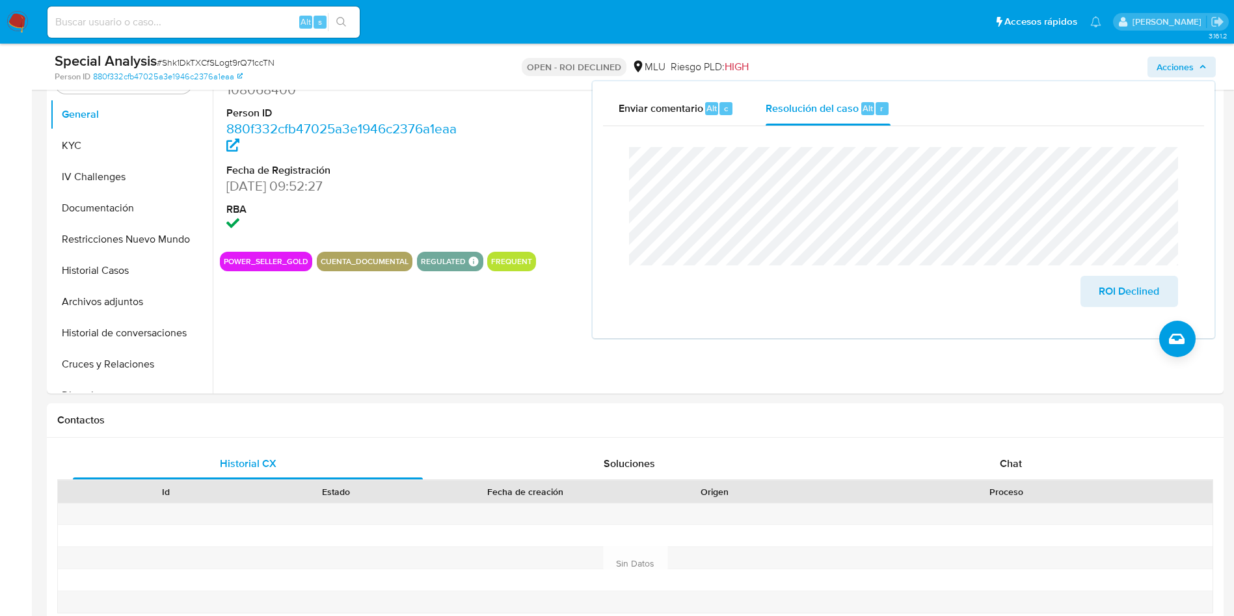
scroll to position [390, 0]
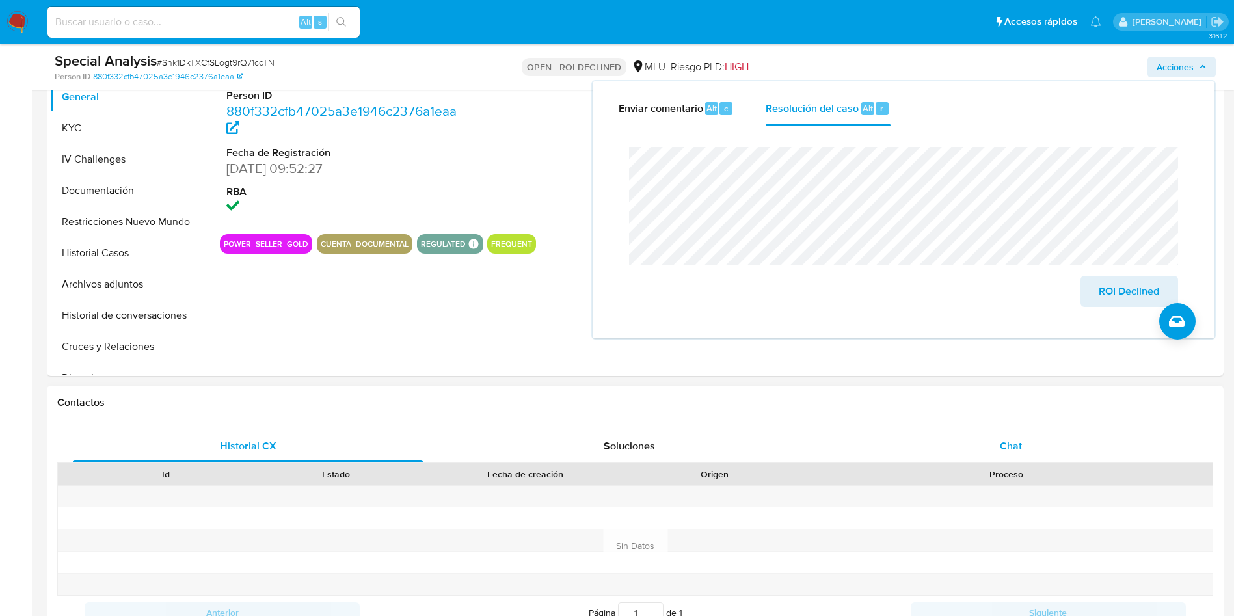
click at [977, 444] on div "Chat" at bounding box center [1011, 446] width 350 height 31
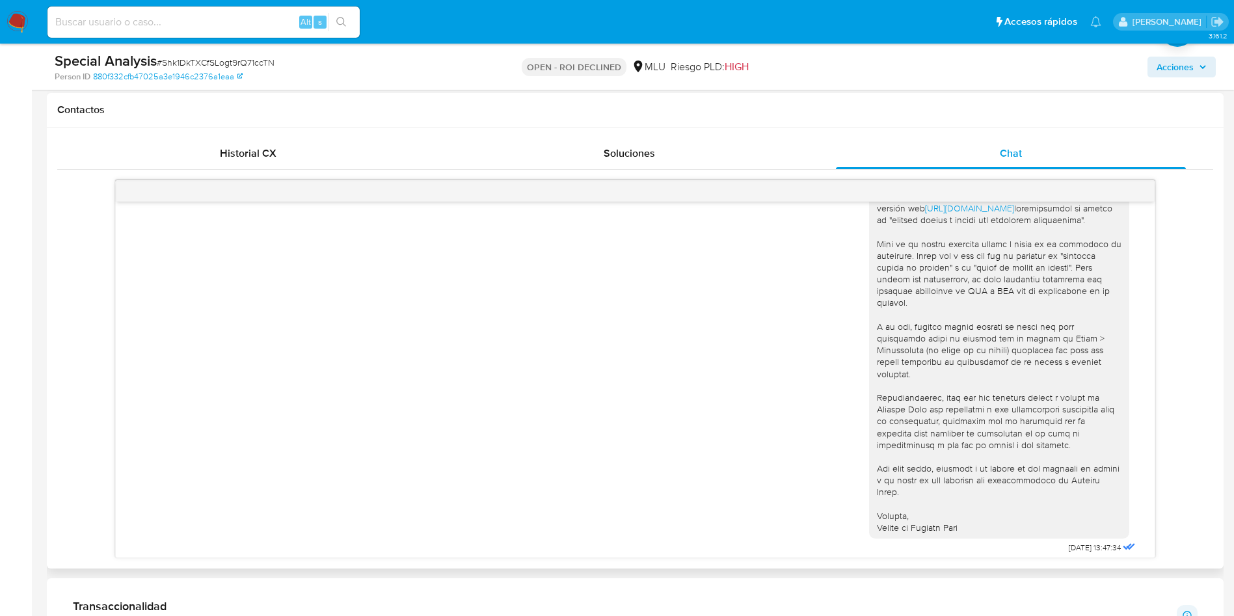
scroll to position [732, 0]
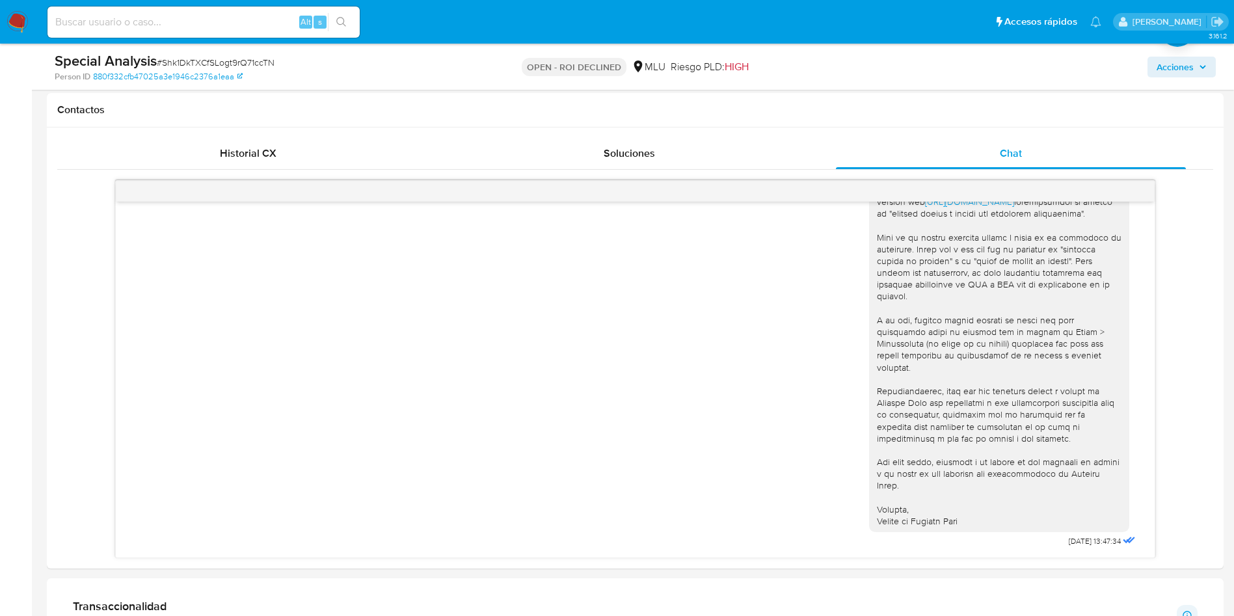
click at [1154, 61] on button "Acciones" at bounding box center [1182, 67] width 68 height 21
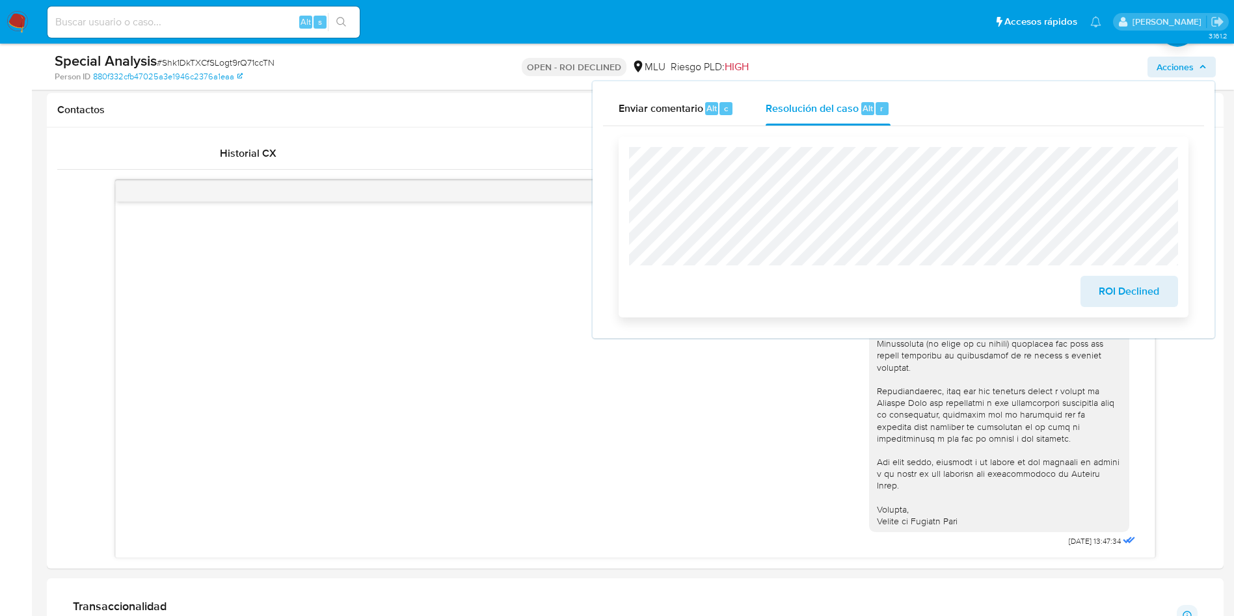
drag, startPoint x: 1101, startPoint y: 285, endPoint x: 1092, endPoint y: 288, distance: 9.1
click at [1101, 285] on span "ROI Declined" at bounding box center [1130, 291] width 64 height 29
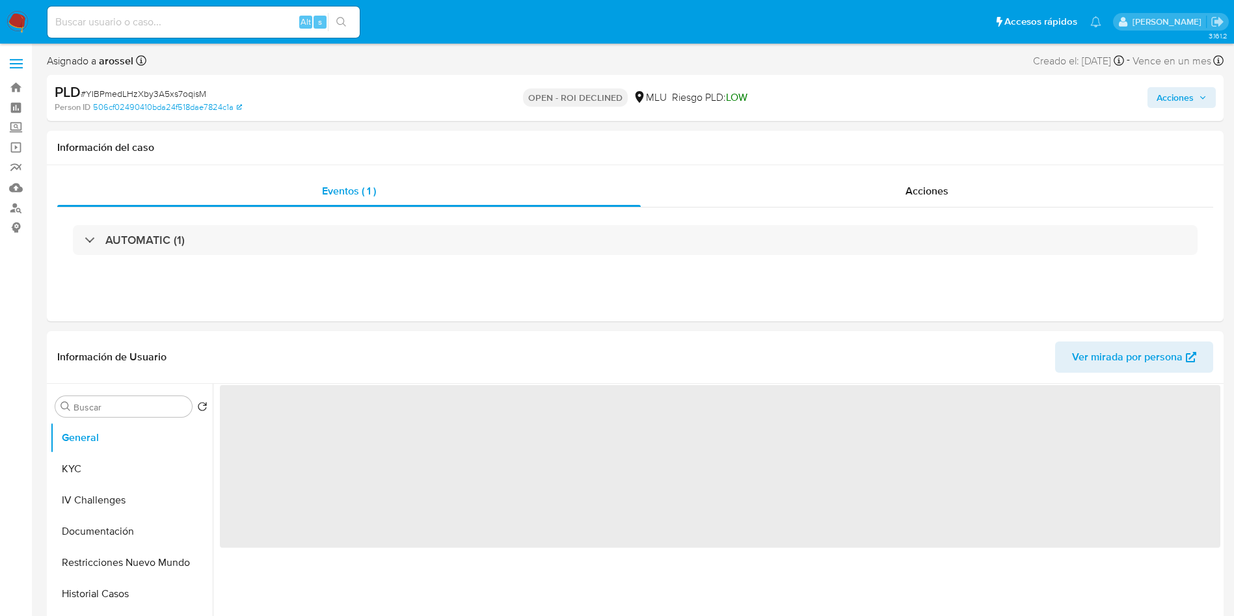
select select "10"
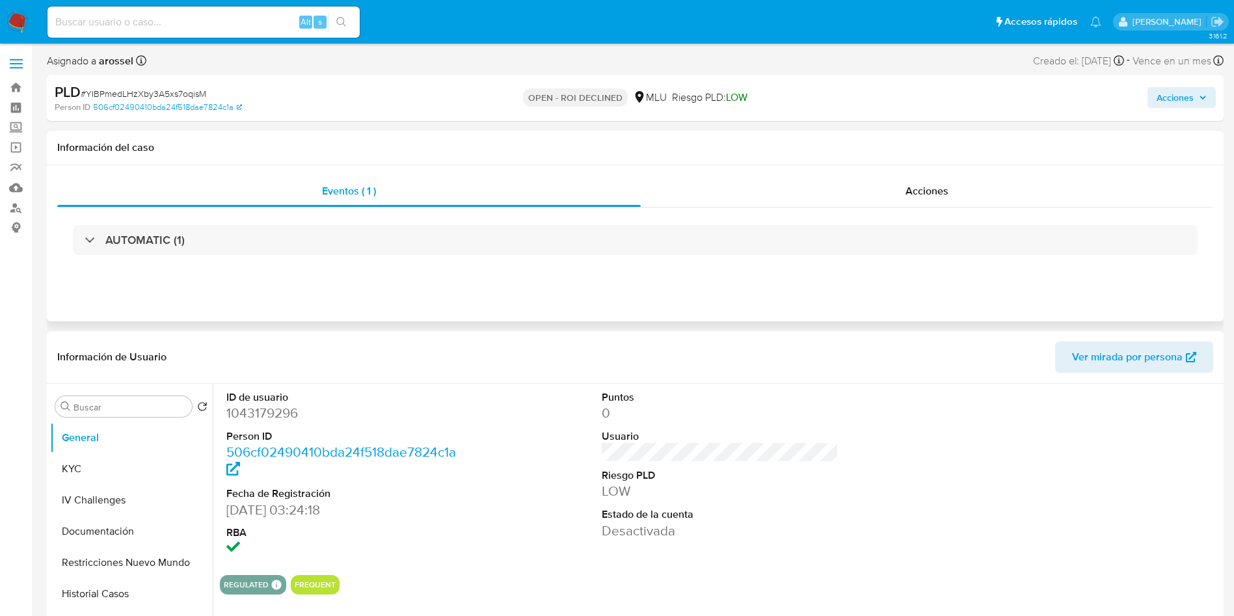
click at [955, 208] on div "AUTOMATIC (1)" at bounding box center [635, 240] width 1156 height 65
click at [953, 194] on div "Acciones" at bounding box center [927, 191] width 573 height 31
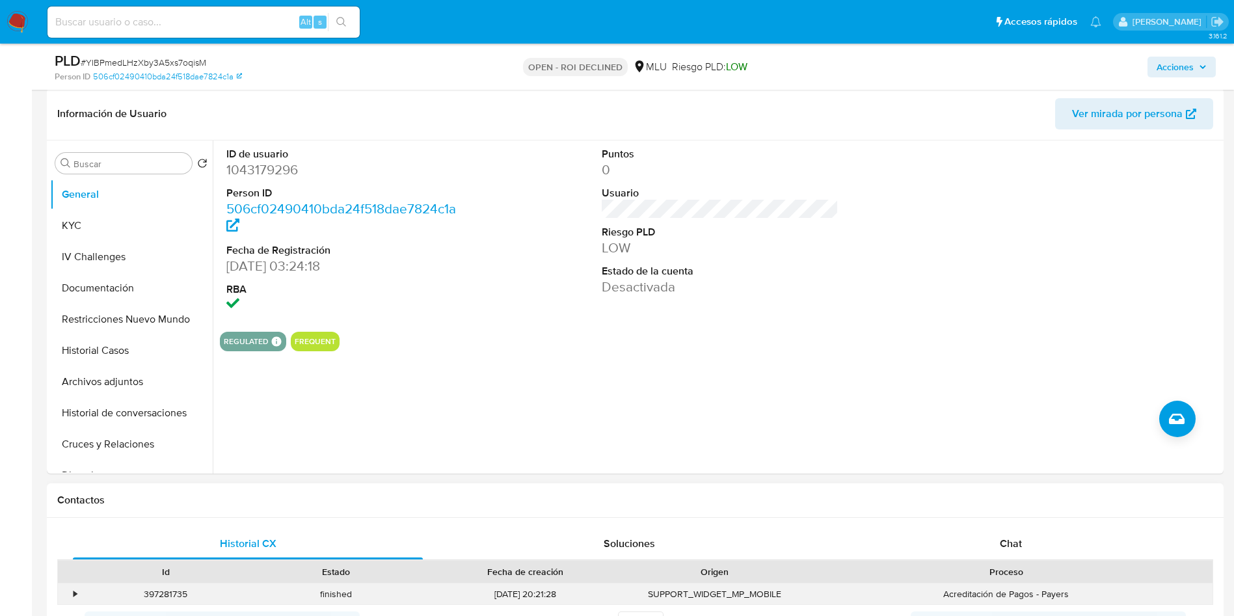
scroll to position [488, 0]
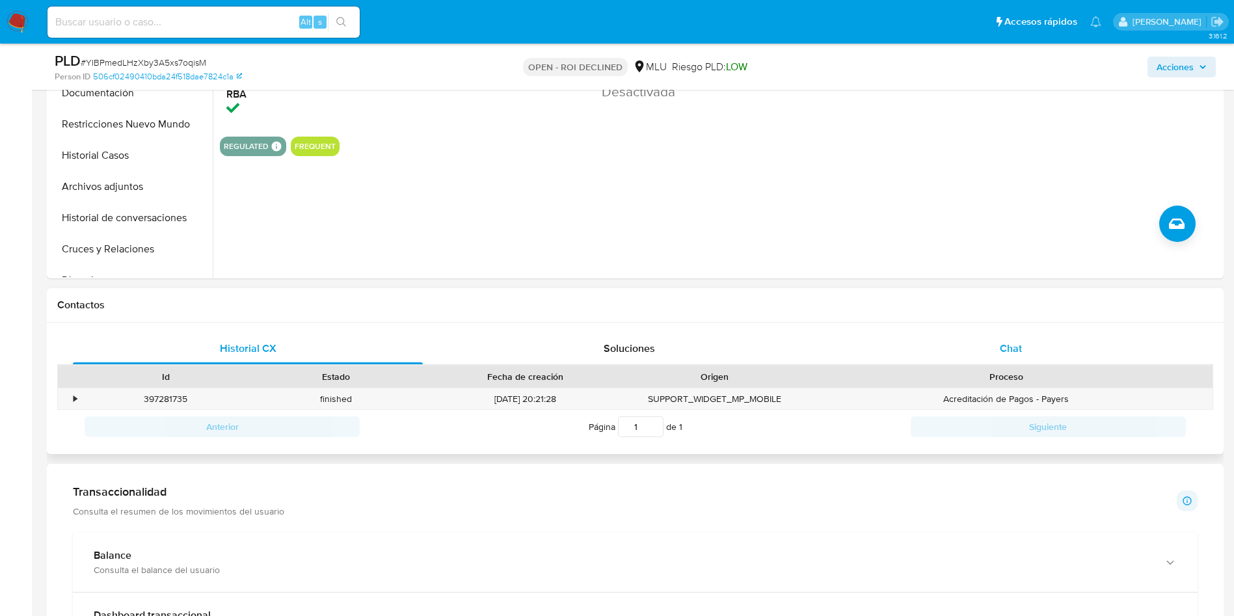
click at [947, 340] on div "Chat" at bounding box center [1011, 348] width 350 height 31
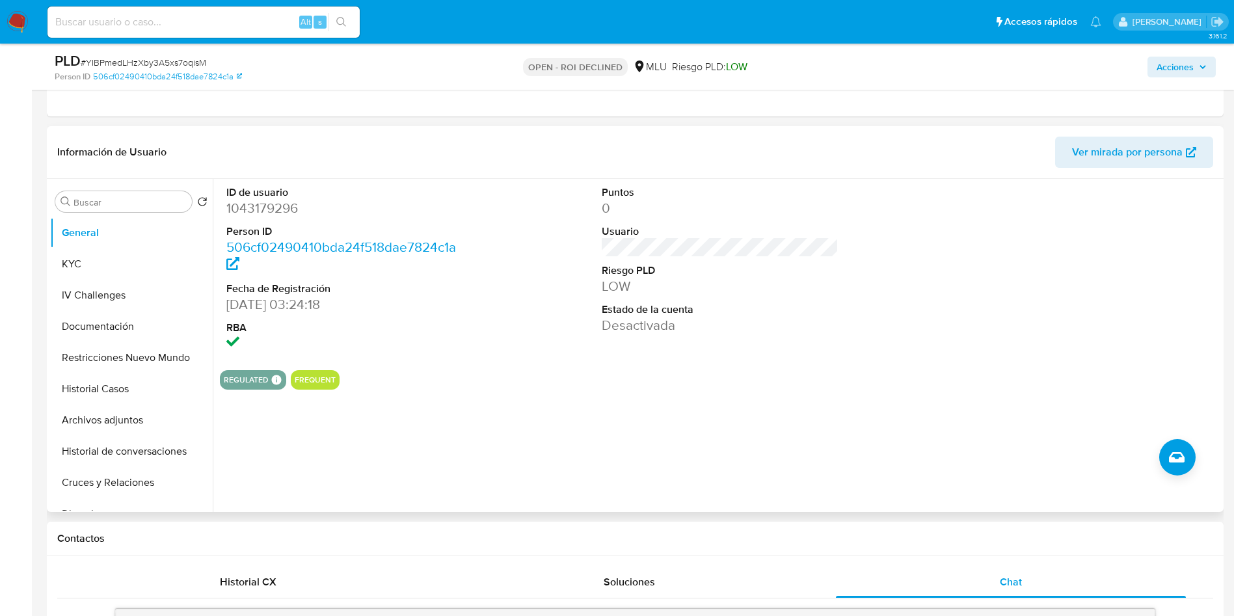
scroll to position [293, 0]
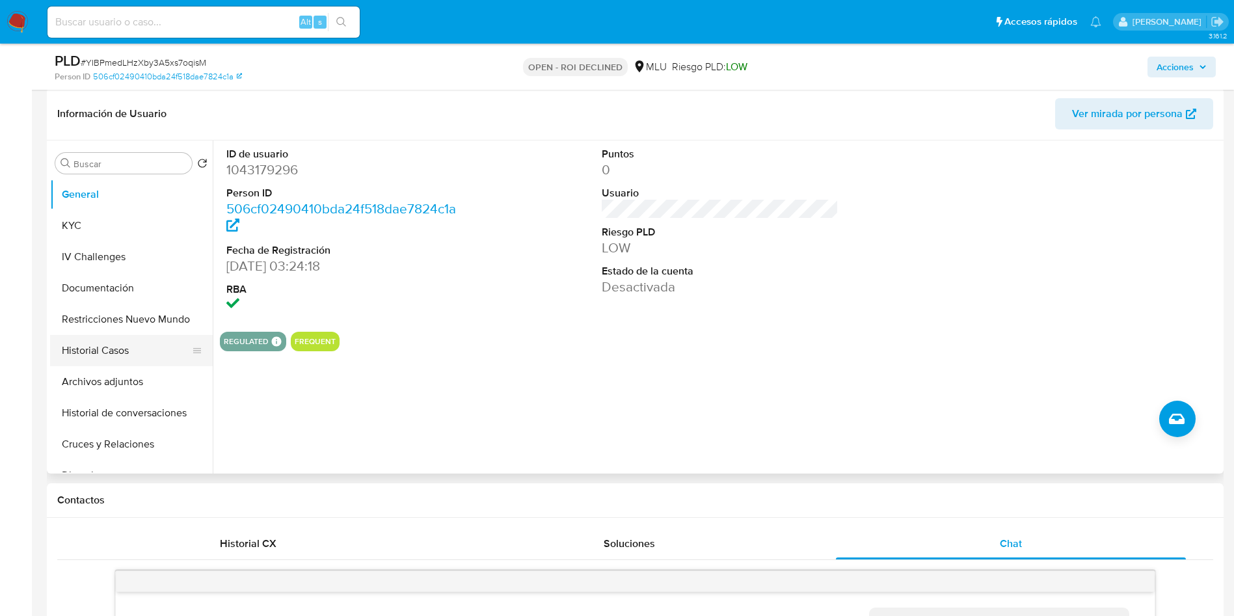
click at [141, 357] on button "Historial Casos" at bounding box center [126, 350] width 152 height 31
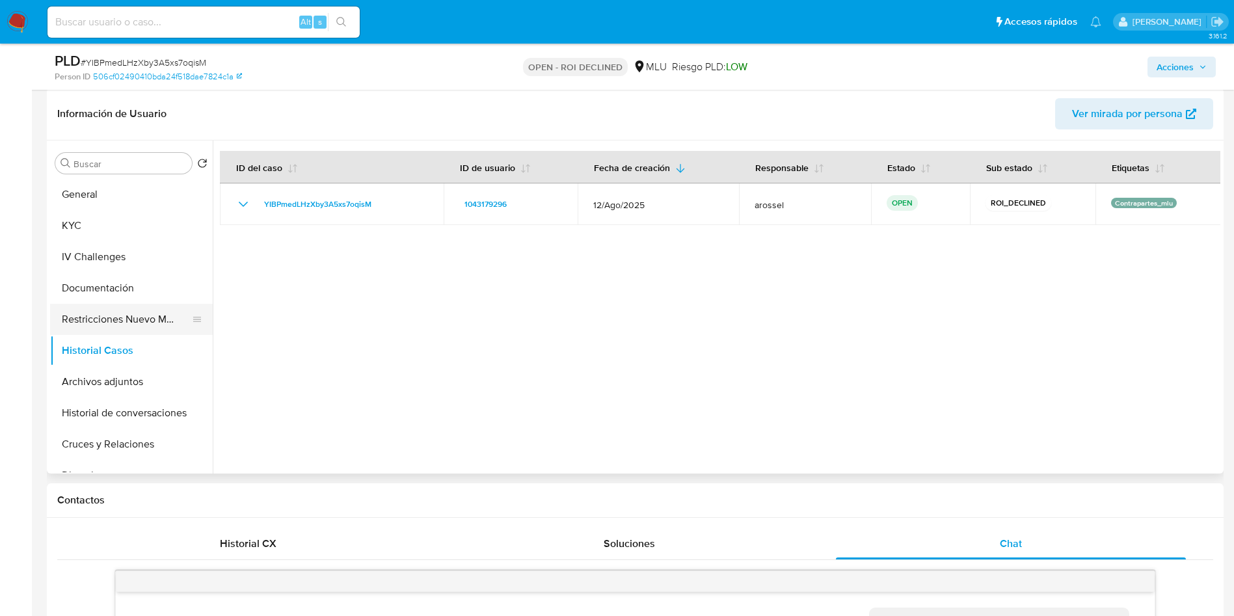
click at [143, 317] on button "Restricciones Nuevo Mundo" at bounding box center [126, 319] width 152 height 31
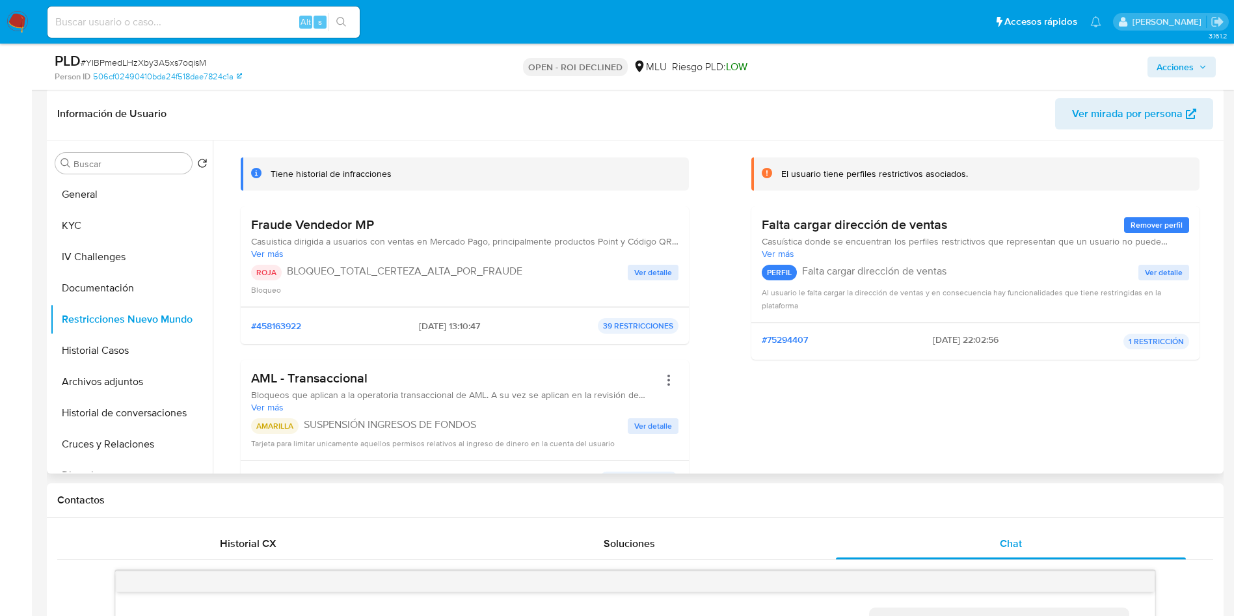
scroll to position [98, 0]
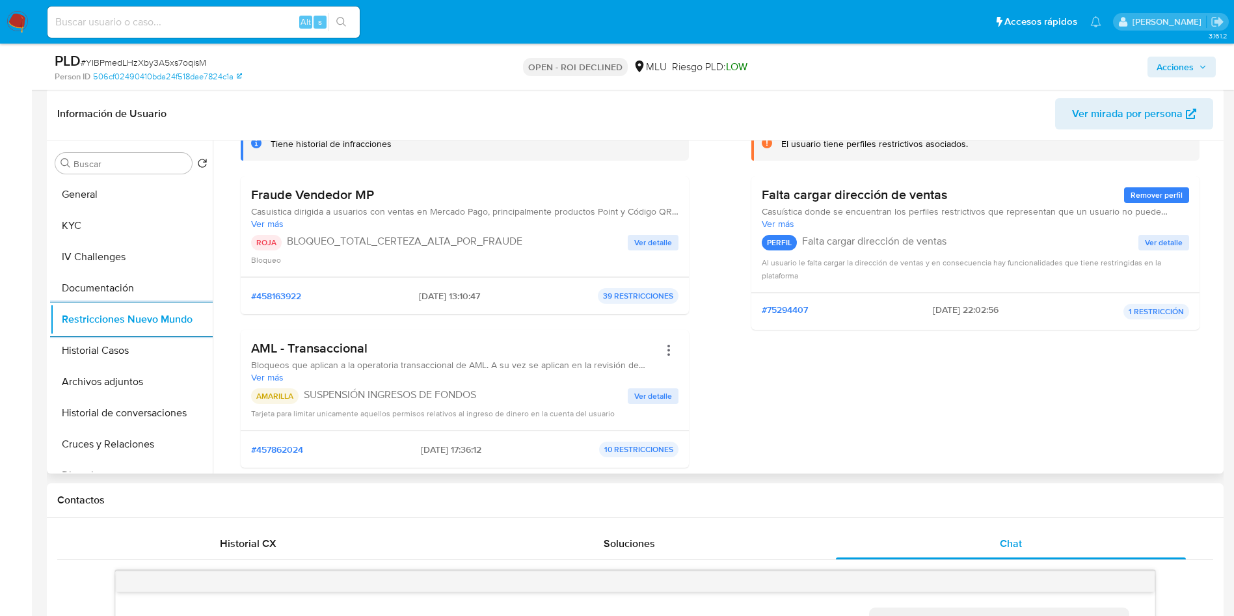
click at [277, 219] on span "Ver más" at bounding box center [464, 224] width 427 height 12
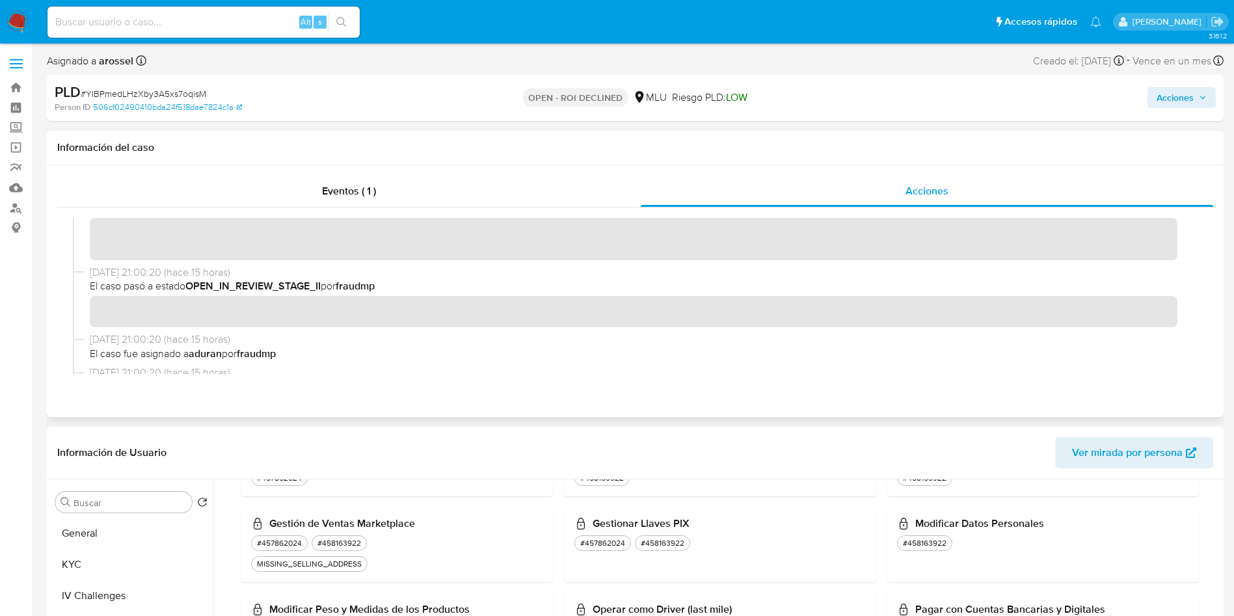
scroll to position [0, 0]
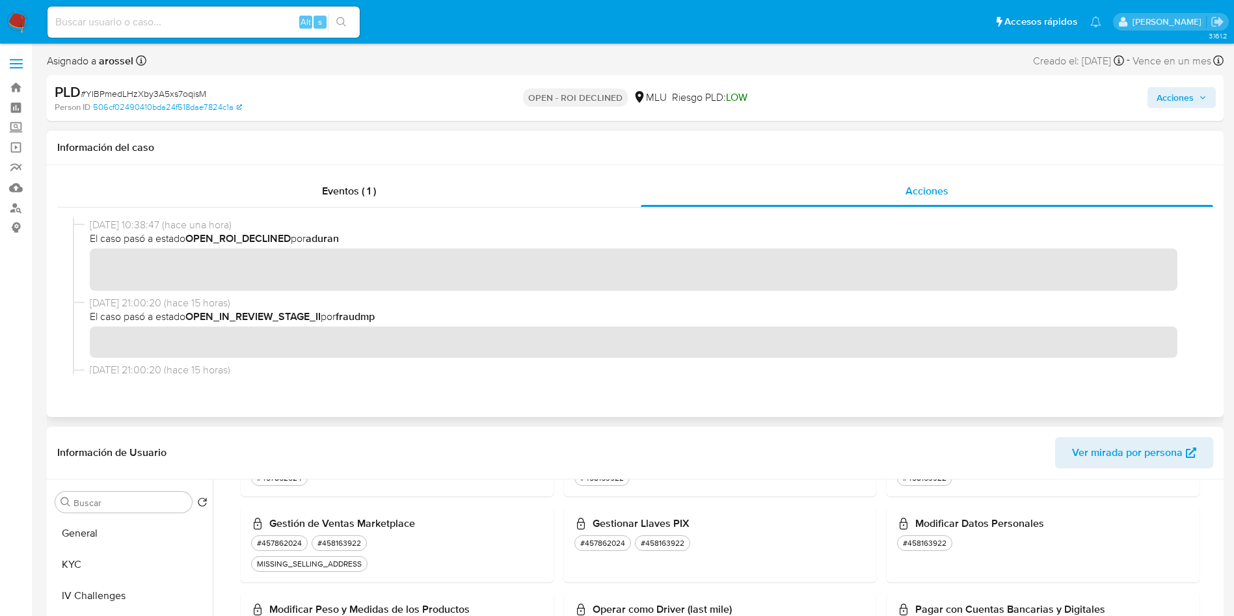
click at [1096, 154] on h1 "Información del caso" at bounding box center [635, 147] width 1156 height 13
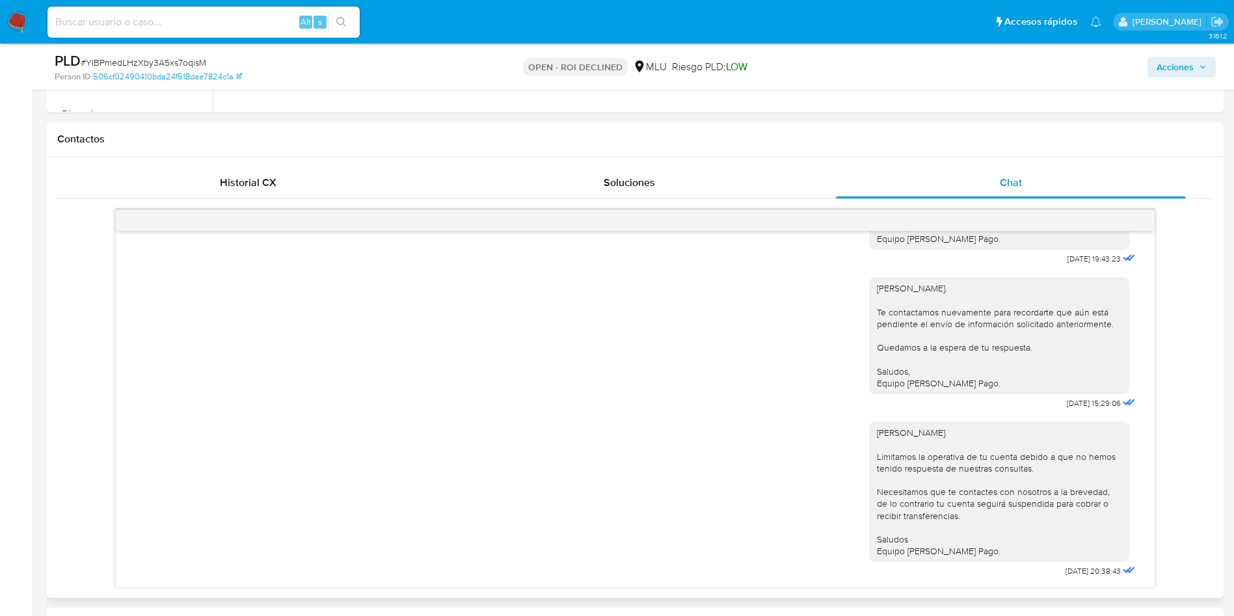
scroll to position [683, 0]
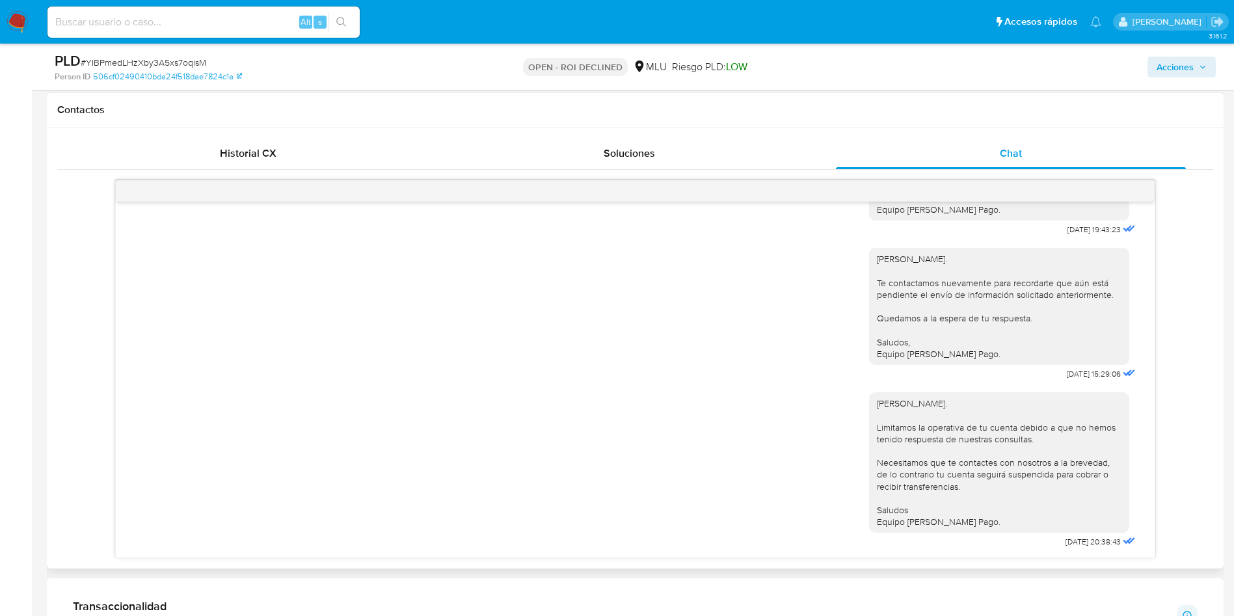
click at [1048, 106] on h1 "Contactos" at bounding box center [635, 109] width 1156 height 13
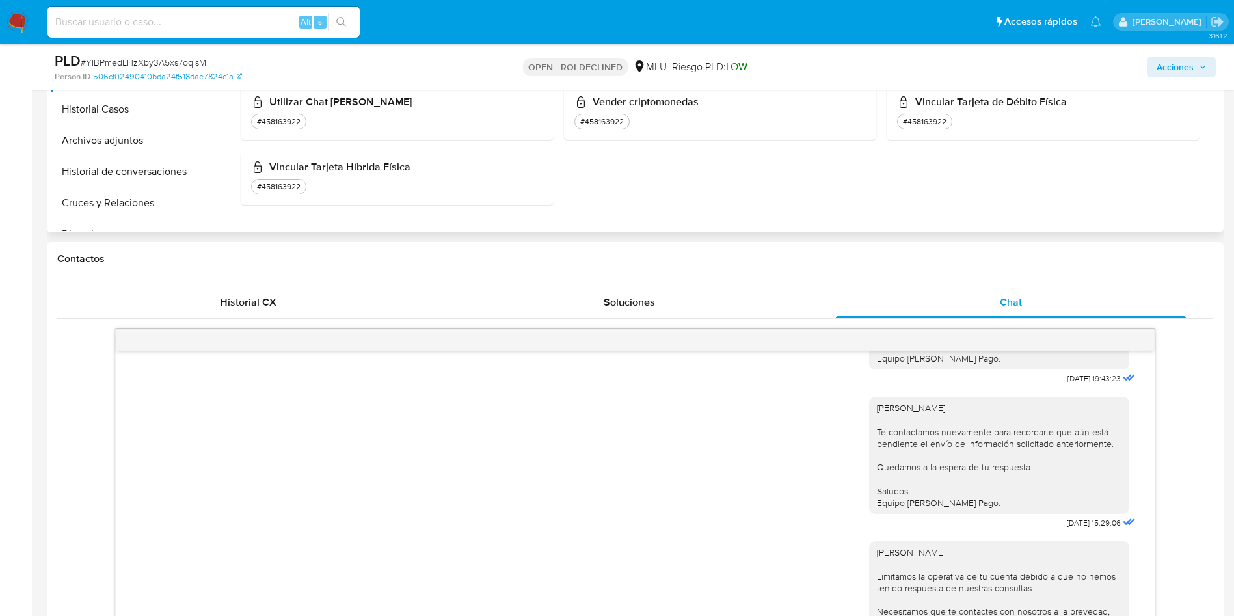
scroll to position [415, 0]
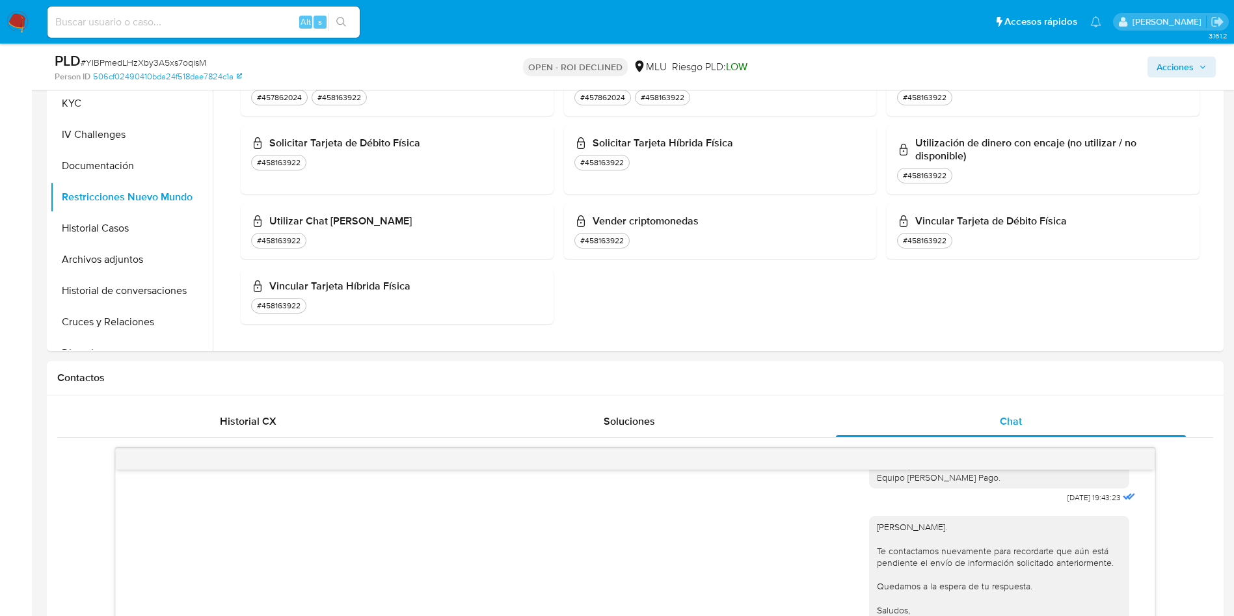
click at [1097, 73] on div "Acciones" at bounding box center [1024, 66] width 384 height 31
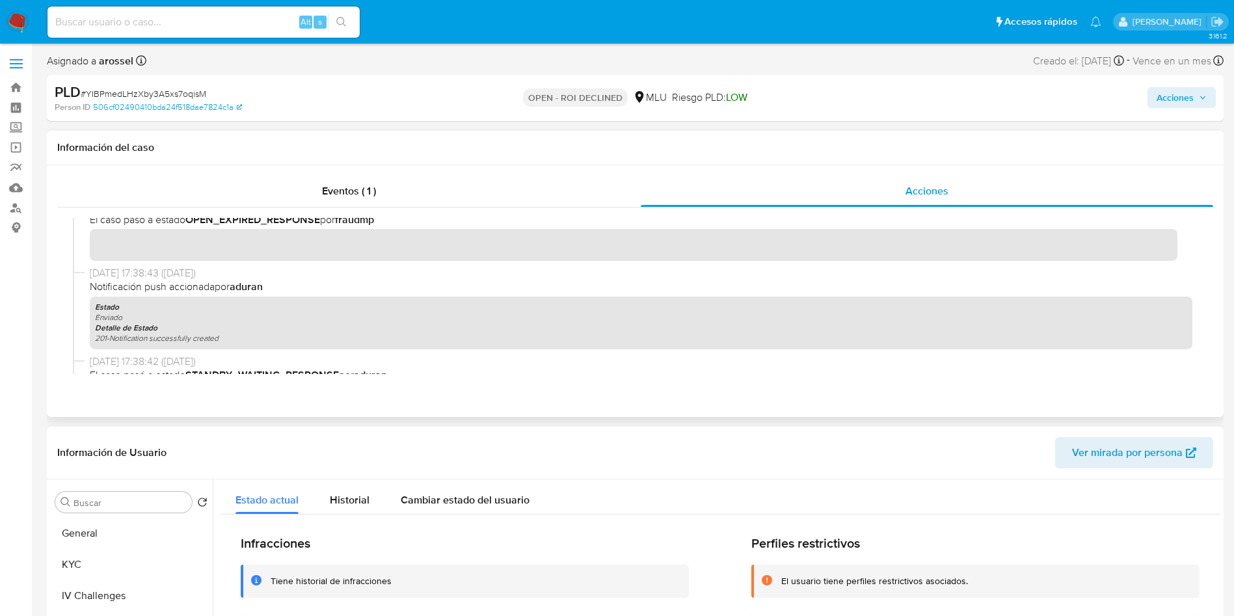
scroll to position [0, 0]
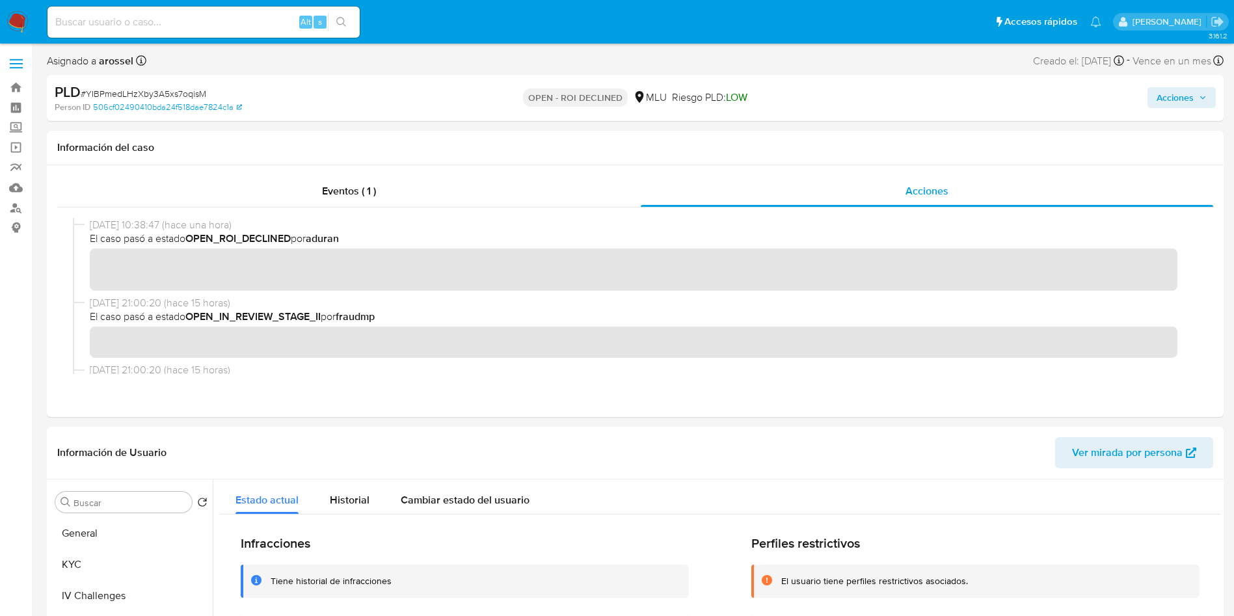
click at [1170, 98] on span "Acciones" at bounding box center [1175, 97] width 37 height 21
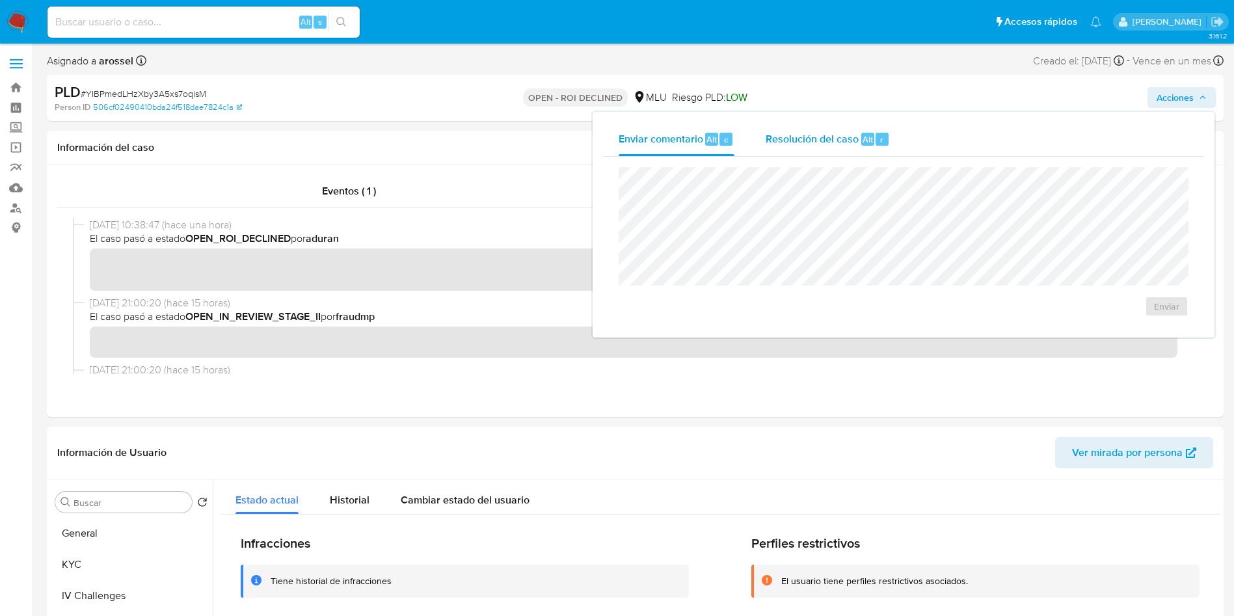
click at [813, 154] on div "Resolución del caso Alt r" at bounding box center [828, 139] width 124 height 34
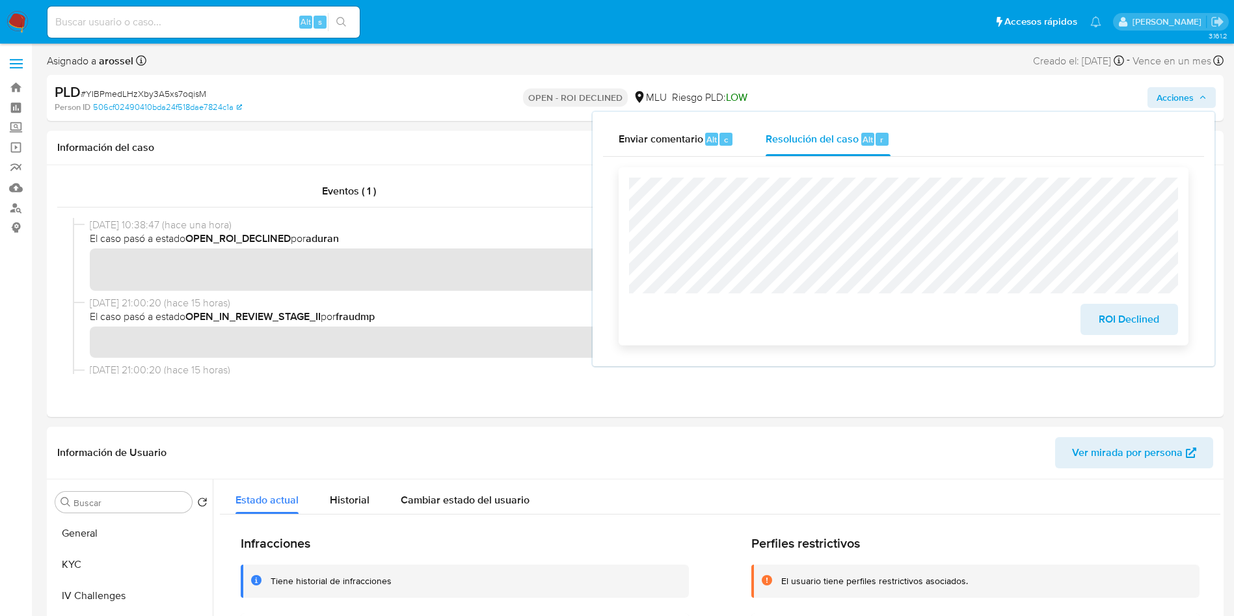
click at [1129, 328] on span "ROI Declined" at bounding box center [1130, 319] width 64 height 29
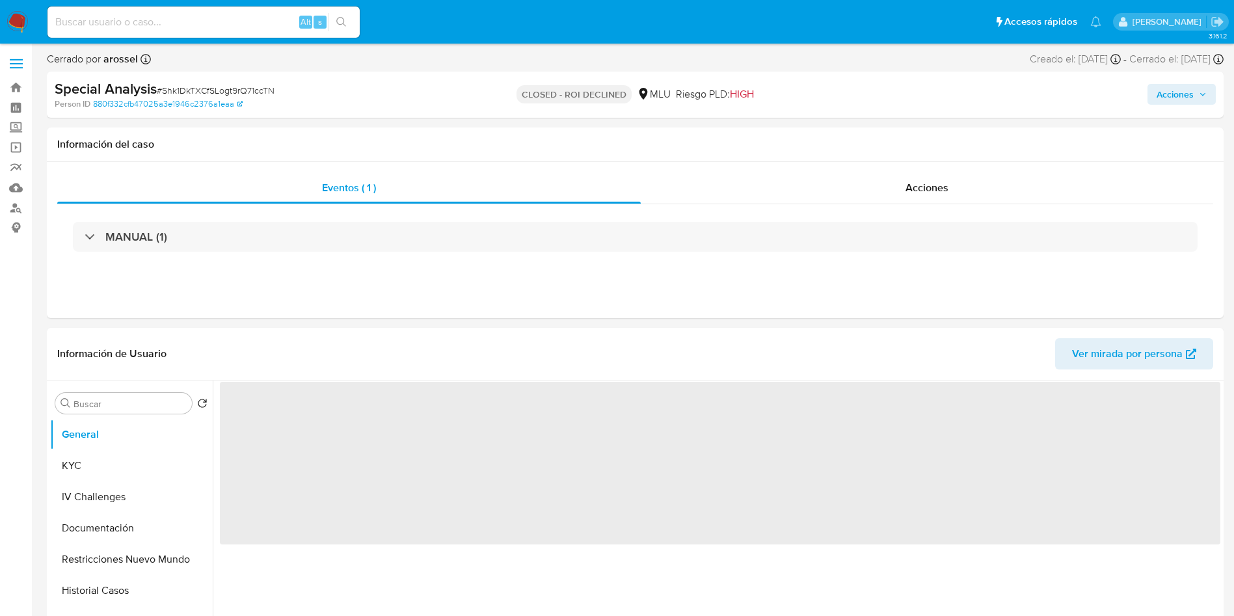
click at [237, 86] on span "# Shk1DkTXCfSLogt9rQ71ccTN" at bounding box center [216, 90] width 118 height 13
click at [239, 86] on span "# Shk1DkTXCfSLogt9rQ71ccTN" at bounding box center [216, 90] width 118 height 13
select select "10"
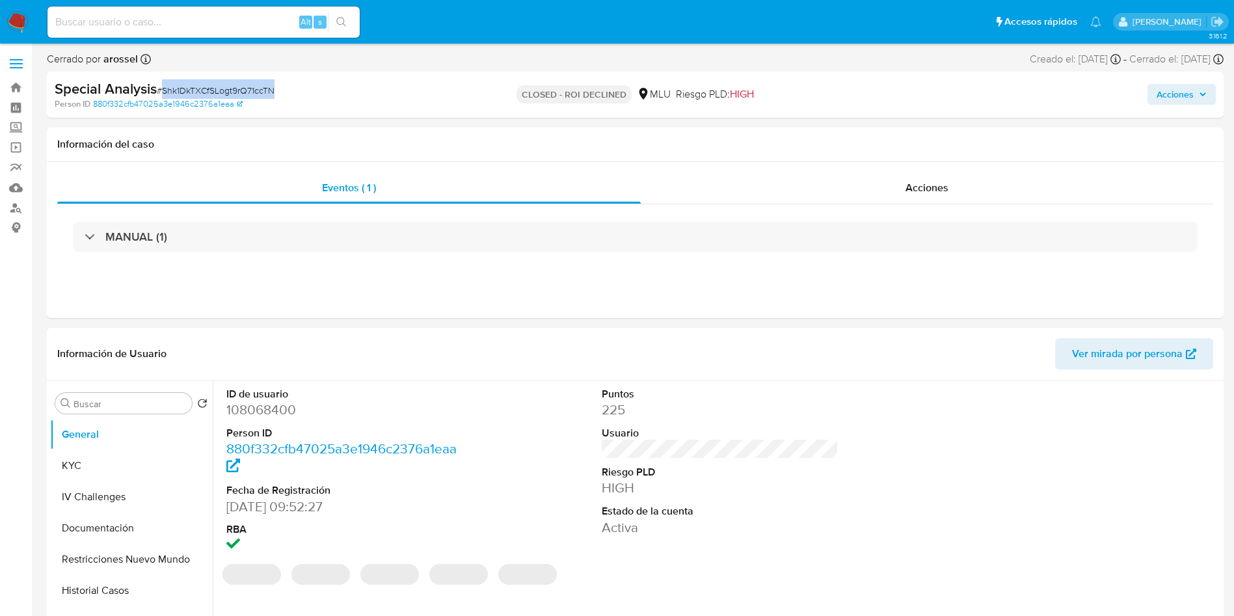
copy span "Shk1DkTXCfSLogt9rQ71ccTN"
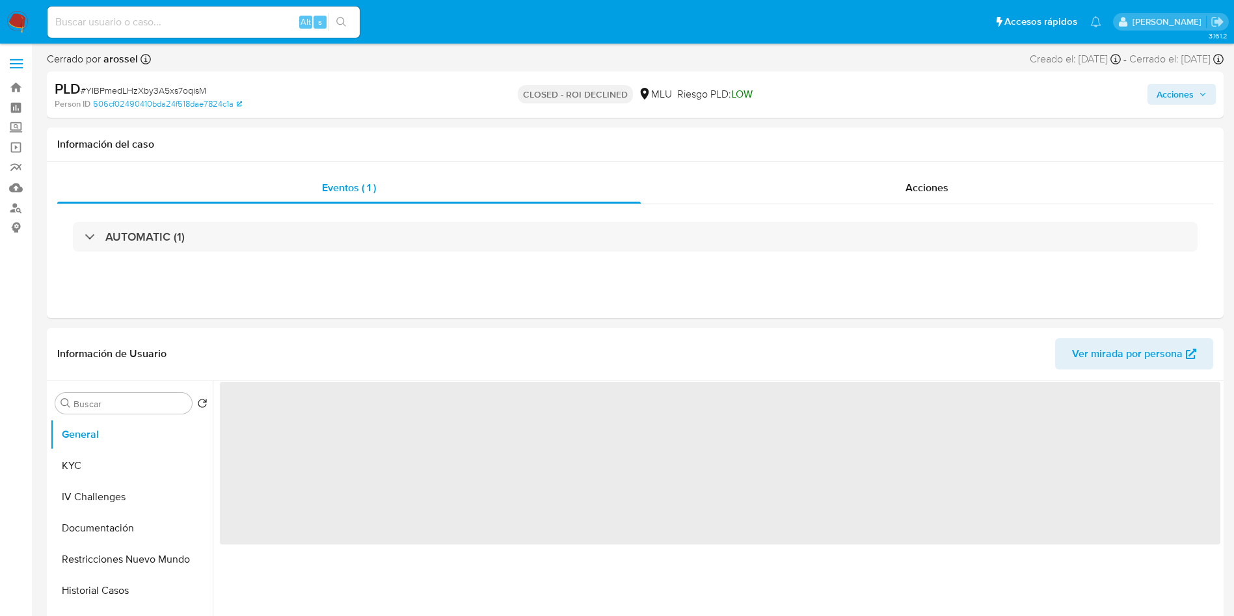
click at [177, 90] on span "# YIBPmedLHzXby3A5xs7oqisM" at bounding box center [144, 90] width 126 height 13
select select "10"
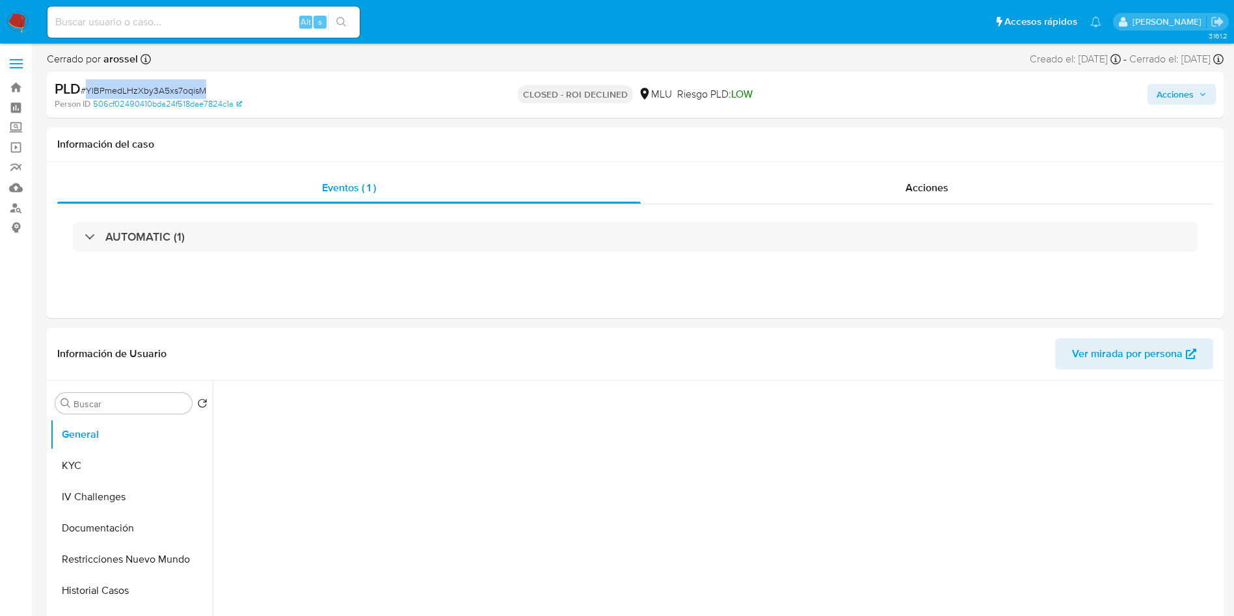
click at [177, 90] on span "# YIBPmedLHzXby3A5xs7oqisM" at bounding box center [144, 90] width 126 height 13
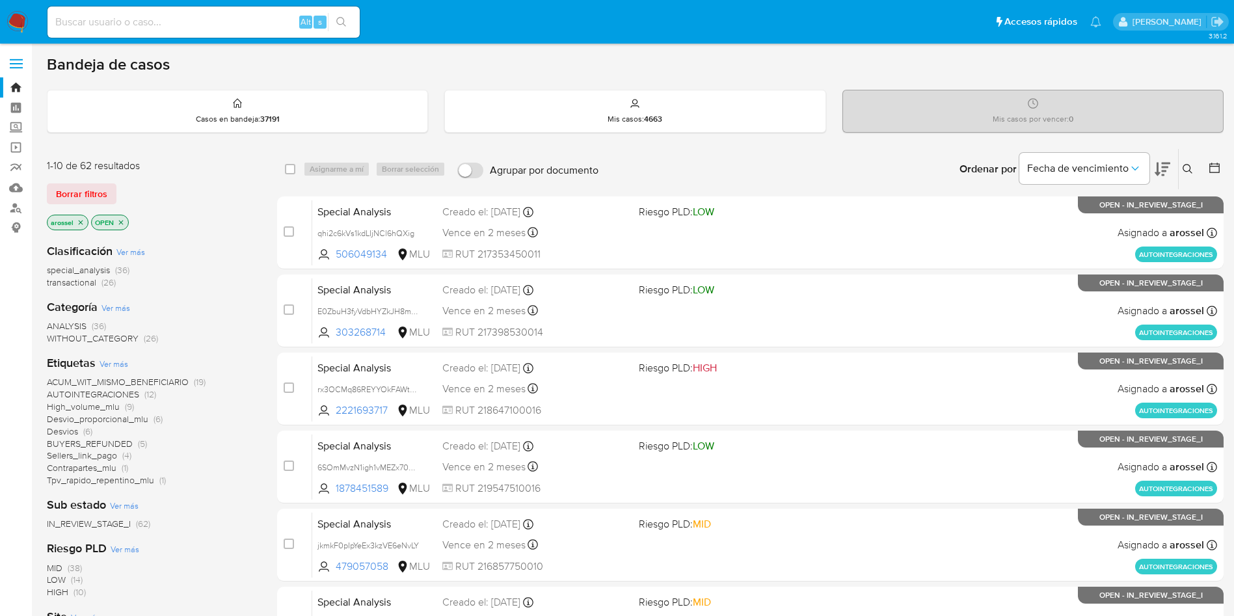
click at [1168, 174] on icon at bounding box center [1163, 169] width 16 height 16
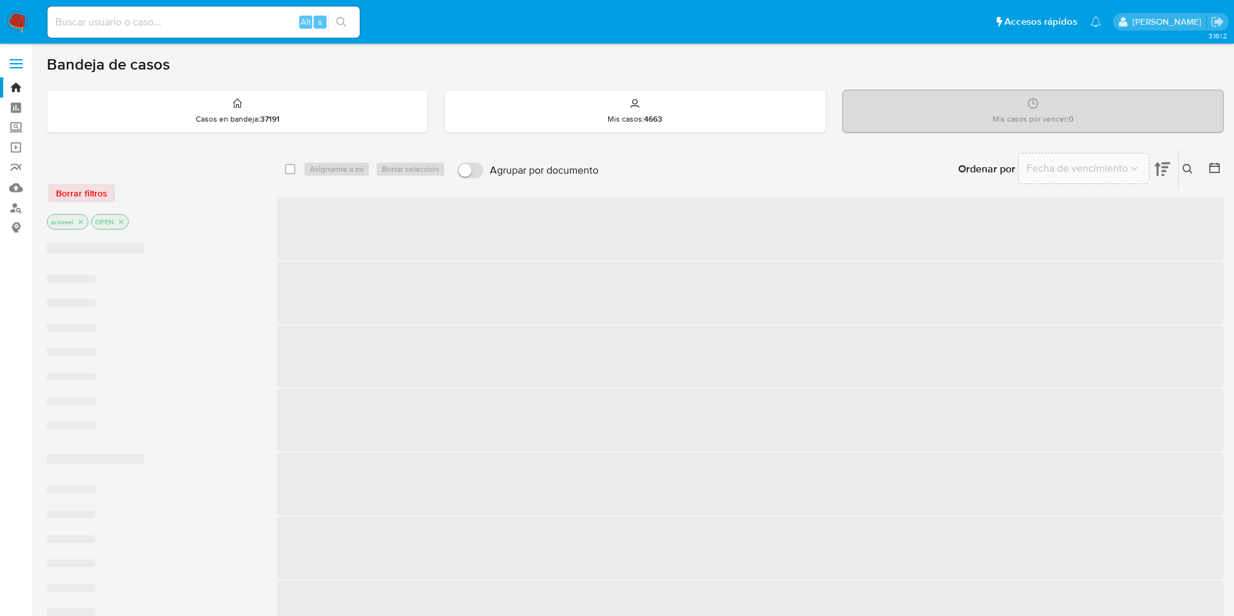
click at [1108, 169] on span "Fecha de vencimiento" at bounding box center [1077, 168] width 101 height 13
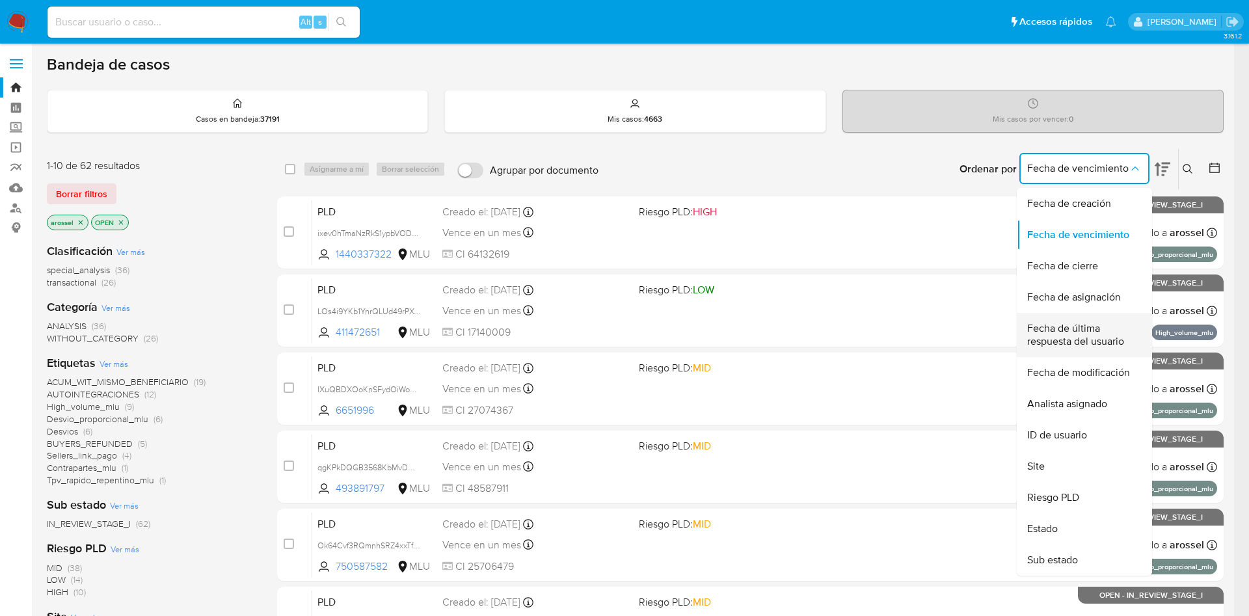
click at [1079, 330] on span "Fecha de última respuesta del usuario" at bounding box center [1080, 335] width 107 height 26
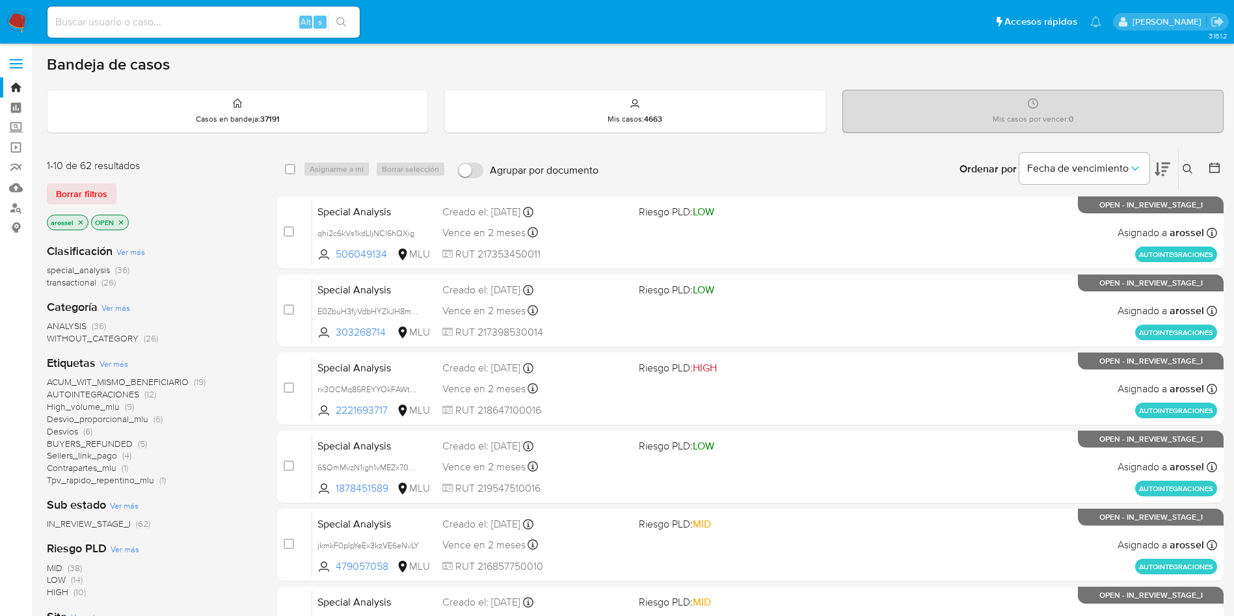
click at [218, 24] on input at bounding box center [203, 22] width 312 height 17
paste input "03WdaVKtCqZLOA5ObV69qapP"
type input "03WdaVKtCqZLOA5ObV69qapP"
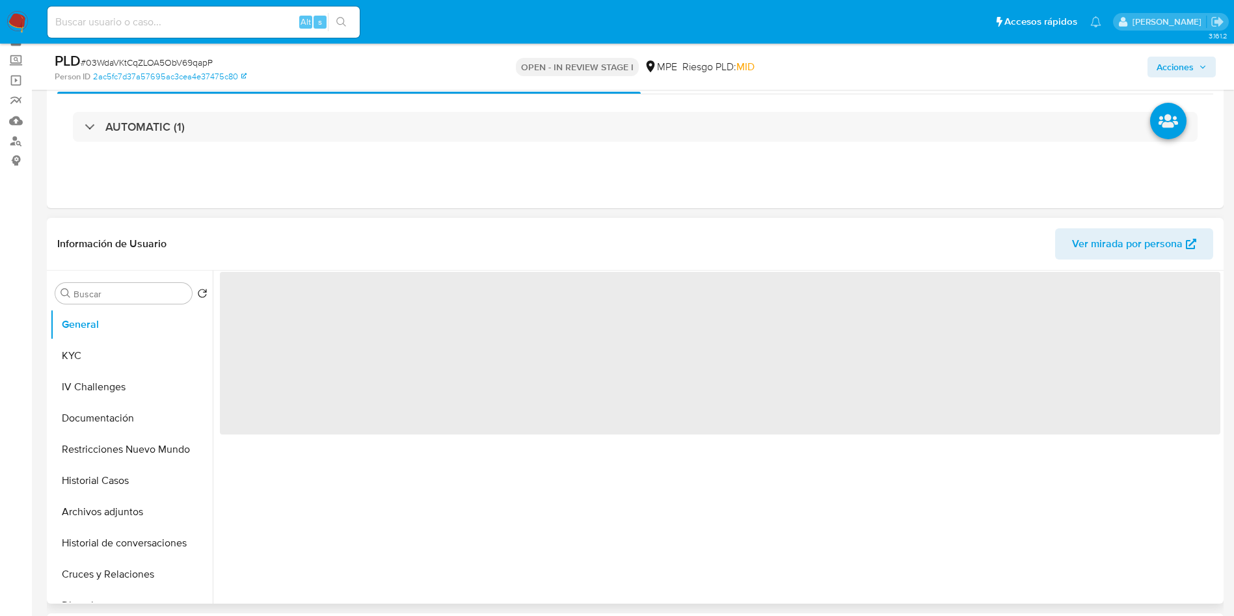
scroll to position [98, 0]
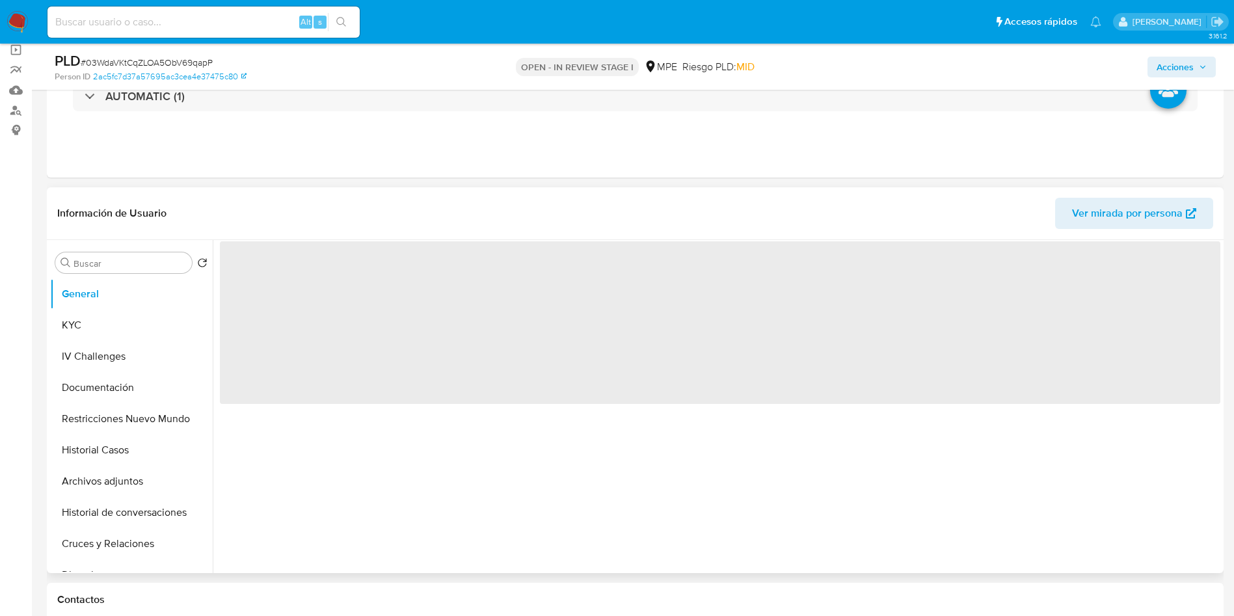
select select "10"
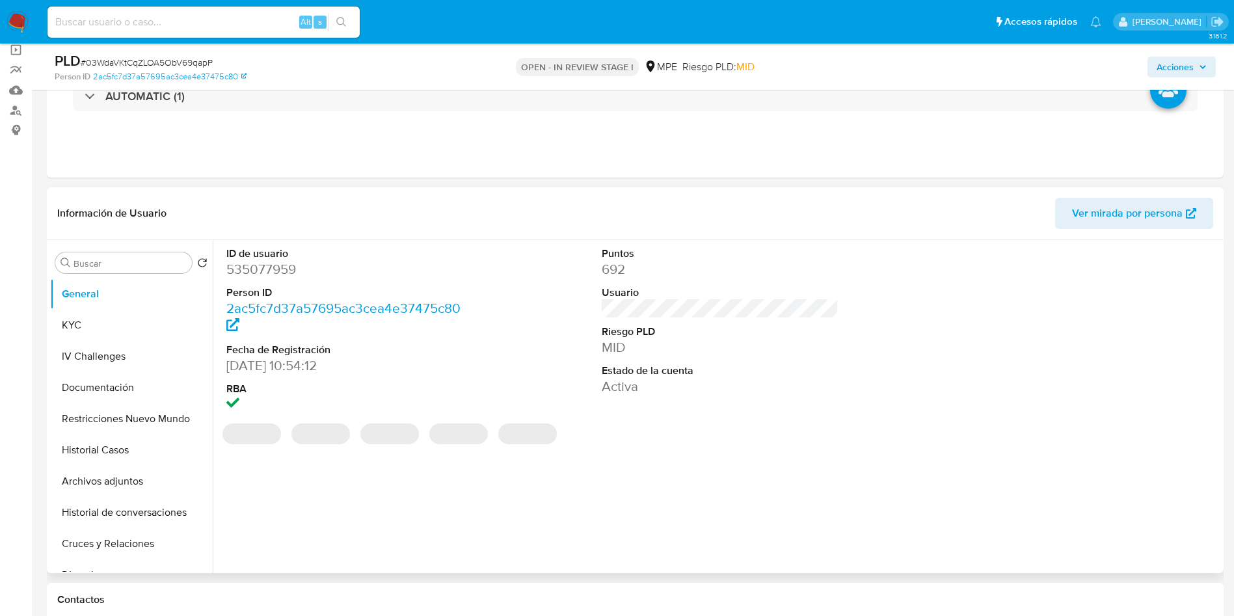
click at [1086, 215] on span "Ver mirada por persona" at bounding box center [1127, 213] width 111 height 31
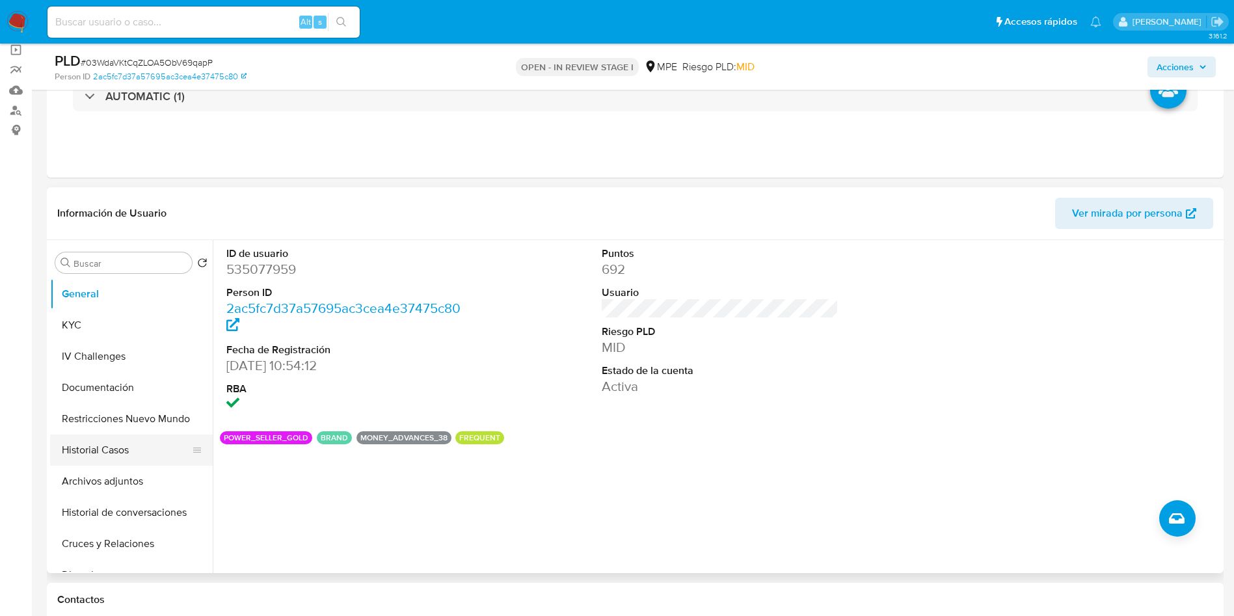
click at [116, 452] on button "Historial Casos" at bounding box center [126, 450] width 152 height 31
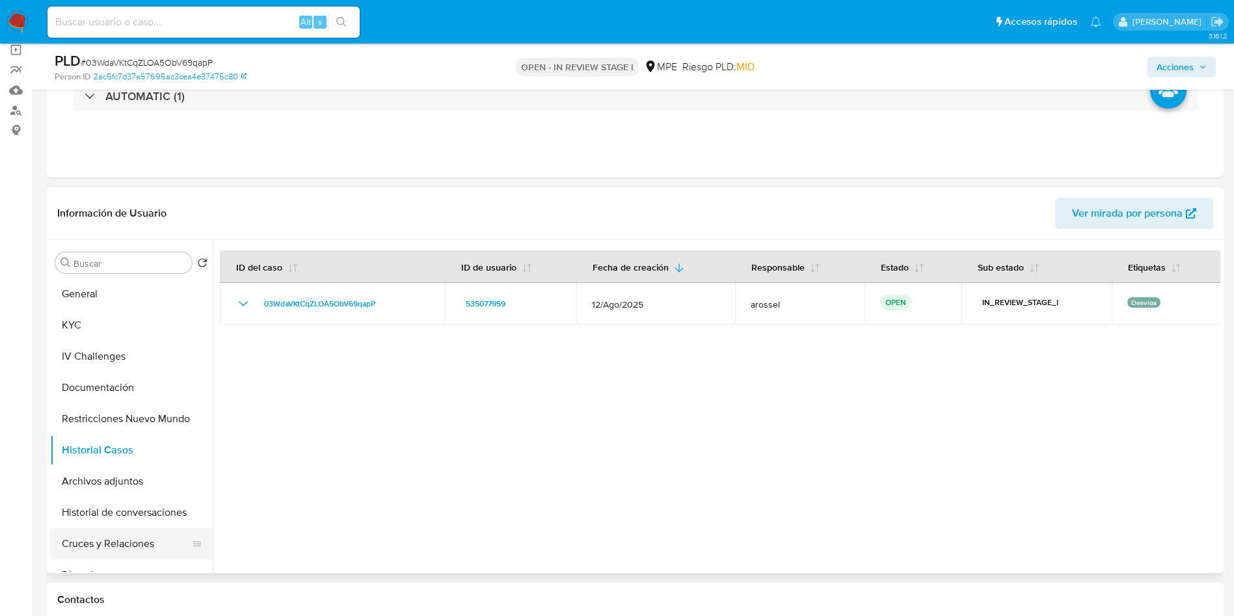
click at [155, 538] on button "Cruces y Relaciones" at bounding box center [126, 543] width 152 height 31
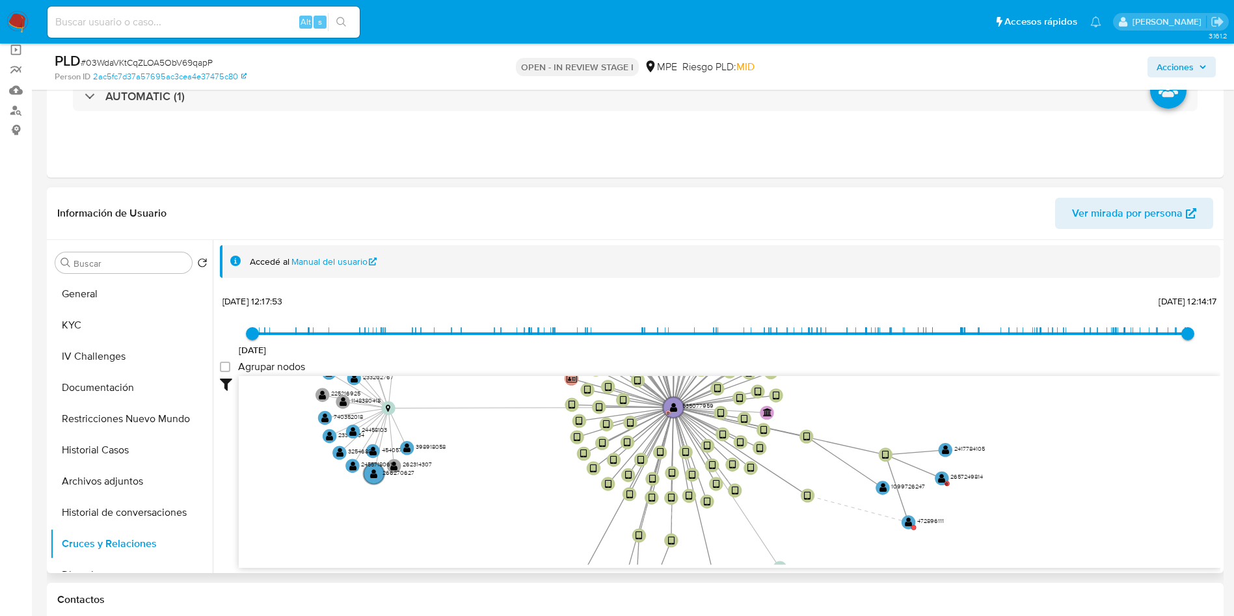
drag, startPoint x: 522, startPoint y: 424, endPoint x: 501, endPoint y: 328, distance: 97.9
click at [501, 328] on div "23/7/2021 23/7/2021, 12:17:53 2/9/2025, 12:14:17 Agrupar nodos Filtros Confianz…" at bounding box center [720, 452] width 1001 height 323
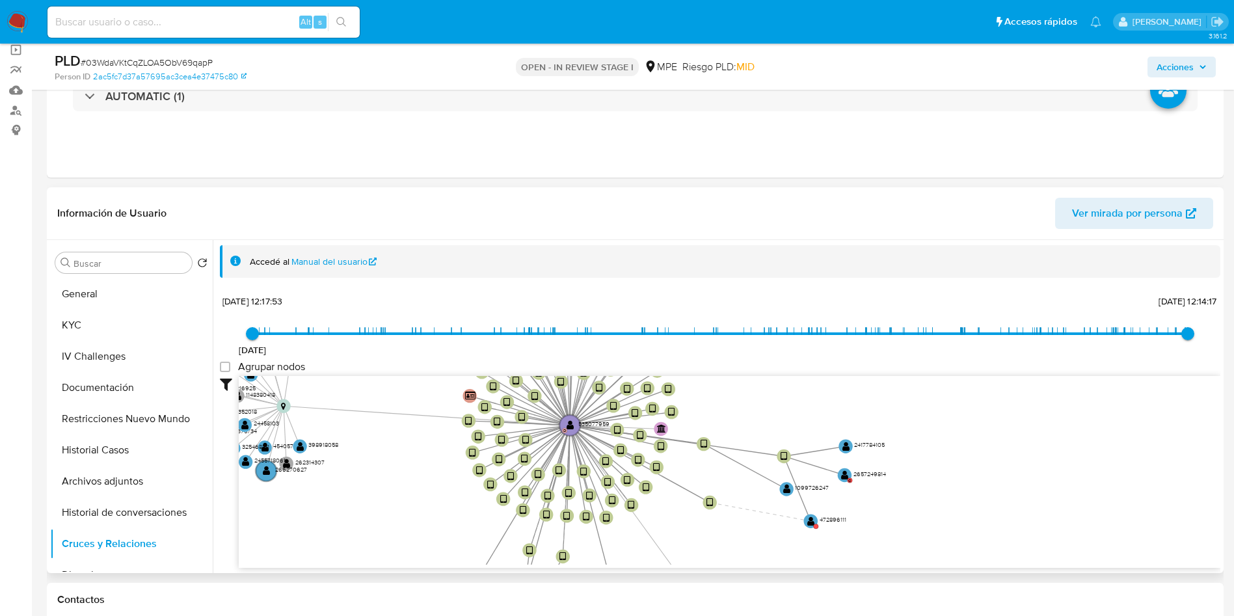
drag, startPoint x: 993, startPoint y: 465, endPoint x: 861, endPoint y: 515, distance: 140.4
click at [862, 515] on icon "device-67900a40df2eca6172af5ead  user-535077959  535077959 D device-65946bca0…" at bounding box center [730, 470] width 982 height 189
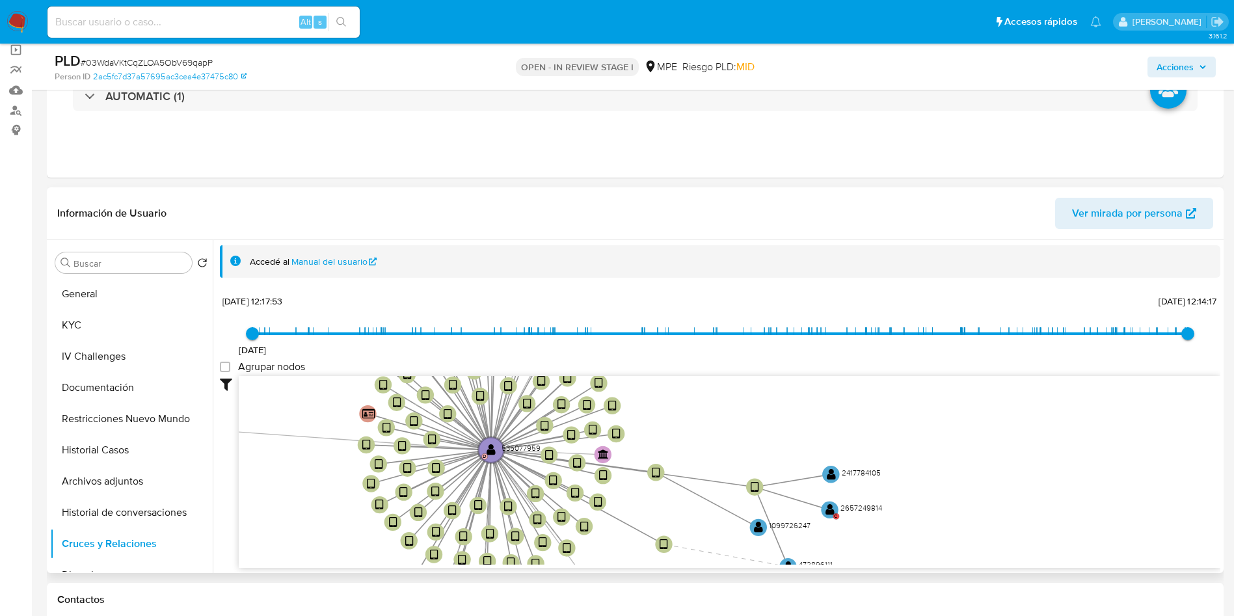
drag, startPoint x: 759, startPoint y: 444, endPoint x: 738, endPoint y: 353, distance: 94.1
click at [739, 356] on div "23/7/2021 23/7/2021, 12:17:53 2/9/2025, 12:14:17 Agrupar nodos Filtros Confianz…" at bounding box center [720, 452] width 1001 height 323
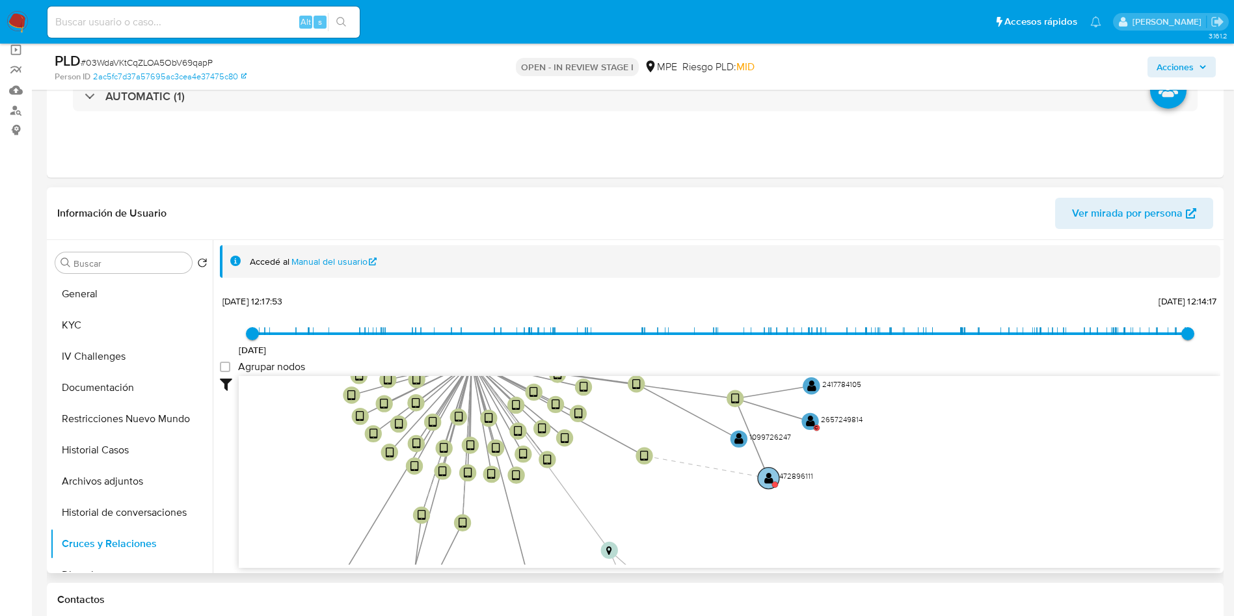
click at [772, 472] on text "" at bounding box center [768, 478] width 9 height 12
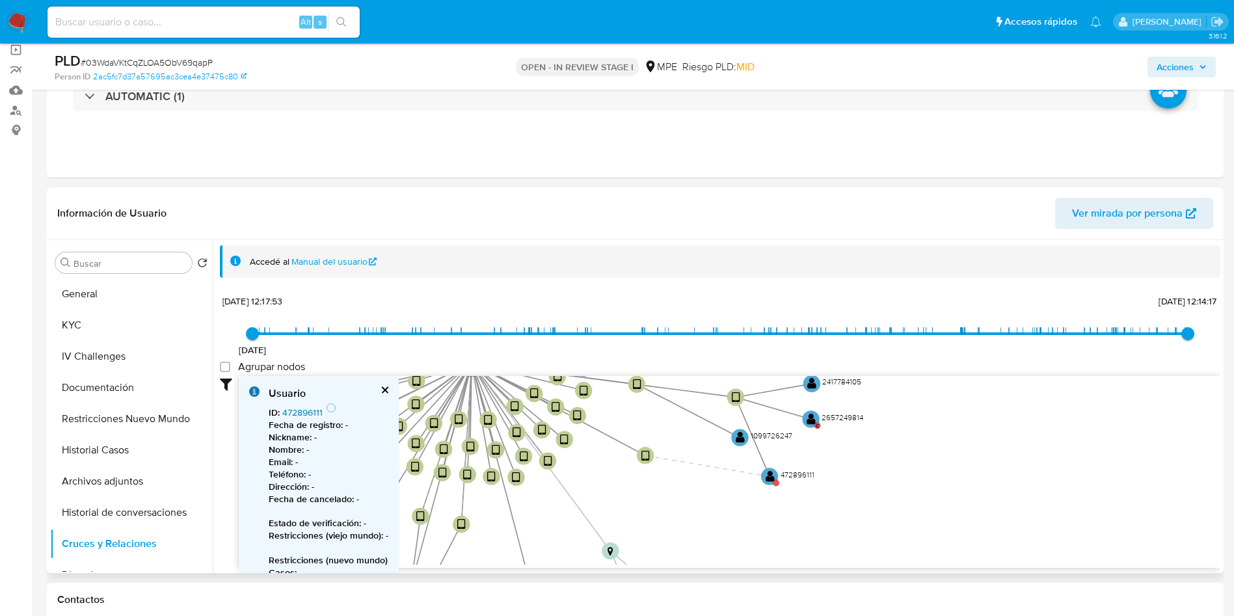
click at [299, 412] on link "472896111" at bounding box center [302, 412] width 40 height 13
click at [811, 422] on text "" at bounding box center [811, 418] width 9 height 12
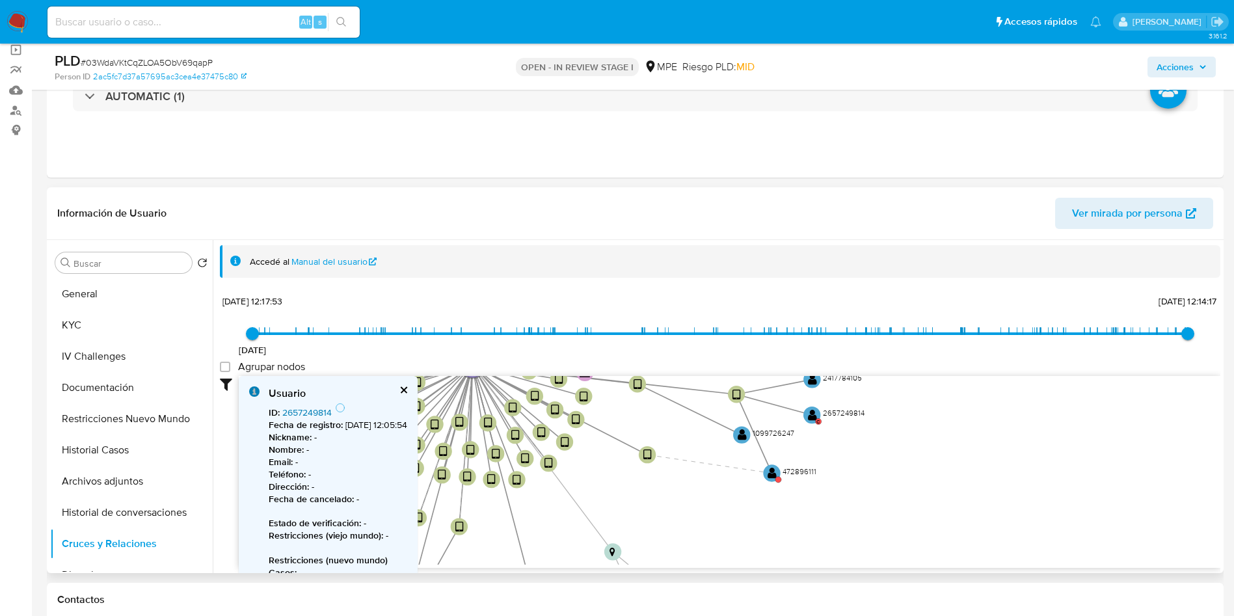
click at [325, 417] on link "2657249814" at bounding box center [306, 412] width 49 height 13
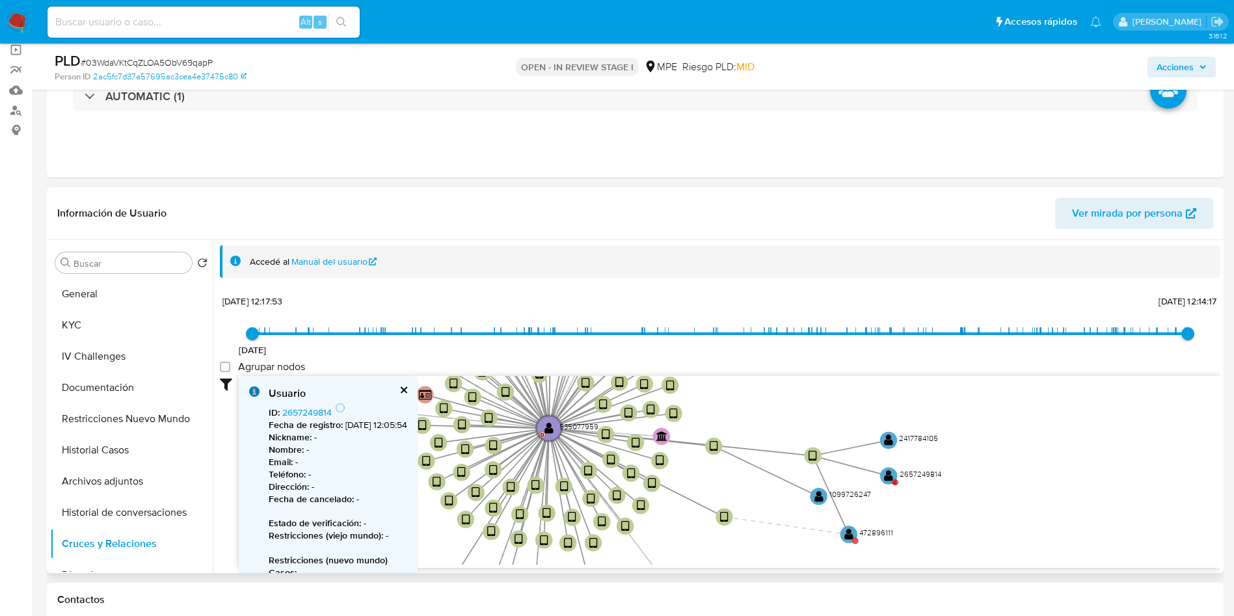
drag, startPoint x: 948, startPoint y: 496, endPoint x: 1025, endPoint y: 561, distance: 101.1
click at [1025, 561] on icon "device-67900a40df2eca6172af5ead  user-535077959  535077959 D device-65946bca0…" at bounding box center [730, 470] width 982 height 189
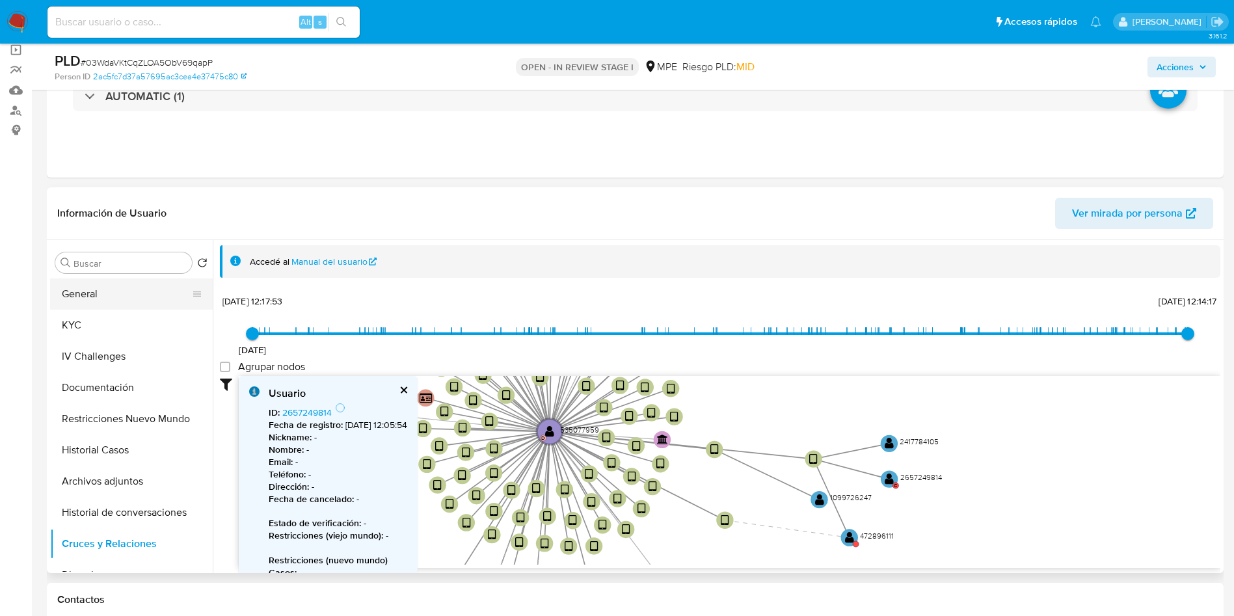
click at [130, 291] on button "General" at bounding box center [126, 293] width 152 height 31
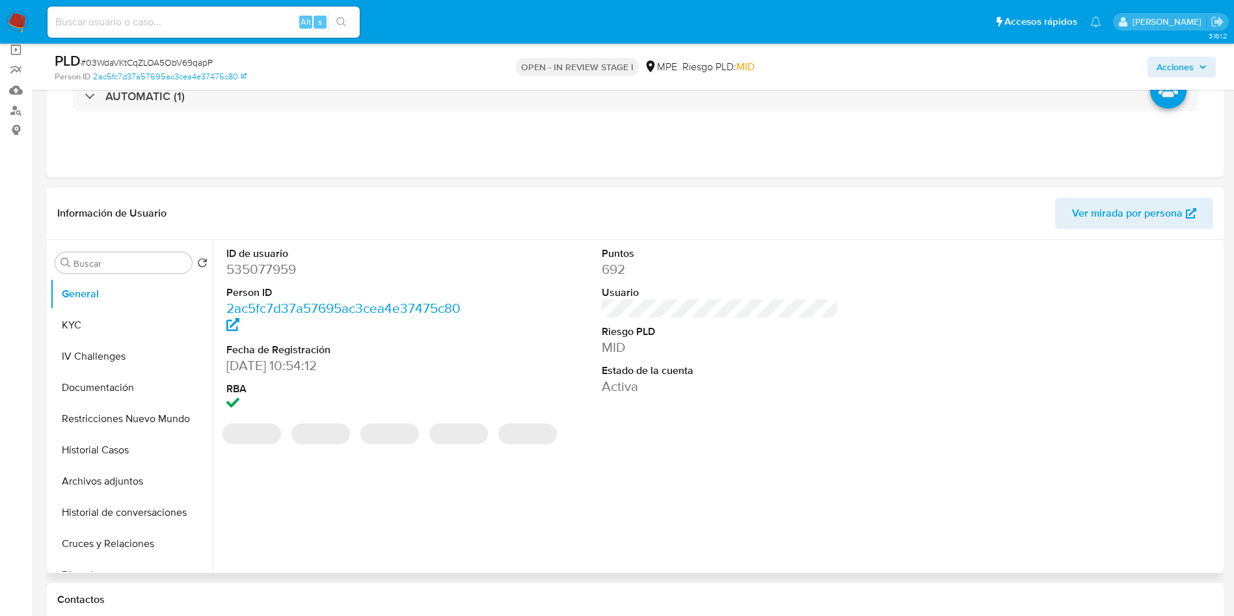
click at [265, 271] on dd "535077959" at bounding box center [344, 269] width 237 height 18
copy dd "535077959"
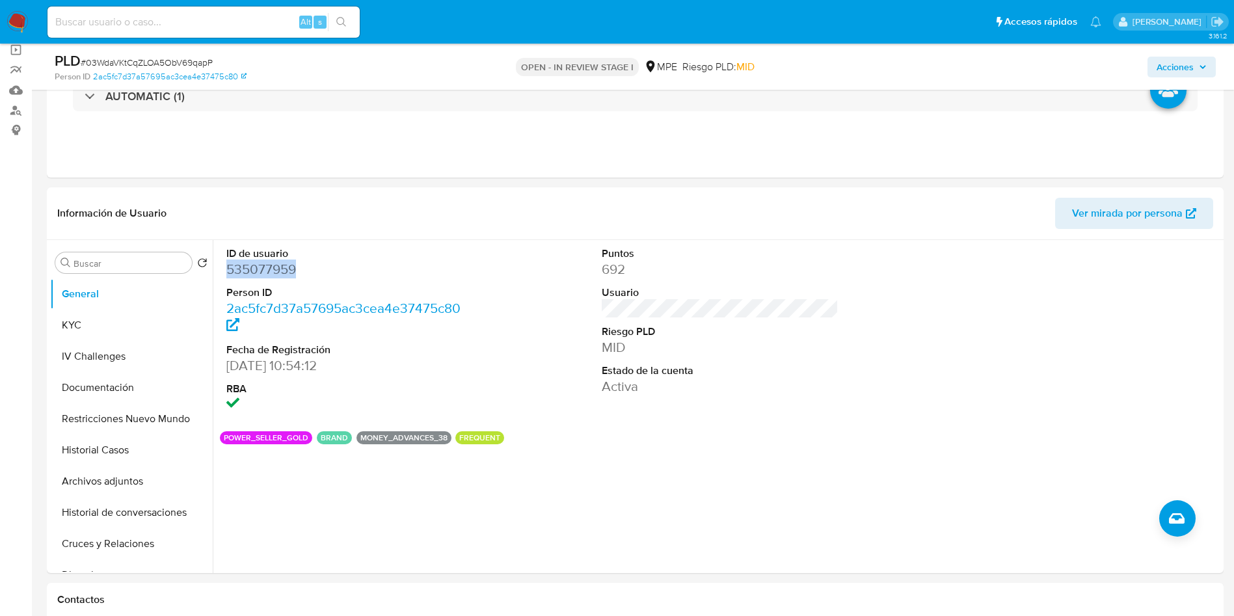
copy dd "535077959"
drag, startPoint x: 227, startPoint y: 366, endPoint x: 288, endPoint y: 360, distance: 61.4
click at [288, 360] on dd "11/03/2020 10:54:12" at bounding box center [344, 366] width 237 height 18
copy dd "[DATE]"
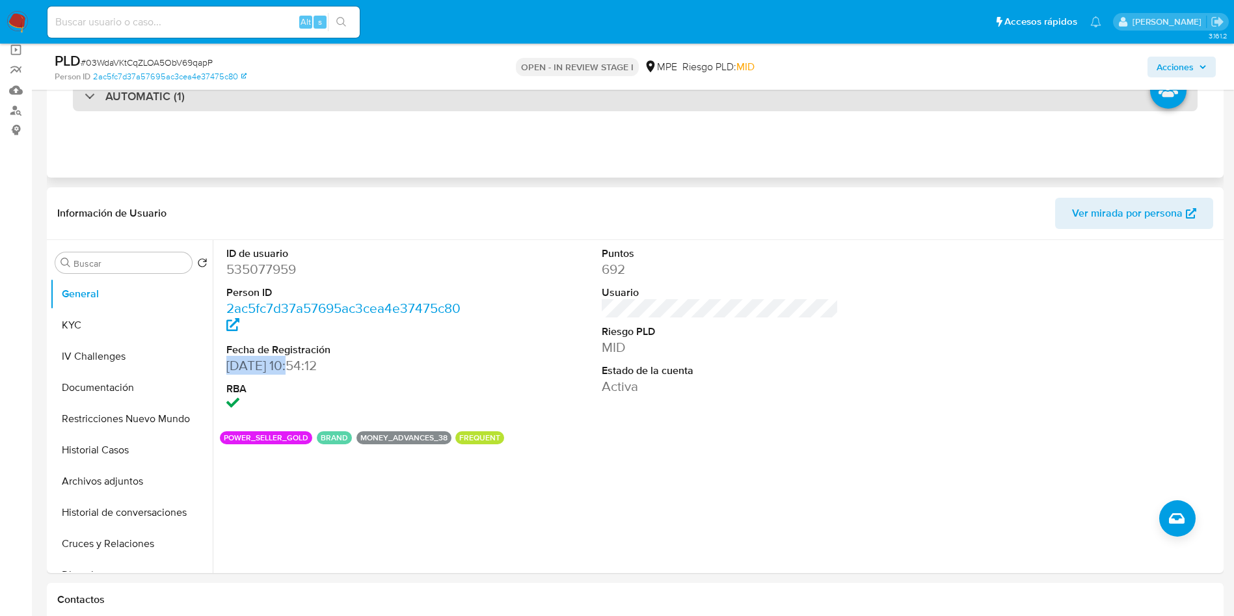
click at [209, 105] on div "AUTOMATIC (1)" at bounding box center [635, 96] width 1125 height 30
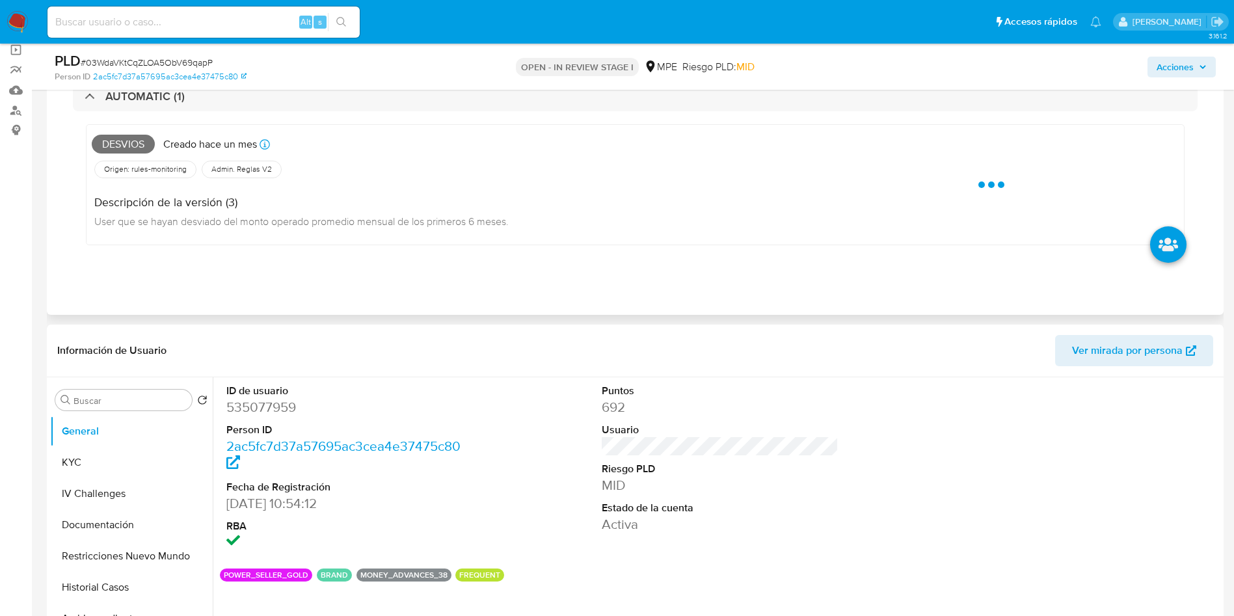
click at [118, 139] on span "Desvios" at bounding box center [123, 145] width 63 height 20
copy span "Desvios"
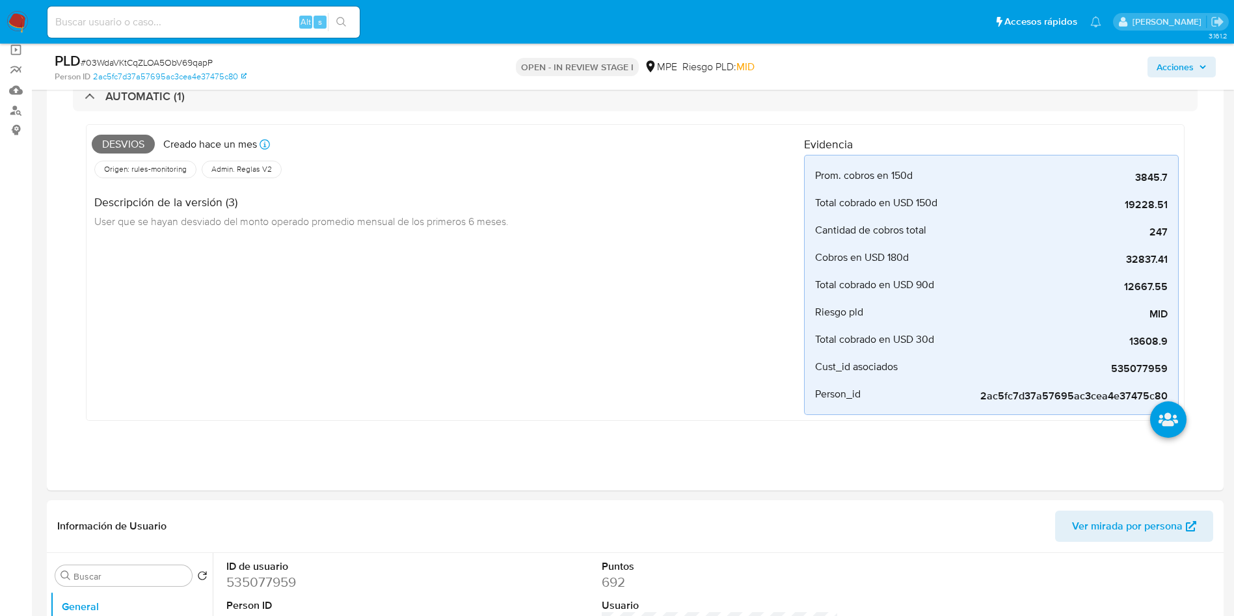
click at [161, 67] on span "# 03WdaVKtCqZLOA5ObV69qapP" at bounding box center [147, 62] width 132 height 13
copy span "03WdaVKtCqZLOA5ObV69qapP"
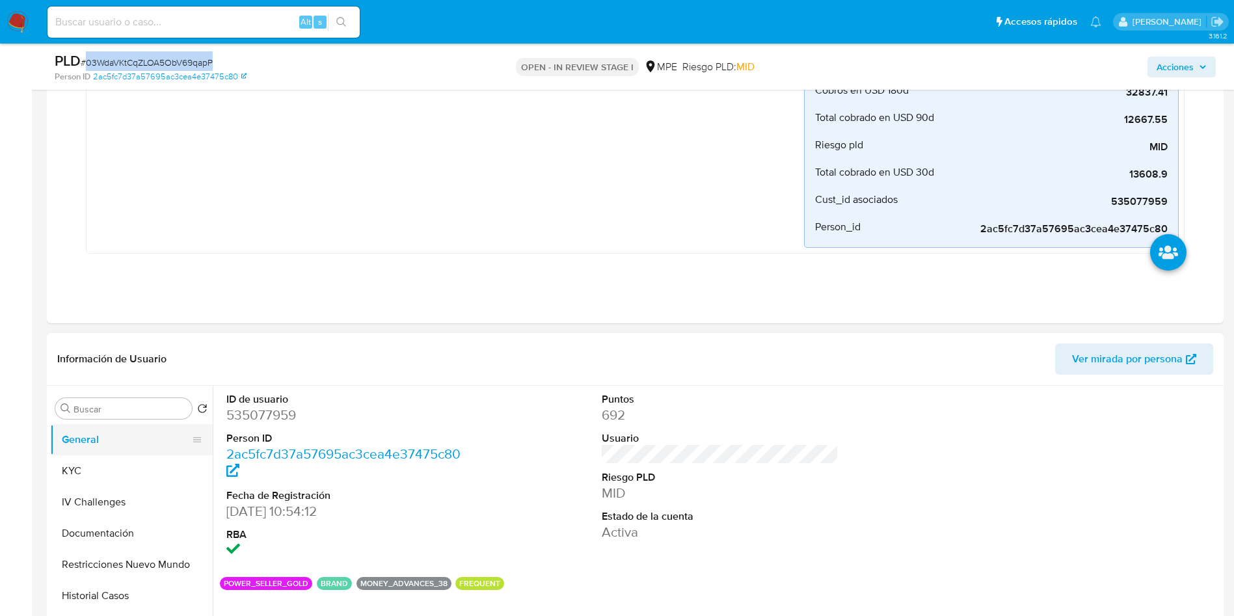
scroll to position [390, 0]
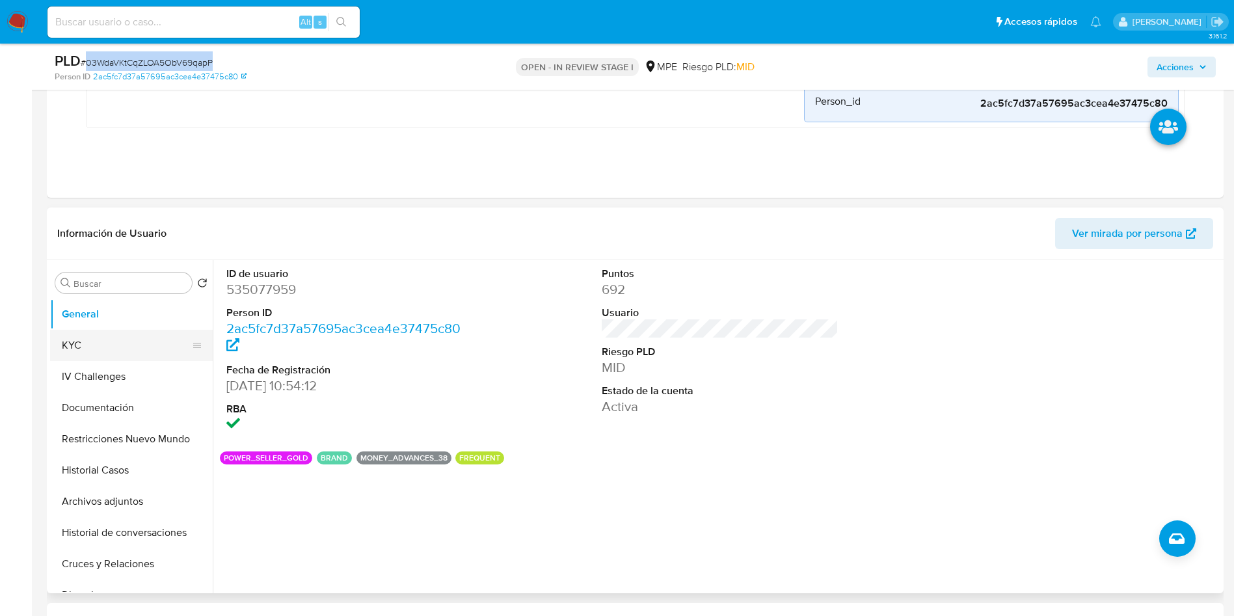
click at [137, 342] on button "KYC" at bounding box center [126, 345] width 152 height 31
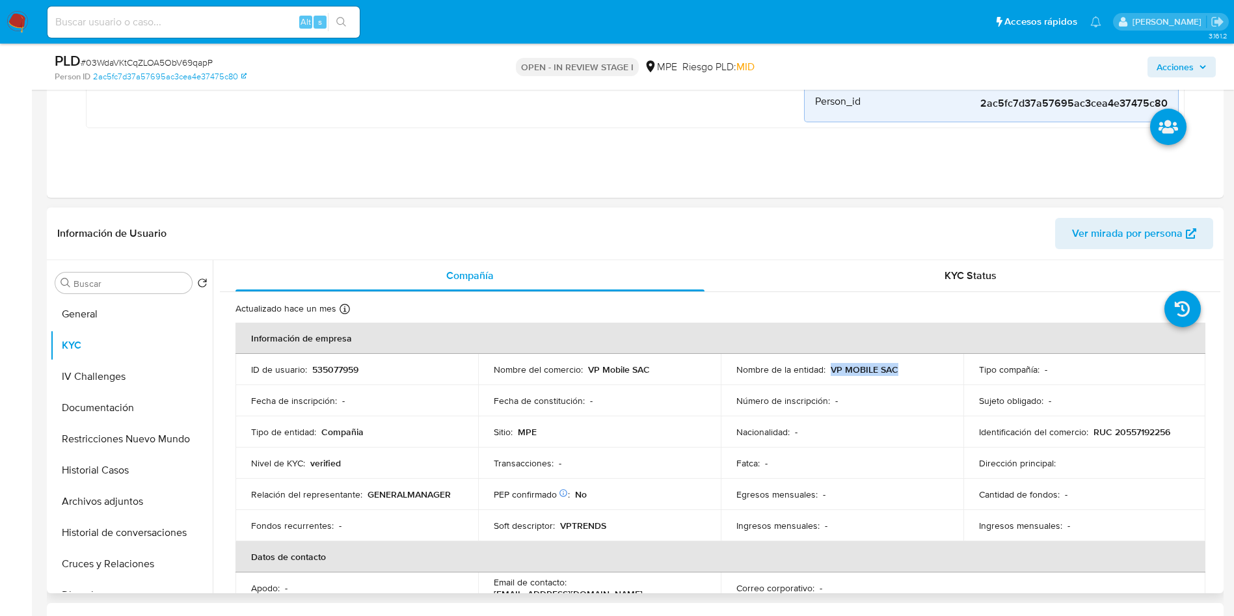
drag, startPoint x: 827, startPoint y: 364, endPoint x: 909, endPoint y: 368, distance: 82.0
click at [909, 368] on div "Nombre de la entidad : VP MOBILE SAC" at bounding box center [841, 370] width 211 height 12
copy p "VP MOBILE SAC"
drag, startPoint x: 1090, startPoint y: 432, endPoint x: 1195, endPoint y: 433, distance: 104.8
click at [1195, 433] on td "Identificación del comercio : RUC 20557192256" at bounding box center [1085, 431] width 243 height 31
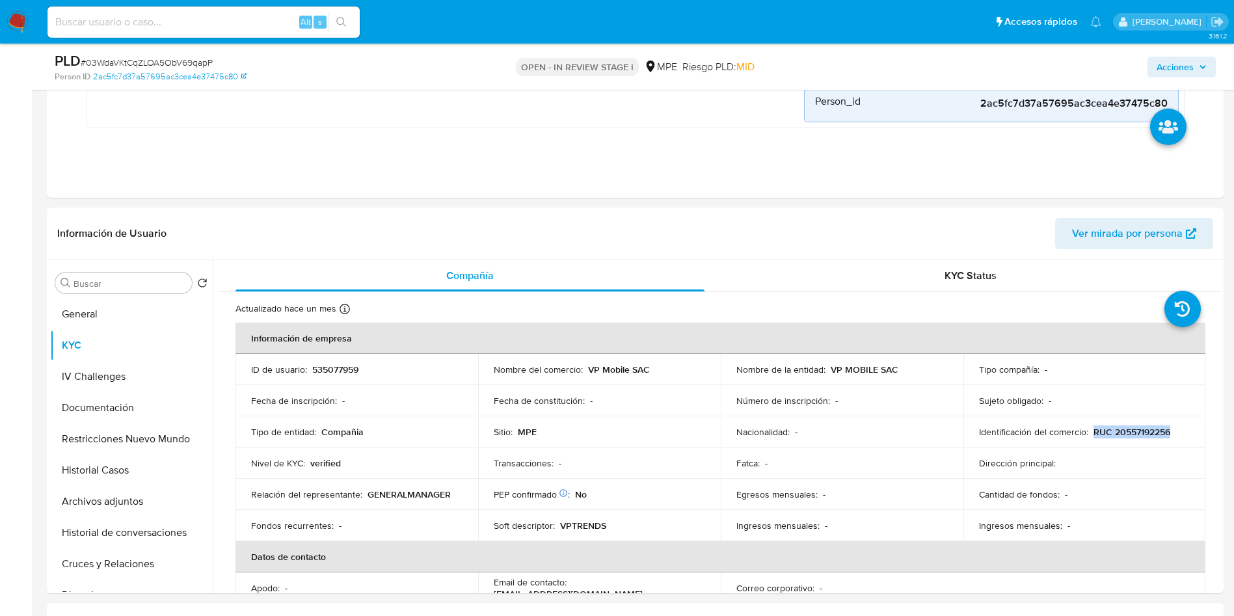
copy p "RUC 20557192256"
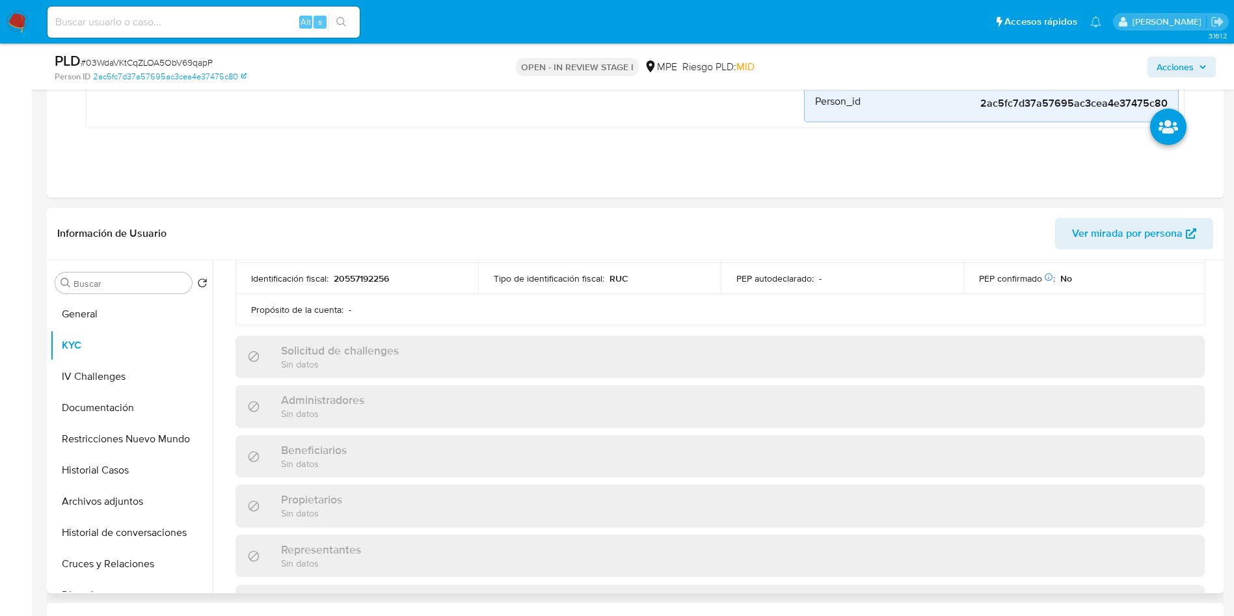
scroll to position [180, 0]
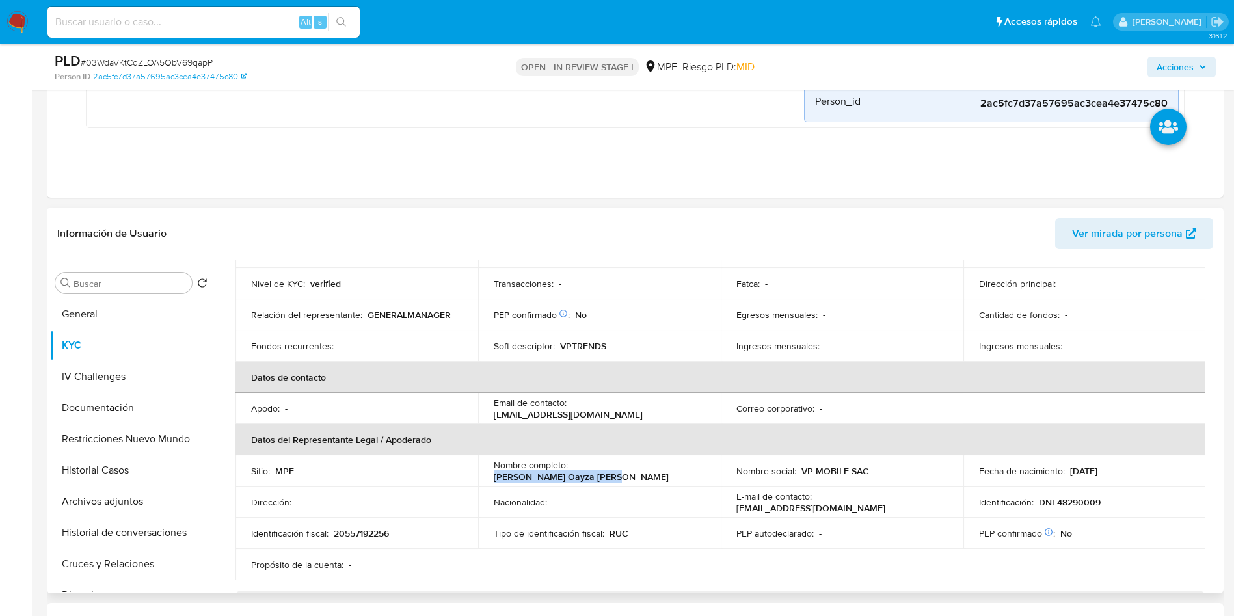
drag, startPoint x: 572, startPoint y: 466, endPoint x: 686, endPoint y: 469, distance: 113.9
click at [686, 469] on div "Nombre completo : Anthony Victor Oayza Soto" at bounding box center [599, 470] width 211 height 23
copy p "Anthony Victor Oayza Soto"
click at [1063, 509] on td "Identificación : DNI 48290009" at bounding box center [1085, 502] width 243 height 31
click at [1068, 497] on p "DNI 48290009" at bounding box center [1070, 502] width 62 height 12
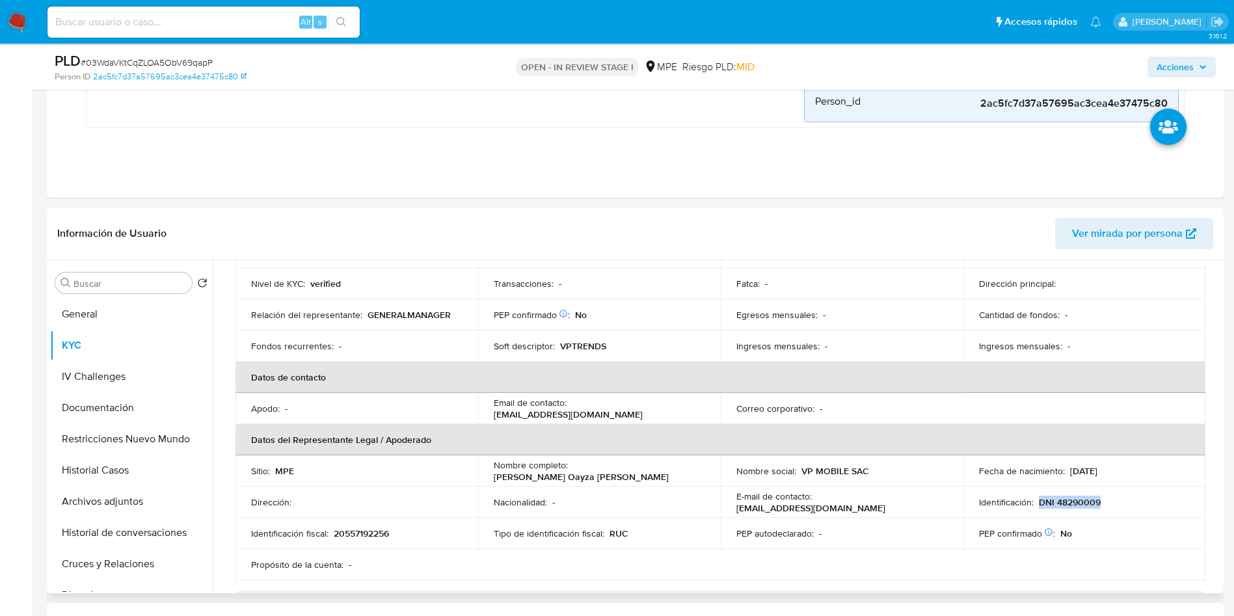
drag, startPoint x: 1035, startPoint y: 500, endPoint x: 1104, endPoint y: 500, distance: 69.0
click at [1108, 502] on div "Identificación : DNI 48290009" at bounding box center [1084, 502] width 211 height 12
copy p "DNI 48290009"
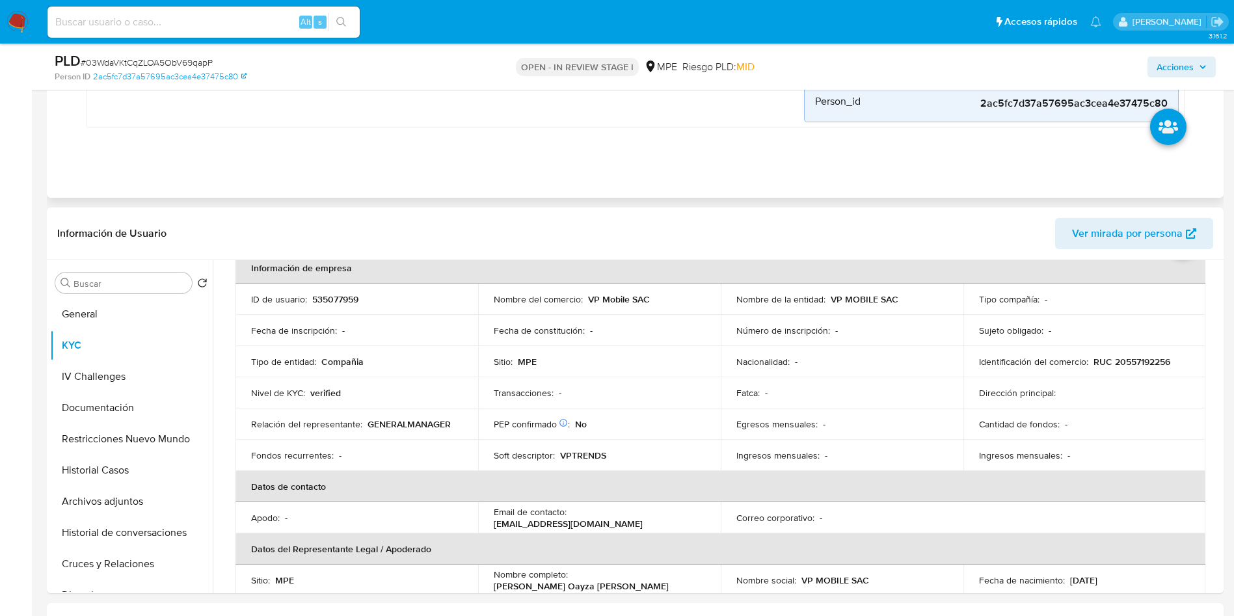
scroll to position [0, 0]
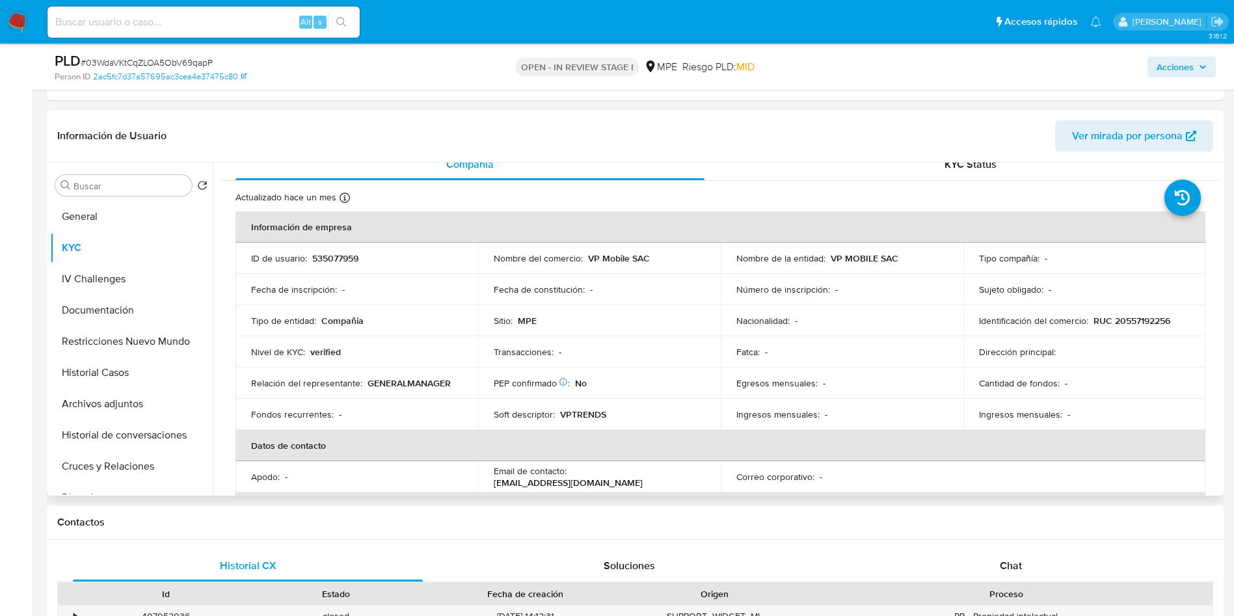
scroll to position [41, 0]
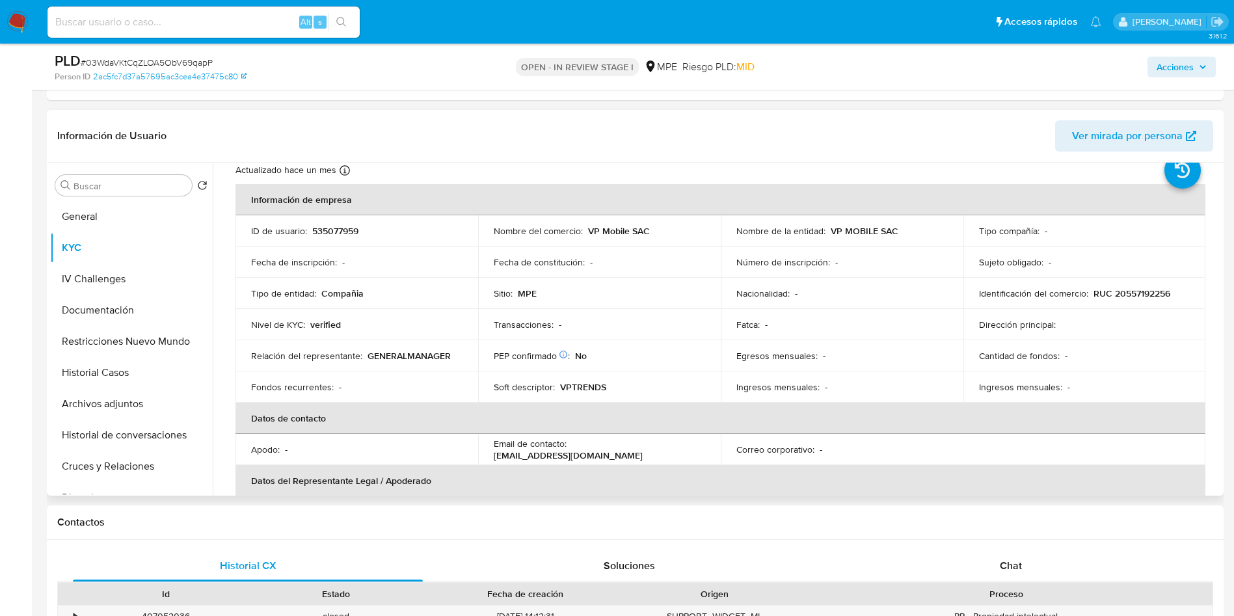
click at [337, 231] on p "535077959" at bounding box center [335, 231] width 46 height 12
copy p "535077959"
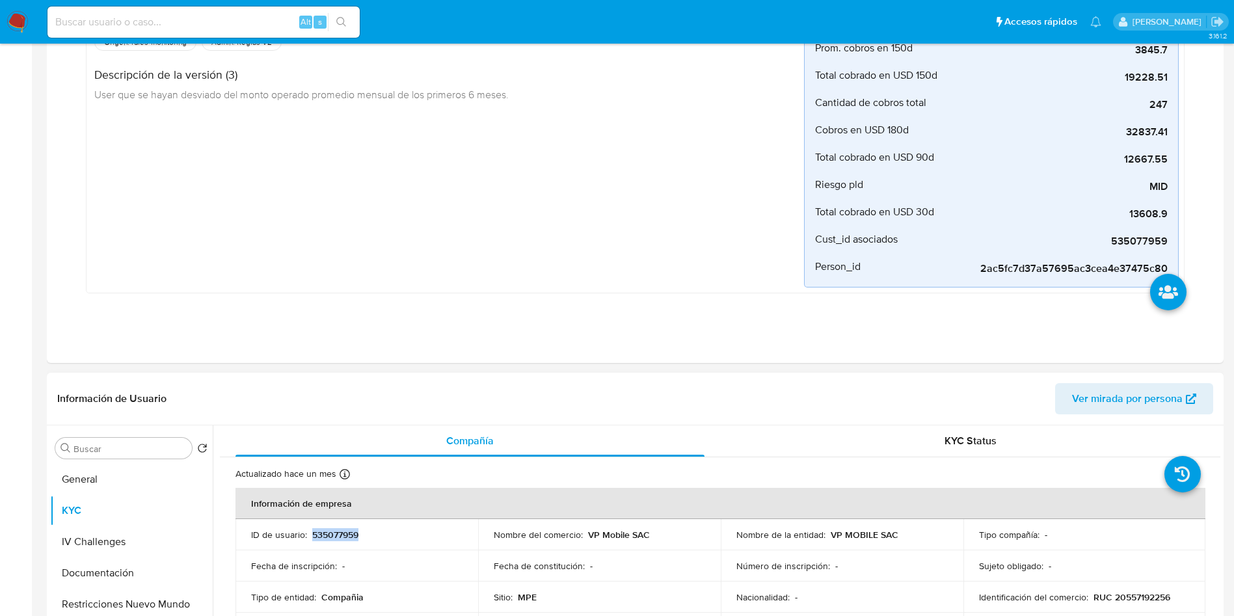
scroll to position [390, 0]
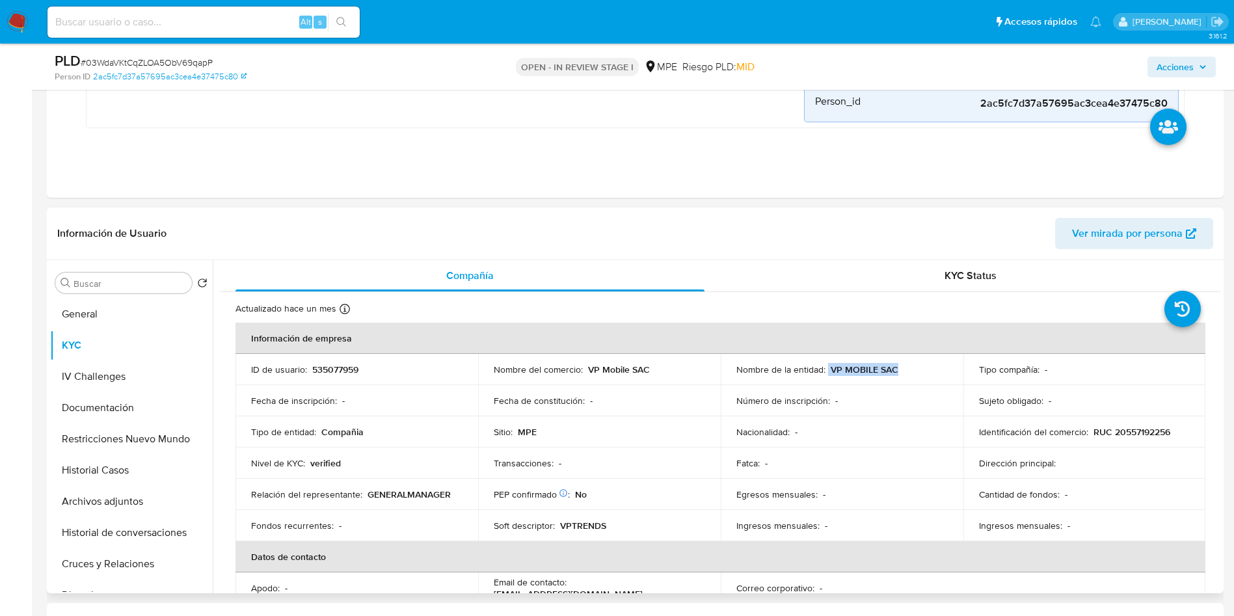
drag, startPoint x: 826, startPoint y: 366, endPoint x: 905, endPoint y: 370, distance: 79.5
click at [905, 370] on div "Nombre de la entidad : VP MOBILE SAC" at bounding box center [841, 370] width 211 height 12
click at [1156, 430] on p "RUC 20557192256" at bounding box center [1132, 432] width 77 height 12
click at [137, 503] on button "Archivos adjuntos" at bounding box center [126, 501] width 152 height 31
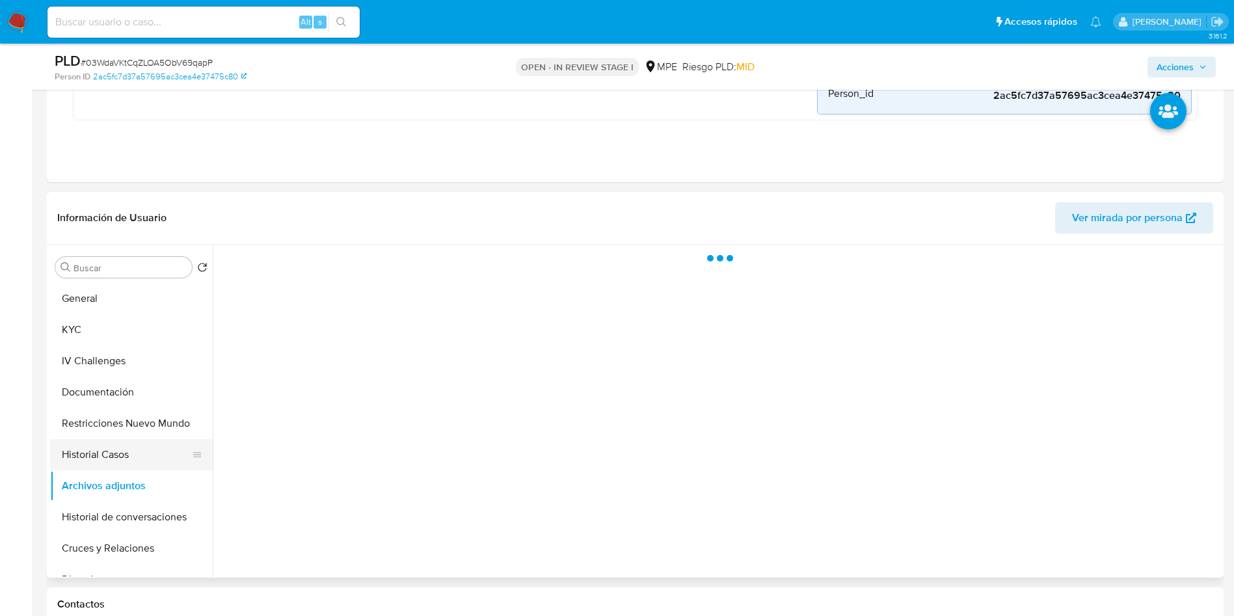
click at [139, 439] on button "Historial Casos" at bounding box center [126, 454] width 152 height 31
click at [149, 420] on button "Restricciones Nuevo Mundo" at bounding box center [126, 423] width 152 height 31
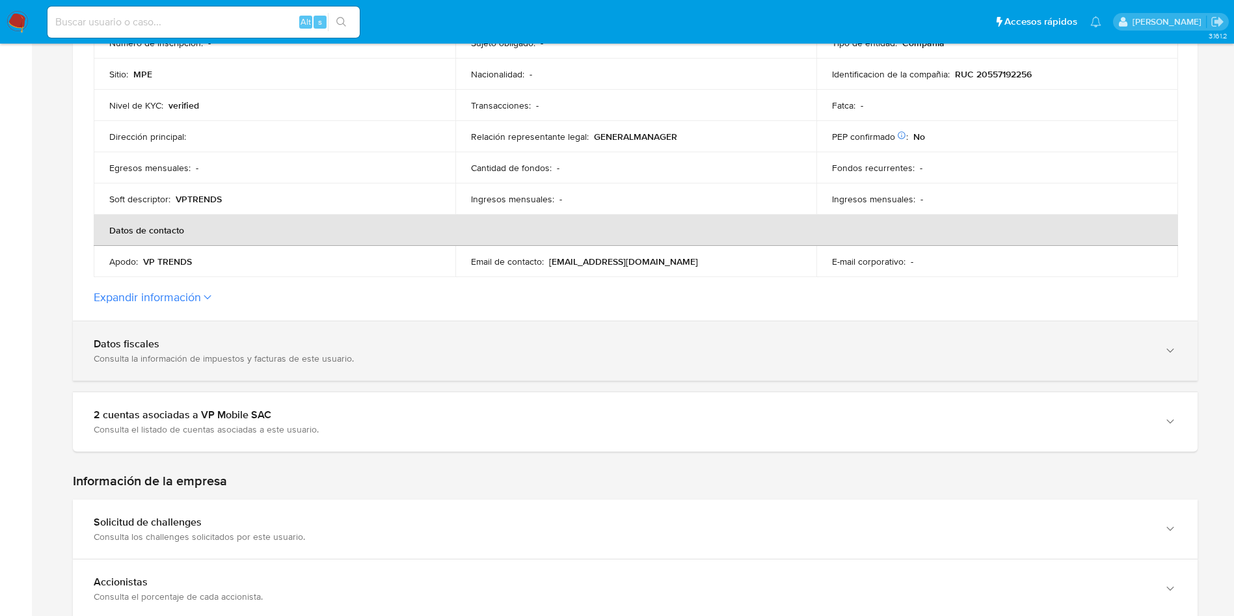
scroll to position [390, 0]
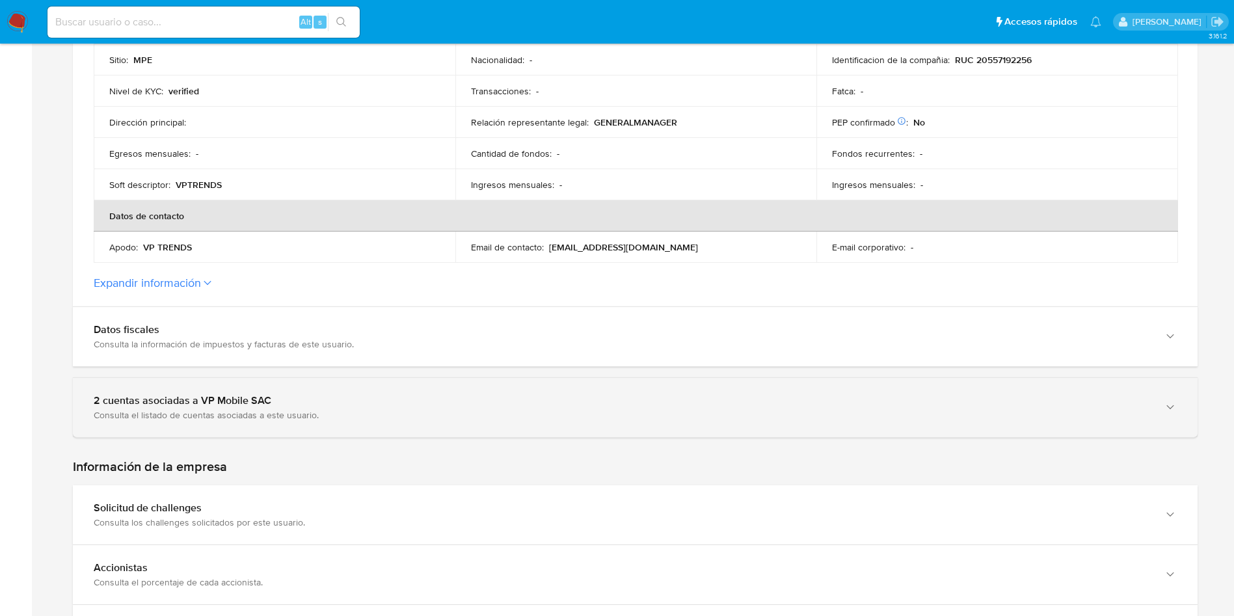
click at [328, 384] on div "2 cuentas asociadas a VP Mobile SAC Consulta el listado de cuentas asociadas a …" at bounding box center [635, 407] width 1125 height 59
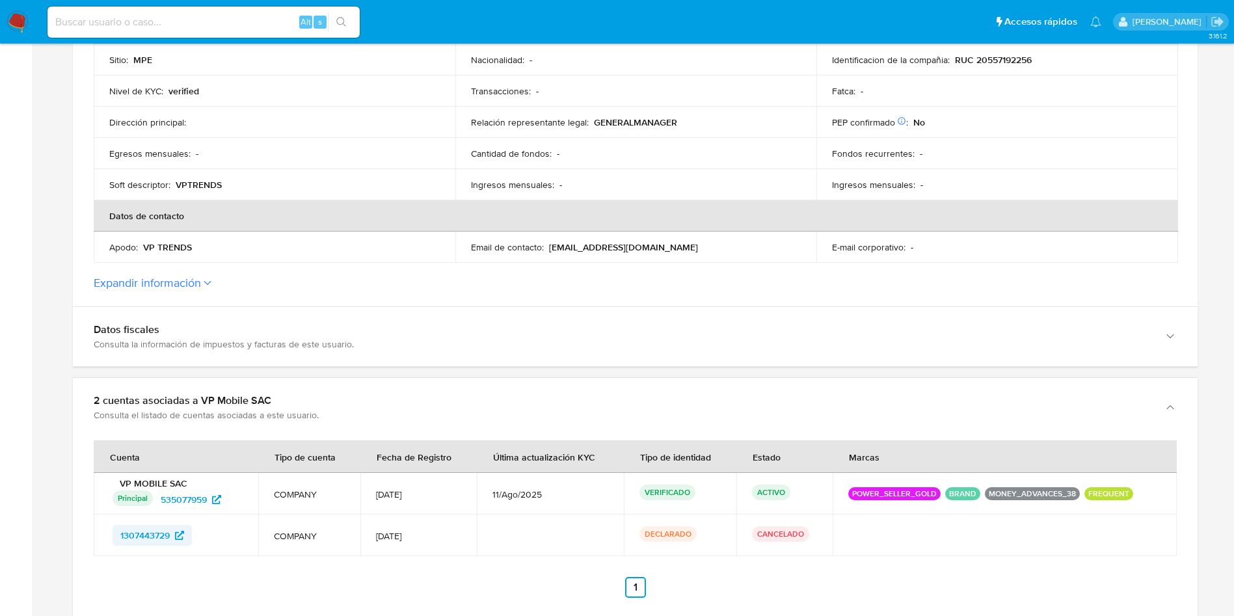
drag, startPoint x: 219, startPoint y: 532, endPoint x: 115, endPoint y: 532, distance: 104.7
click at [115, 532] on div "1307443729" at bounding box center [178, 535] width 130 height 21
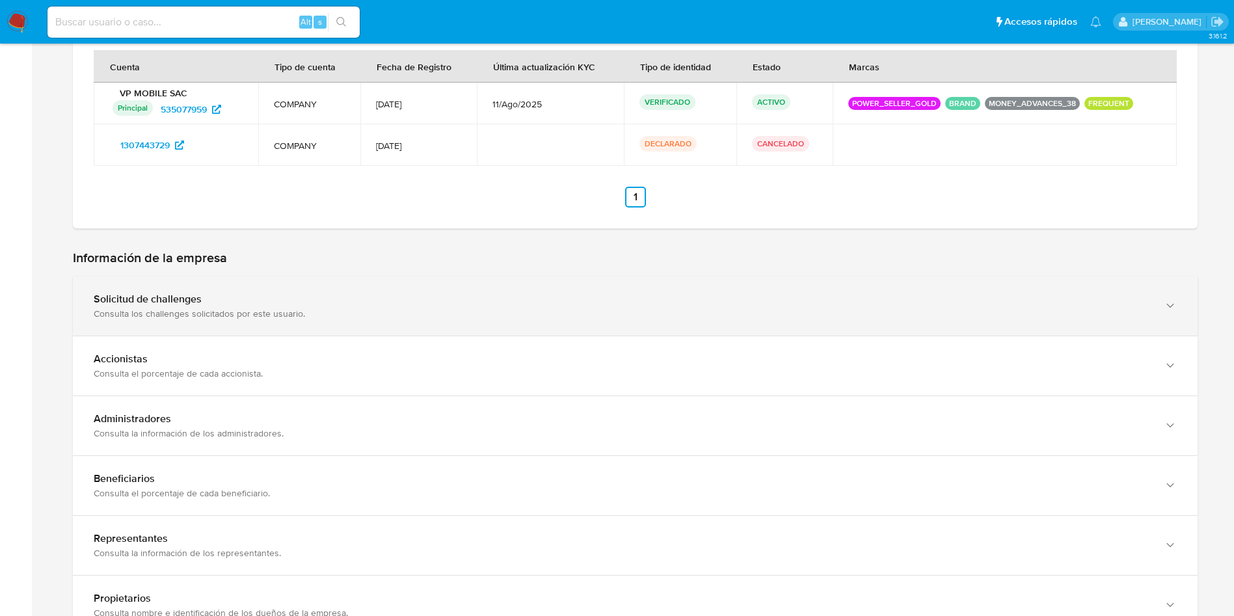
click at [548, 290] on div "Solicitud de challenges Consulta los challenges solicitados por este usuario." at bounding box center [635, 306] width 1125 height 59
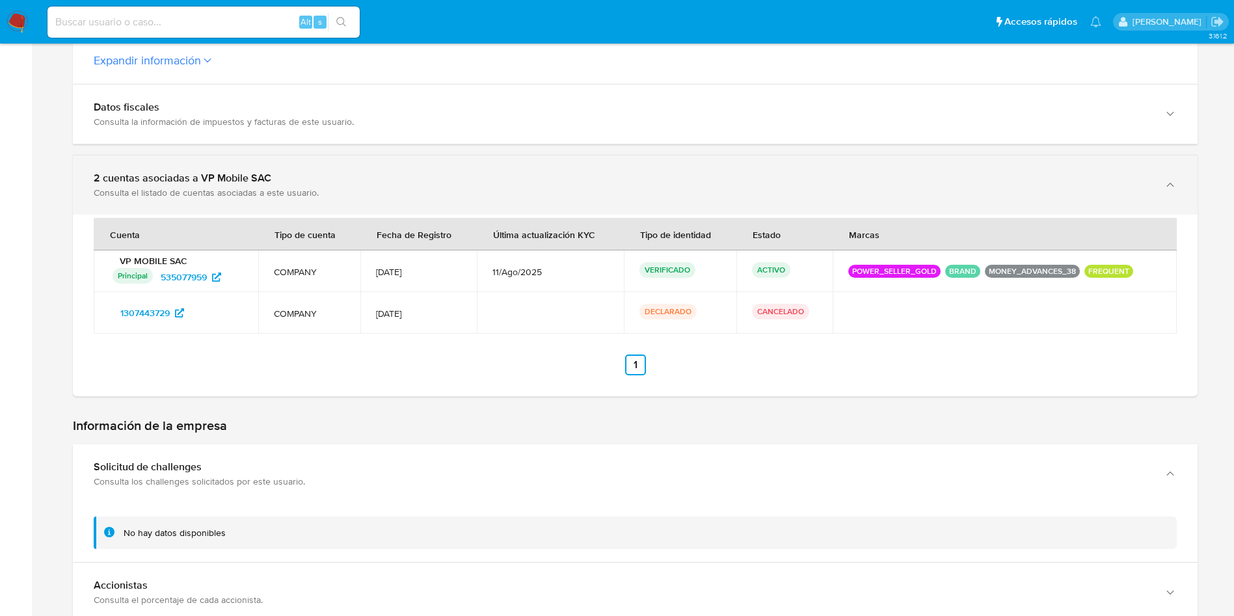
scroll to position [488, 0]
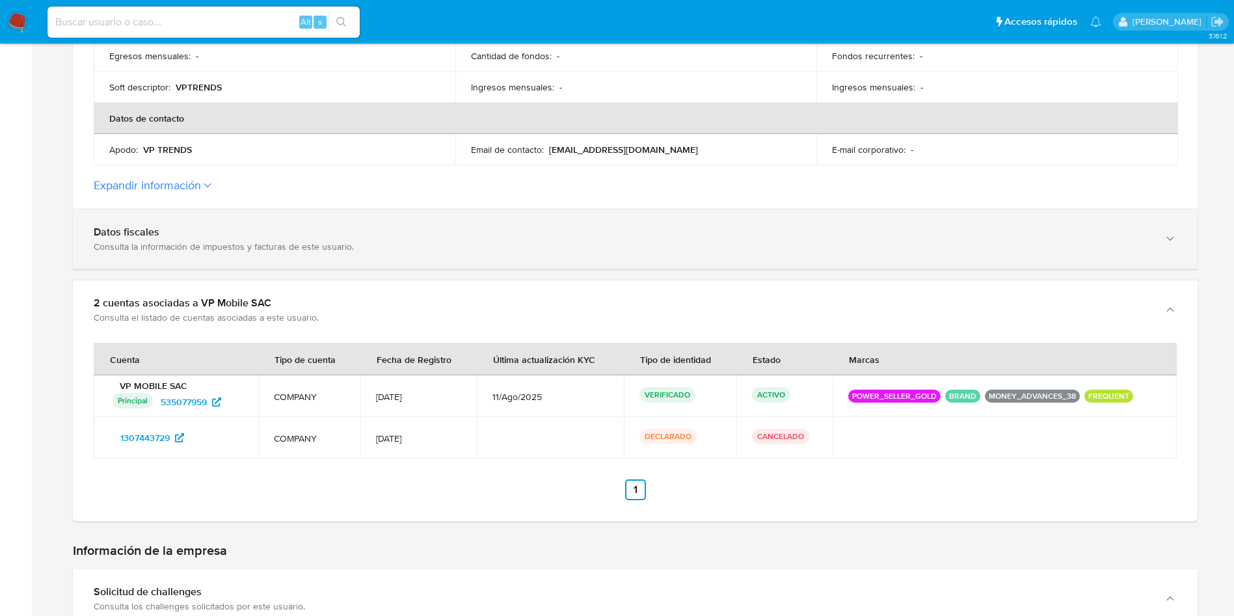
click at [514, 249] on div "Consulta la información de impuestos y facturas de este usuario." at bounding box center [622, 247] width 1057 height 12
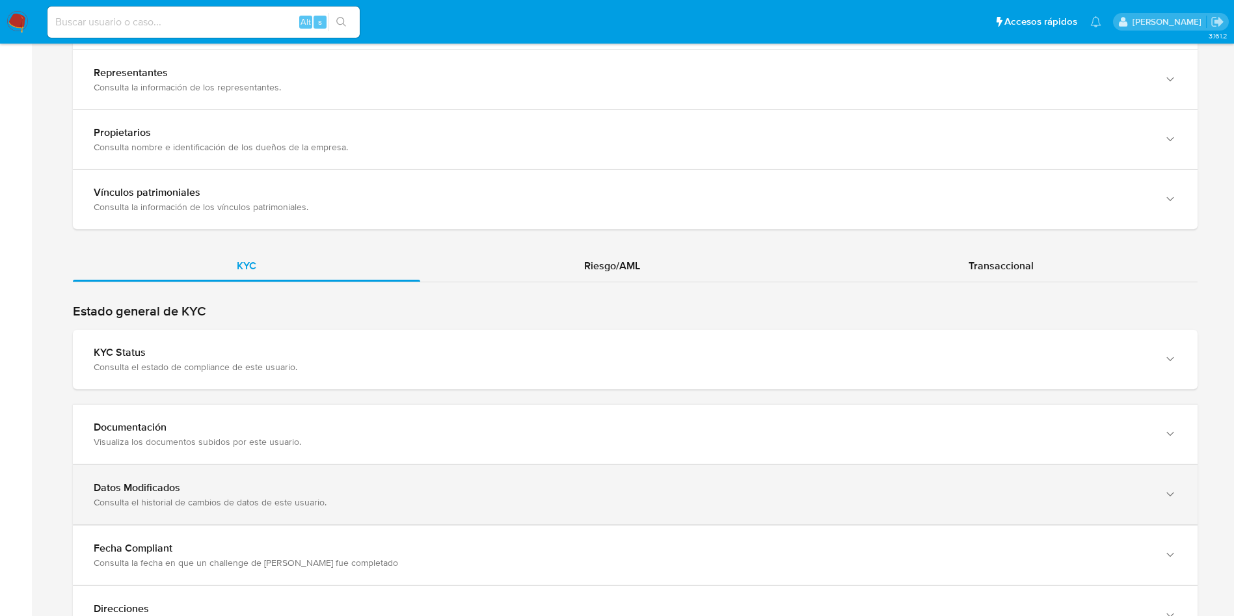
scroll to position [2049, 0]
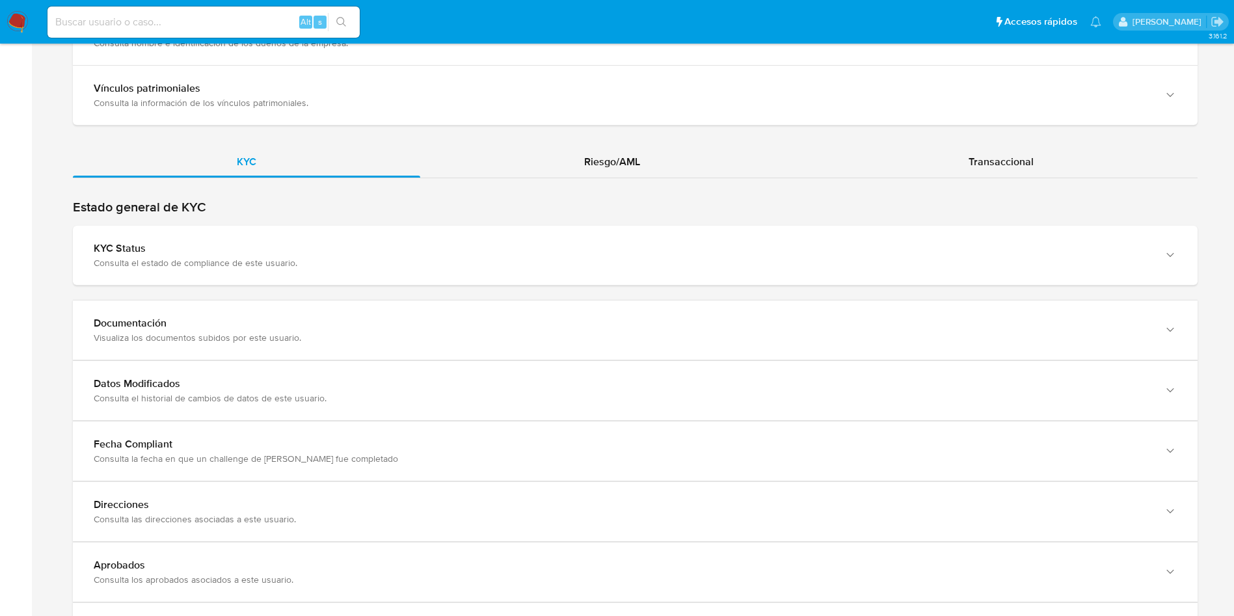
click at [468, 288] on div "Estado general de KYC KYC Status Consulta el estado de compliance de este usuar…" at bounding box center [635, 431] width 1125 height 464
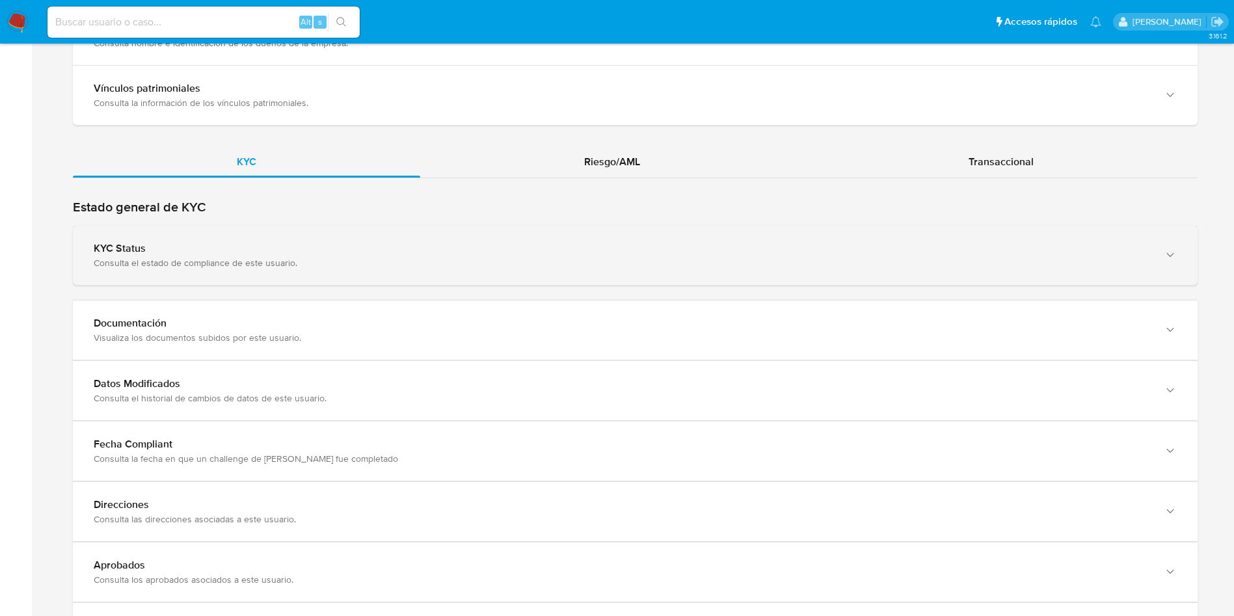
drag, startPoint x: 506, startPoint y: 275, endPoint x: 546, endPoint y: 260, distance: 43.3
click at [506, 275] on div "KYC Status Consulta el estado de compliance de este usuario." at bounding box center [635, 255] width 1125 height 59
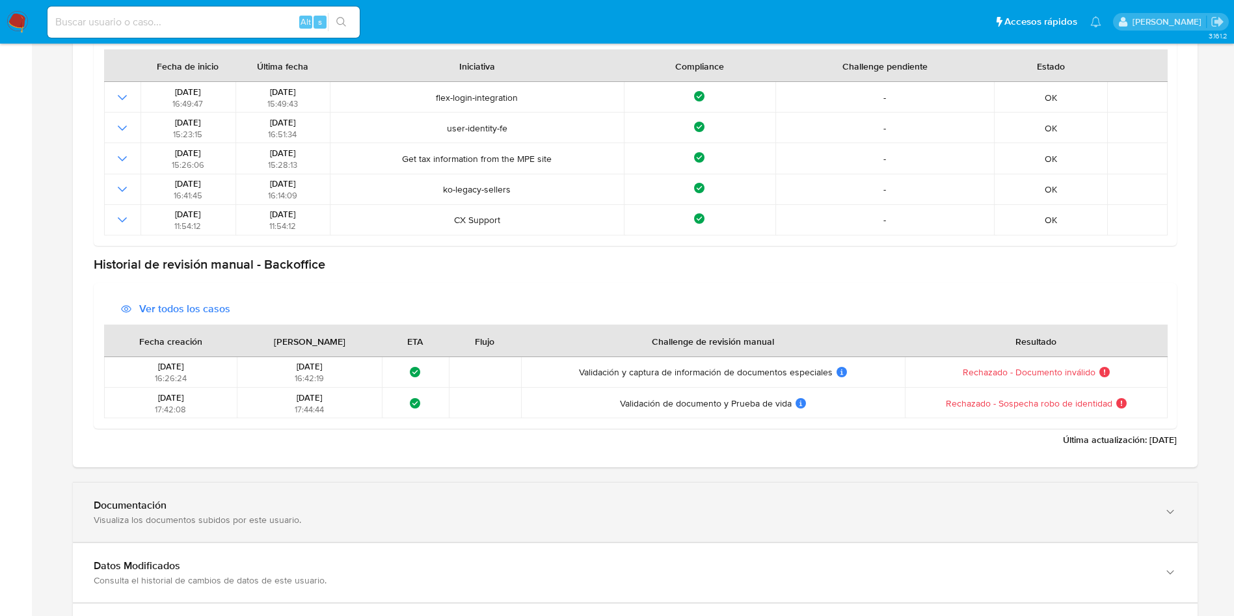
scroll to position [2440, 0]
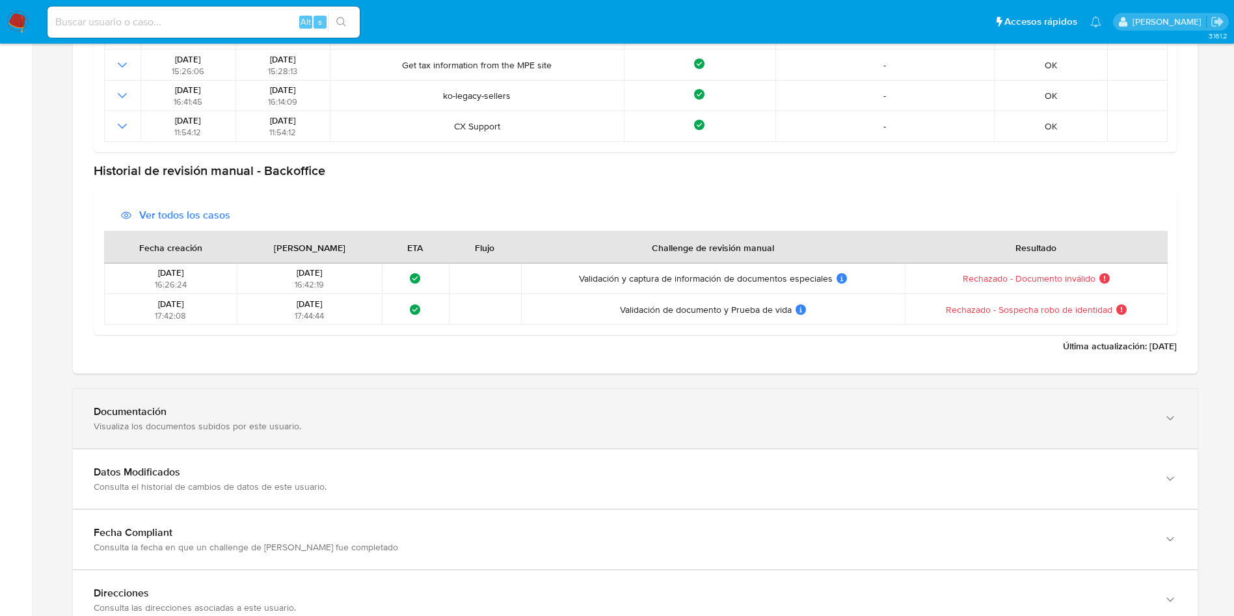
click at [412, 416] on div "Documentación" at bounding box center [622, 411] width 1057 height 13
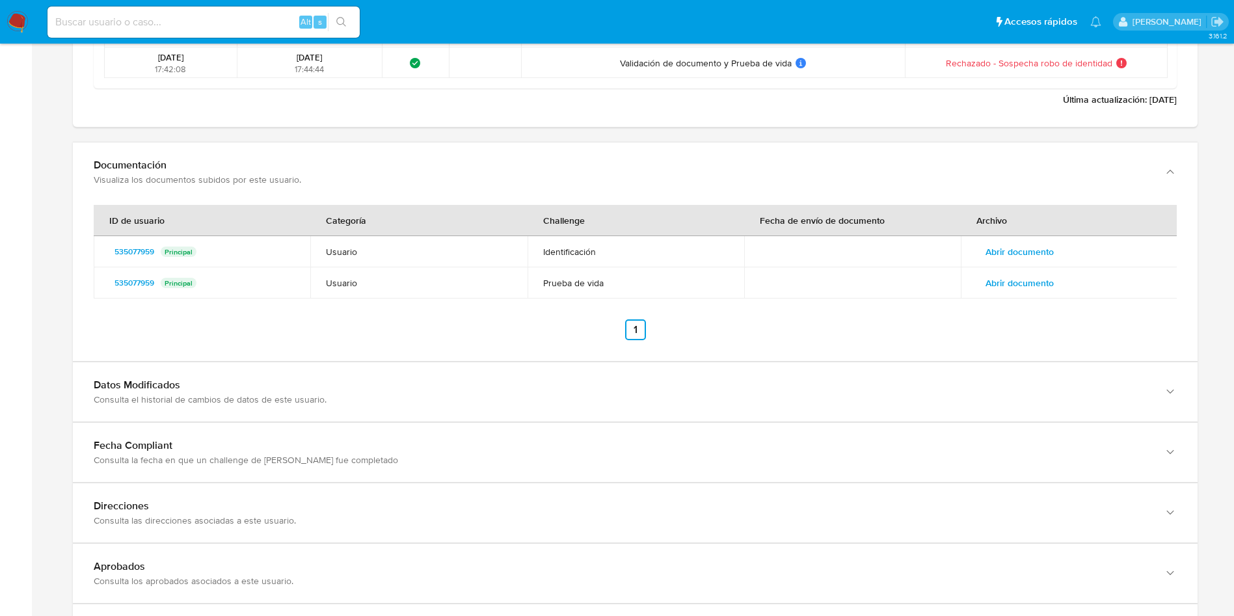
scroll to position [2733, 0]
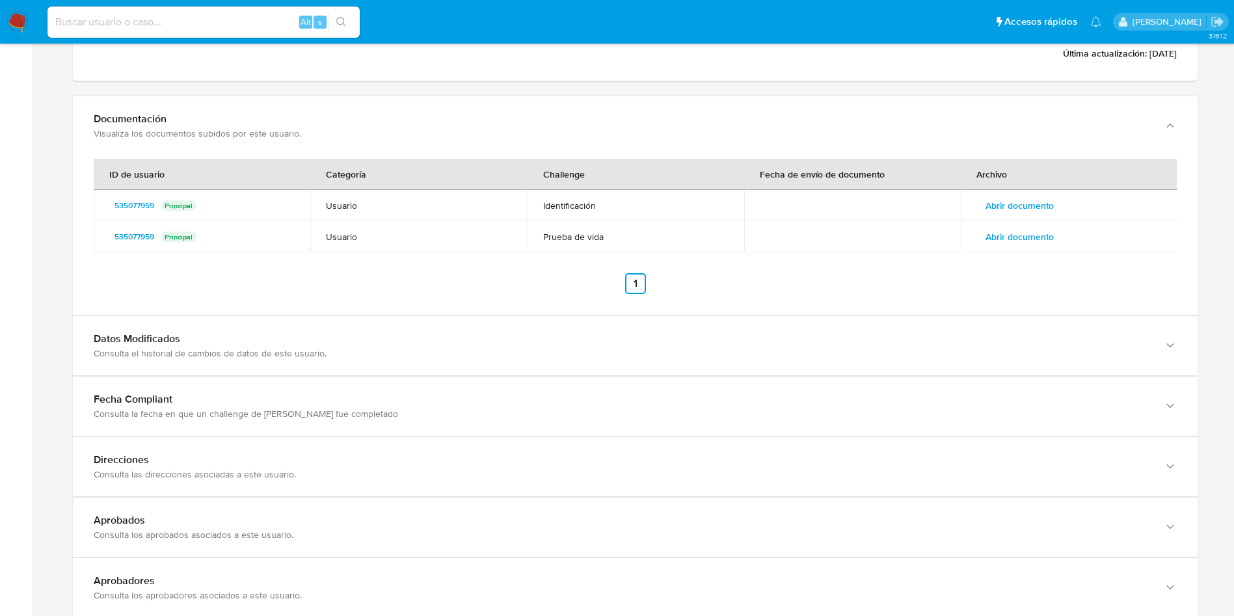
click at [1023, 217] on td "Abrir documento" at bounding box center [1069, 205] width 217 height 31
click at [1023, 202] on span "Abrir documento" at bounding box center [1020, 205] width 68 height 18
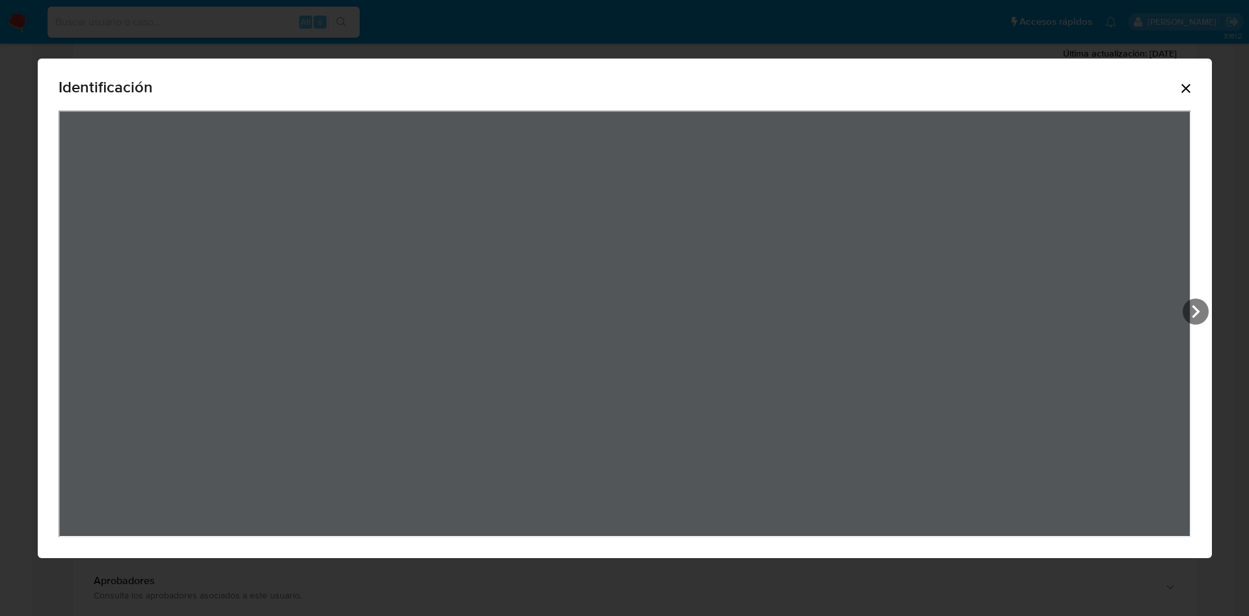
click at [1194, 86] on icon "Cerrar" at bounding box center [1186, 89] width 16 height 16
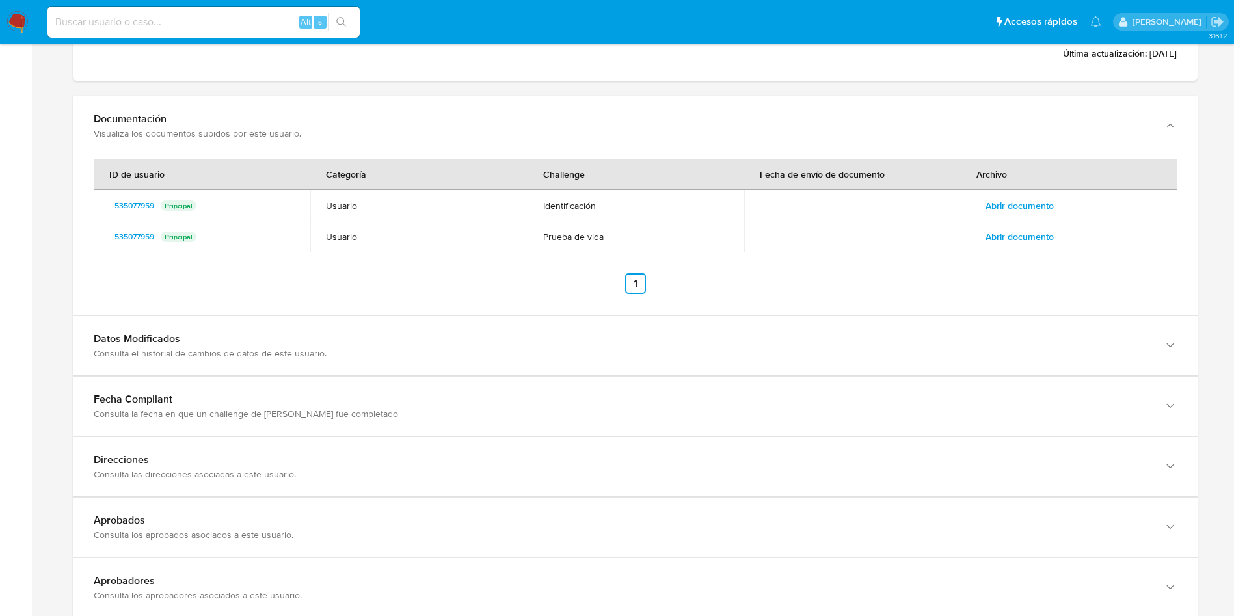
click at [1014, 234] on span "Abrir documento" at bounding box center [1020, 237] width 68 height 18
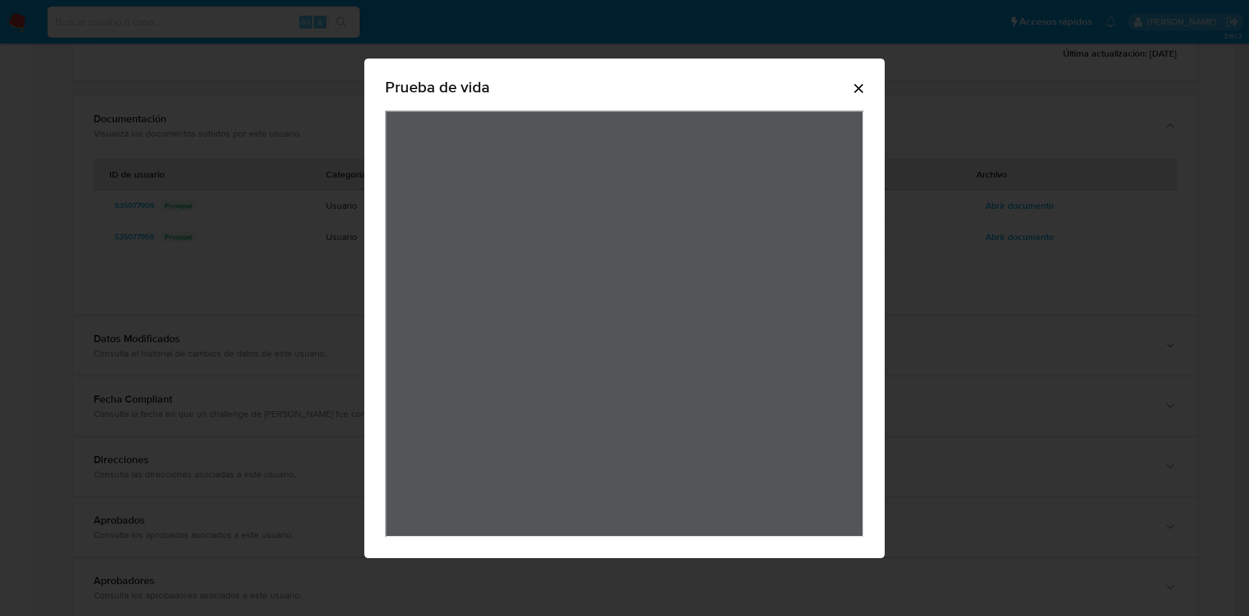
click at [859, 85] on icon "Cerrar" at bounding box center [859, 89] width 16 height 16
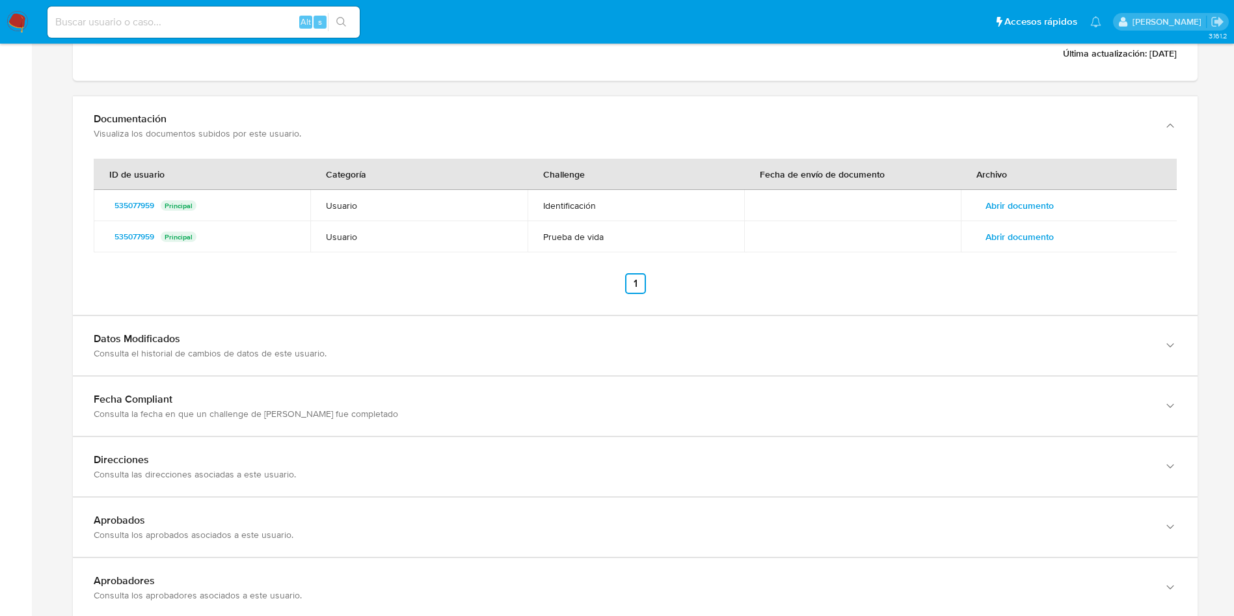
click at [1014, 197] on span "Abrir documento" at bounding box center [1020, 205] width 68 height 18
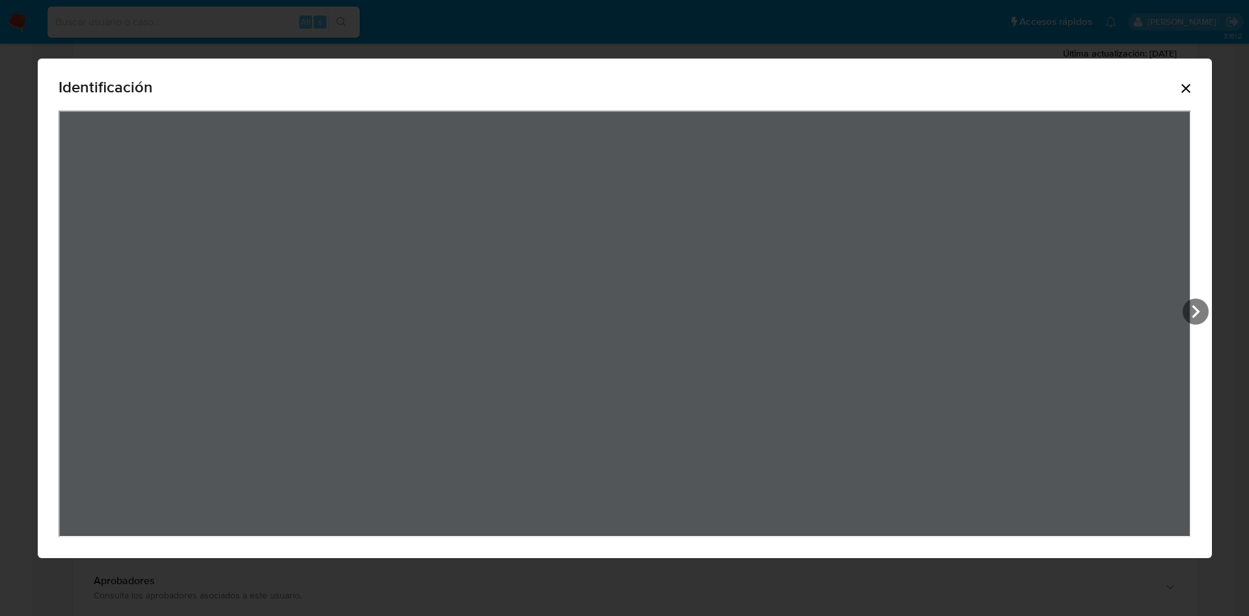
click at [1192, 85] on icon "Cerrar" at bounding box center [1186, 89] width 16 height 16
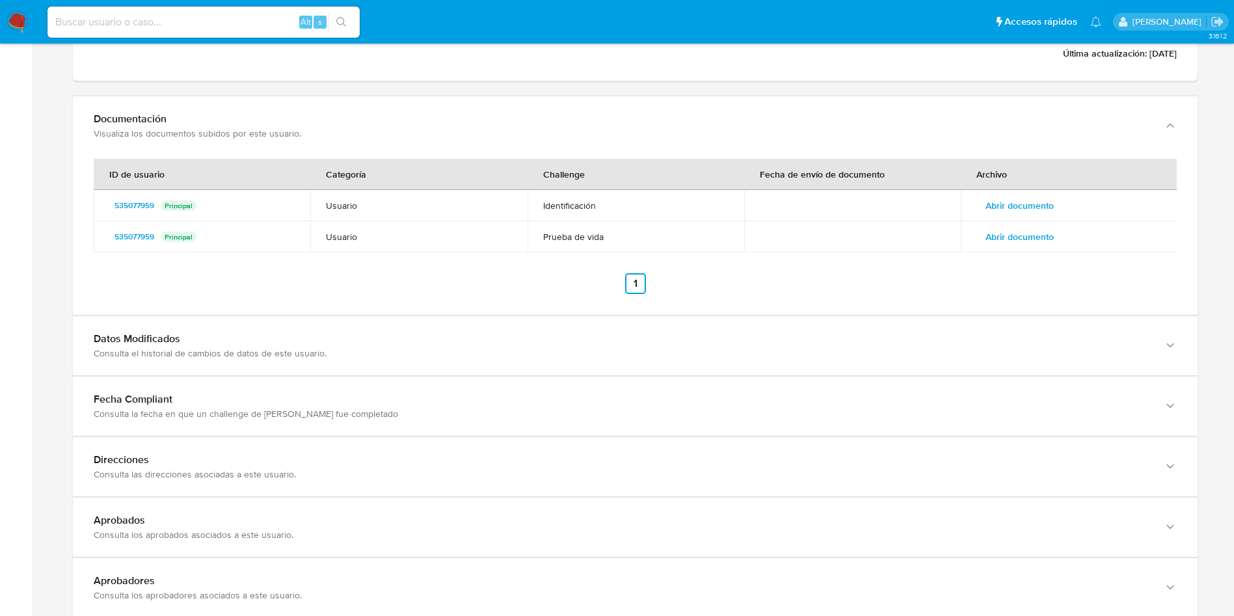
click at [1036, 250] on td "Abrir documento" at bounding box center [1069, 236] width 217 height 31
click at [1033, 239] on span "Abrir documento" at bounding box center [1020, 237] width 68 height 18
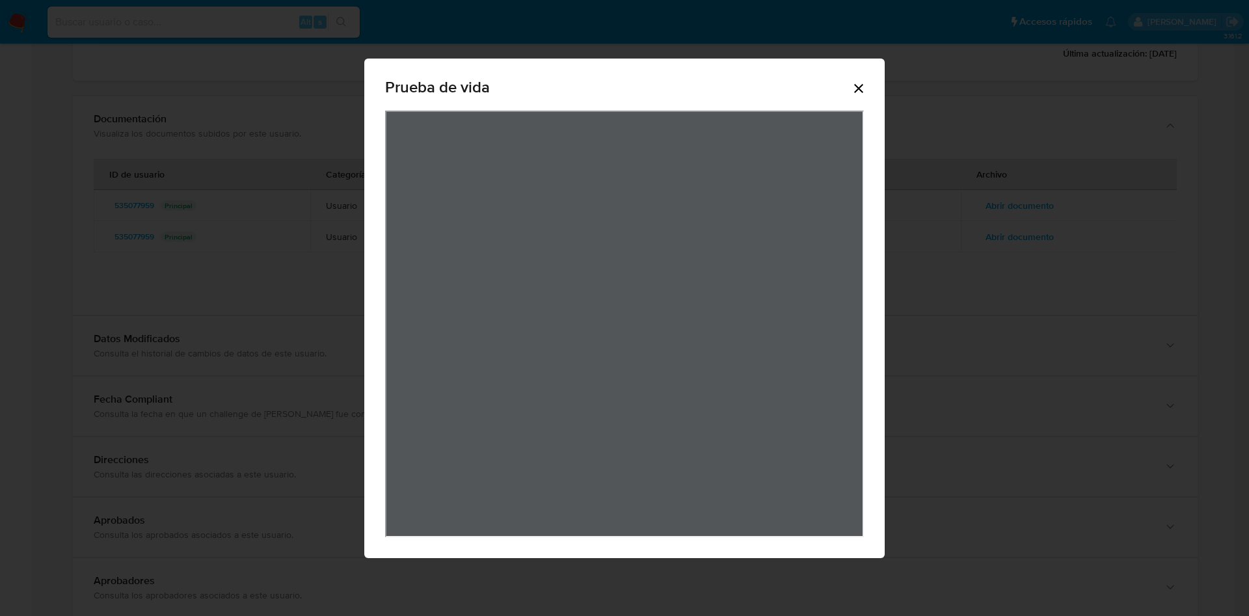
click at [863, 81] on icon "Cerrar" at bounding box center [859, 89] width 16 height 16
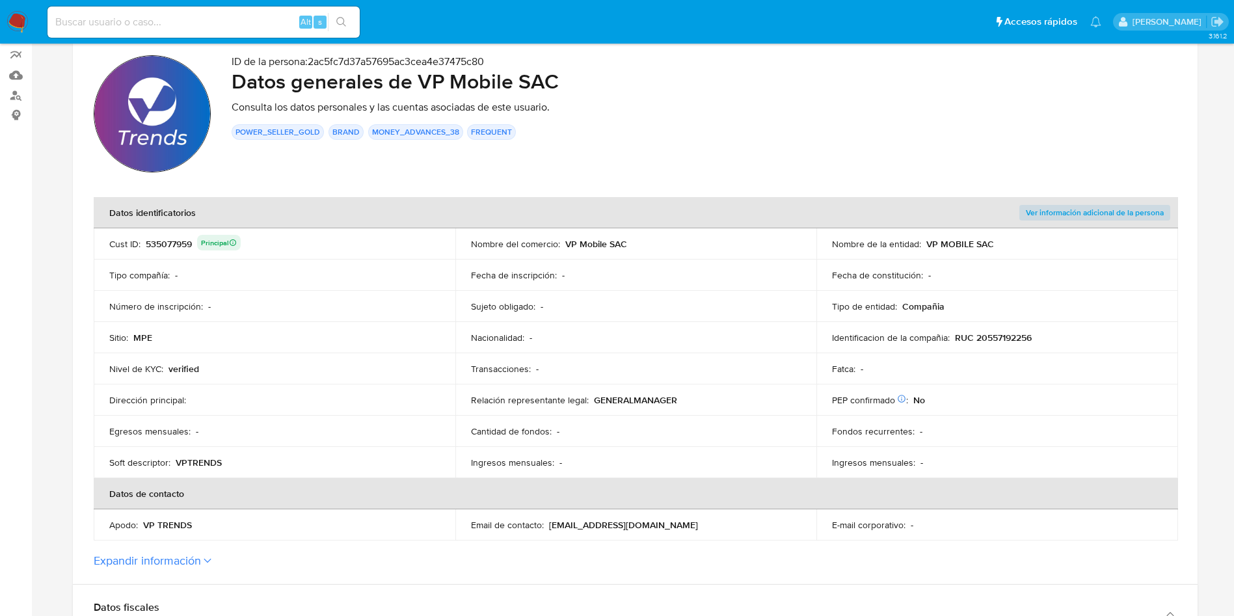
scroll to position [0, 0]
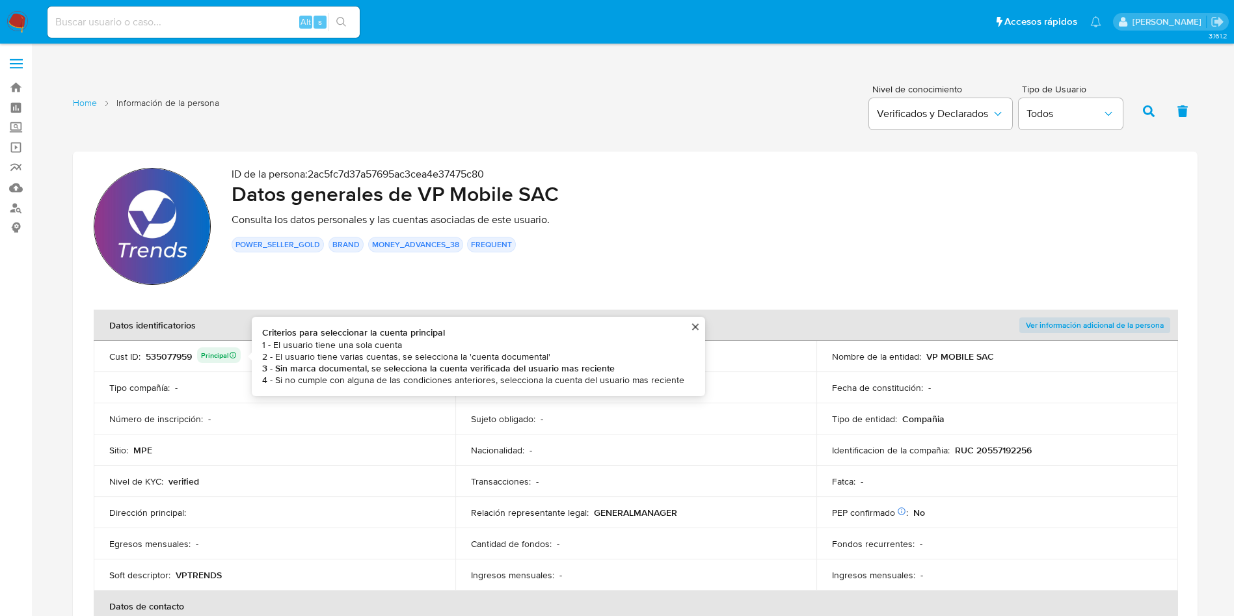
click at [180, 358] on div "535077959 Principal Criterios para seleccionar la cuenta principal 1 - El usuar…" at bounding box center [193, 356] width 95 height 18
click at [179, 358] on div "535077959 Principal Criterios para seleccionar la cuenta principal 1 - El usuar…" at bounding box center [193, 356] width 95 height 18
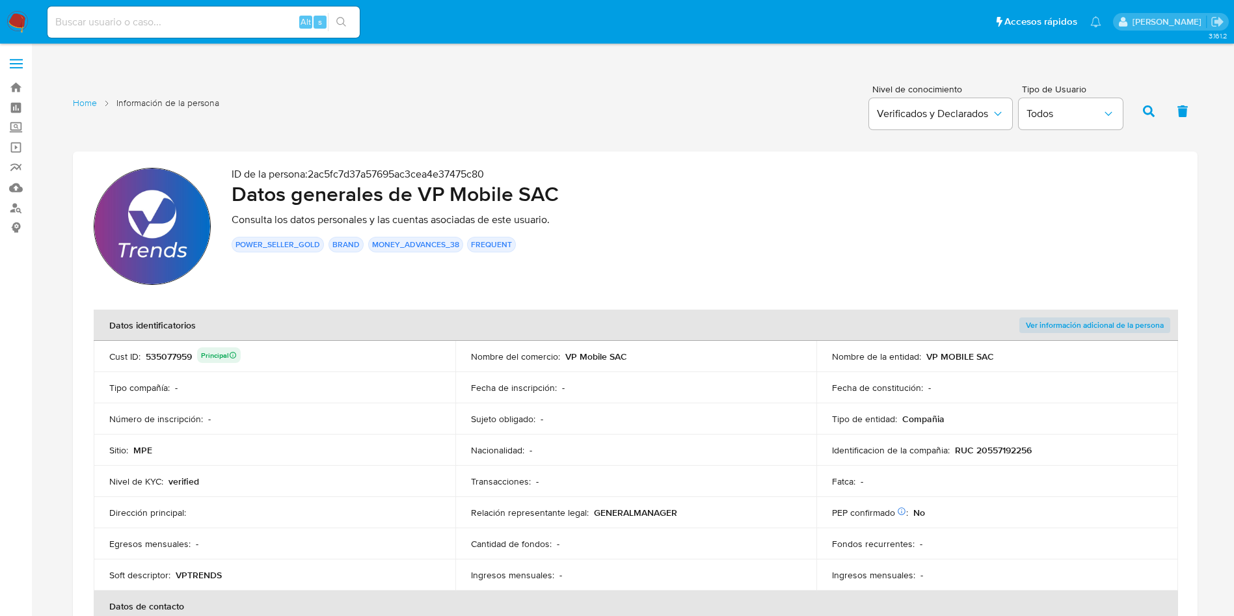
drag, startPoint x: 417, startPoint y: 193, endPoint x: 579, endPoint y: 190, distance: 162.0
click at [579, 190] on h2 "Datos generales de VP Mobile SAC" at bounding box center [704, 194] width 945 height 26
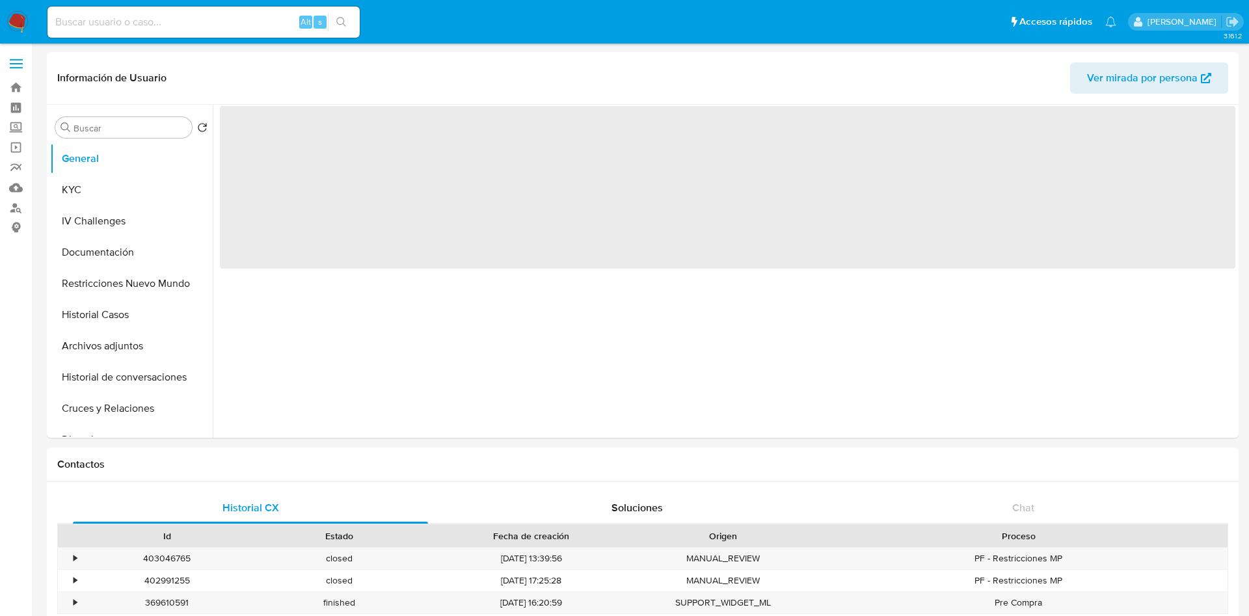
select select "10"
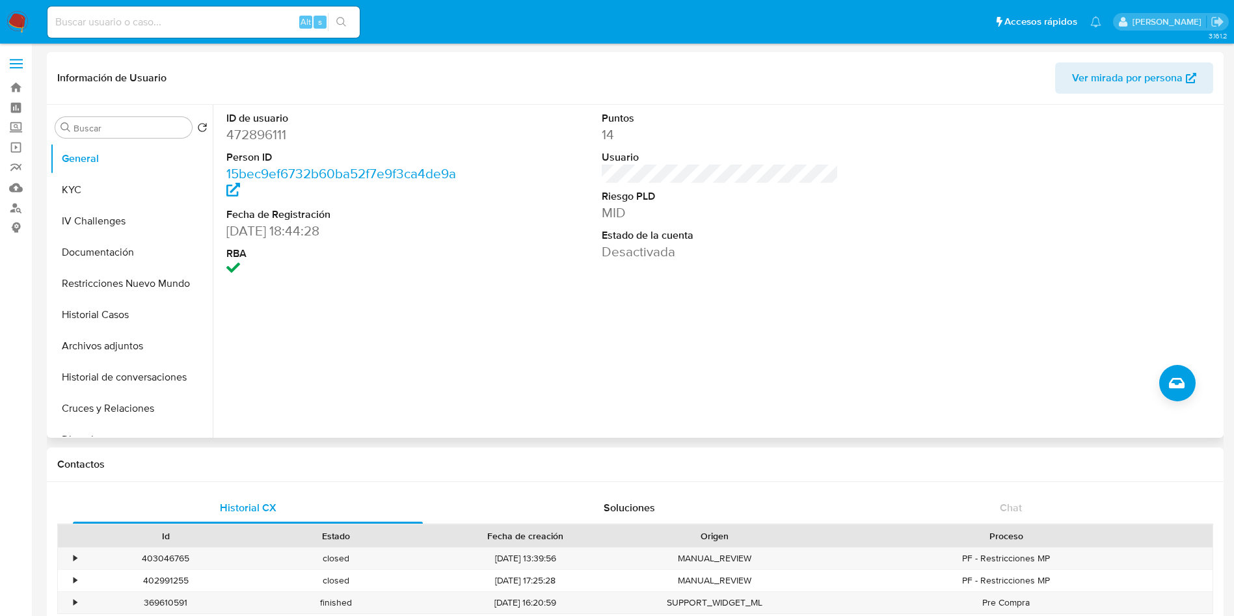
click at [262, 119] on dt "ID de usuario" at bounding box center [344, 118] width 237 height 14
click at [264, 141] on dd "472896111" at bounding box center [344, 135] width 237 height 18
click at [265, 141] on dd "472896111" at bounding box center [344, 135] width 237 height 18
copy dd "472896111"
click at [110, 298] on button "Restricciones Nuevo Mundo" at bounding box center [126, 283] width 152 height 31
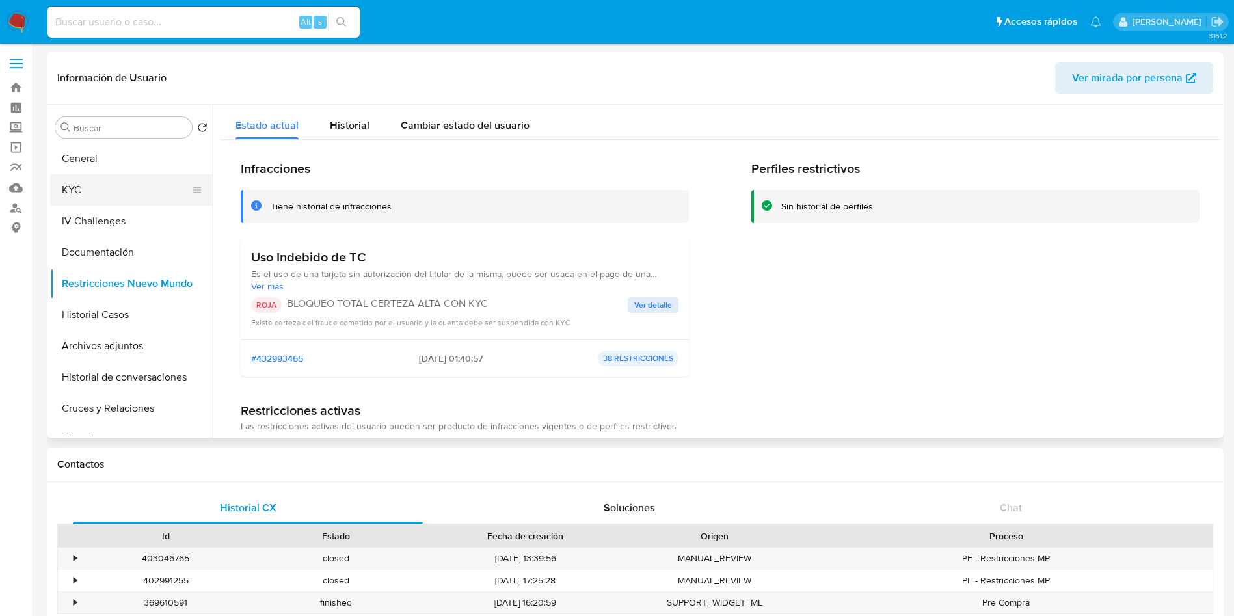
click at [105, 193] on button "KYC" at bounding box center [126, 189] width 152 height 31
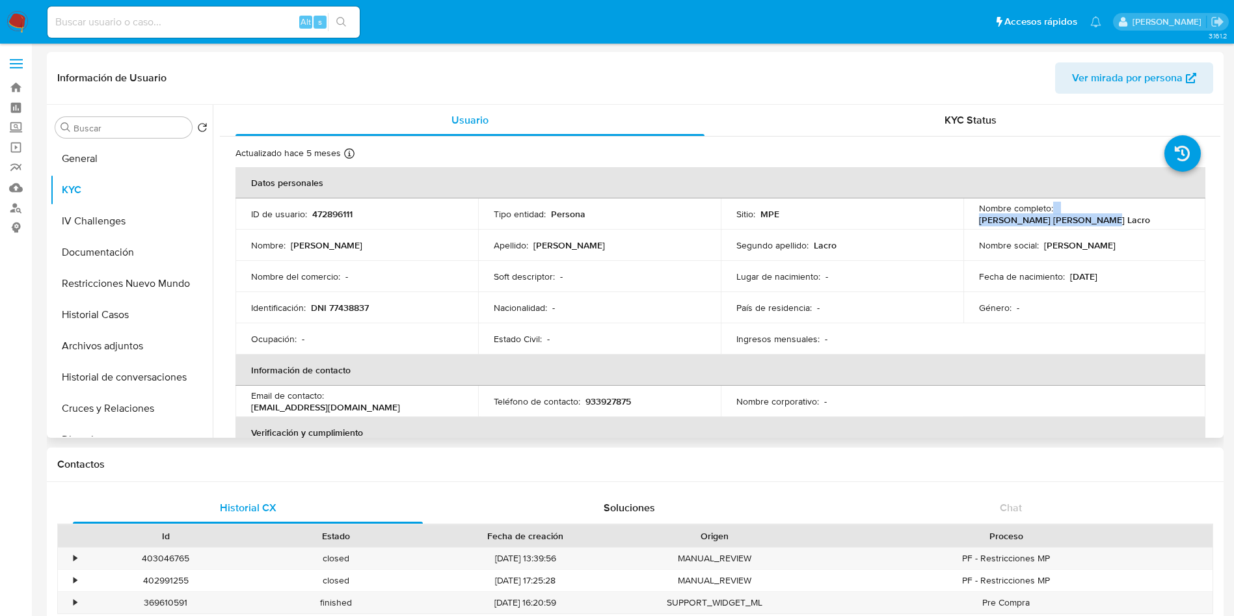
drag, startPoint x: 1051, startPoint y: 211, endPoint x: 1188, endPoint y: 201, distance: 137.6
click at [1188, 201] on td "Nombre completo : [PERSON_NAME] [PERSON_NAME] Lacro" at bounding box center [1085, 213] width 243 height 31
copy div "[PERSON_NAME] [PERSON_NAME] Lacro"
click at [348, 302] on p "DNI 77438837" at bounding box center [340, 308] width 58 height 12
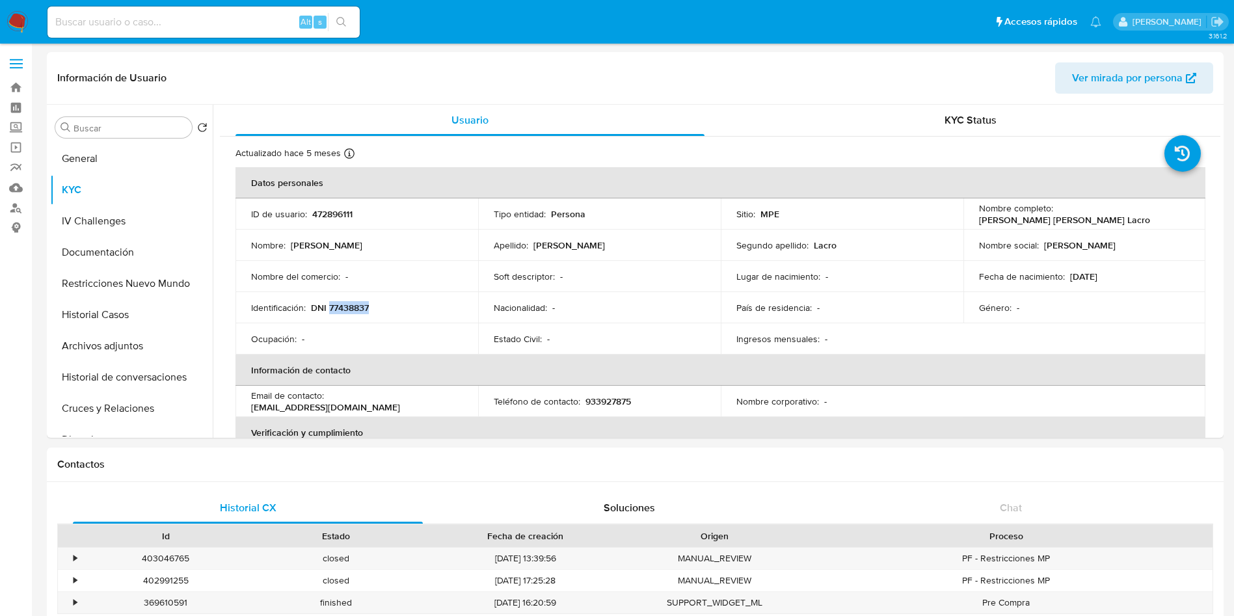
copy p "77438837"
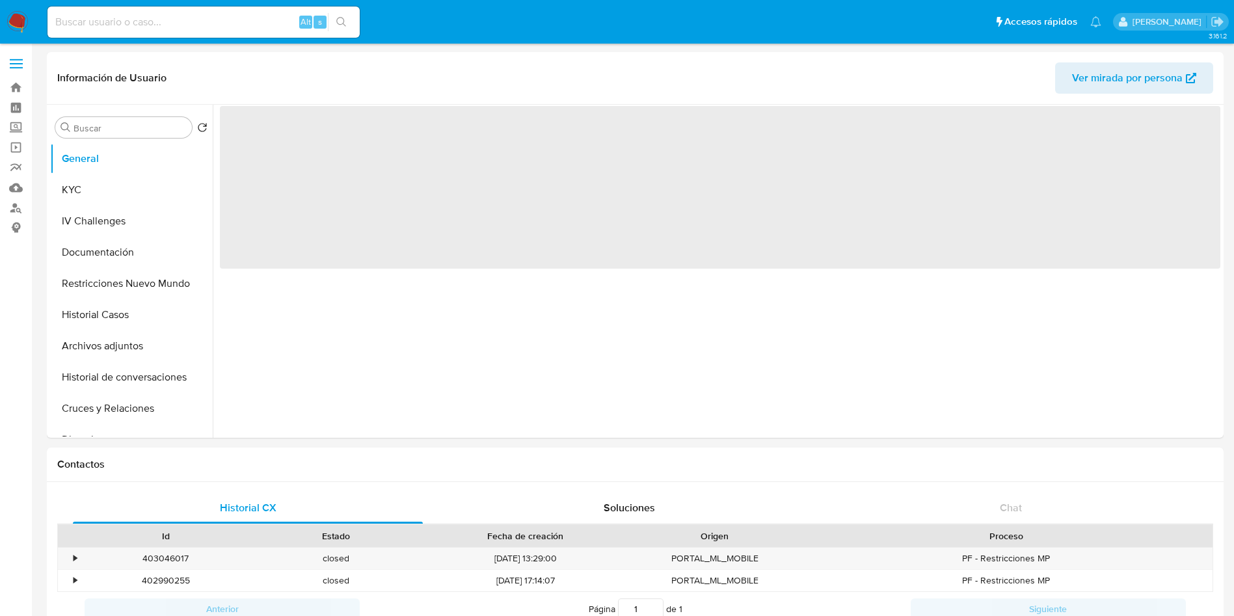
select select "10"
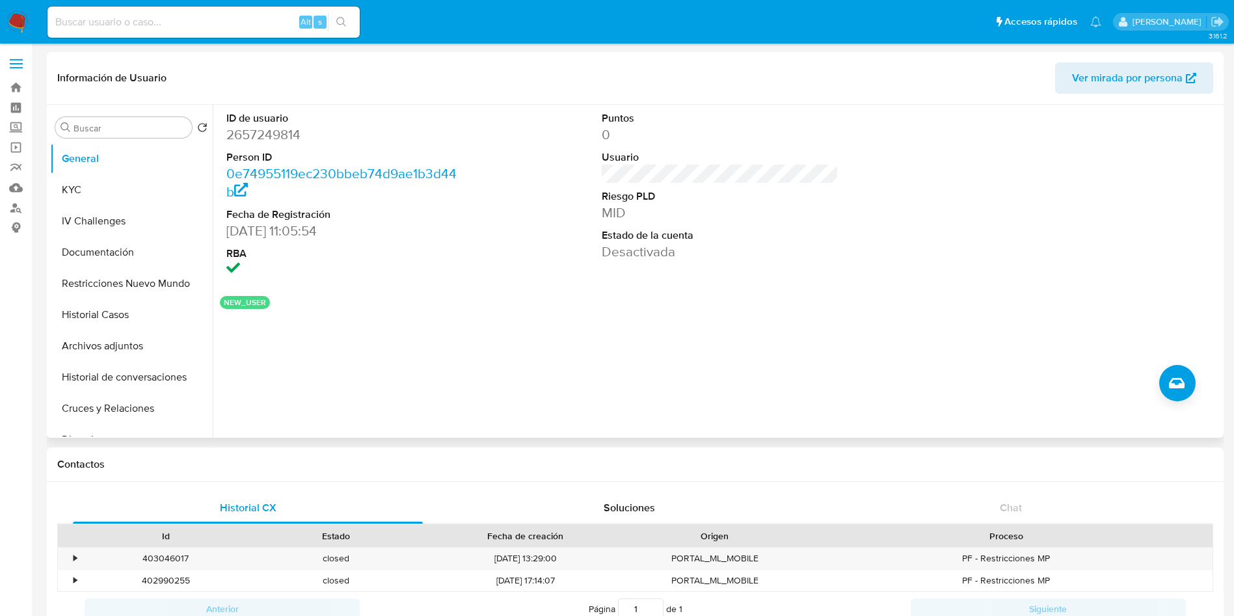
click at [626, 218] on dd "MID" at bounding box center [720, 213] width 237 height 18
click at [280, 142] on dd "2657249814" at bounding box center [344, 135] width 237 height 18
click at [280, 141] on dd "2657249814" at bounding box center [344, 135] width 237 height 18
copy dd "2657249814"
click at [122, 195] on button "KYC" at bounding box center [126, 189] width 152 height 31
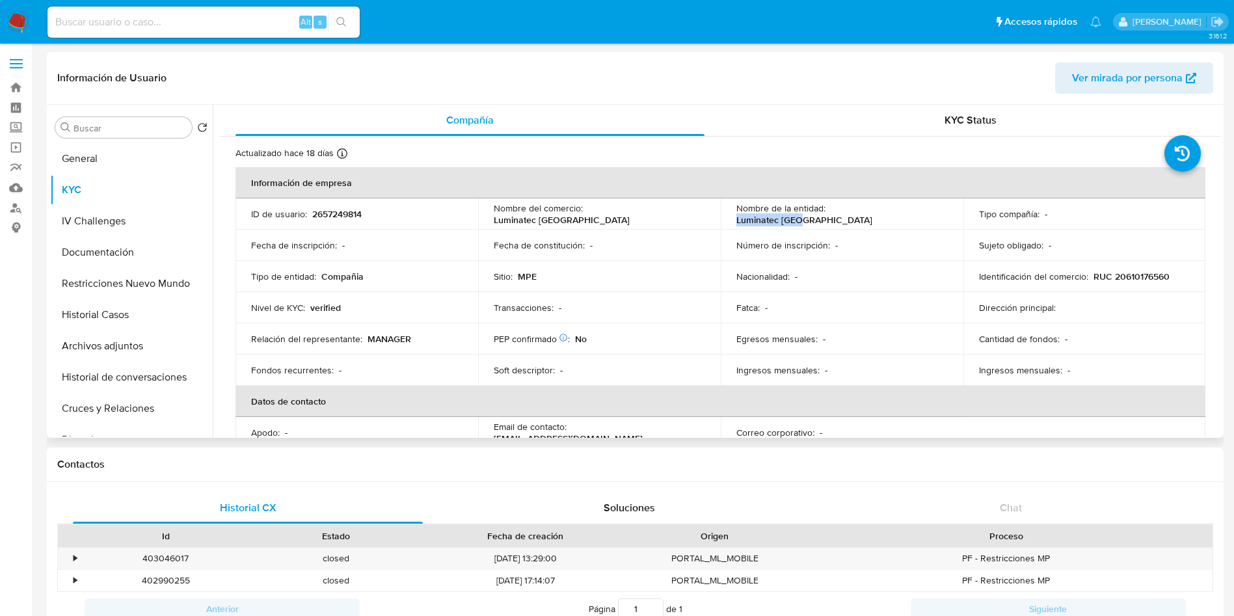
drag, startPoint x: 826, startPoint y: 211, endPoint x: 910, endPoint y: 208, distance: 83.3
click at [910, 208] on div "Nombre de la entidad : Luminatec Perú" at bounding box center [841, 213] width 211 height 23
copy p "Luminatec [GEOGRAPHIC_DATA]"
click at [1153, 279] on p "RUC 20610176560" at bounding box center [1132, 277] width 76 height 12
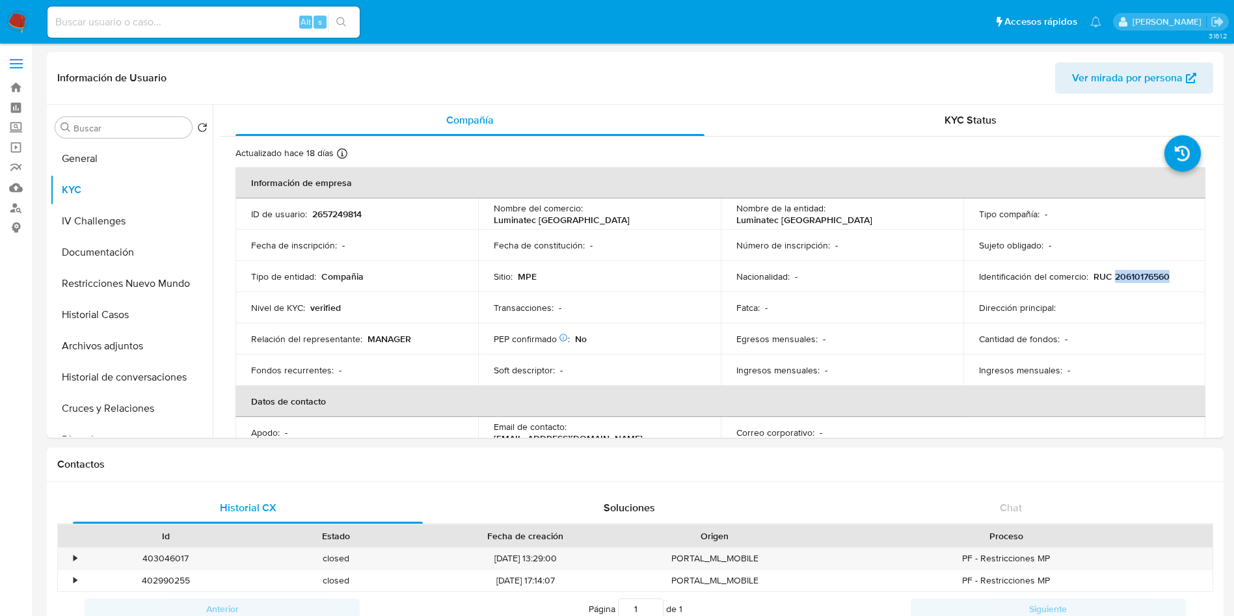
copy p "20610176560"
click at [116, 277] on button "Restricciones Nuevo Mundo" at bounding box center [126, 283] width 152 height 31
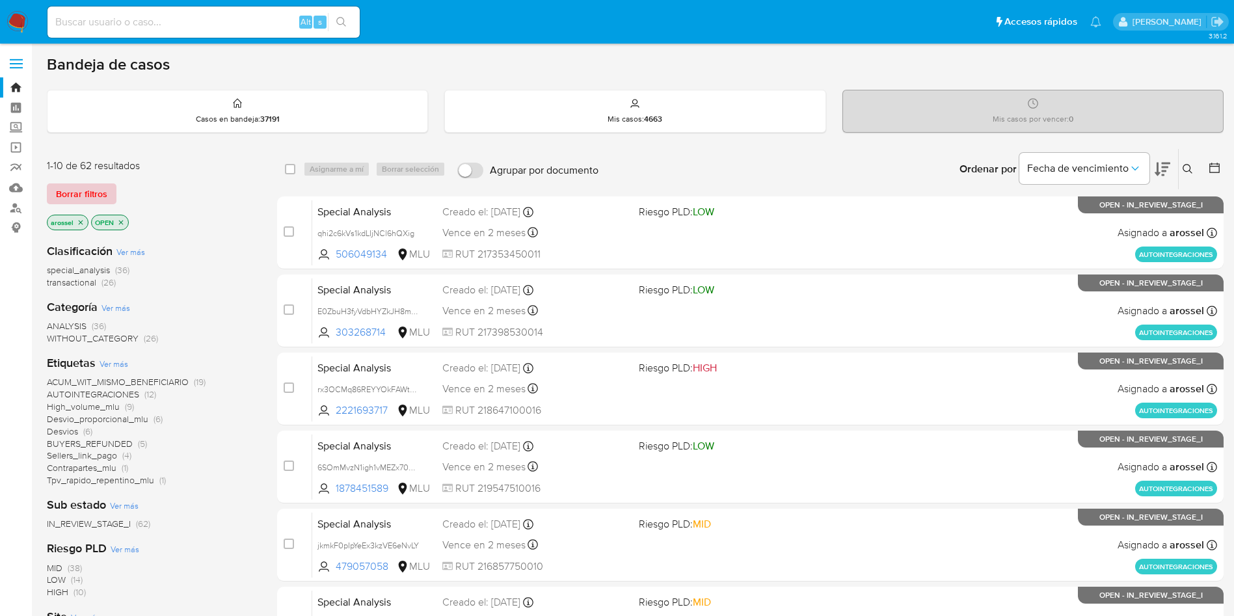
click at [98, 186] on span "Borrar filtros" at bounding box center [81, 194] width 51 height 18
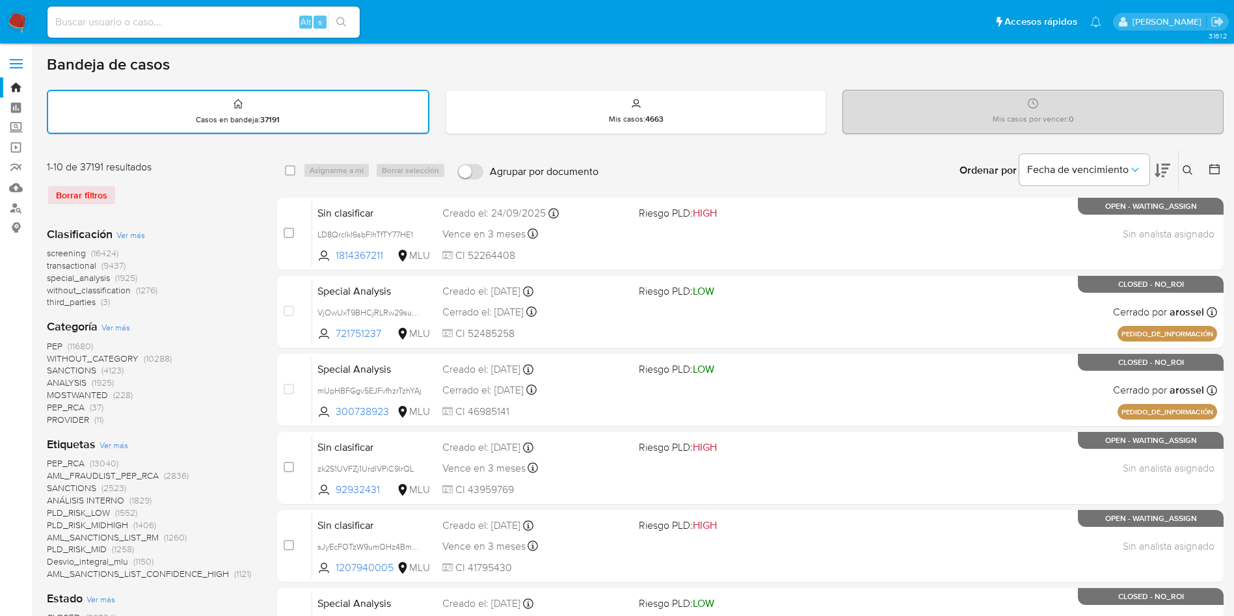
click at [1209, 169] on icon at bounding box center [1214, 169] width 13 height 13
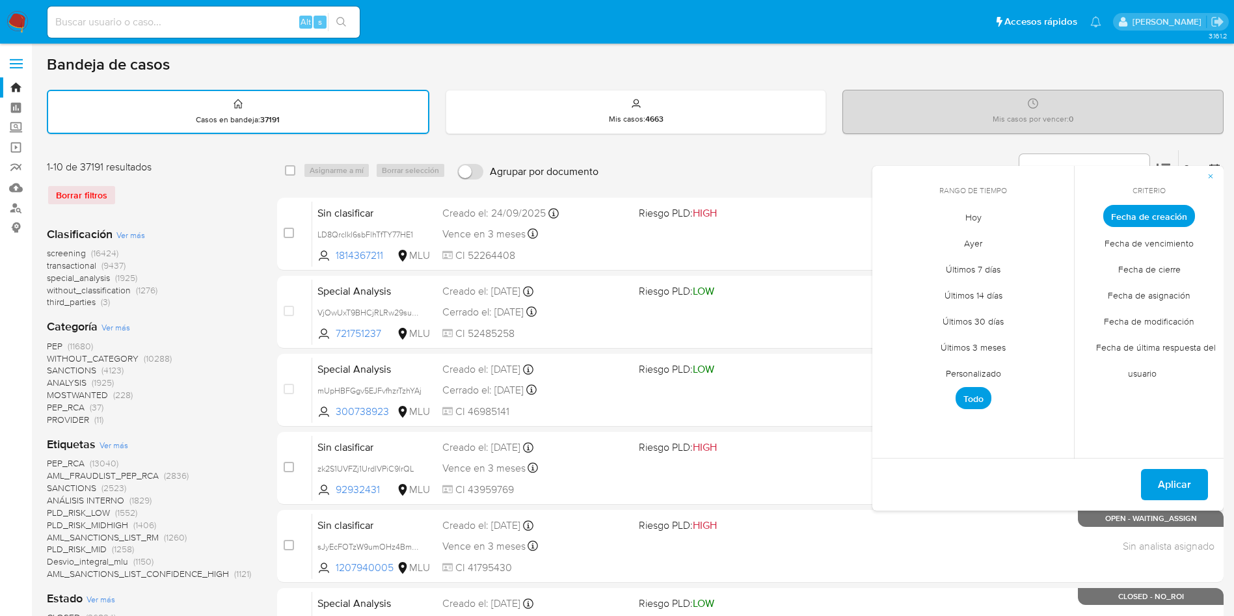
click at [965, 220] on span "Hoy" at bounding box center [974, 217] width 44 height 27
click at [1169, 268] on span "Fecha de cierre" at bounding box center [1150, 269] width 90 height 27
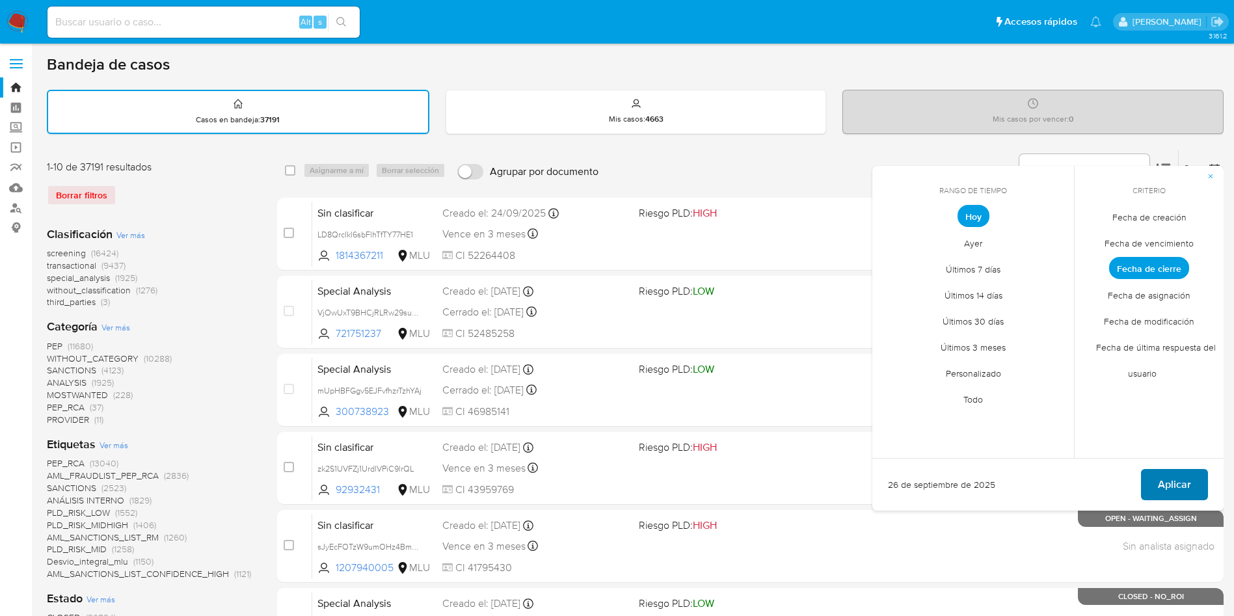
click at [1203, 476] on button "Aplicar" at bounding box center [1174, 484] width 67 height 31
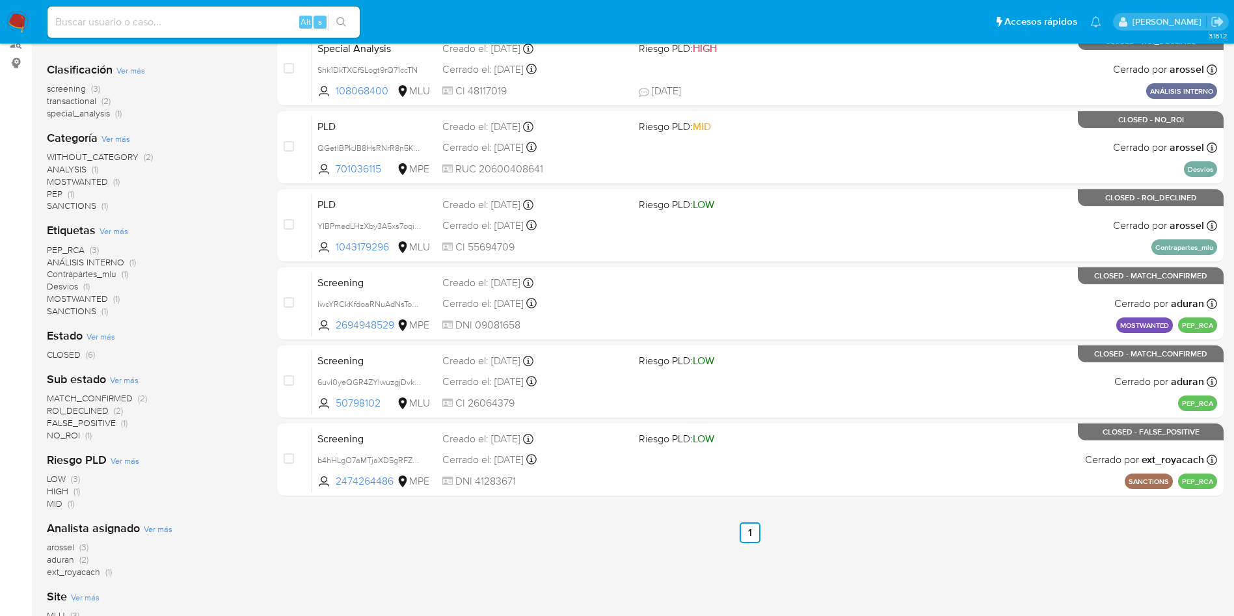
scroll to position [195, 0]
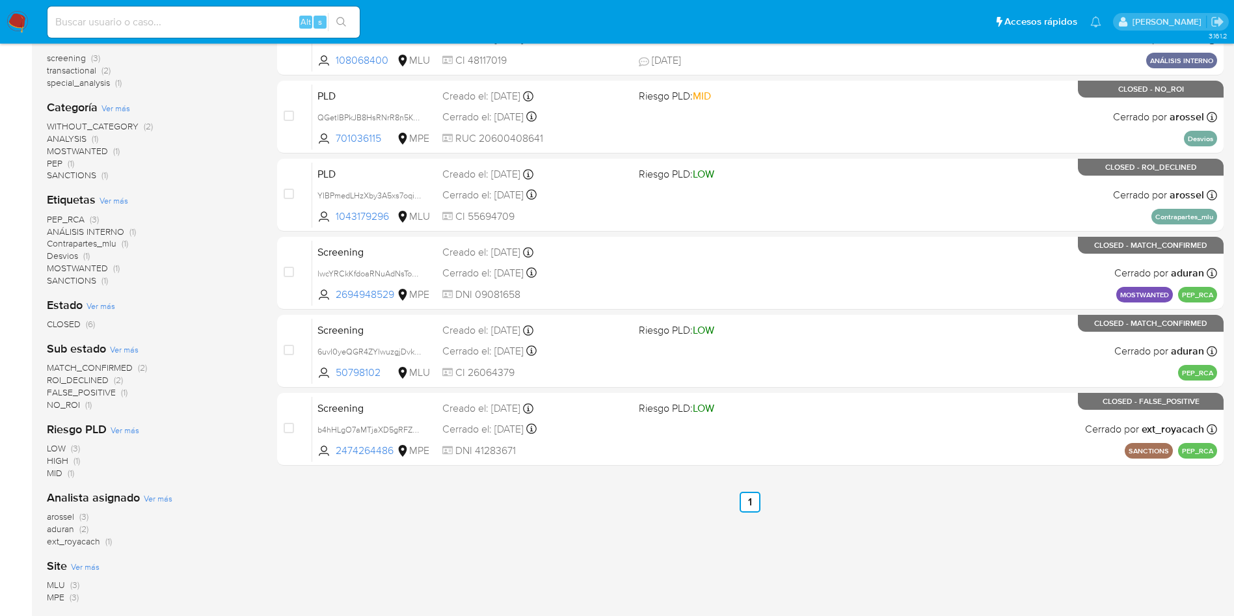
click at [99, 380] on span "ROI_DECLINED" at bounding box center [78, 379] width 62 height 13
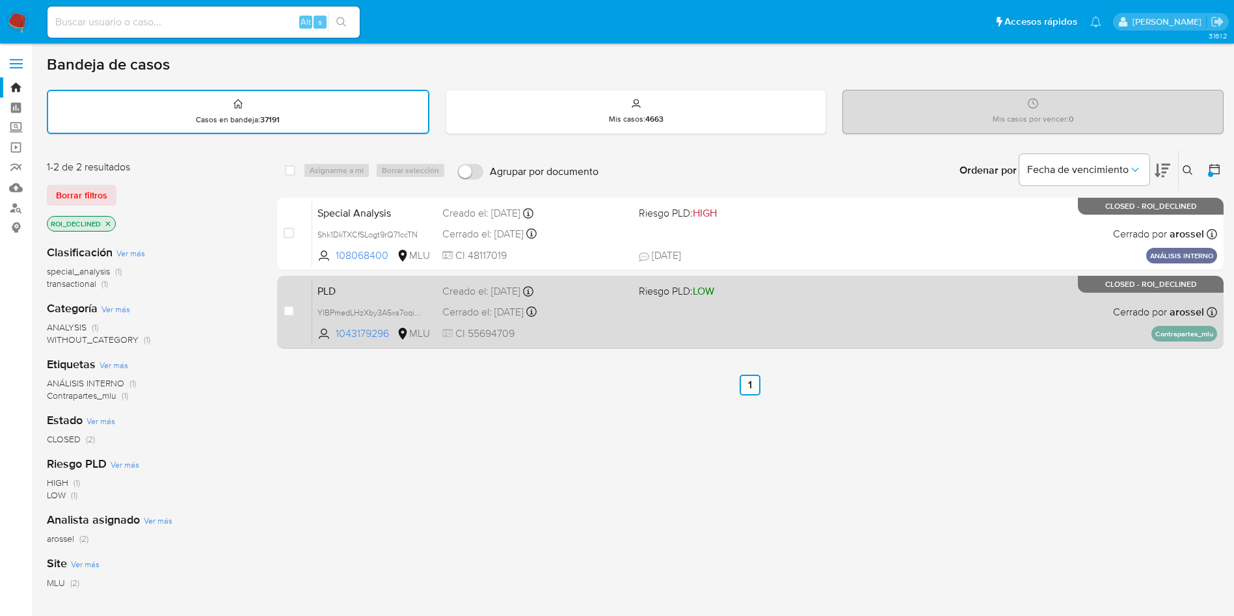
click at [667, 307] on div "PLD YIBPmedLHzXby3A5xs7oqisM 1043179296 MLU Riesgo PLD: LOW Creado el: 12/08/20…" at bounding box center [764, 312] width 905 height 66
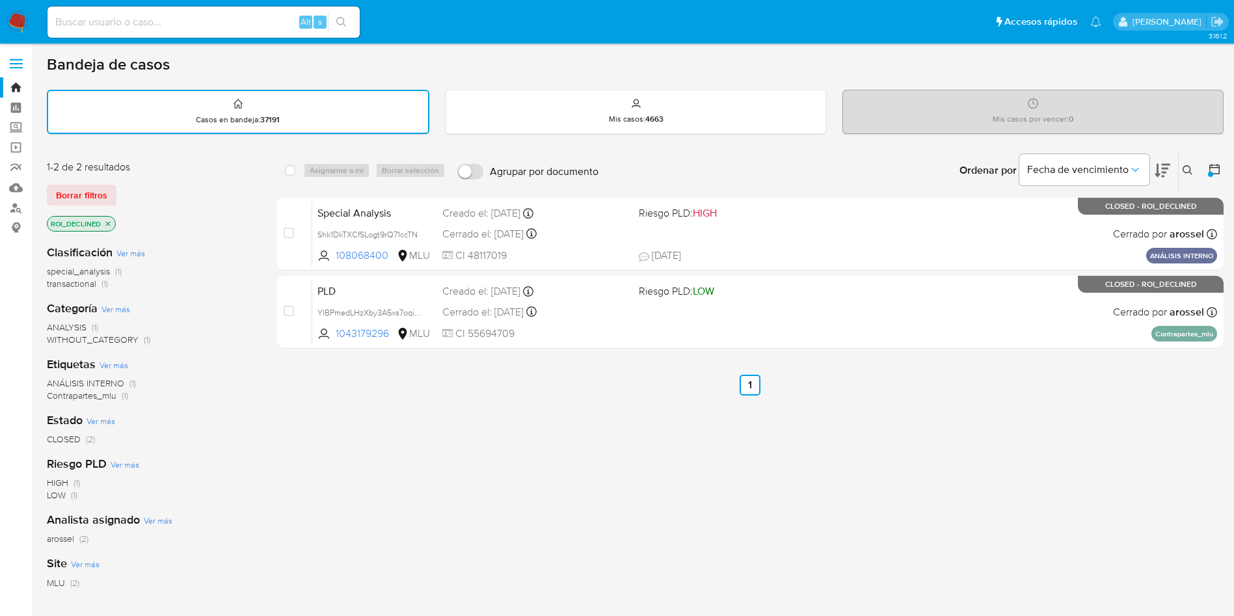
click at [1092, 455] on div "select-all-cases-checkbox Asignarme a mí Borrar selección Agrupar por documento…" at bounding box center [750, 444] width 947 height 589
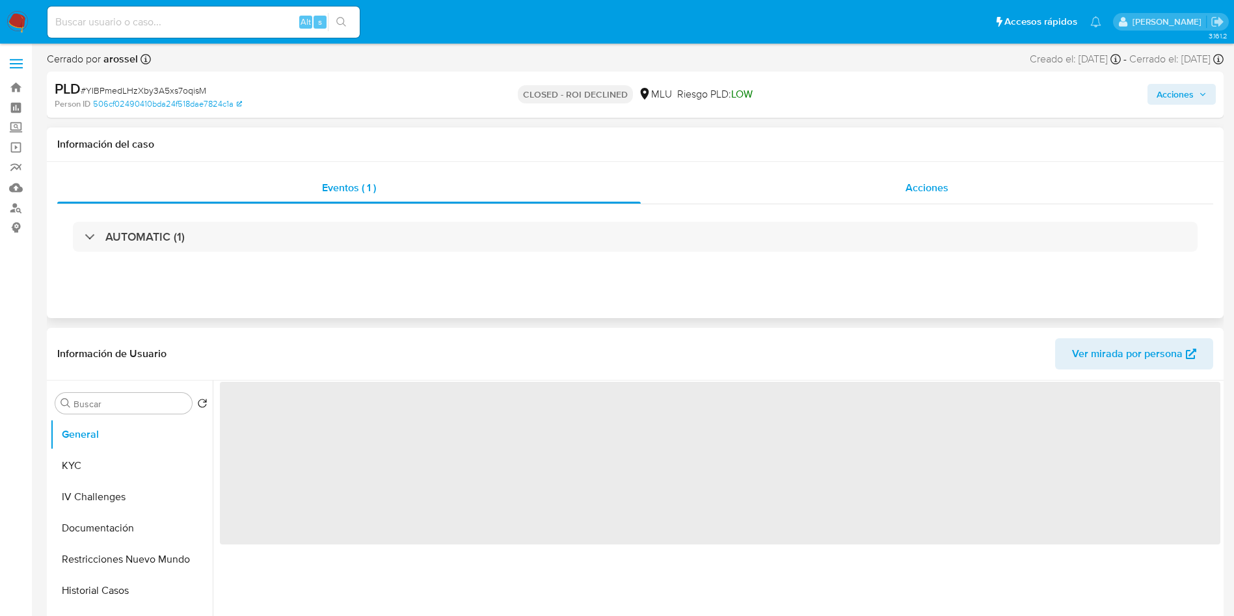
click at [933, 185] on span "Acciones" at bounding box center [927, 187] width 43 height 15
select select "10"
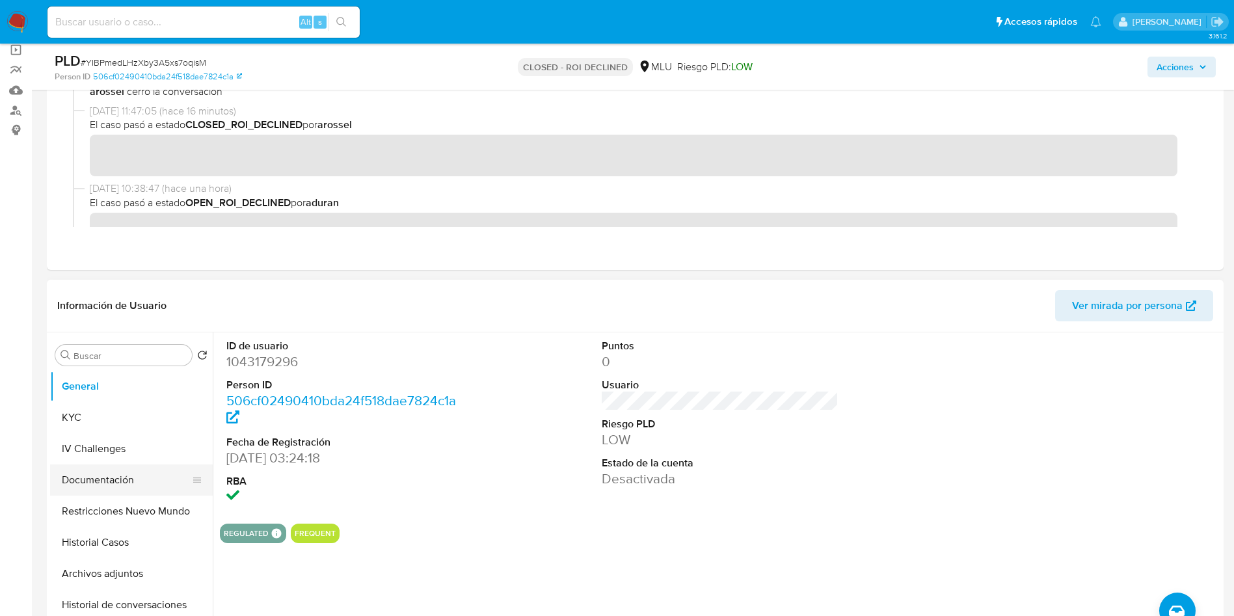
scroll to position [98, 0]
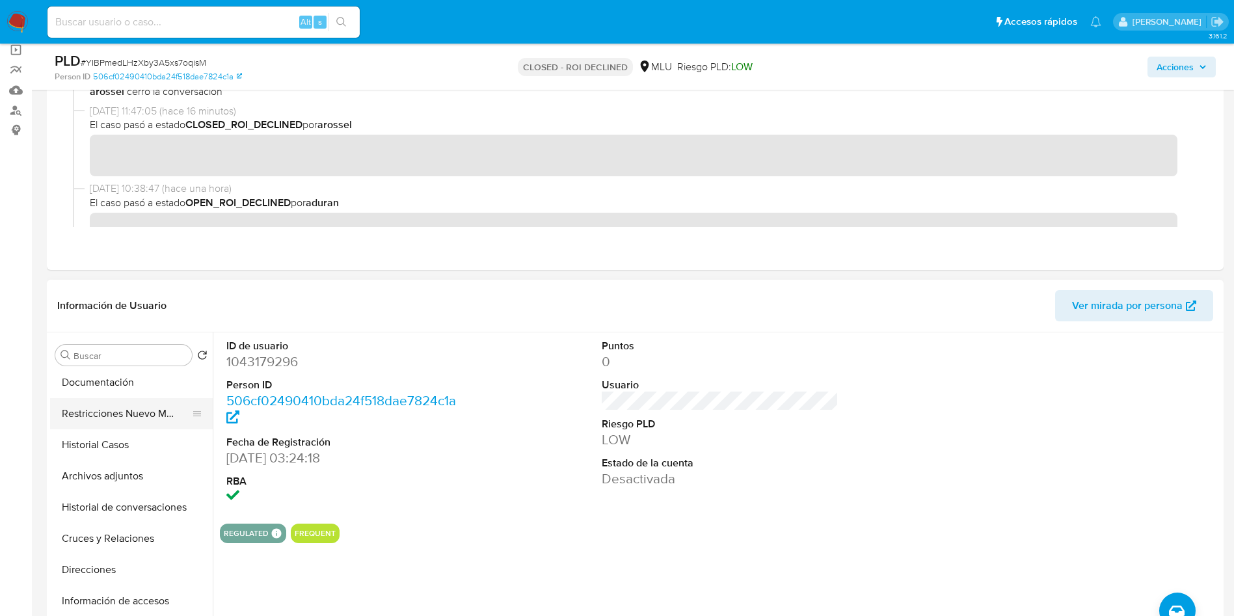
click at [140, 414] on button "Restricciones Nuevo Mundo" at bounding box center [126, 413] width 152 height 31
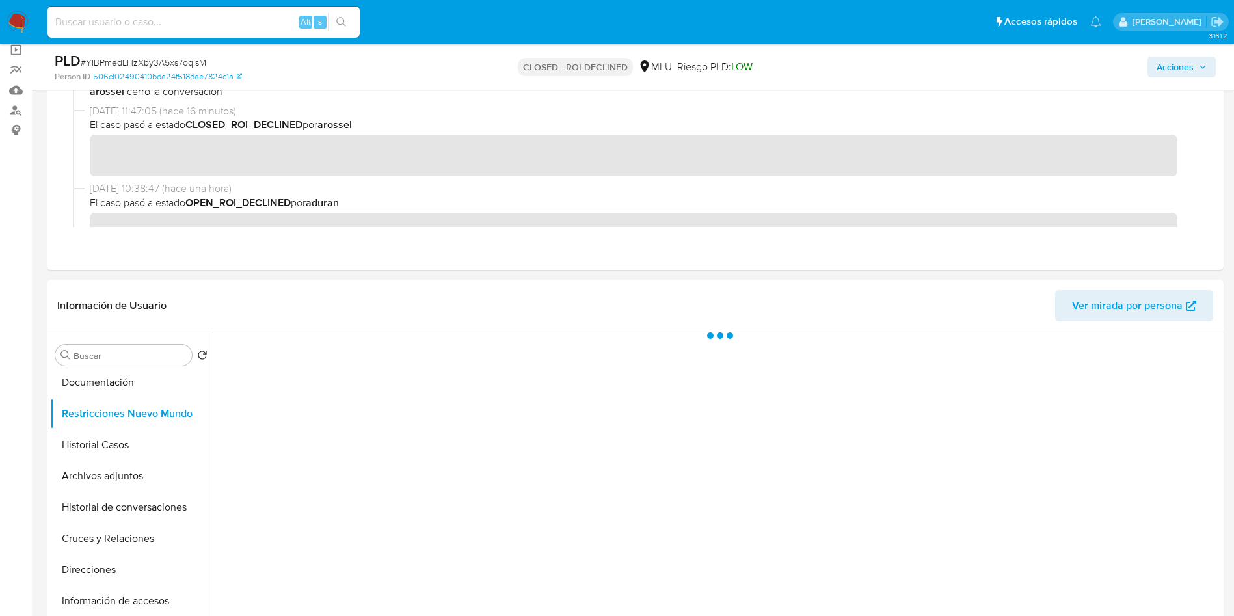
click at [1185, 72] on span "Acciones" at bounding box center [1175, 67] width 37 height 21
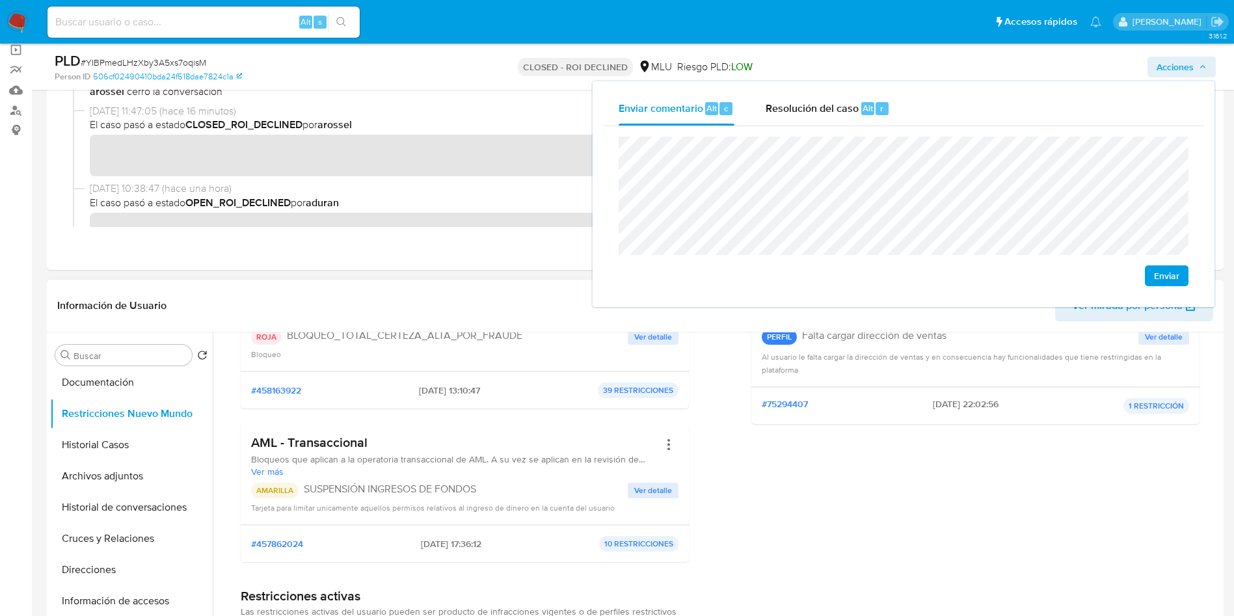
scroll to position [0, 0]
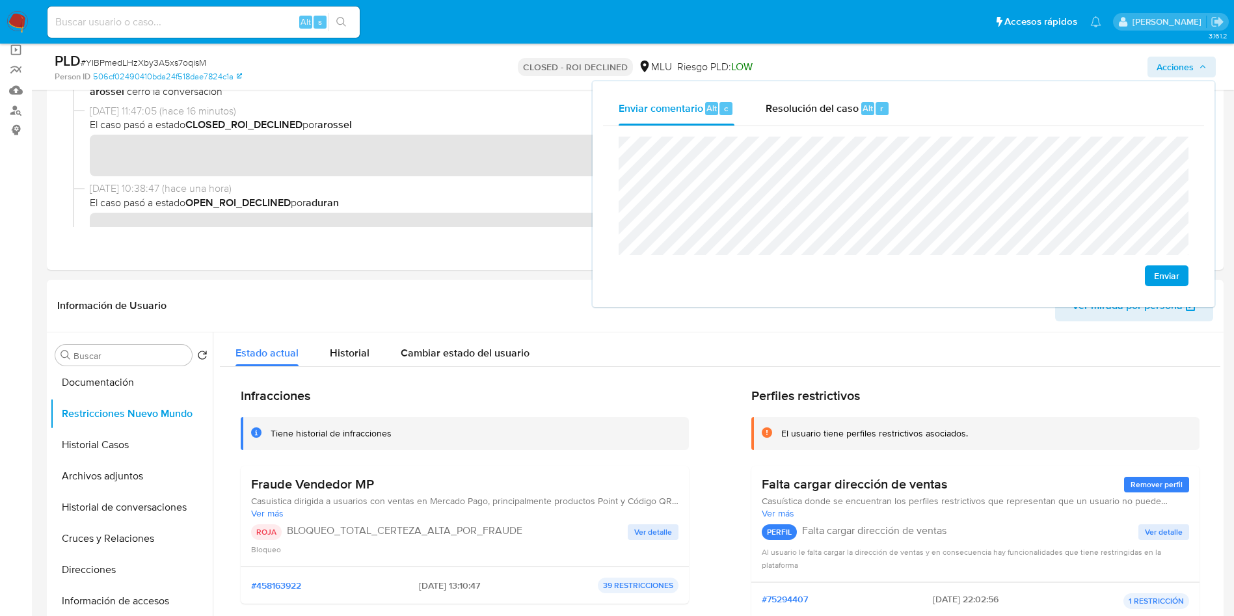
click at [1174, 283] on span "Enviar" at bounding box center [1166, 276] width 25 height 18
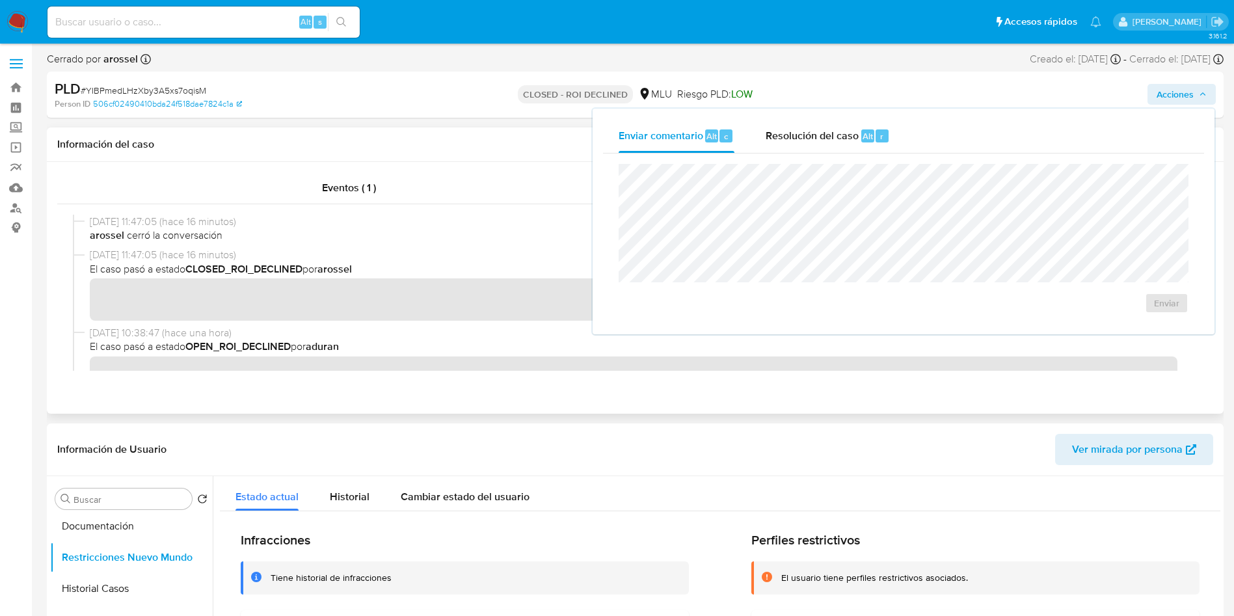
click at [489, 152] on div "Información del caso" at bounding box center [635, 145] width 1177 height 34
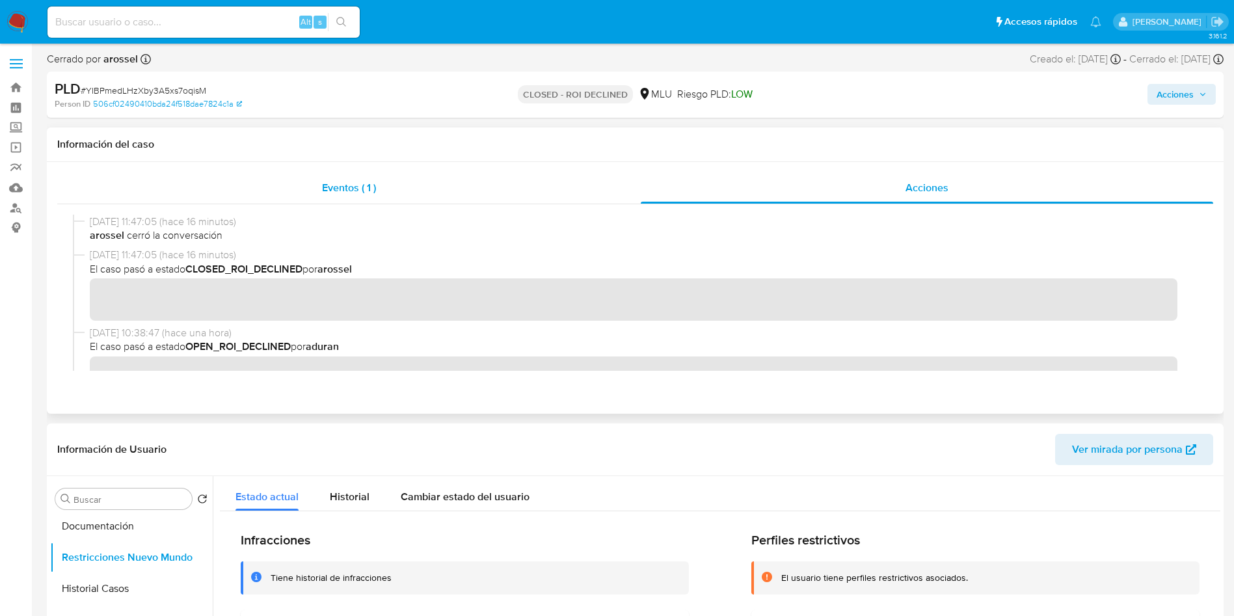
click at [431, 202] on div "Eventos ( 1 )" at bounding box center [349, 187] width 584 height 31
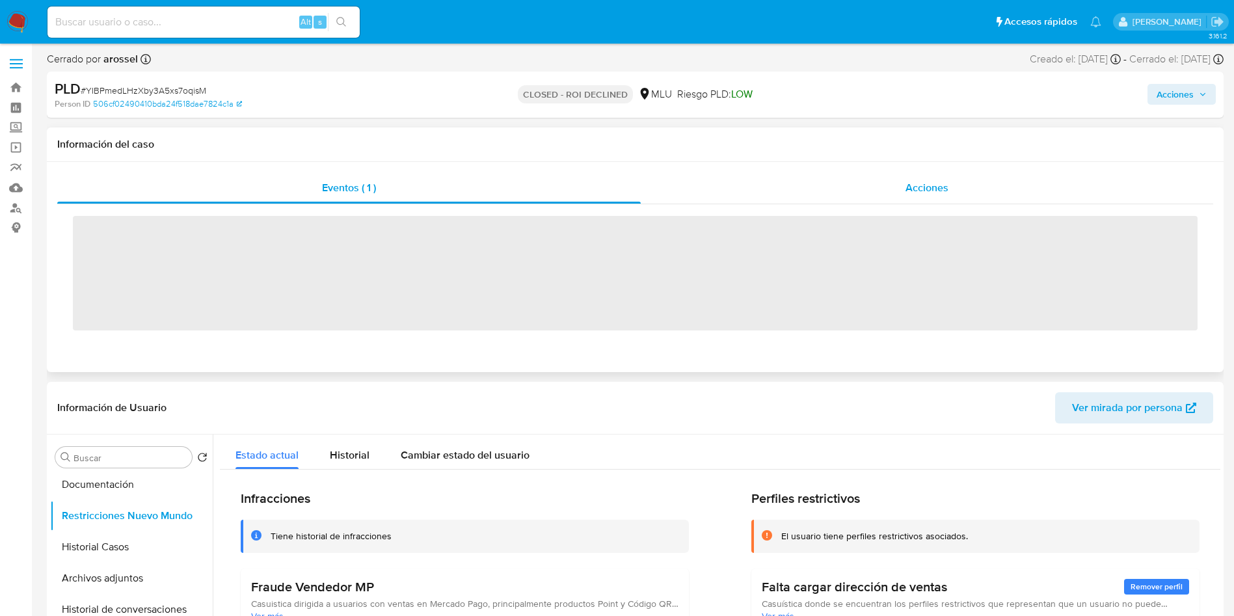
click at [887, 180] on div "Acciones" at bounding box center [927, 187] width 573 height 31
